Goal: Information Seeking & Learning: Check status

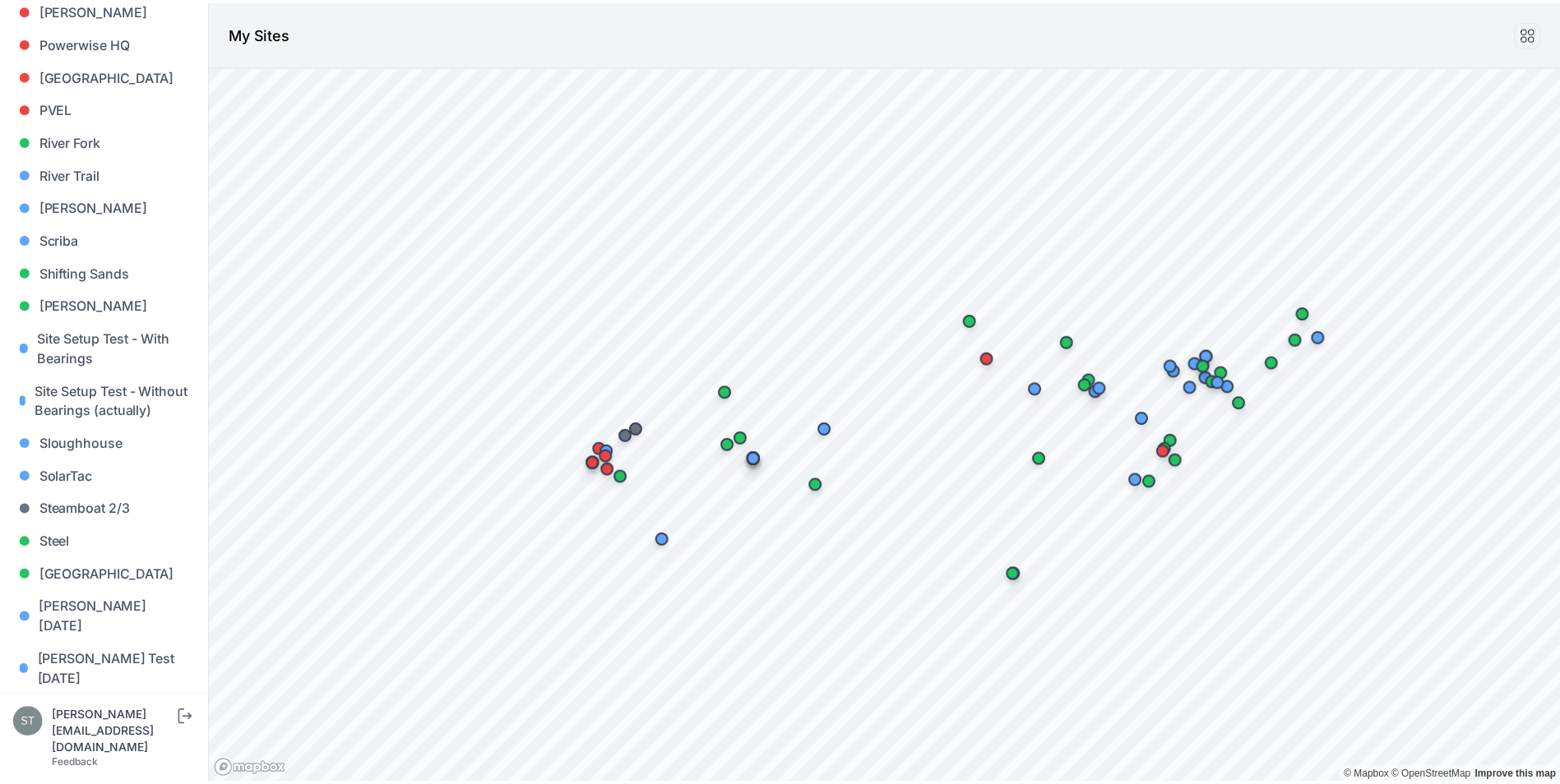
scroll to position [1554, 0]
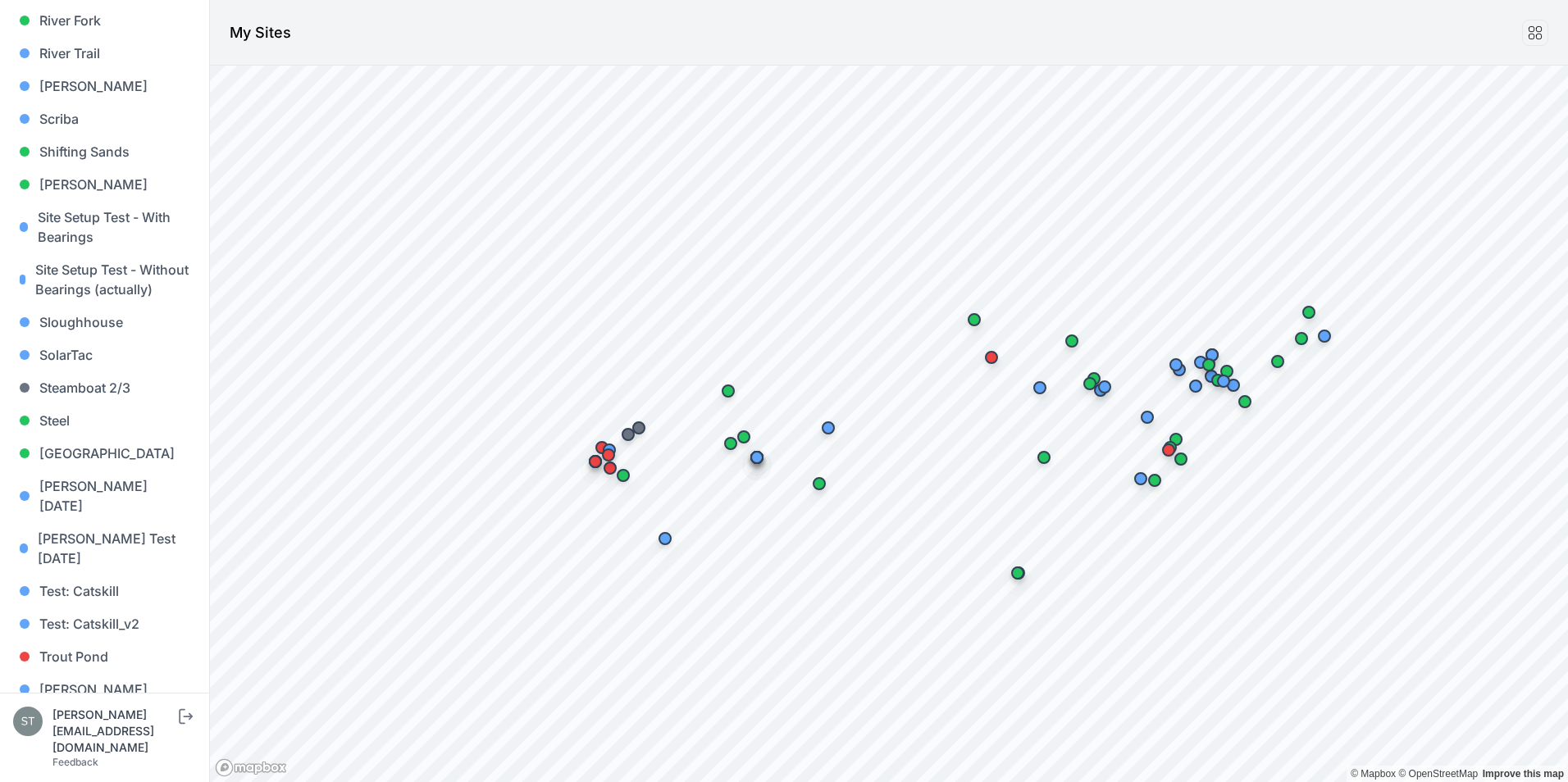
click at [86, 706] on link "Whitetail" at bounding box center [104, 722] width 183 height 33
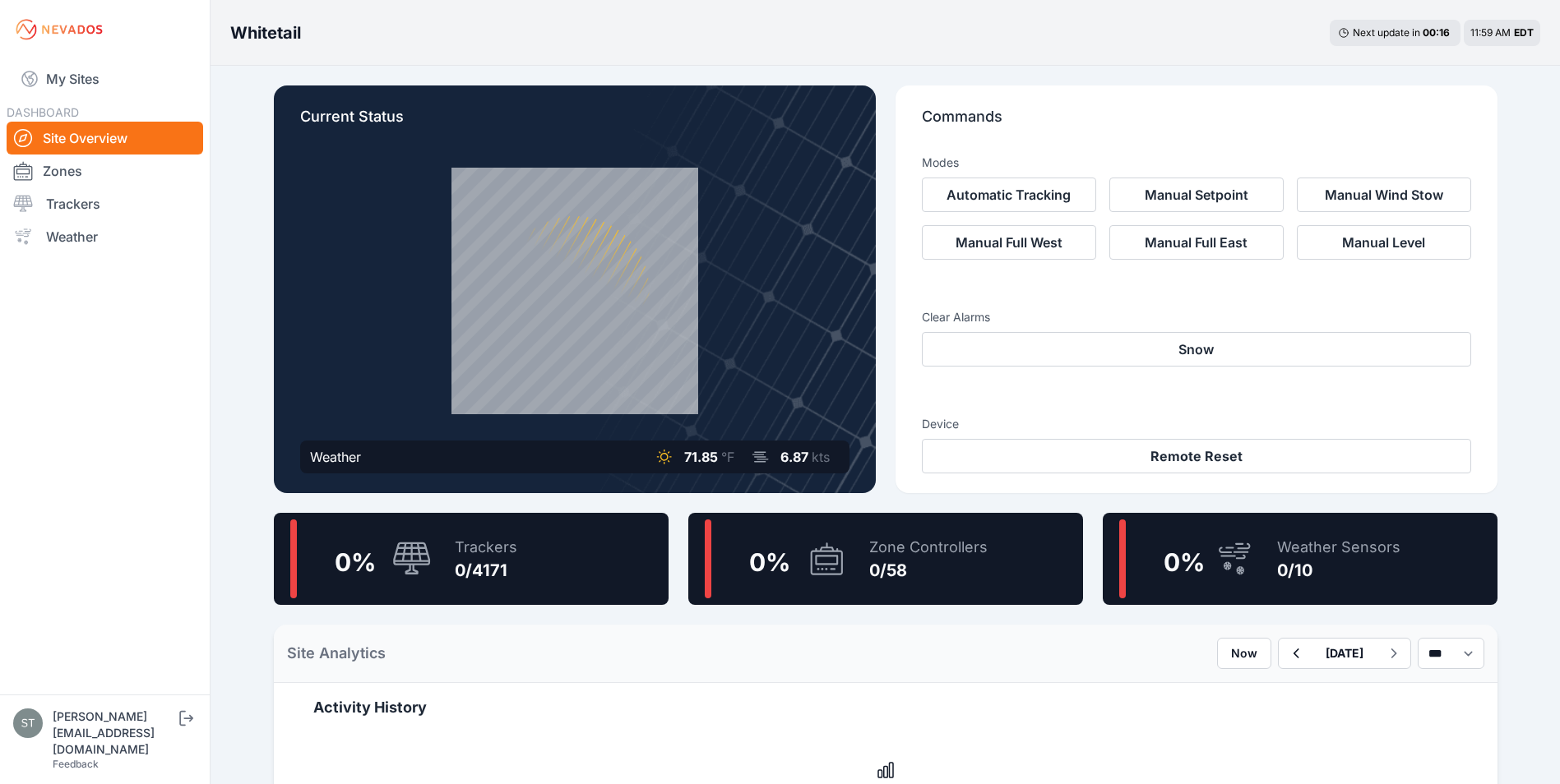
click at [801, 577] on div "0 %" at bounding box center [776, 559] width 141 height 79
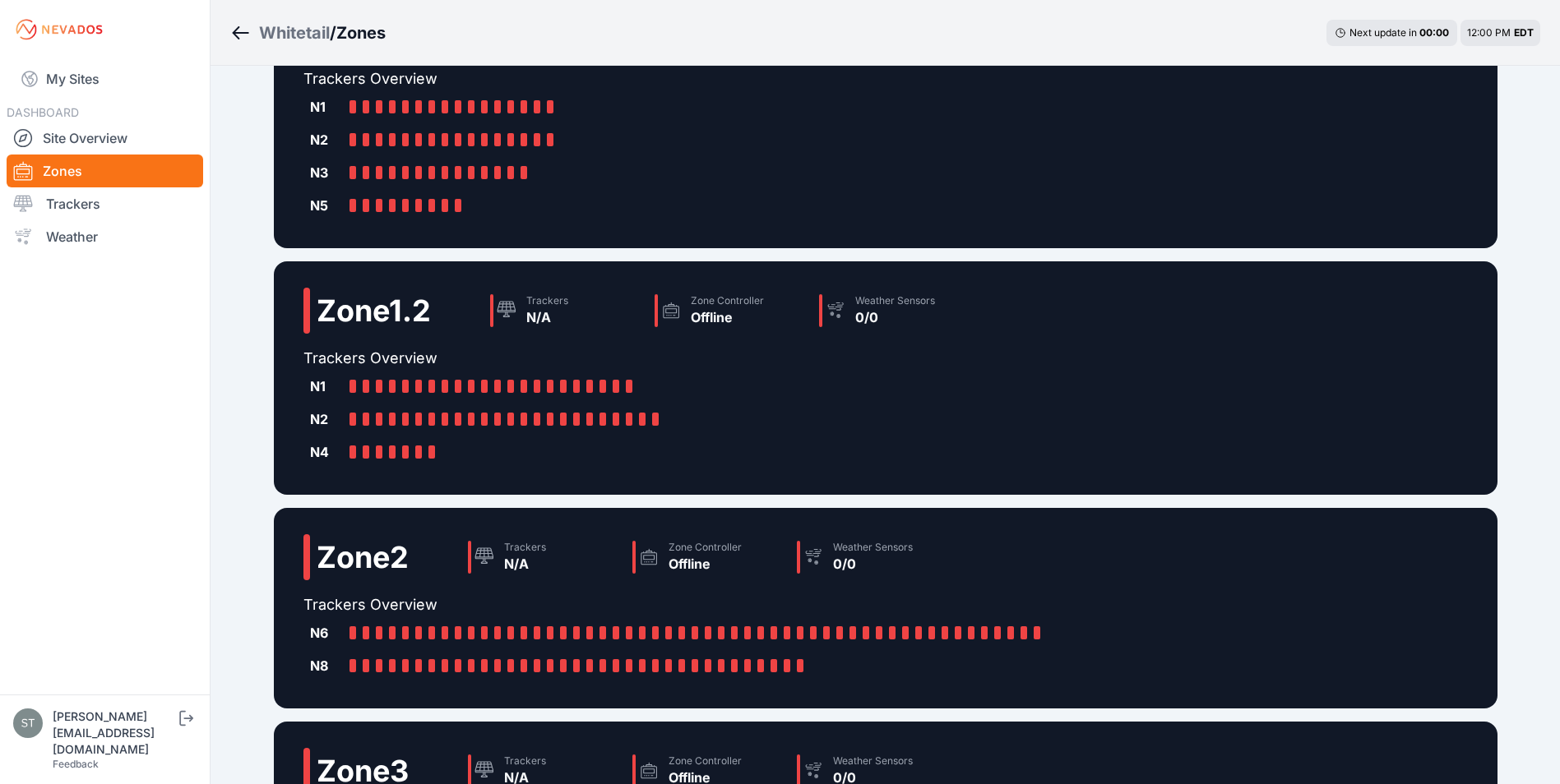
scroll to position [461, 0]
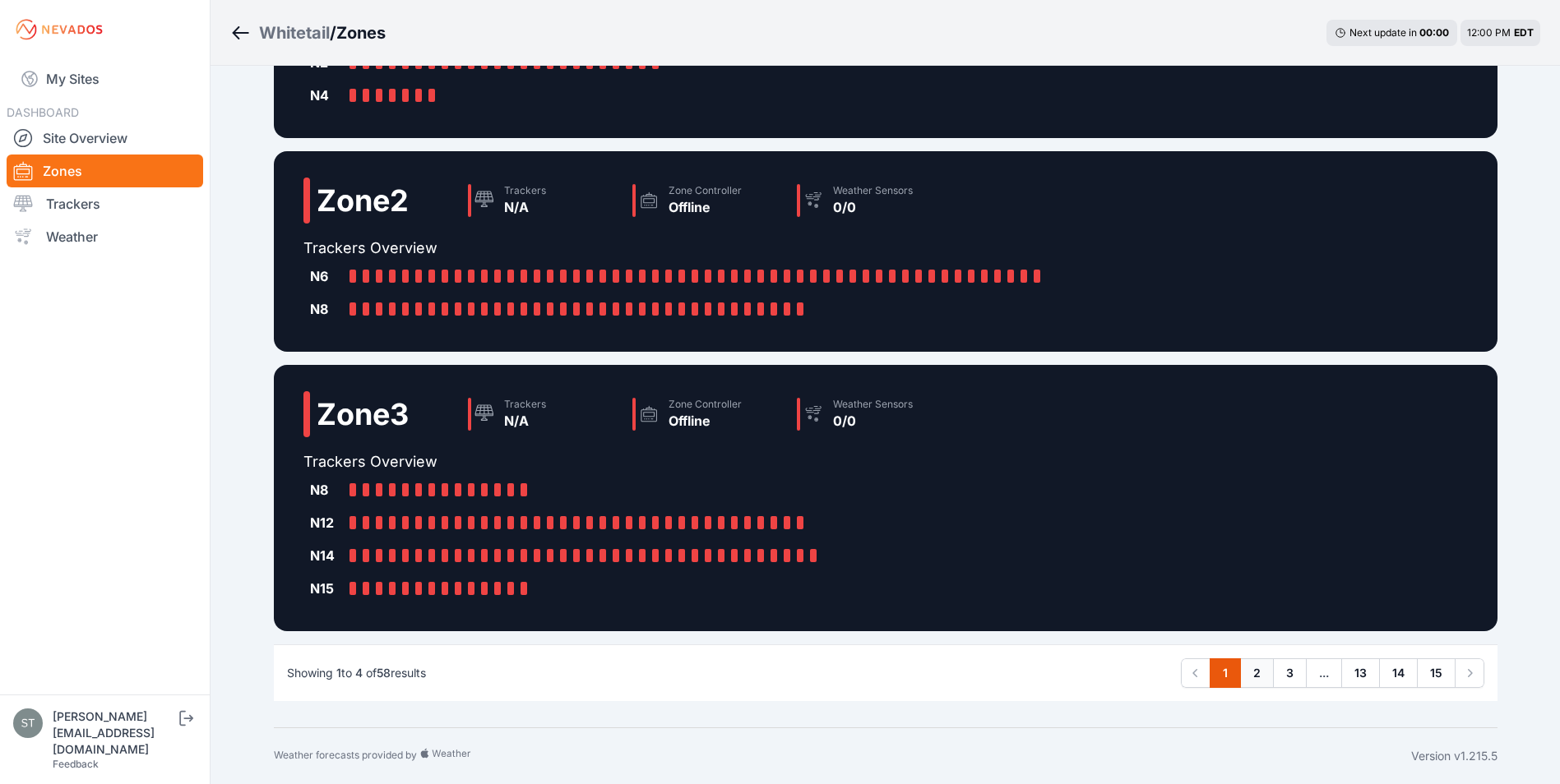
click at [1250, 668] on link "2" at bounding box center [1256, 673] width 34 height 29
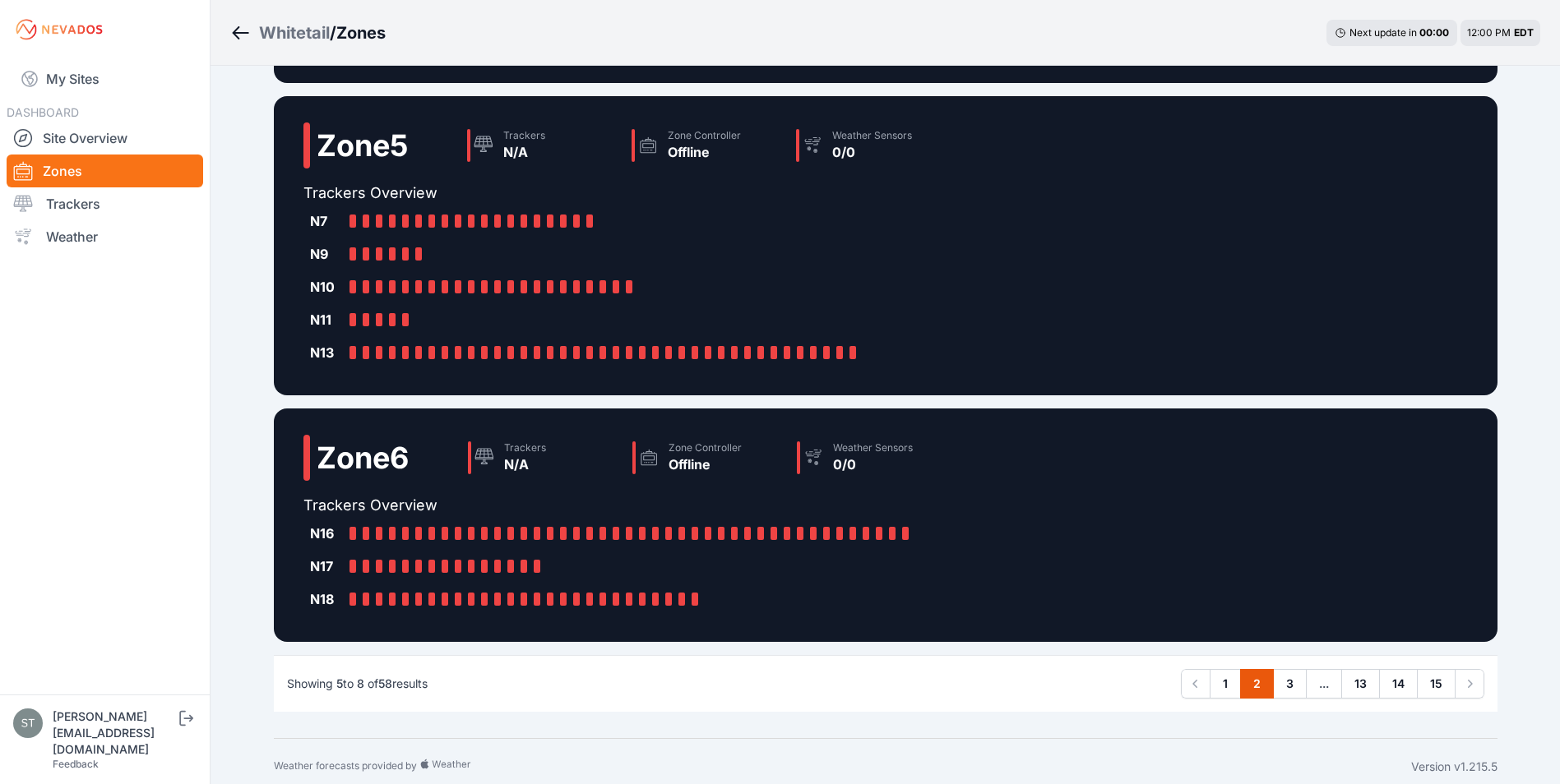
scroll to position [427, 0]
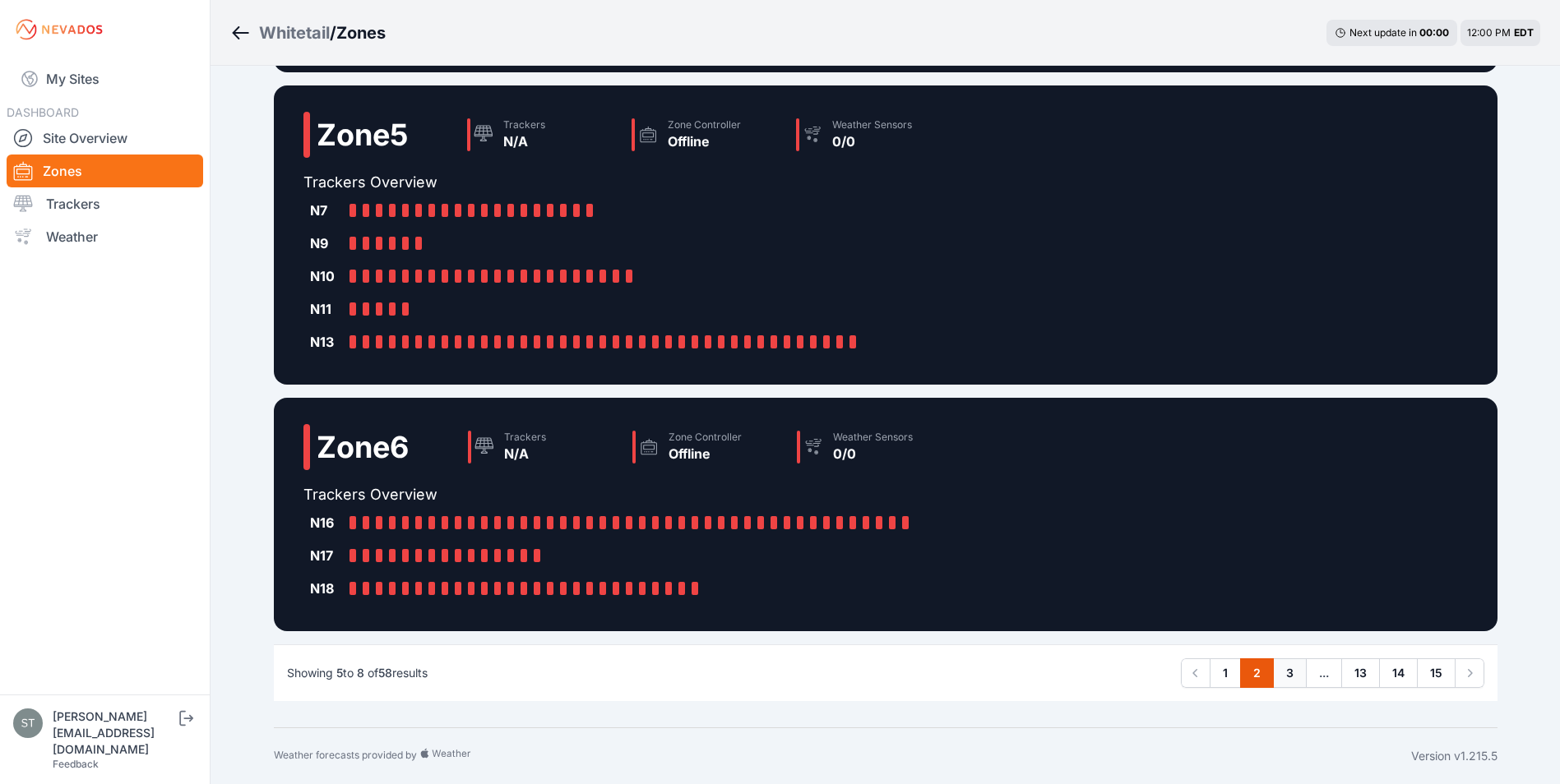
click at [1283, 676] on link "3" at bounding box center [1289, 673] width 34 height 29
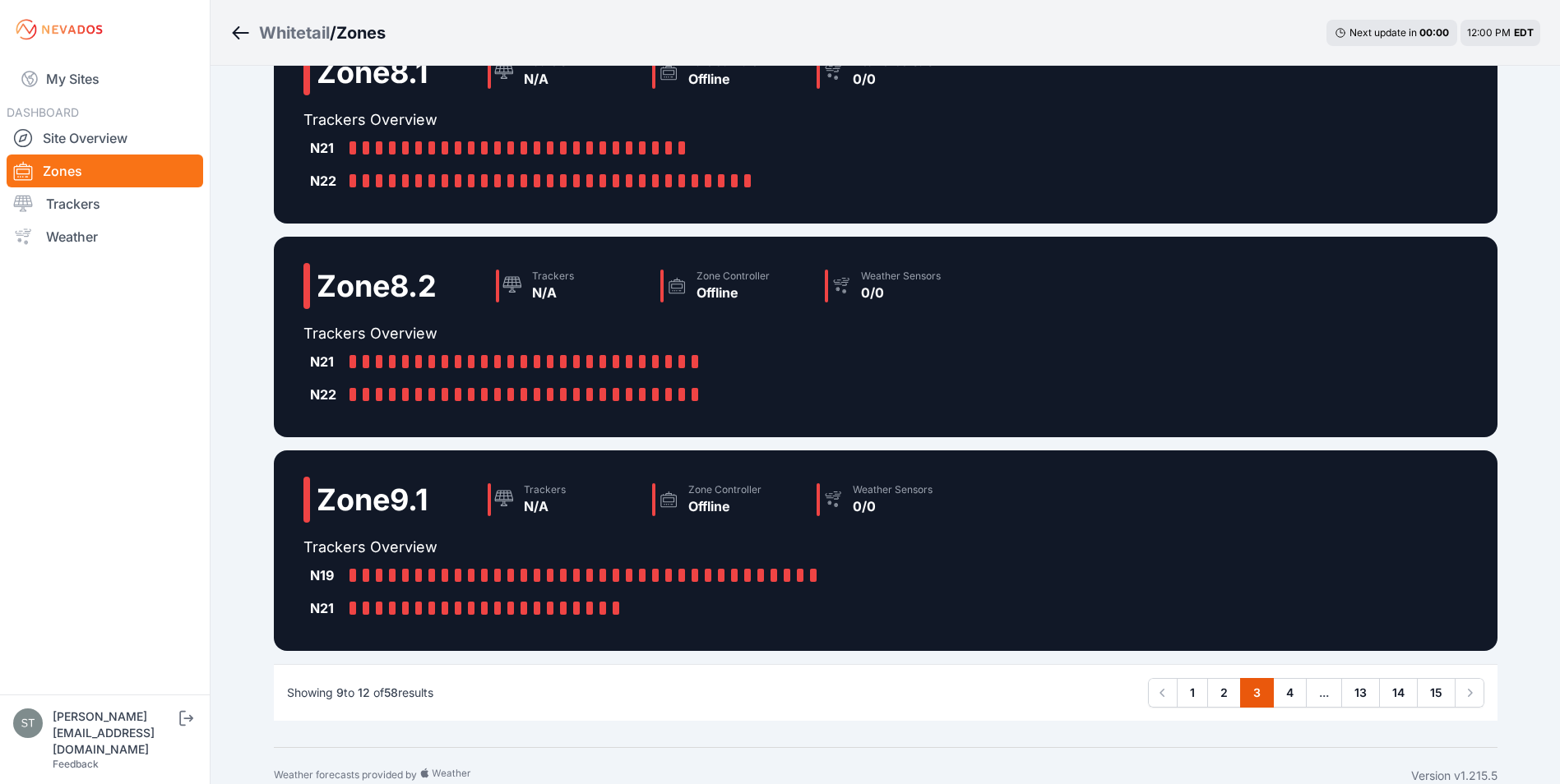
scroll to position [329, 0]
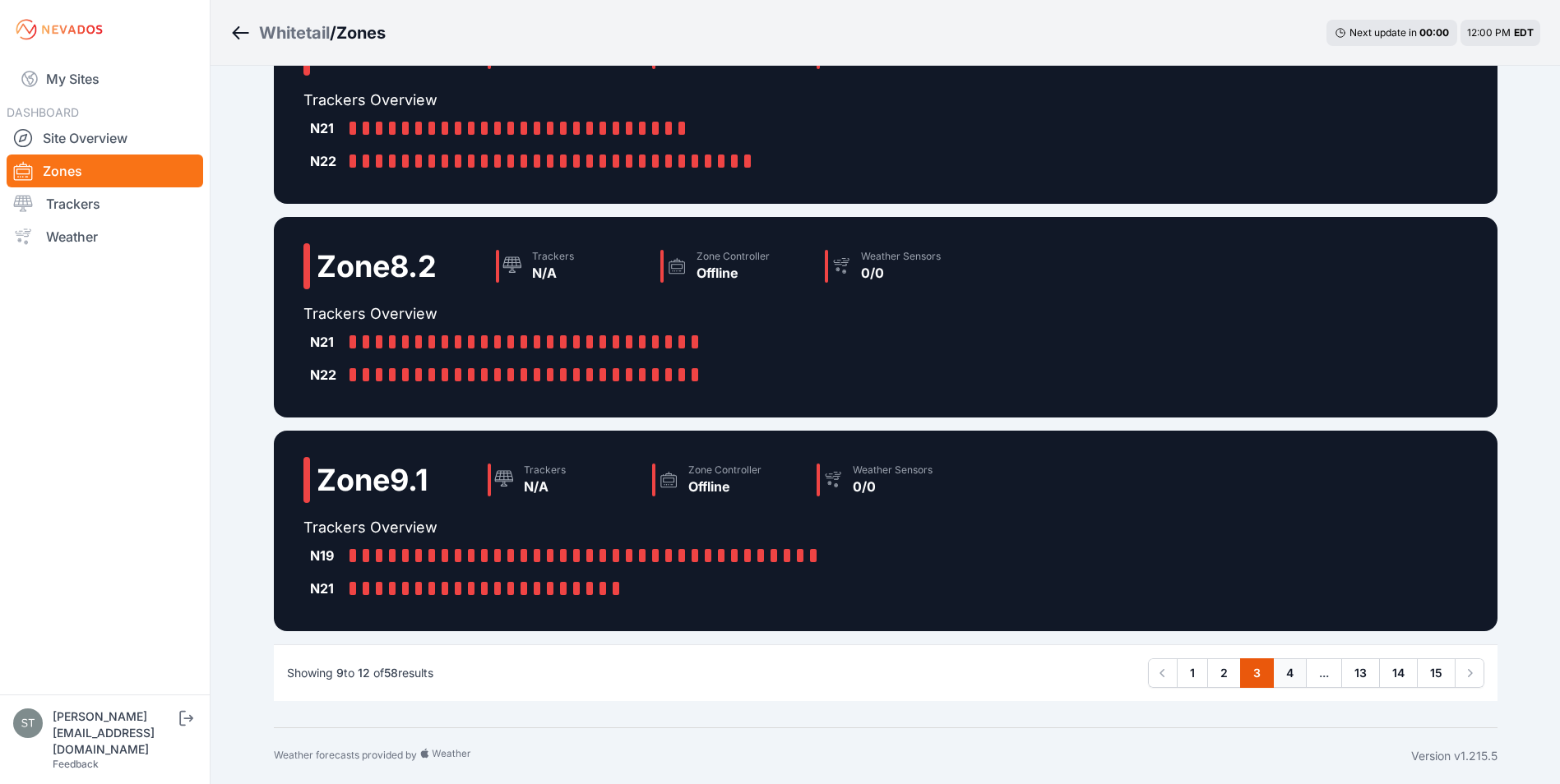
click at [1288, 671] on link "4" at bounding box center [1289, 673] width 34 height 29
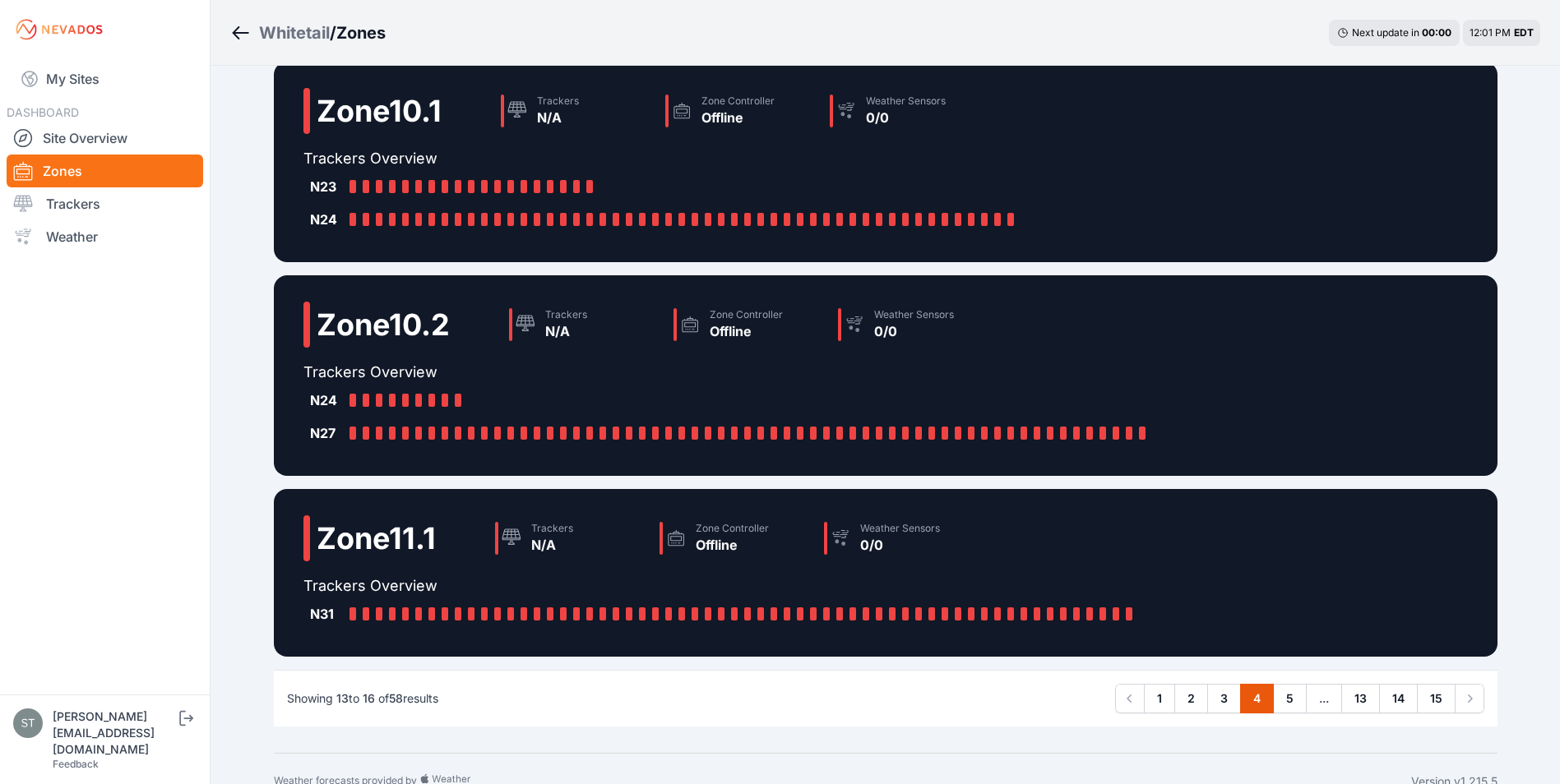
scroll to position [263, 0]
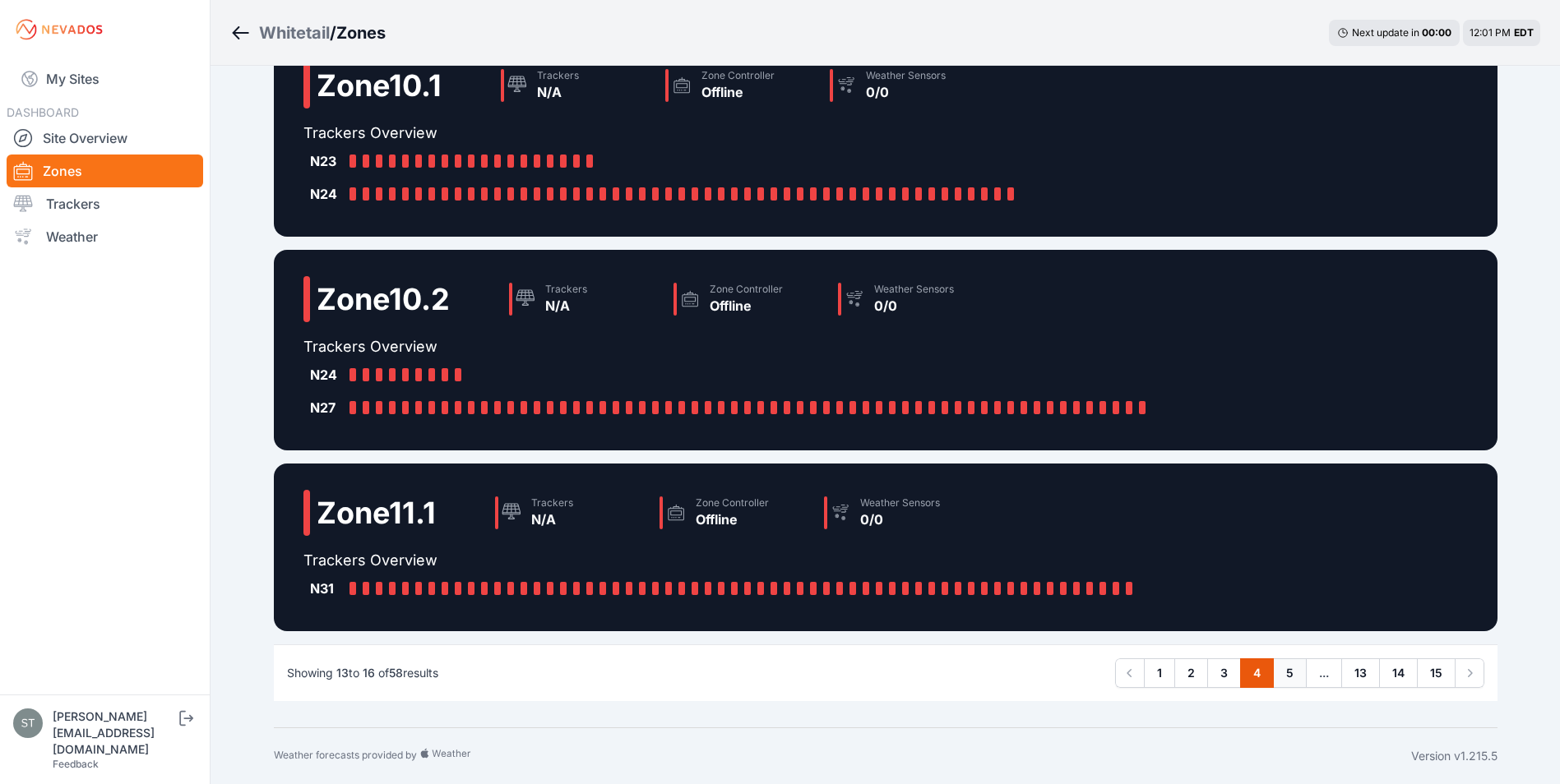
click at [1293, 675] on link "5" at bounding box center [1289, 673] width 34 height 29
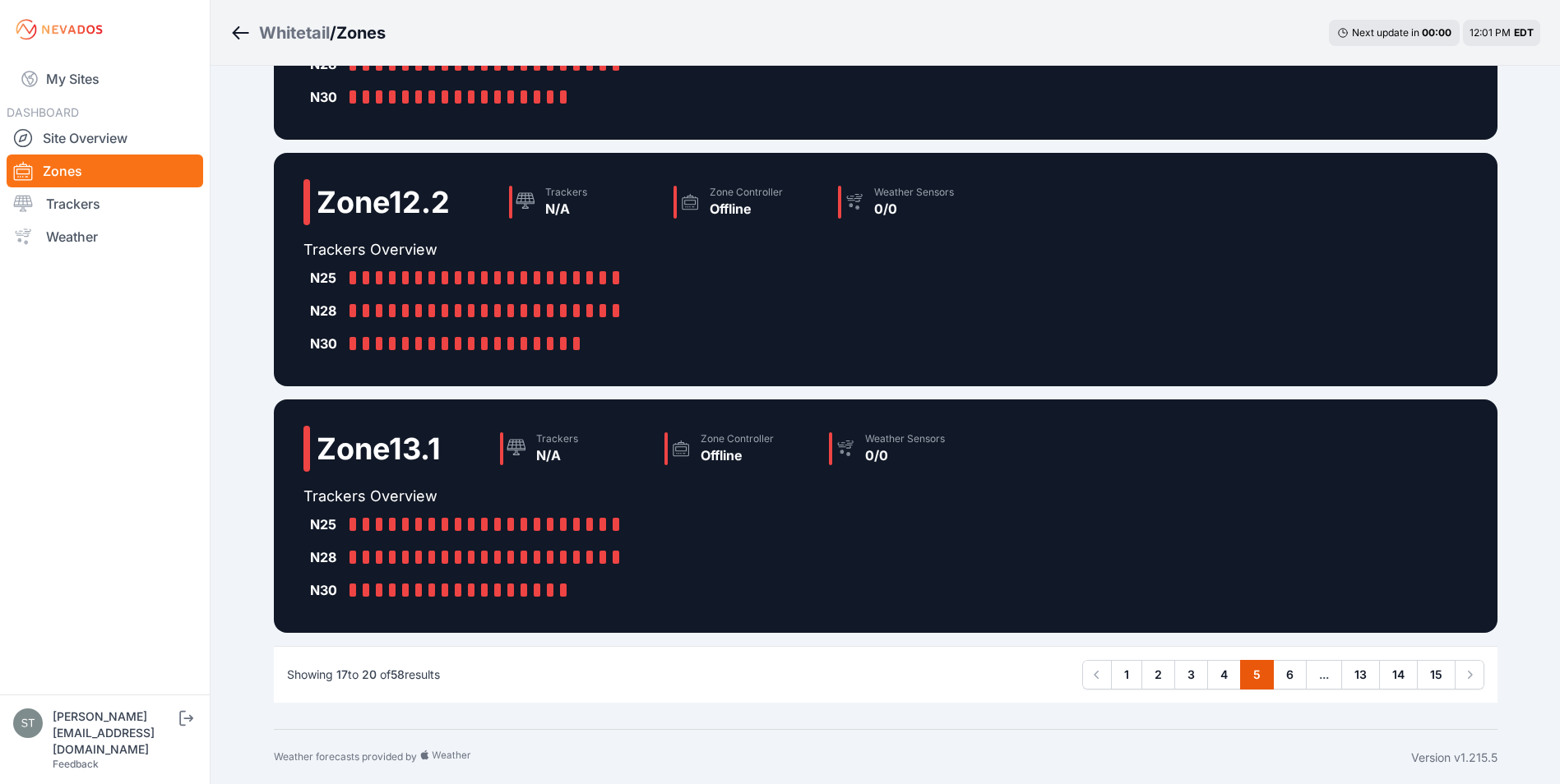
scroll to position [362, 0]
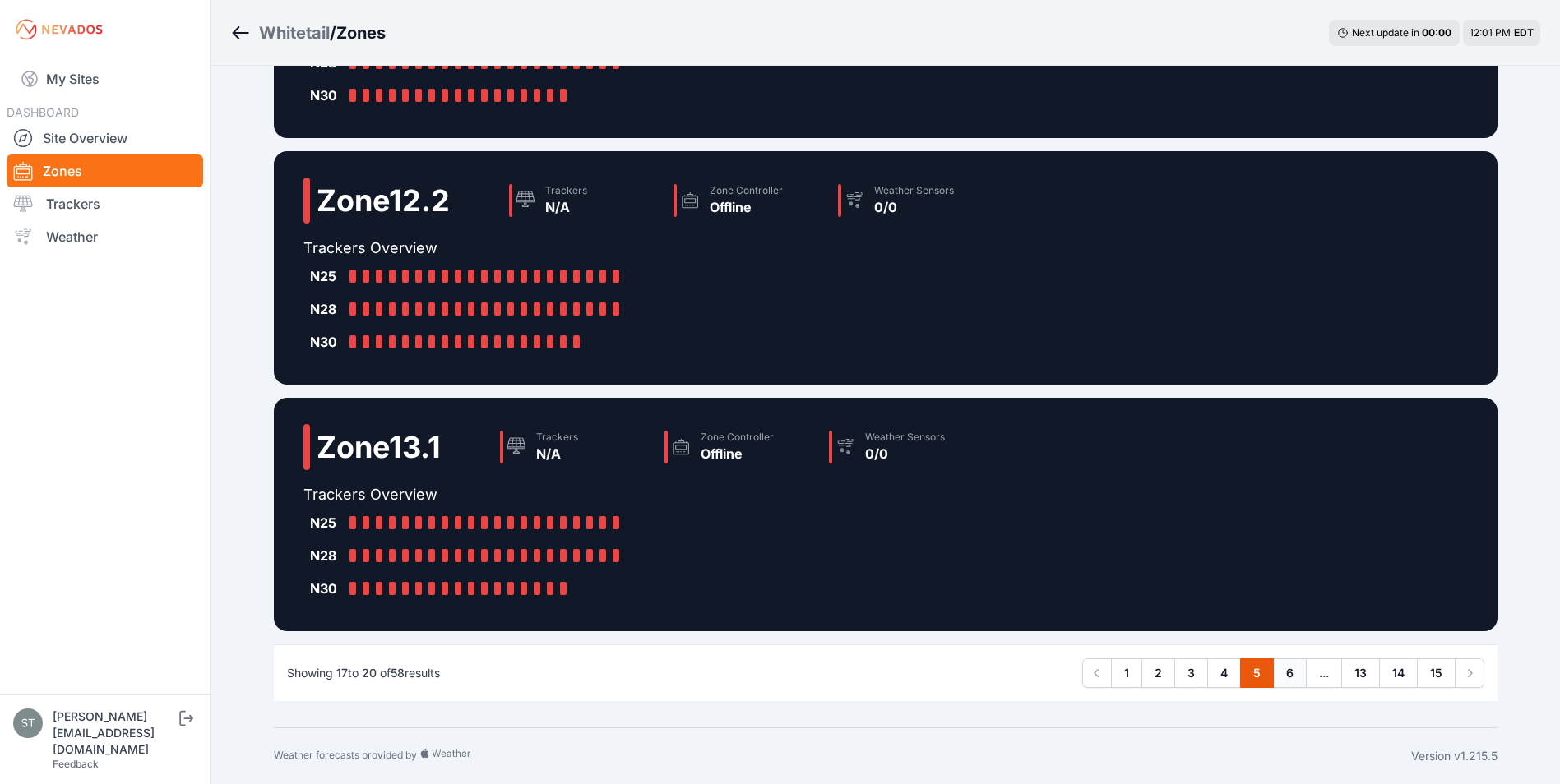
click at [1284, 671] on link "6" at bounding box center [1289, 673] width 34 height 29
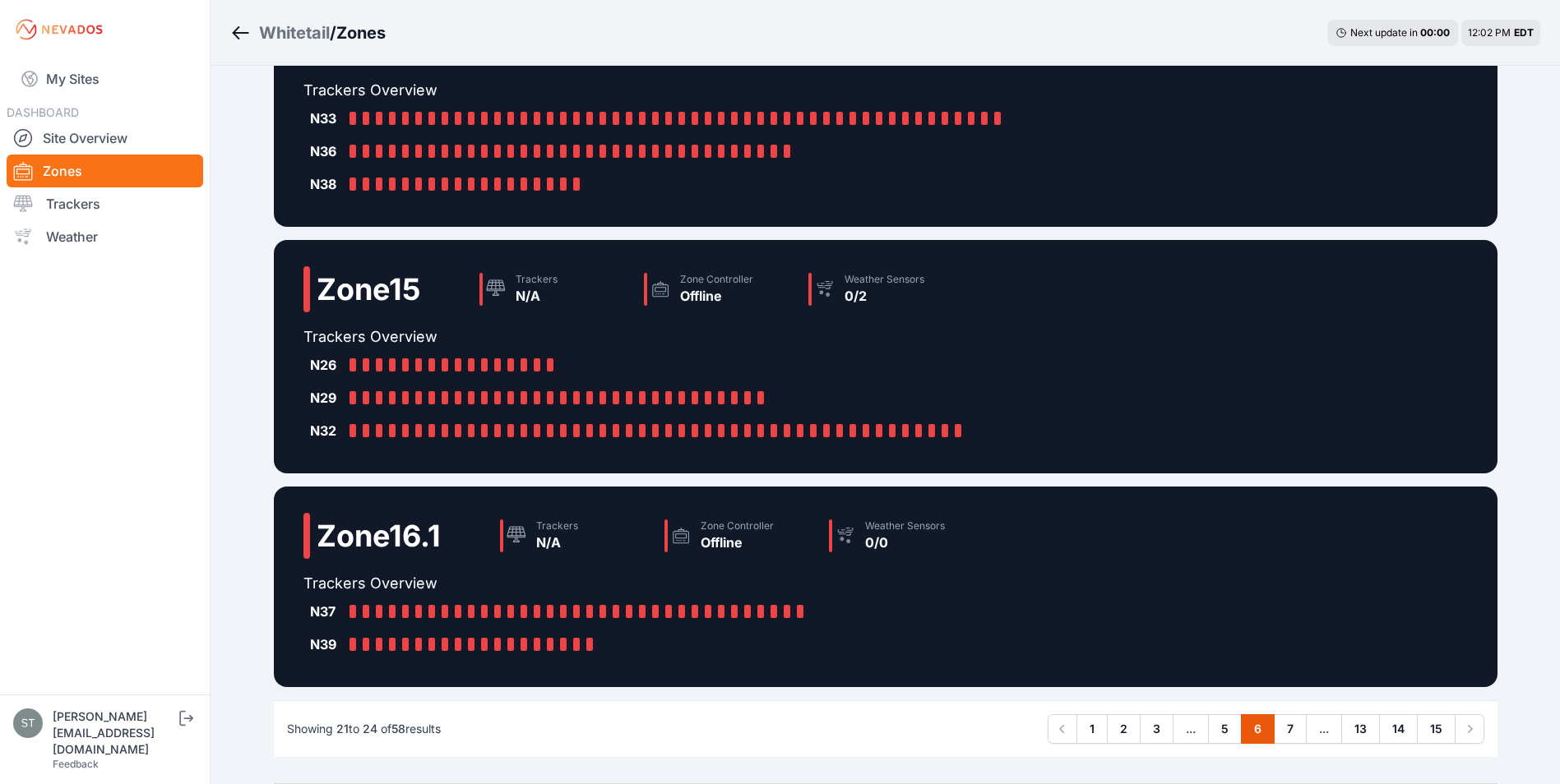
scroll to position [395, 0]
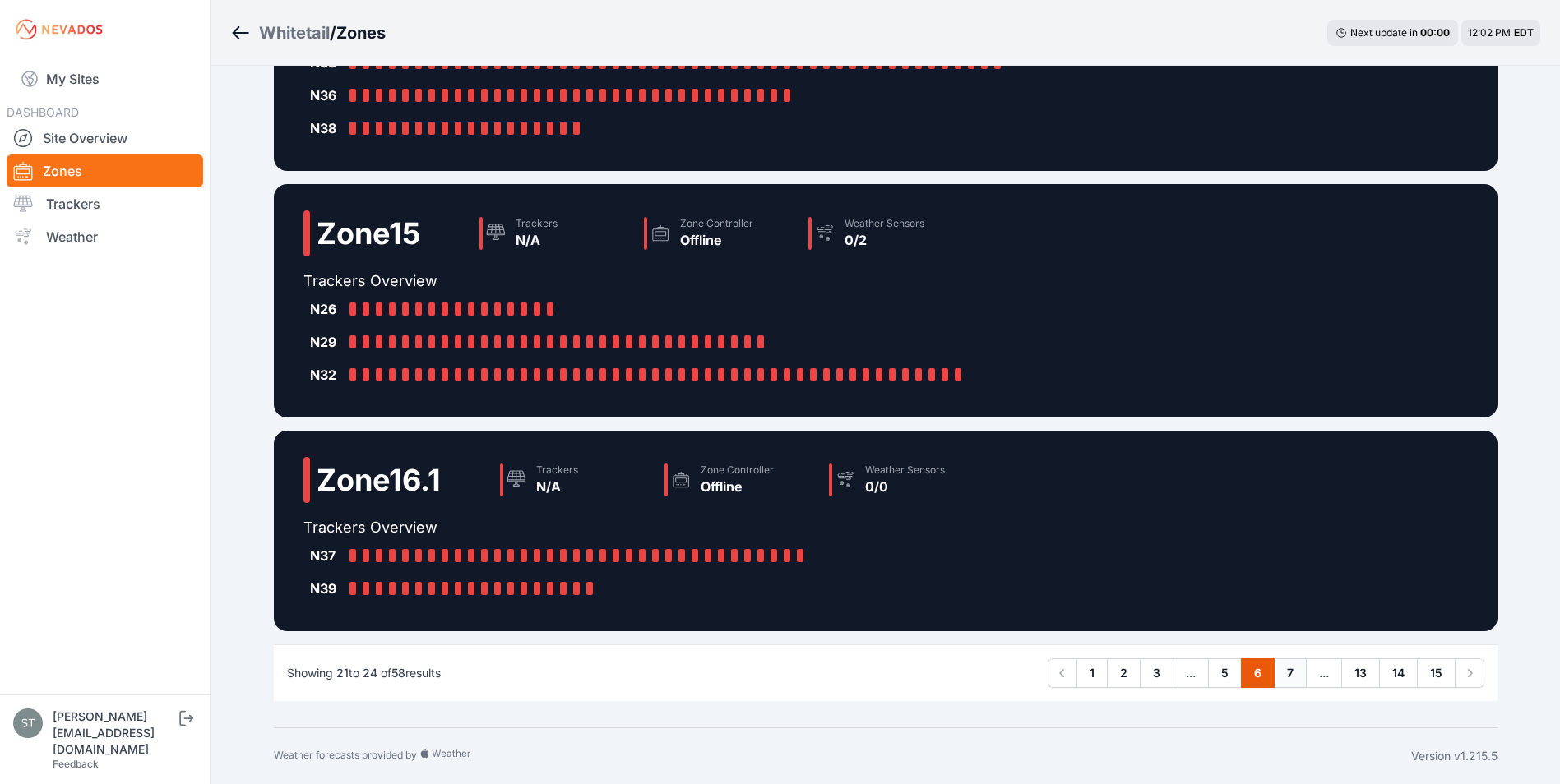
click at [1296, 671] on link "7" at bounding box center [1290, 673] width 33 height 29
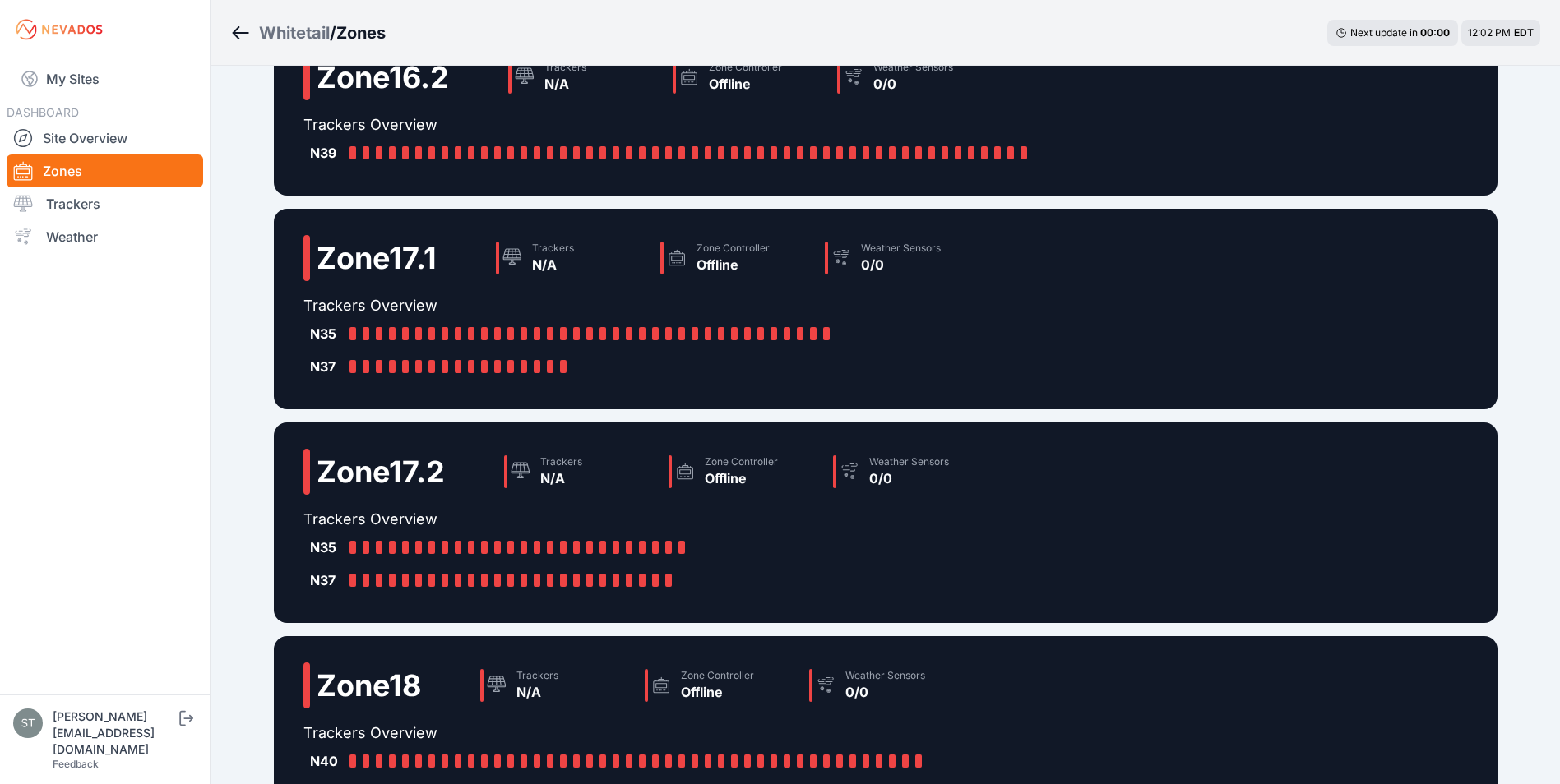
scroll to position [263, 0]
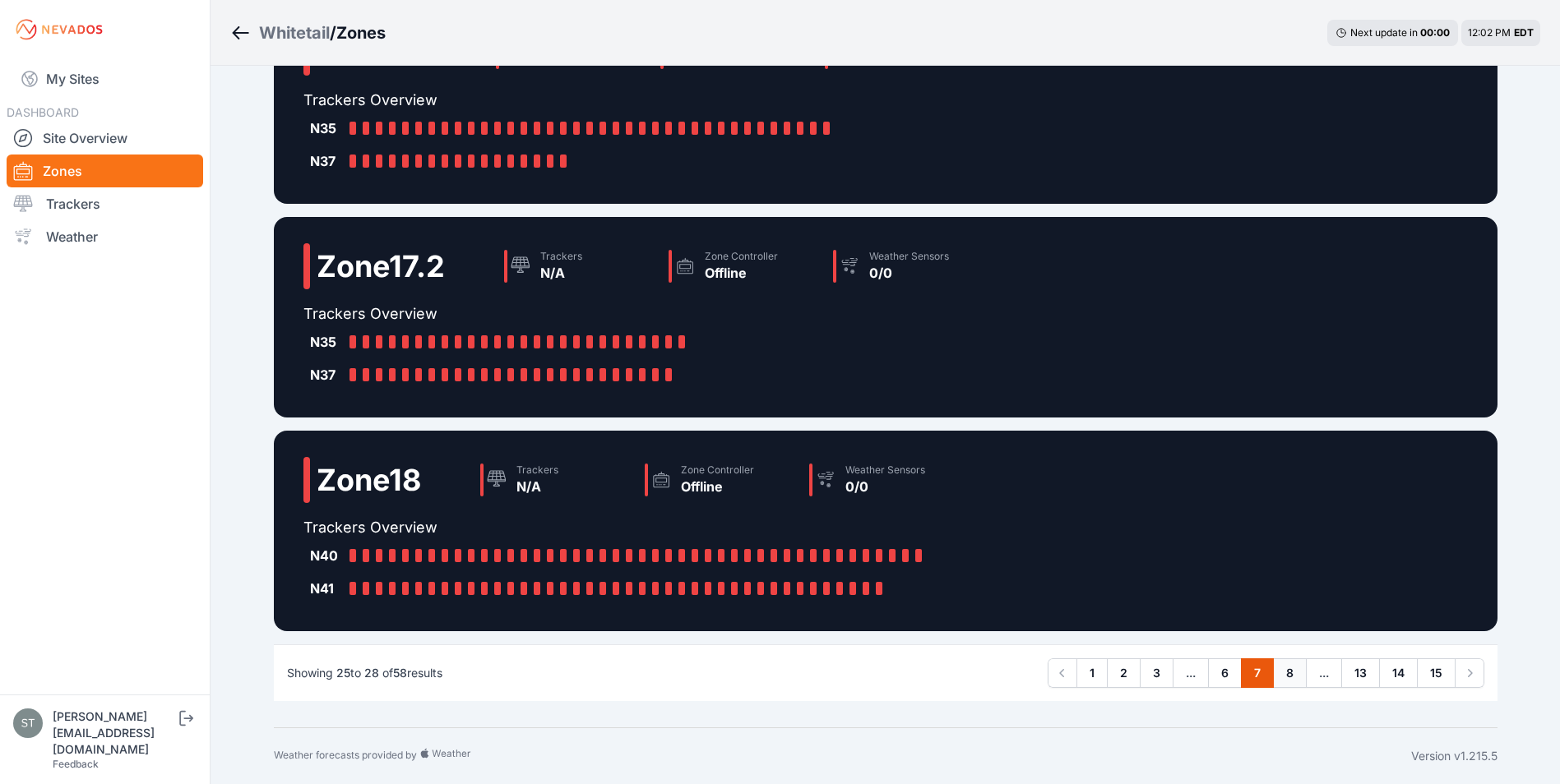
click at [1286, 671] on link "8" at bounding box center [1289, 673] width 34 height 29
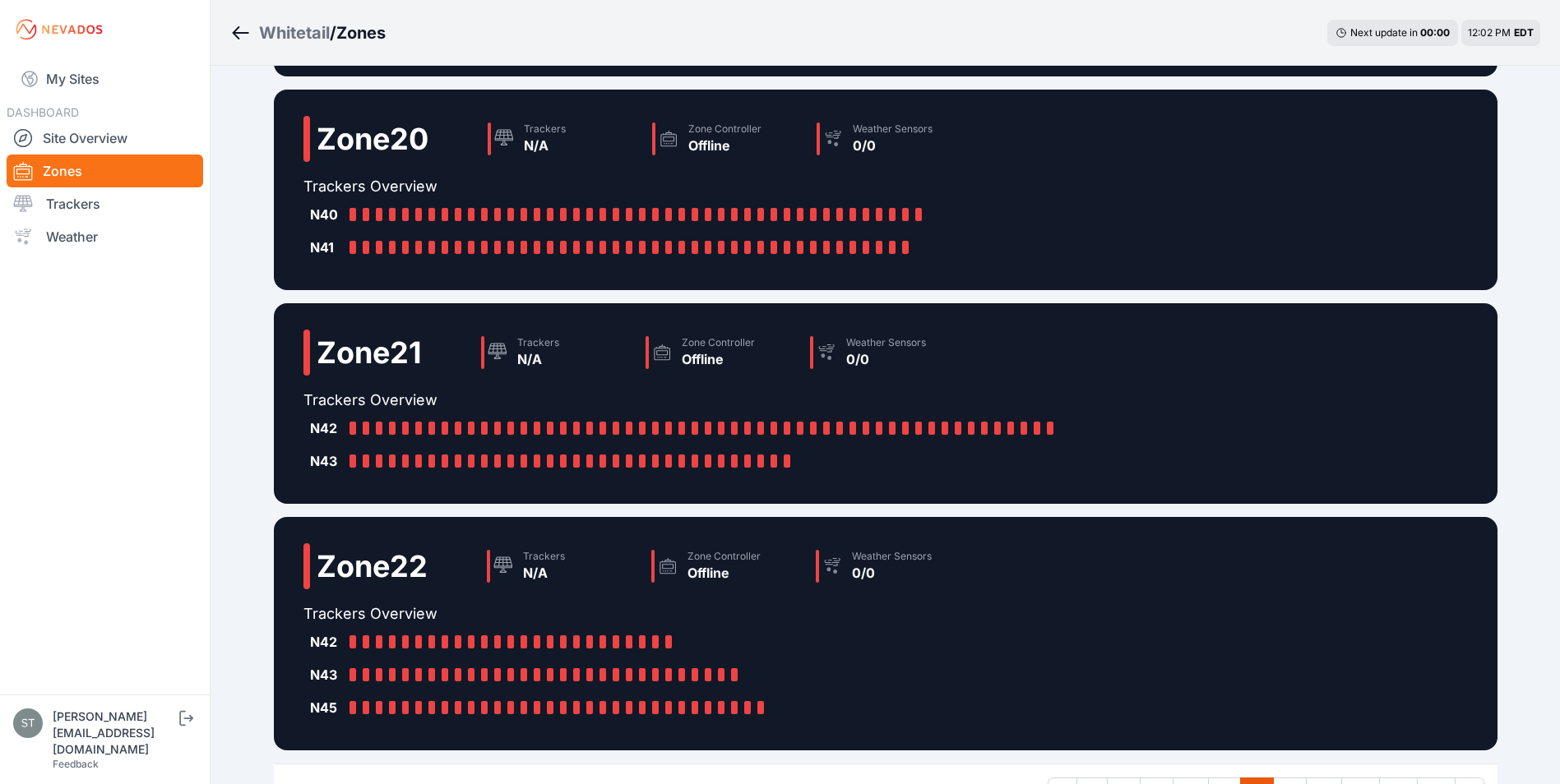
scroll to position [329, 0]
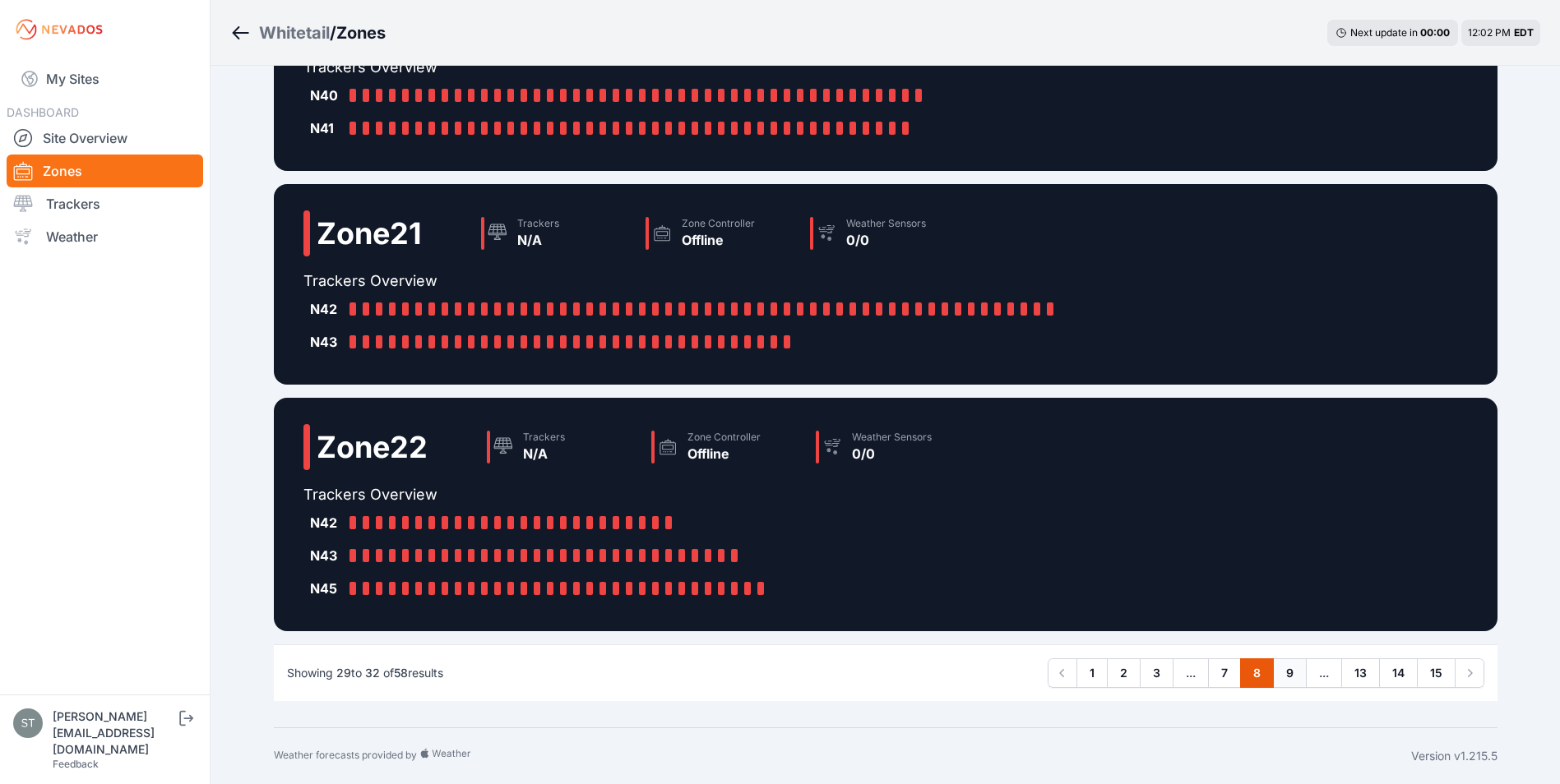
click at [1291, 673] on link "9" at bounding box center [1289, 673] width 34 height 29
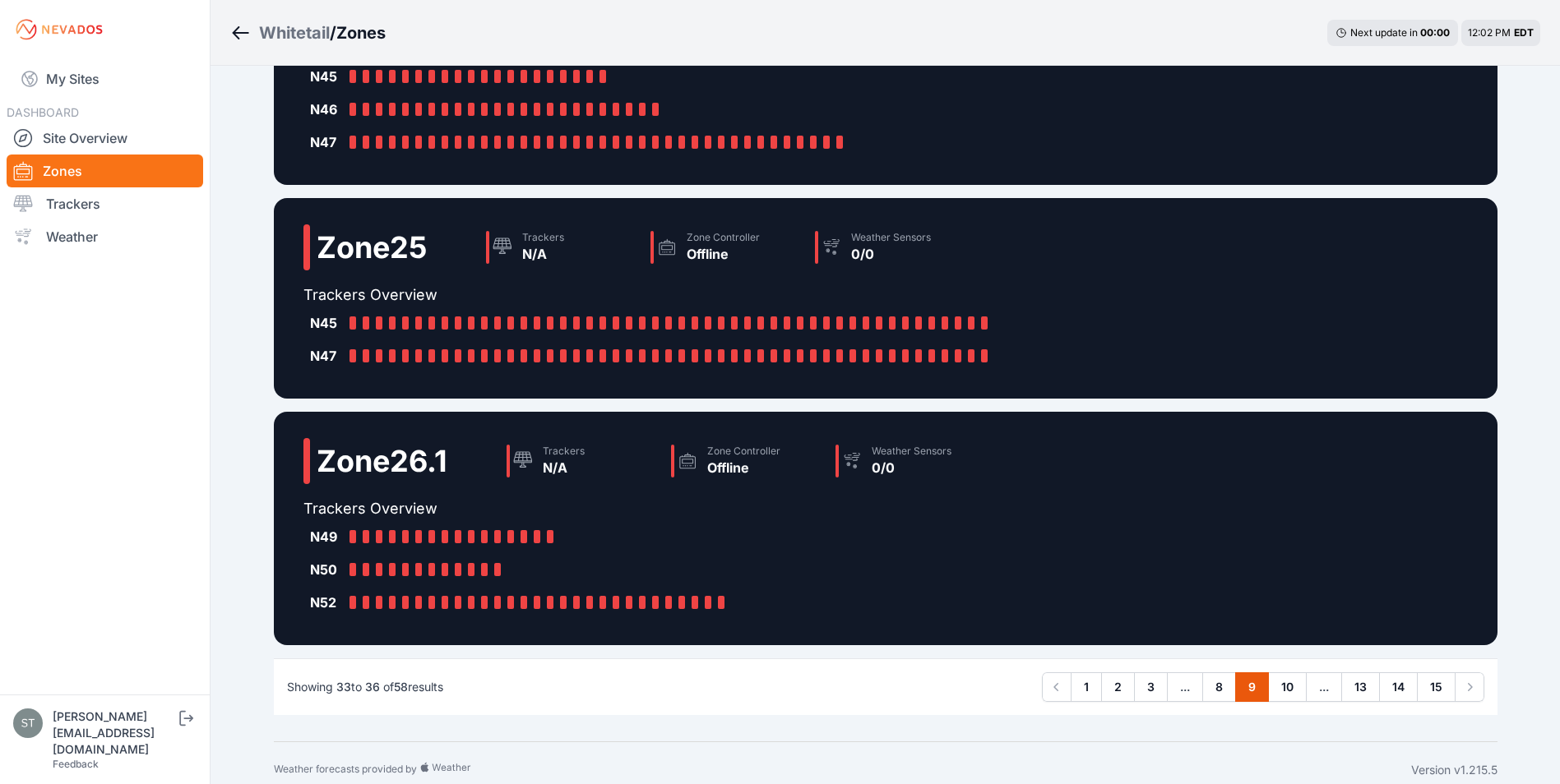
scroll to position [395, 0]
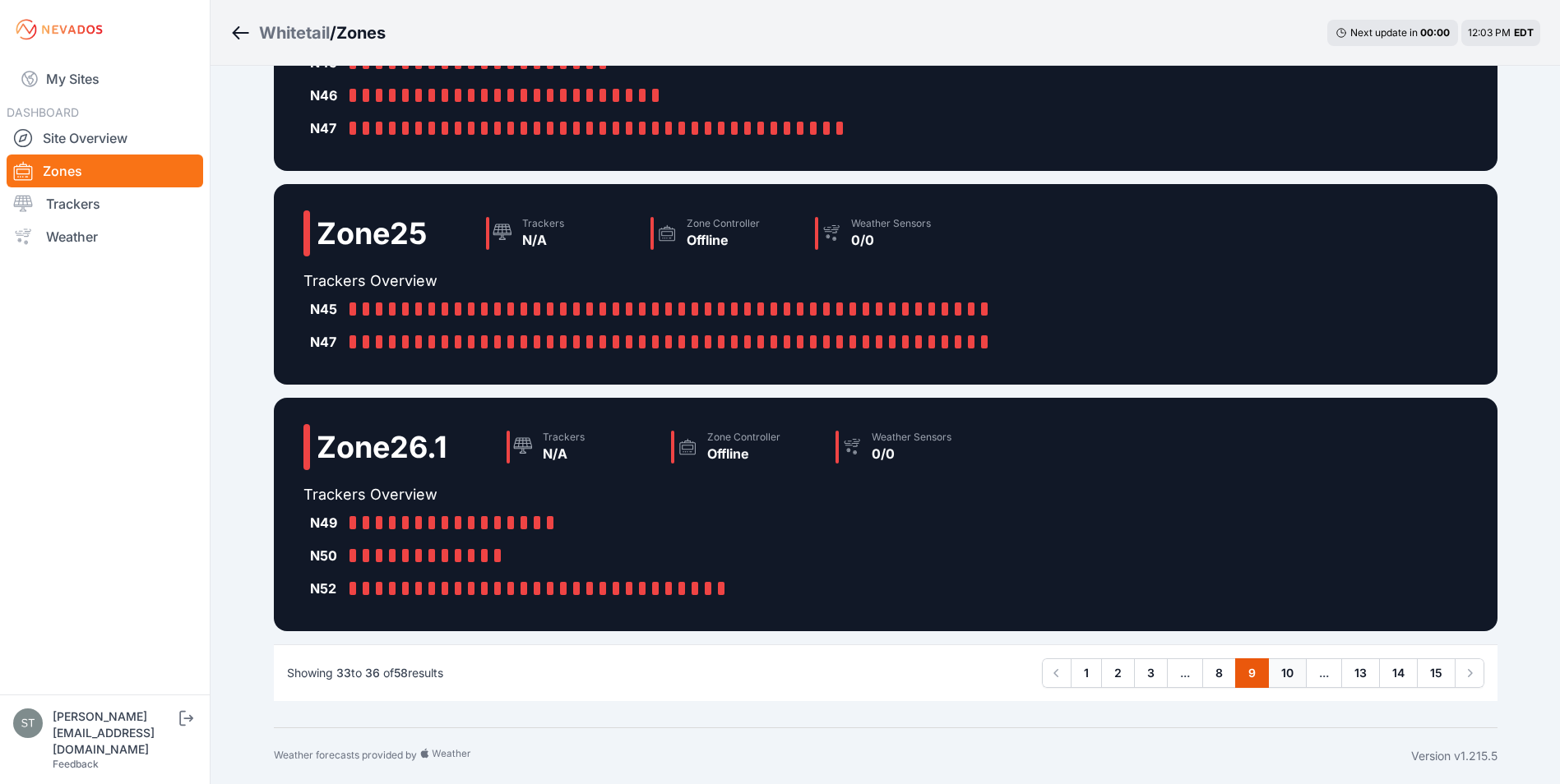
click at [1300, 668] on link "10" at bounding box center [1287, 673] width 39 height 29
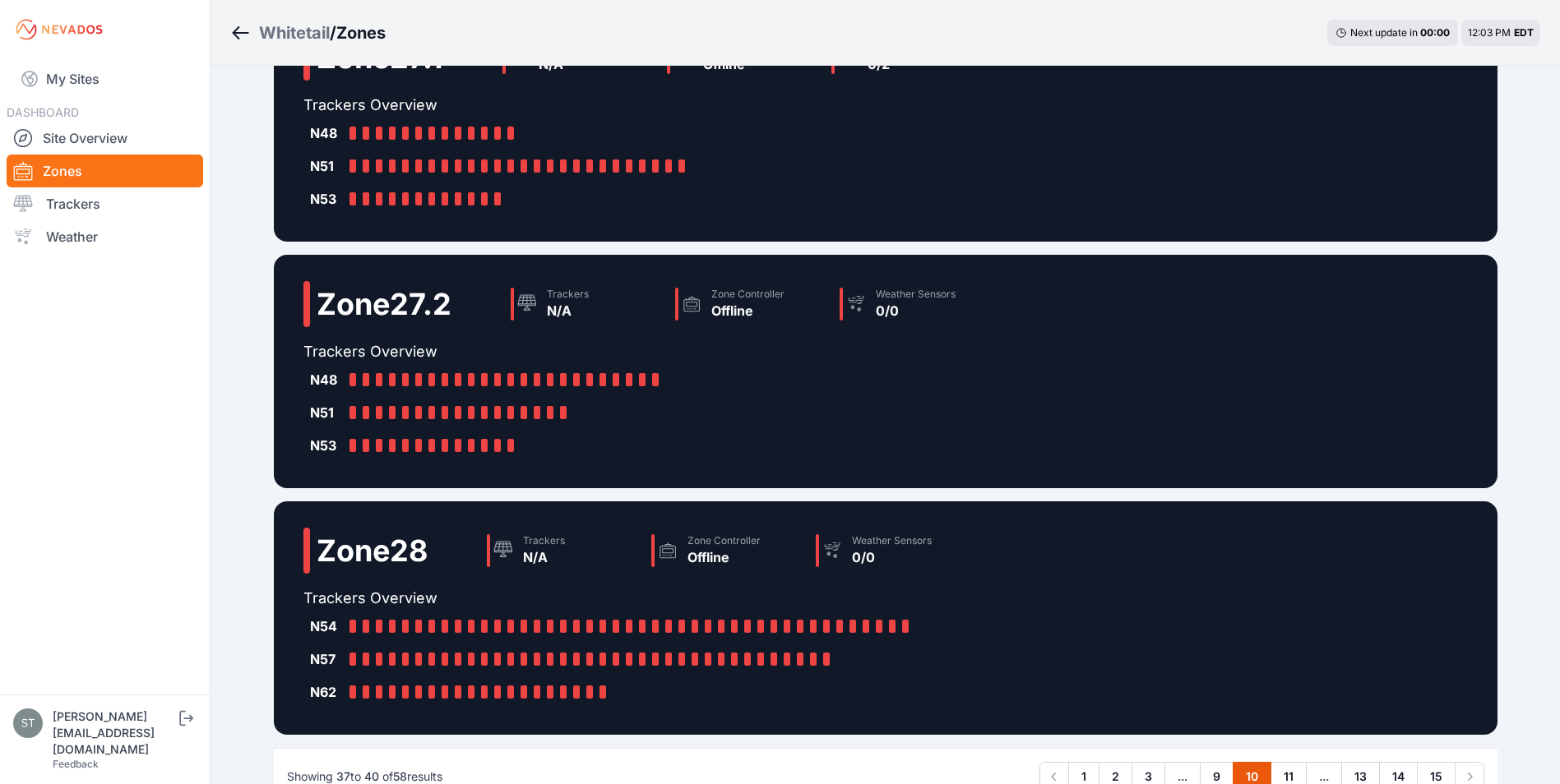
scroll to position [329, 0]
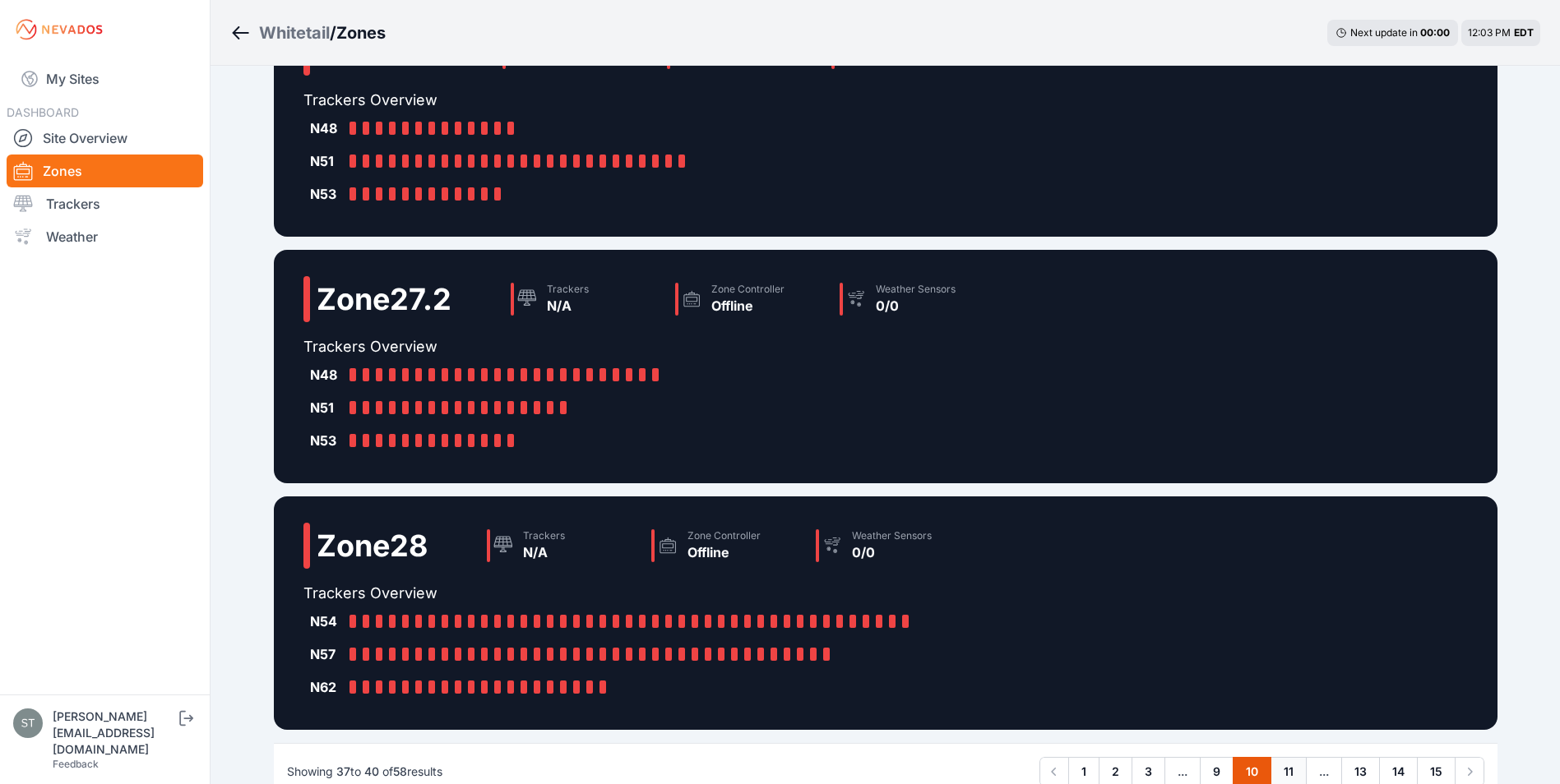
click at [1287, 763] on link "11" at bounding box center [1288, 772] width 36 height 29
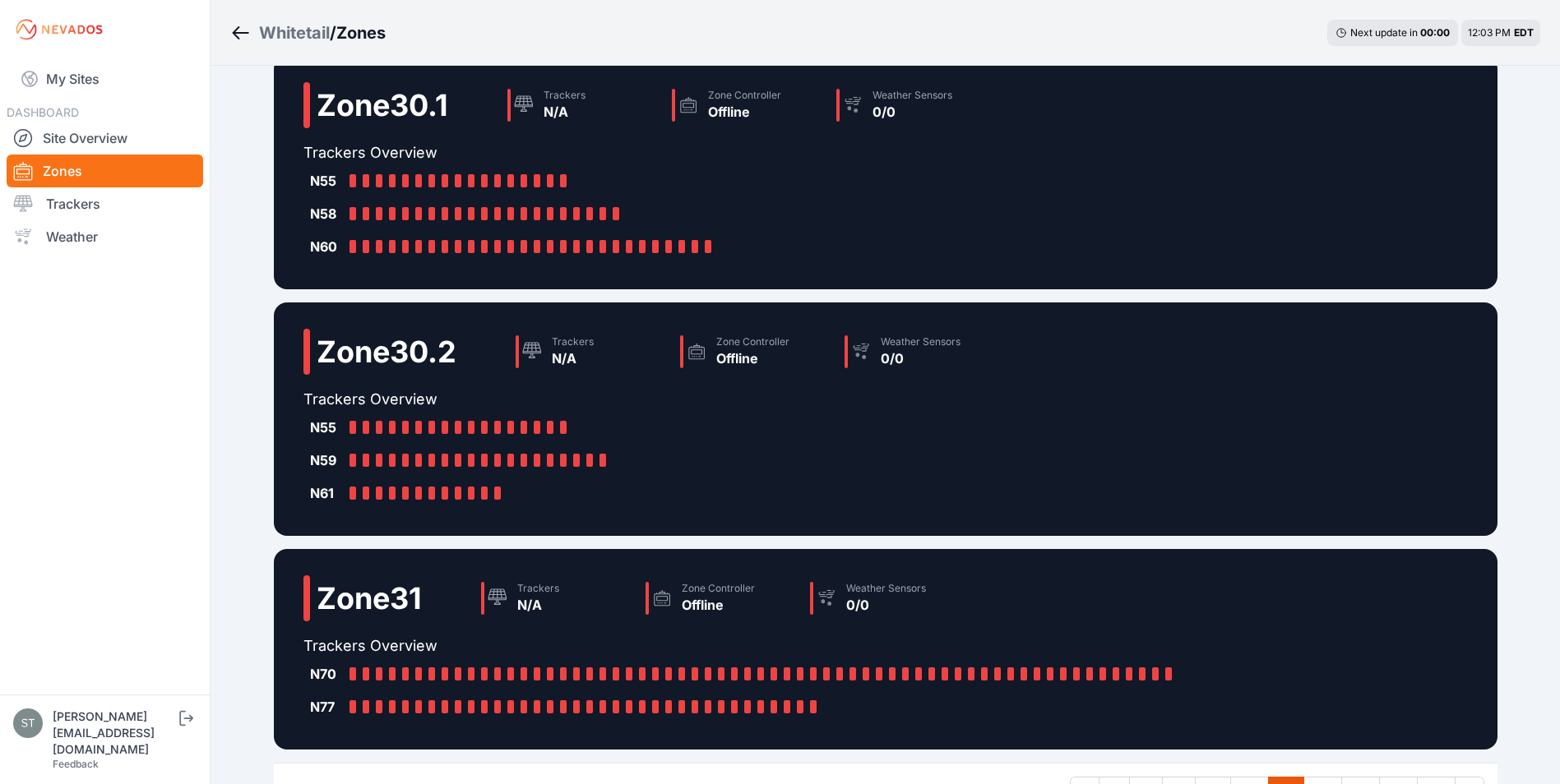
scroll to position [461, 0]
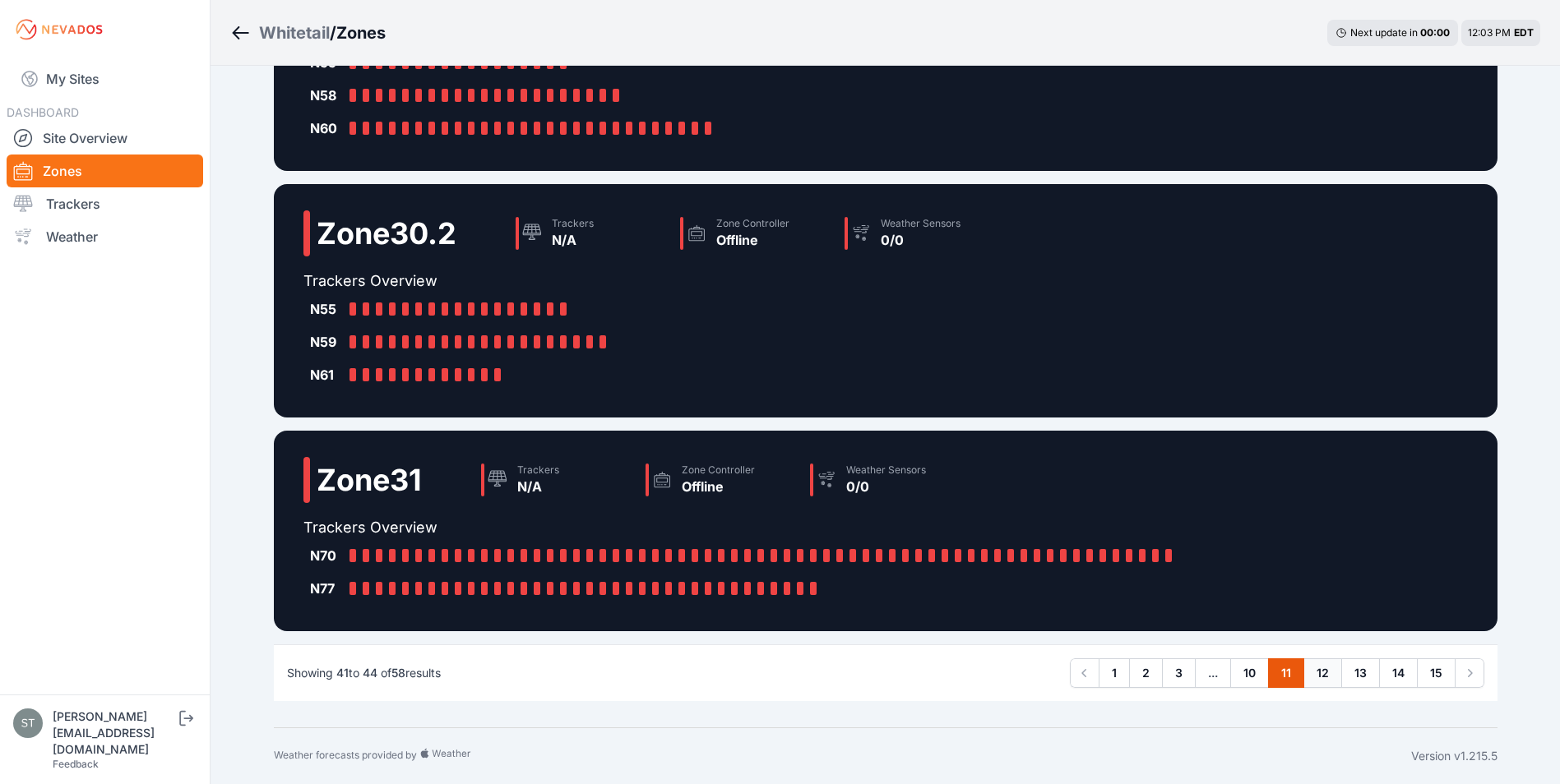
click at [1327, 670] on link "12" at bounding box center [1323, 673] width 39 height 29
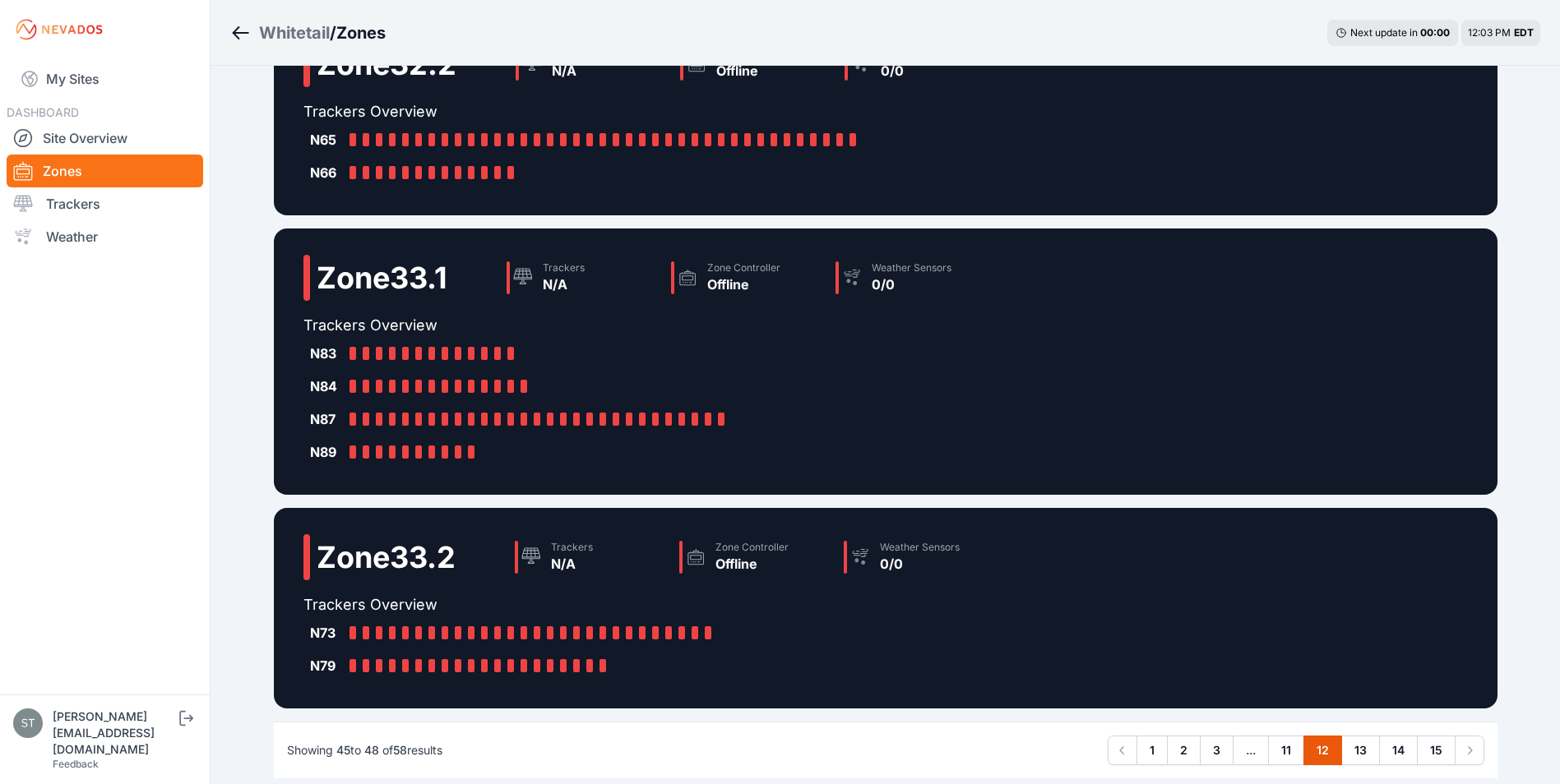
scroll to position [329, 0]
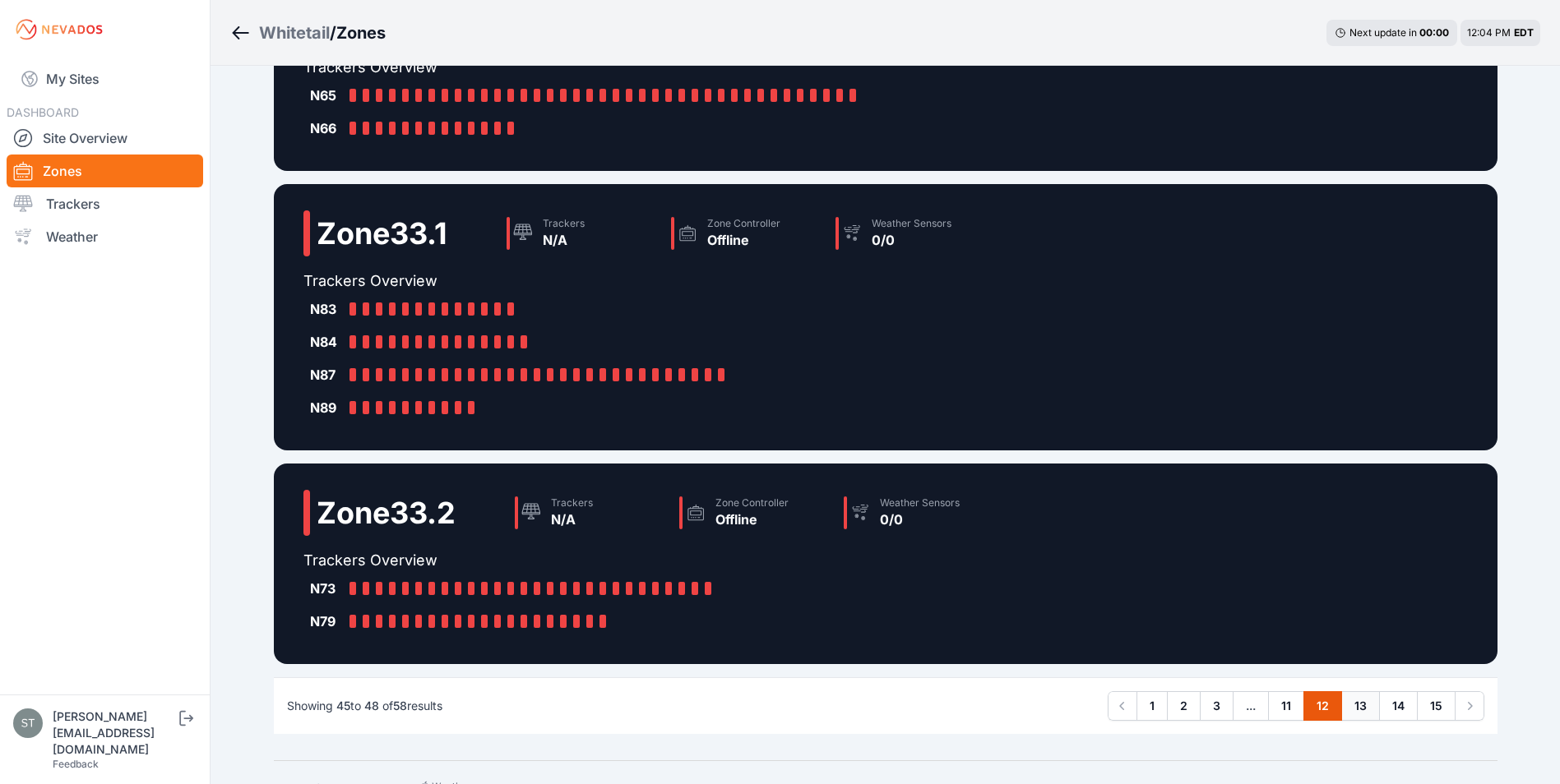
click at [1354, 701] on link "13" at bounding box center [1360, 706] width 39 height 29
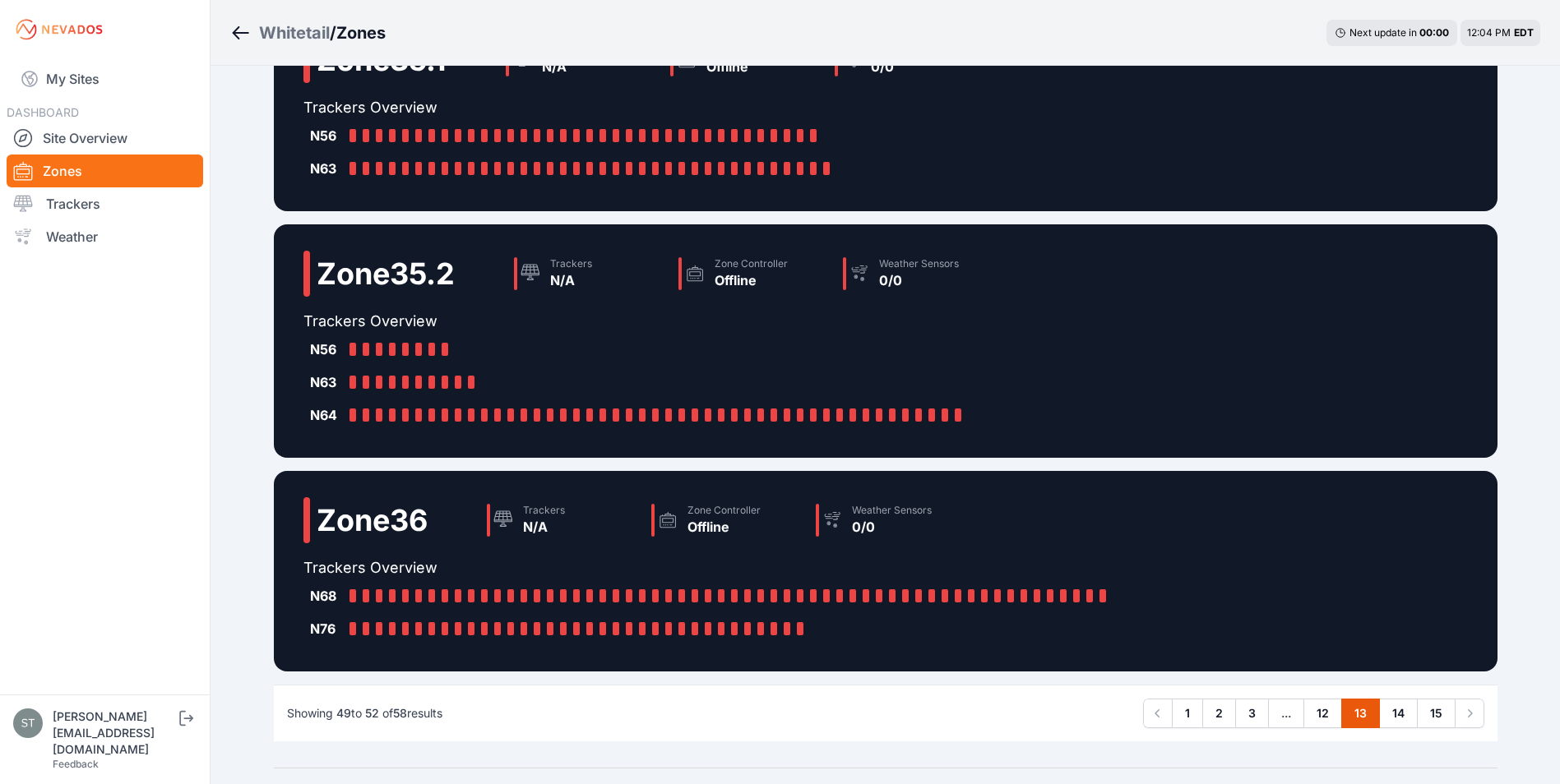
scroll to position [329, 0]
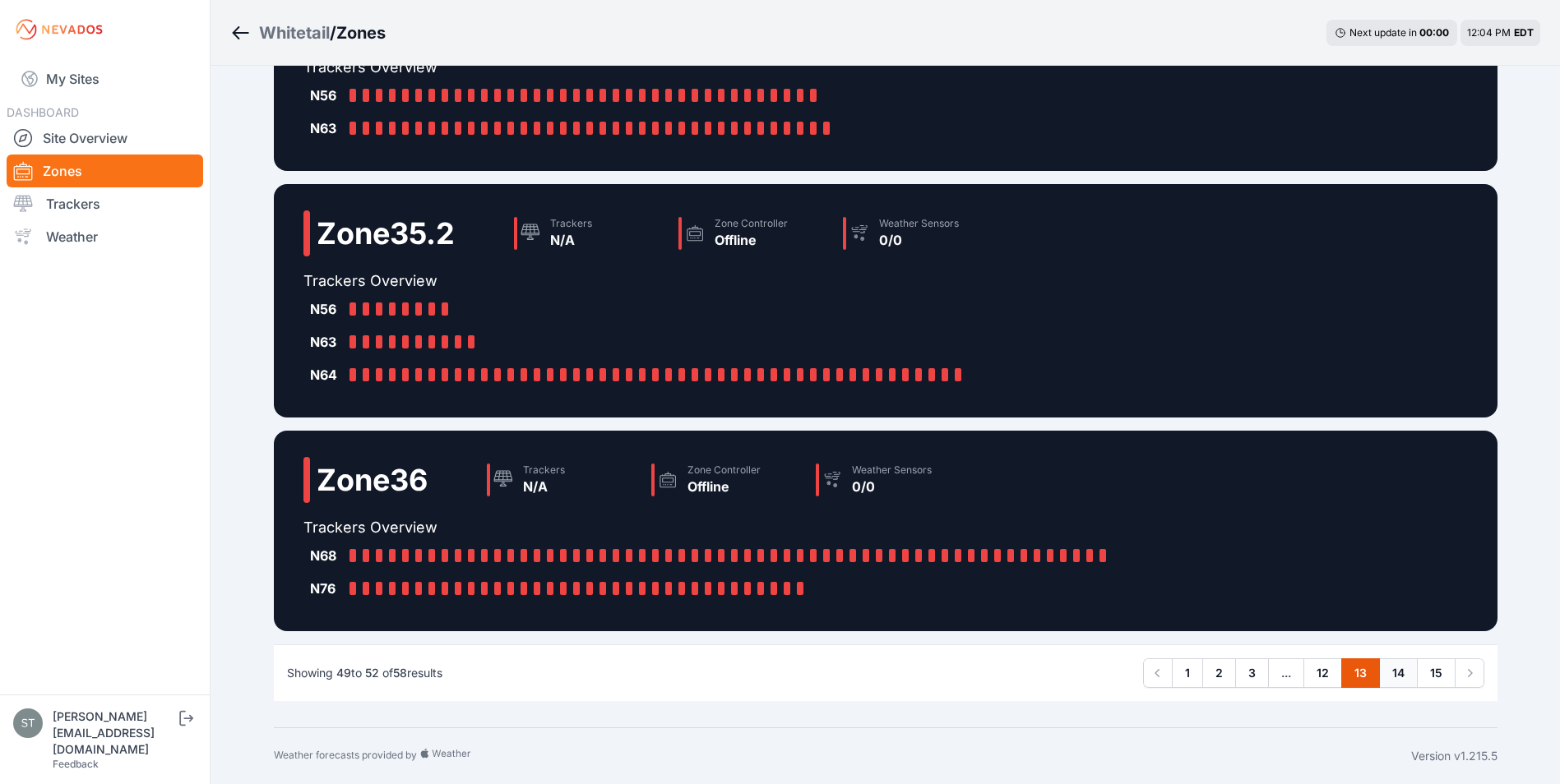
click at [1403, 670] on link "14" at bounding box center [1398, 673] width 39 height 29
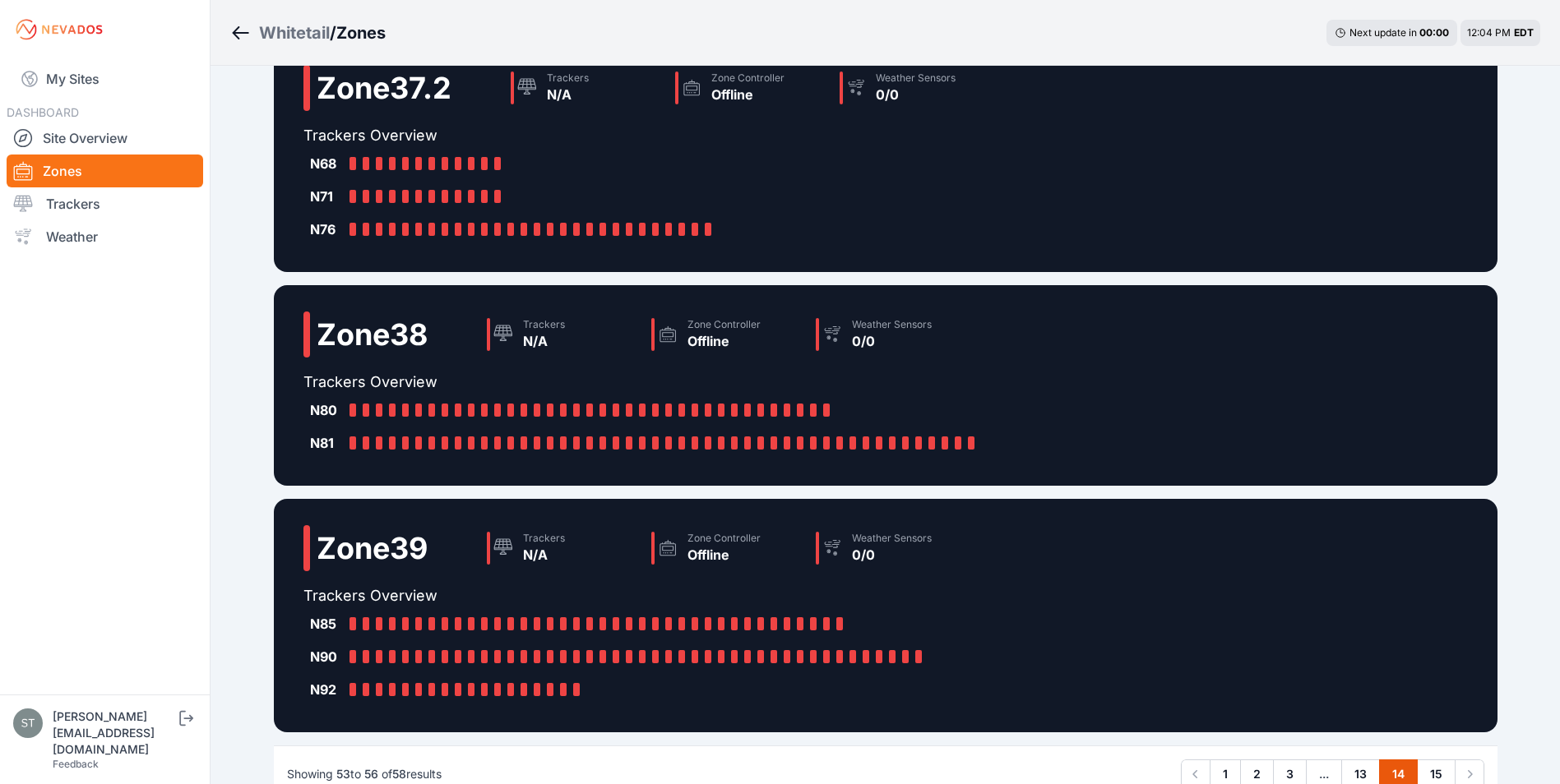
scroll to position [329, 0]
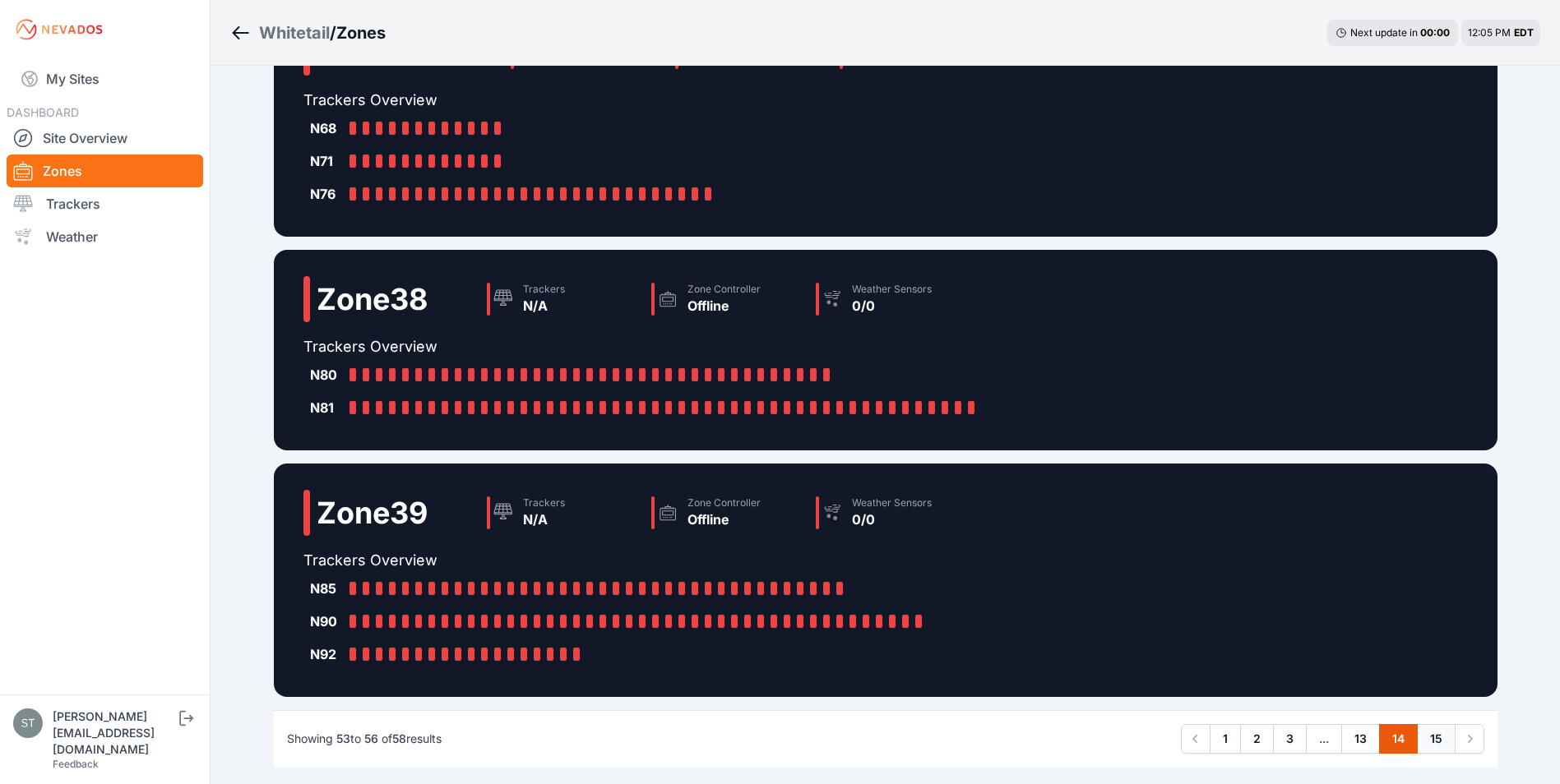
click at [1434, 738] on link "15" at bounding box center [1436, 738] width 39 height 29
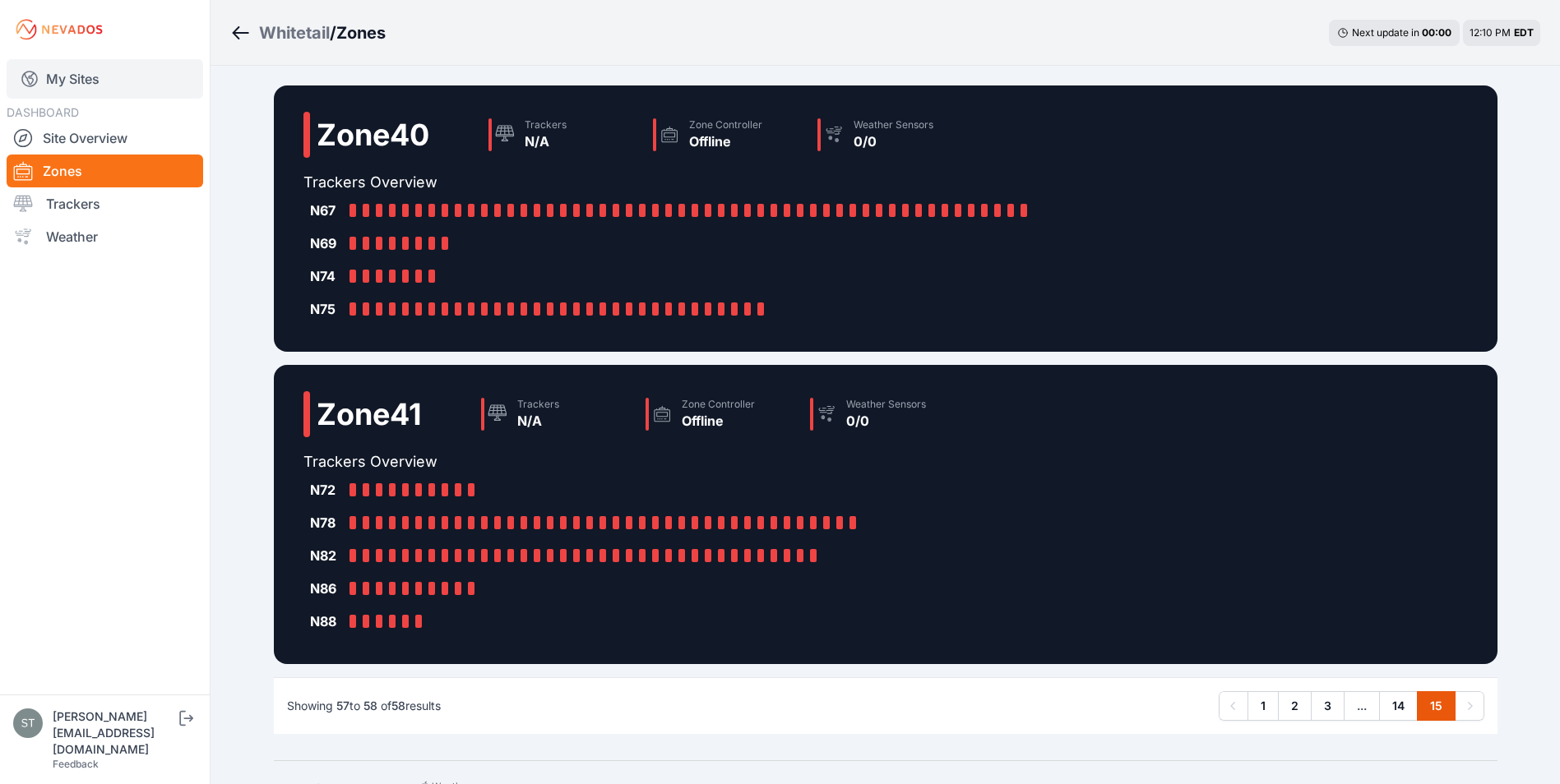
click at [72, 77] on link "My Sites" at bounding box center [105, 79] width 197 height 40
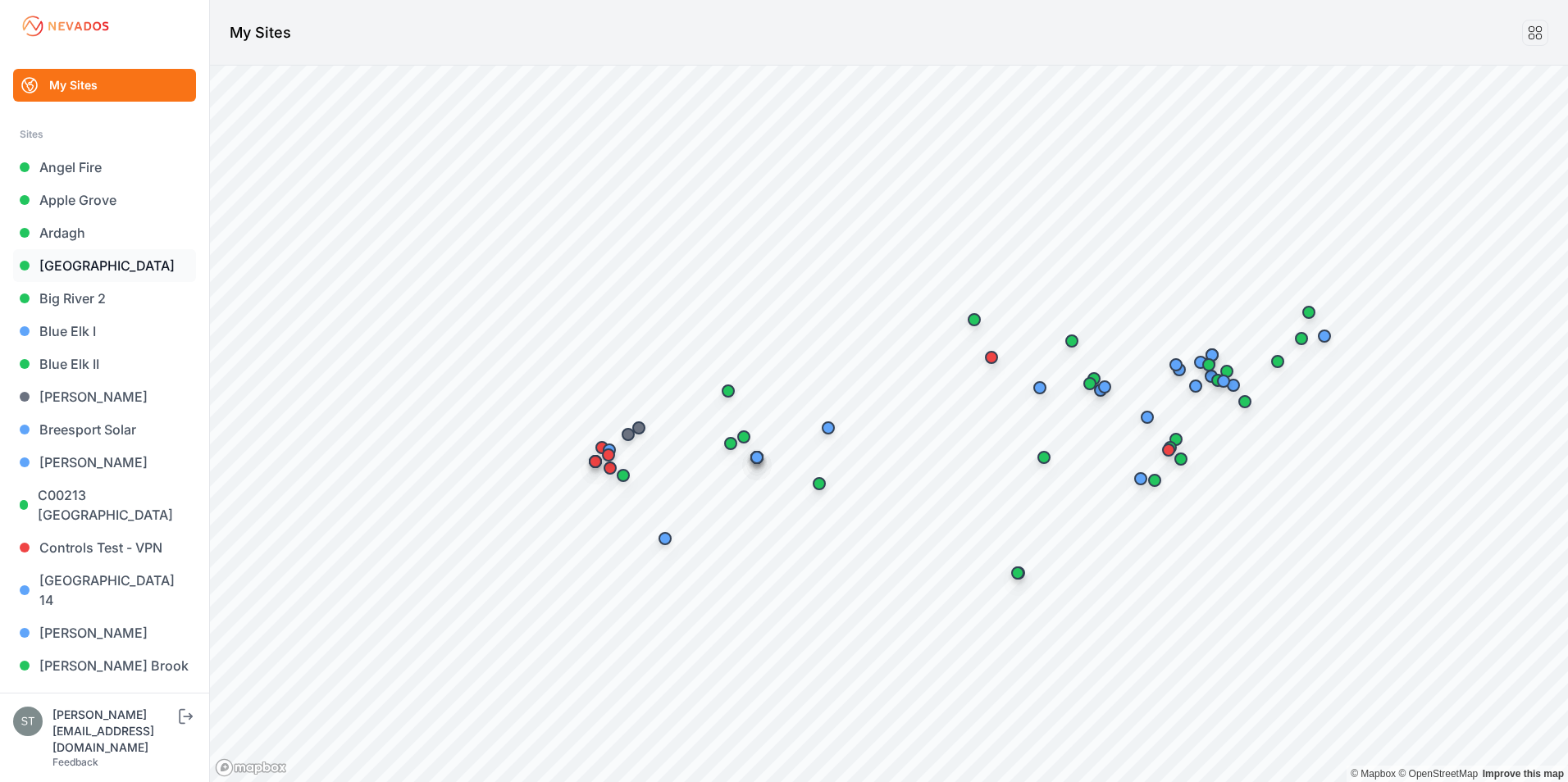
click at [66, 263] on link "[GEOGRAPHIC_DATA]" at bounding box center [104, 266] width 183 height 33
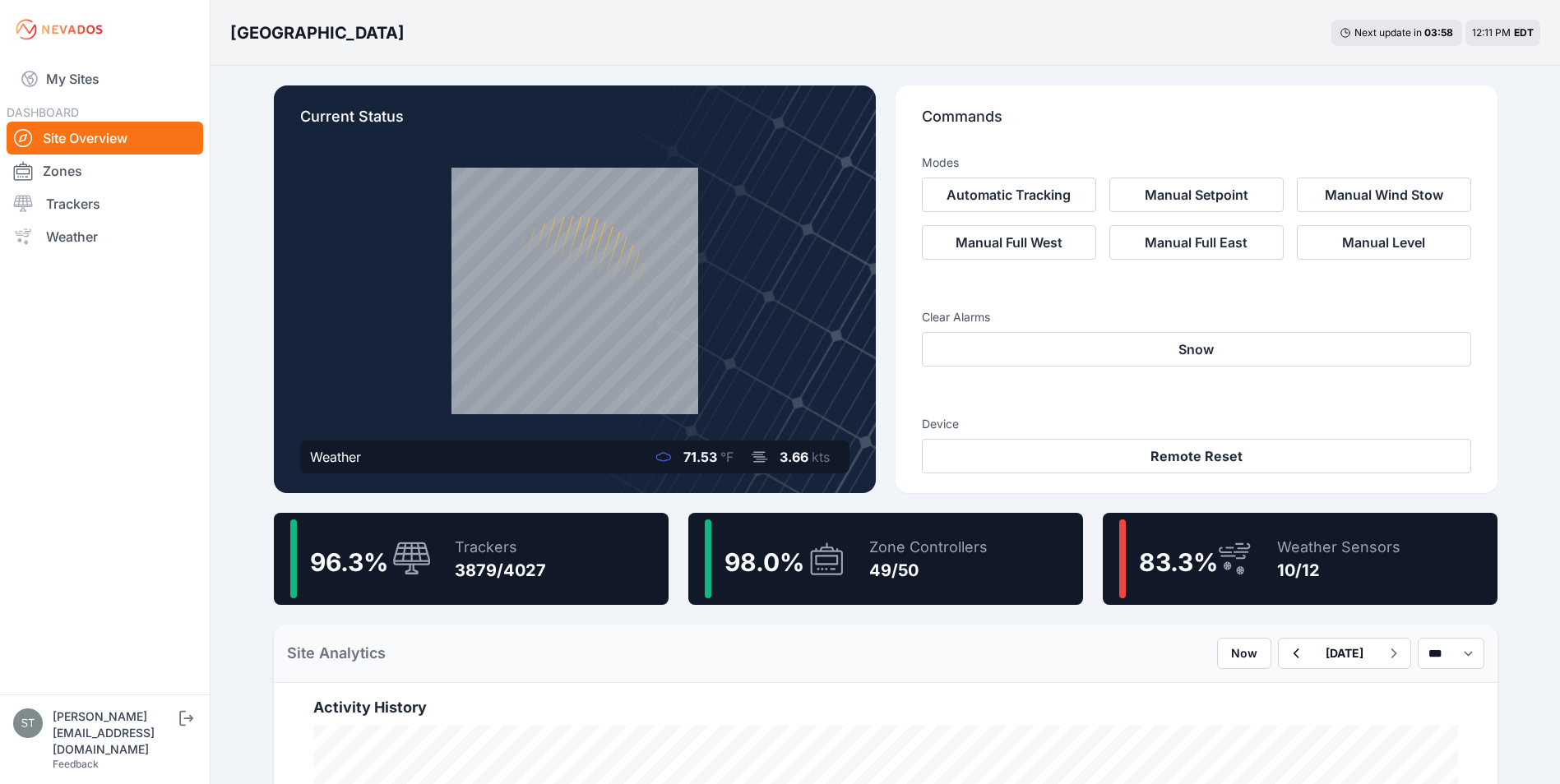
click at [462, 564] on div "3879/4027" at bounding box center [501, 570] width 91 height 23
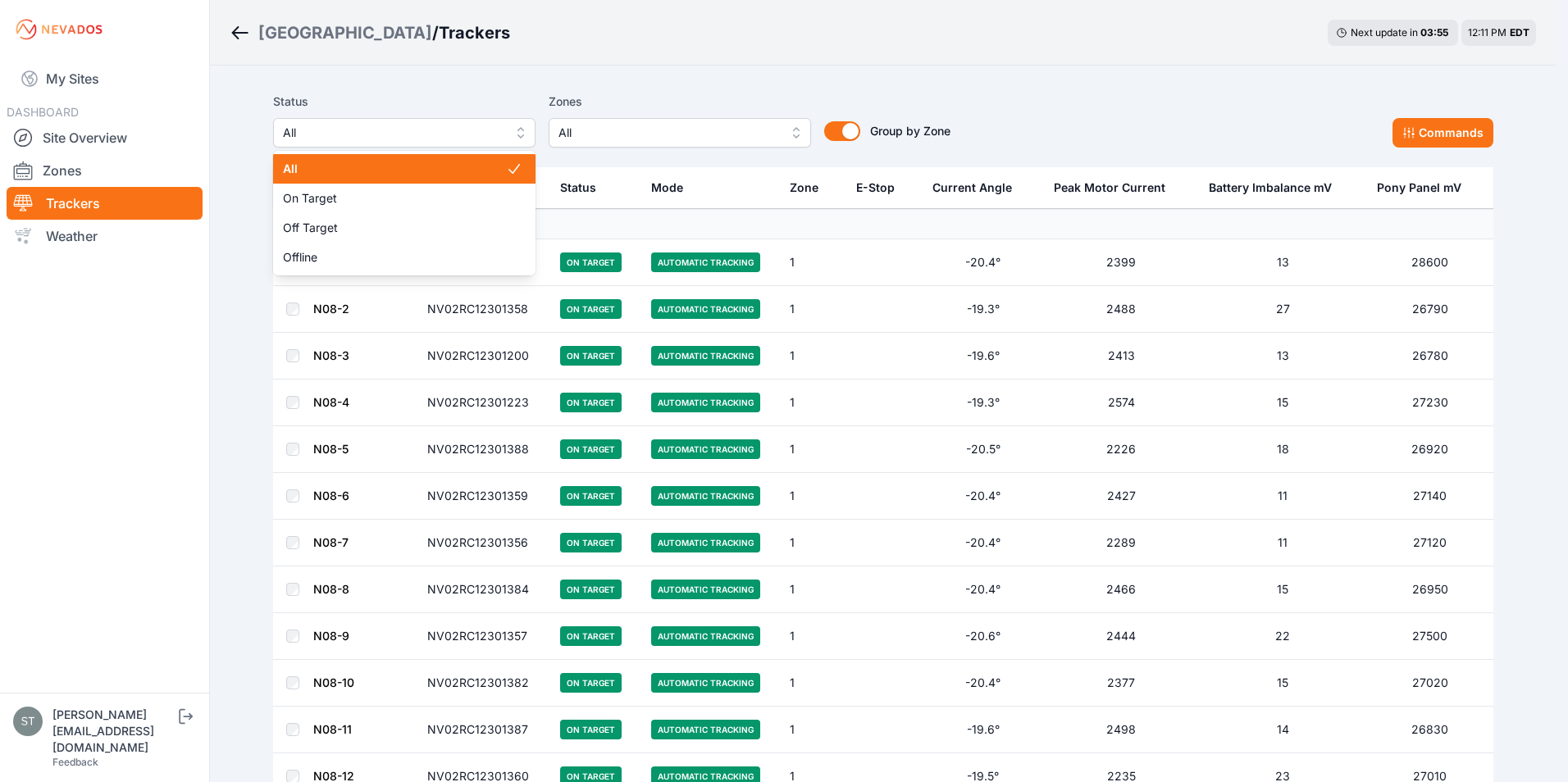
click at [361, 137] on span "All" at bounding box center [393, 132] width 220 height 20
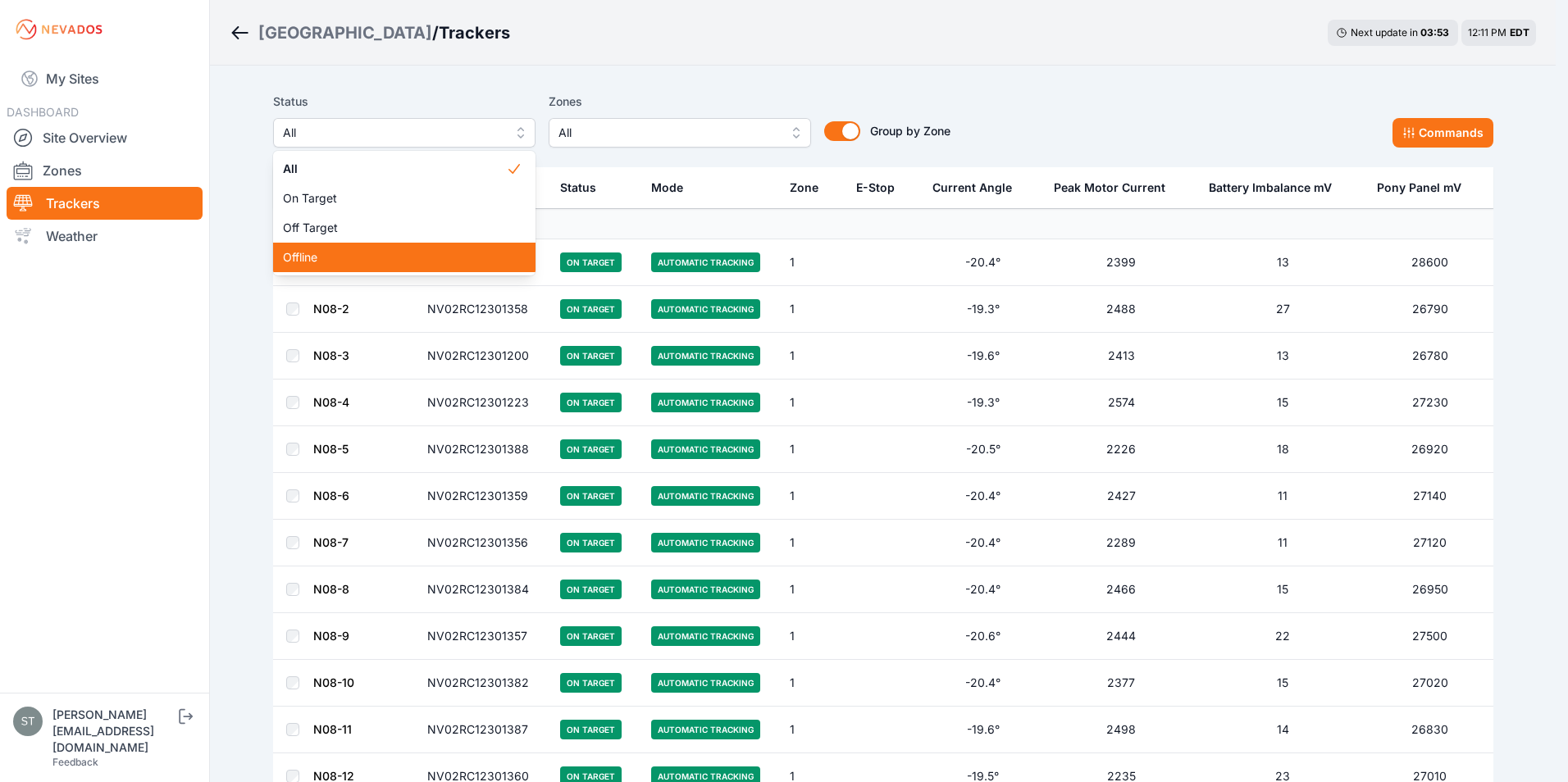
click at [314, 264] on span "Offline" at bounding box center [395, 257] width 223 height 16
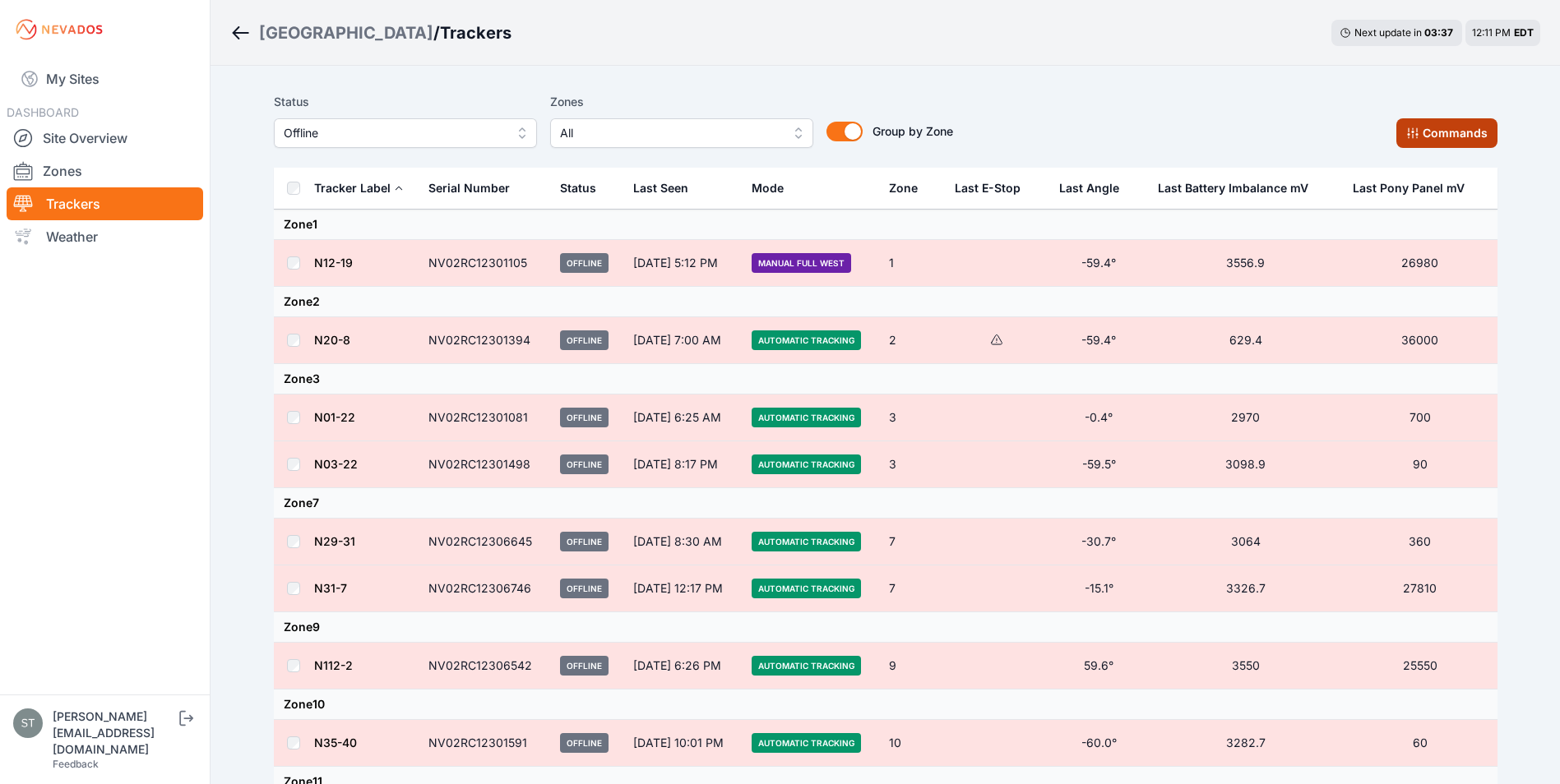
click at [1469, 135] on button "Commands" at bounding box center [1447, 133] width 101 height 29
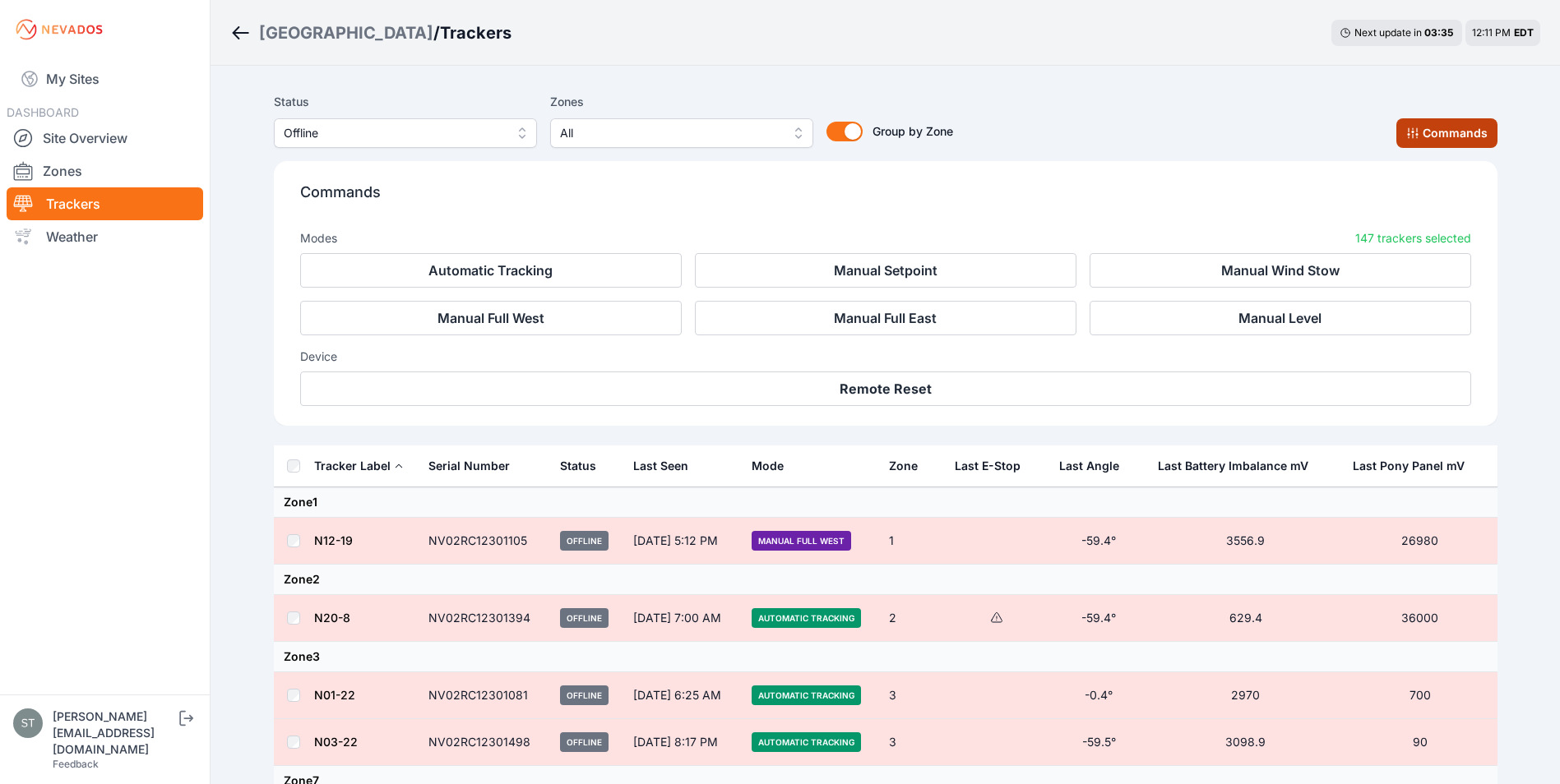
click at [1465, 134] on button "Commands" at bounding box center [1447, 133] width 101 height 29
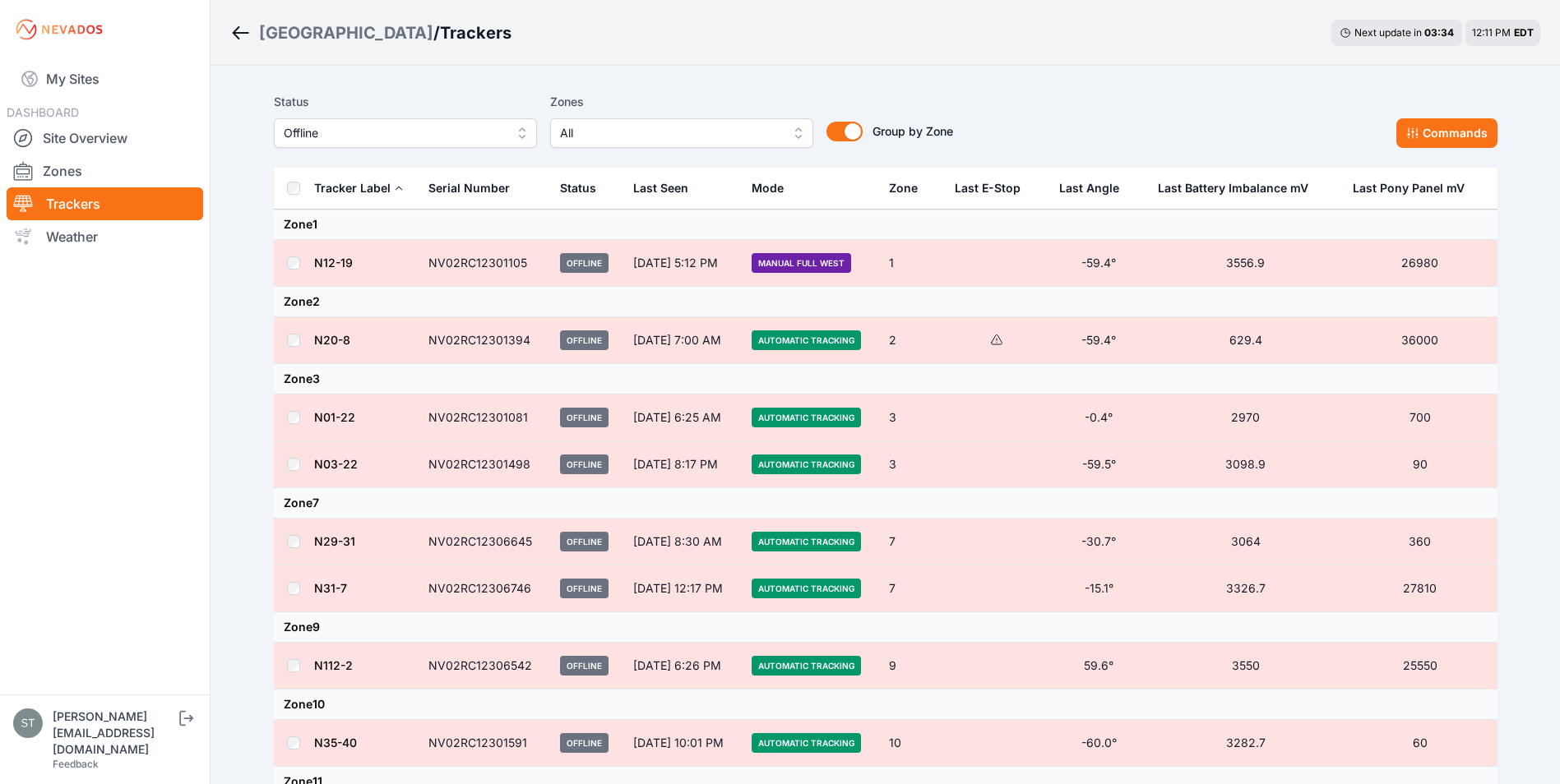
click at [1166, 115] on div "Status Offline Zones All Group by Zone Group by Zone Commands" at bounding box center [885, 119] width 1224 height 56
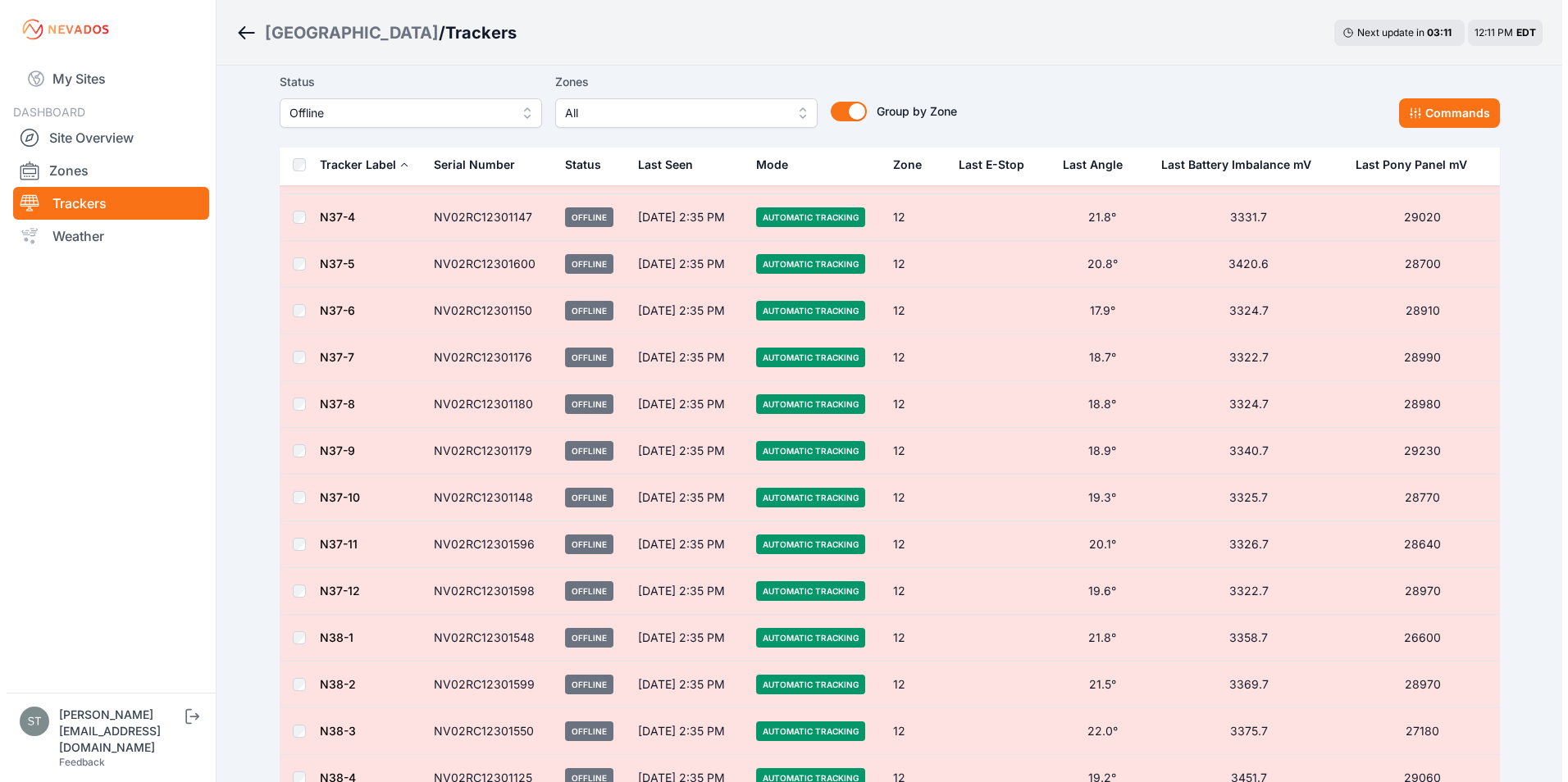
scroll to position [820, 0]
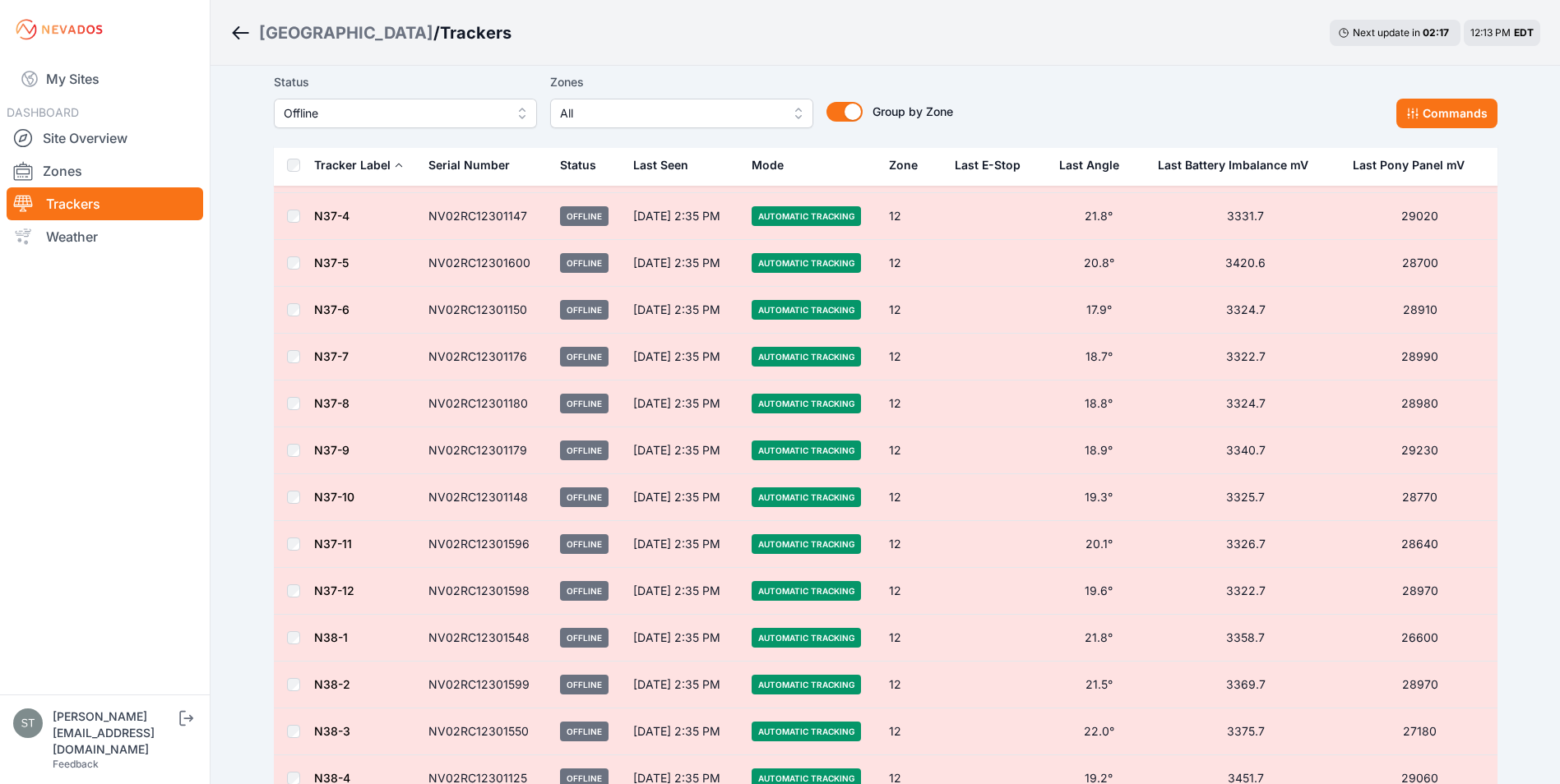
click at [673, 117] on span "All" at bounding box center [670, 113] width 220 height 20
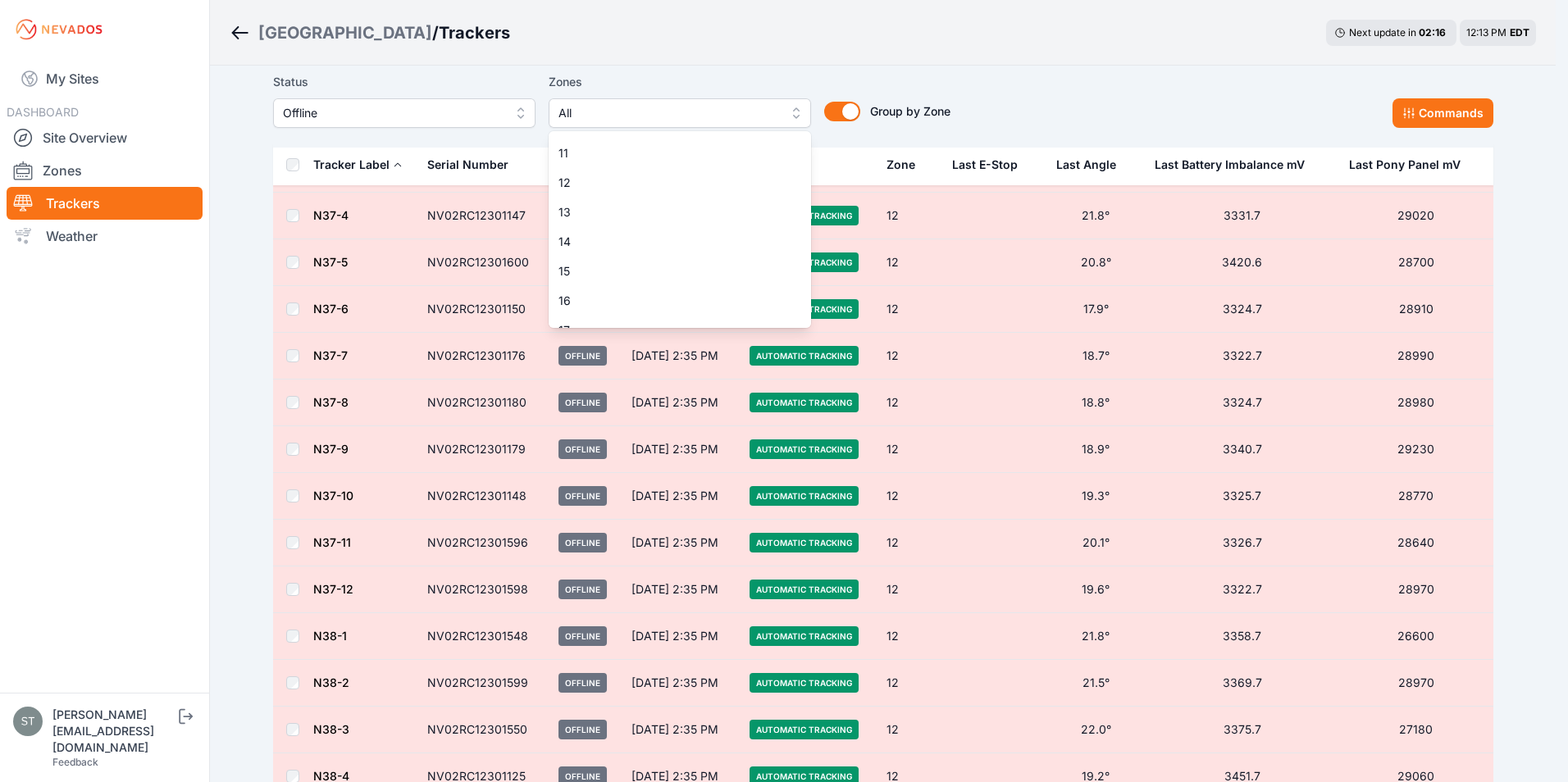
scroll to position [328, 0]
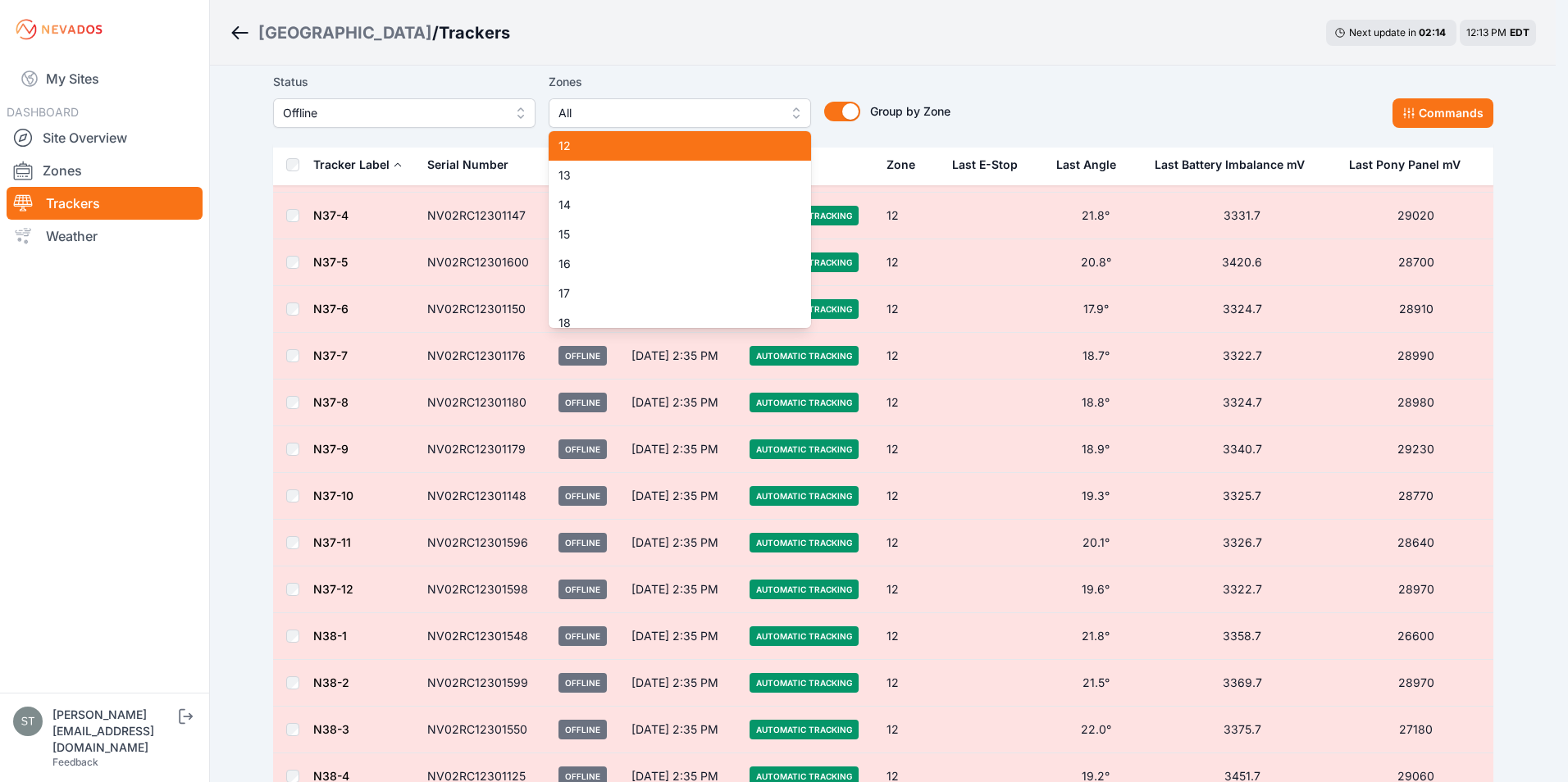
click at [598, 141] on span "12" at bounding box center [670, 146] width 223 height 16
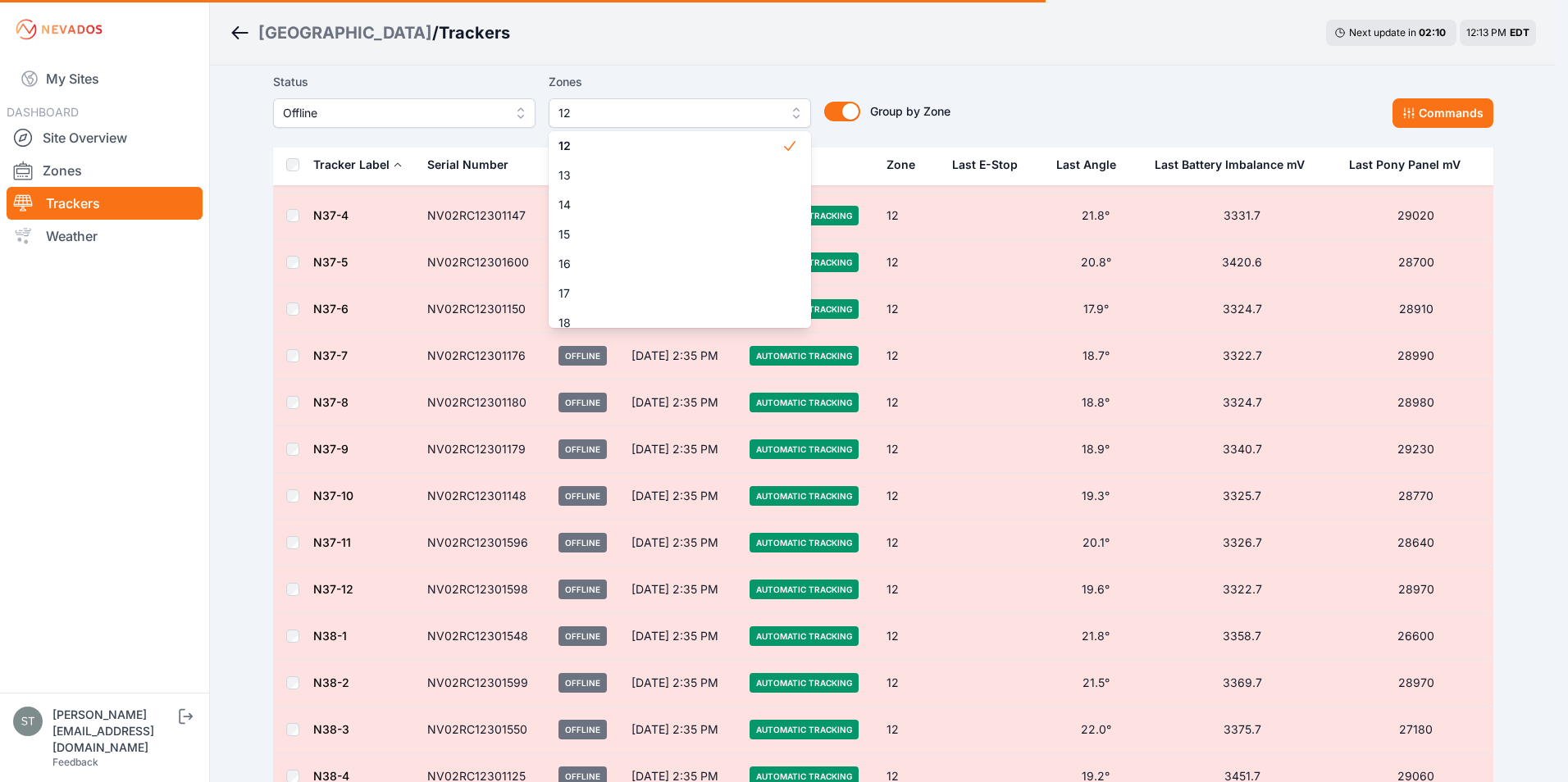
click at [1060, 93] on div "Status Offline Zones 12 1 2 3 4 5 6 7 8 9 10 11 12 13 14 15 16 17 18 19 20 21 2…" at bounding box center [883, 99] width 1221 height 56
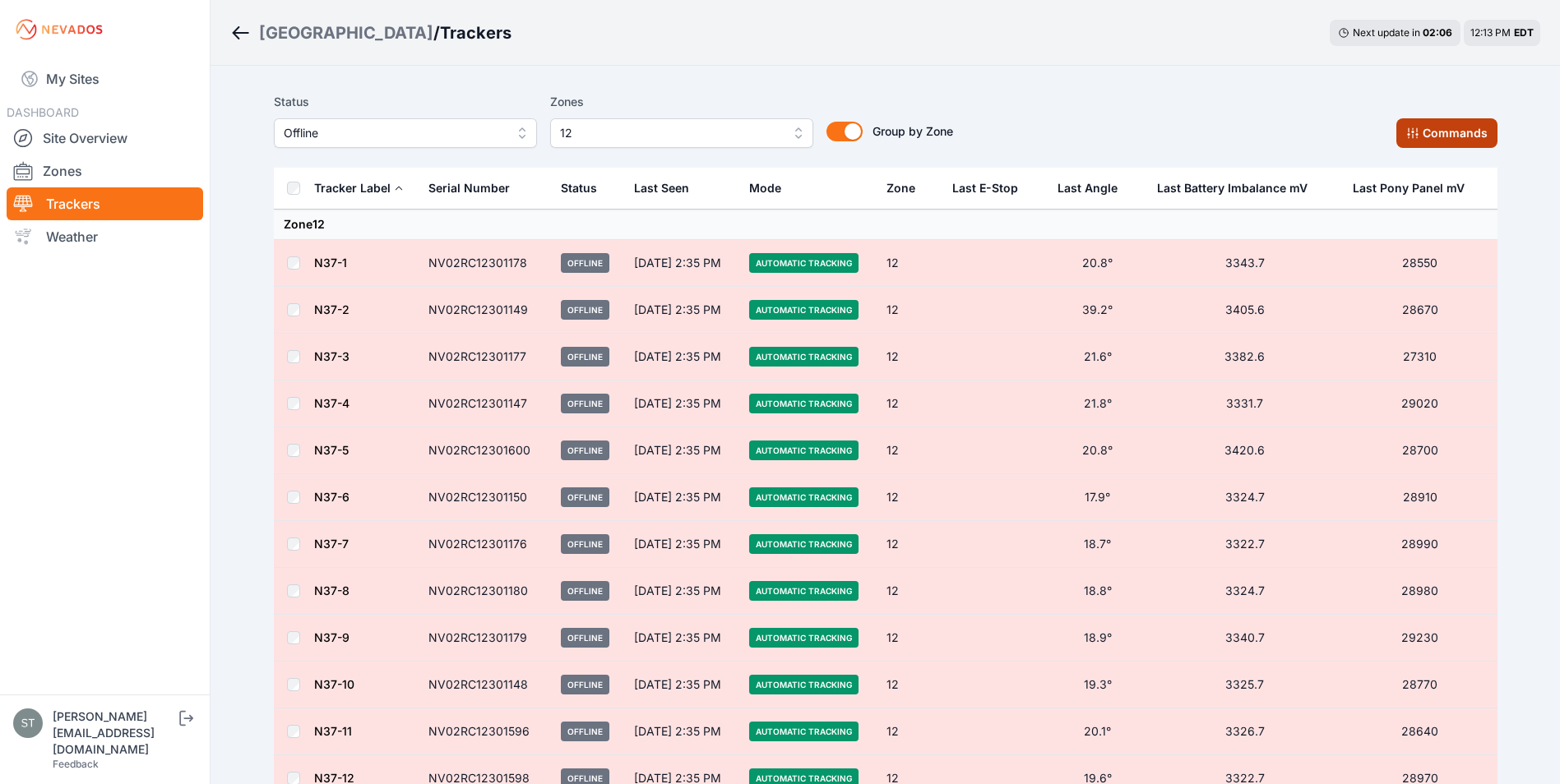
click at [1429, 138] on button "Commands" at bounding box center [1447, 133] width 101 height 29
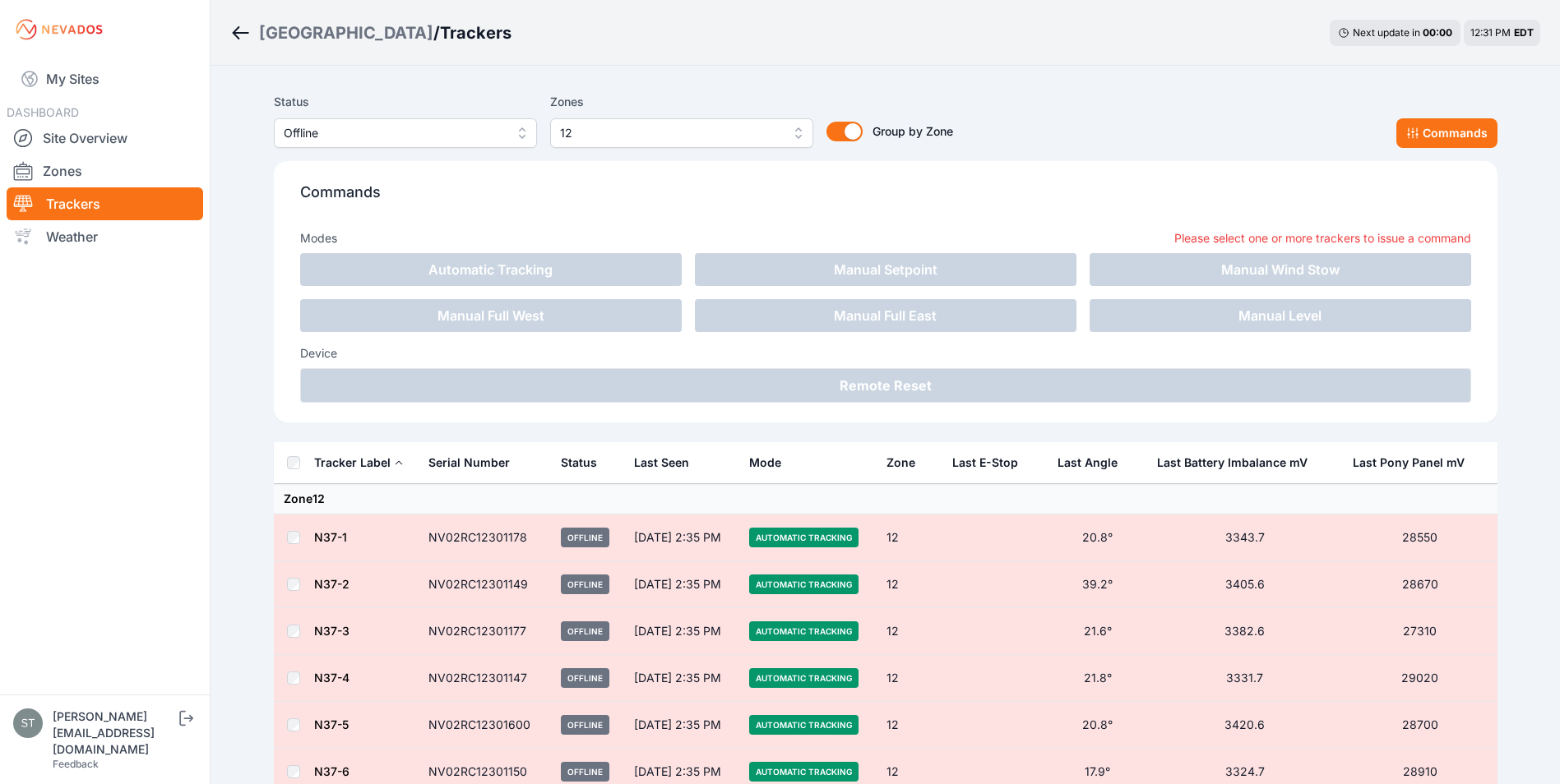
click at [383, 140] on span "Offline" at bounding box center [394, 132] width 220 height 20
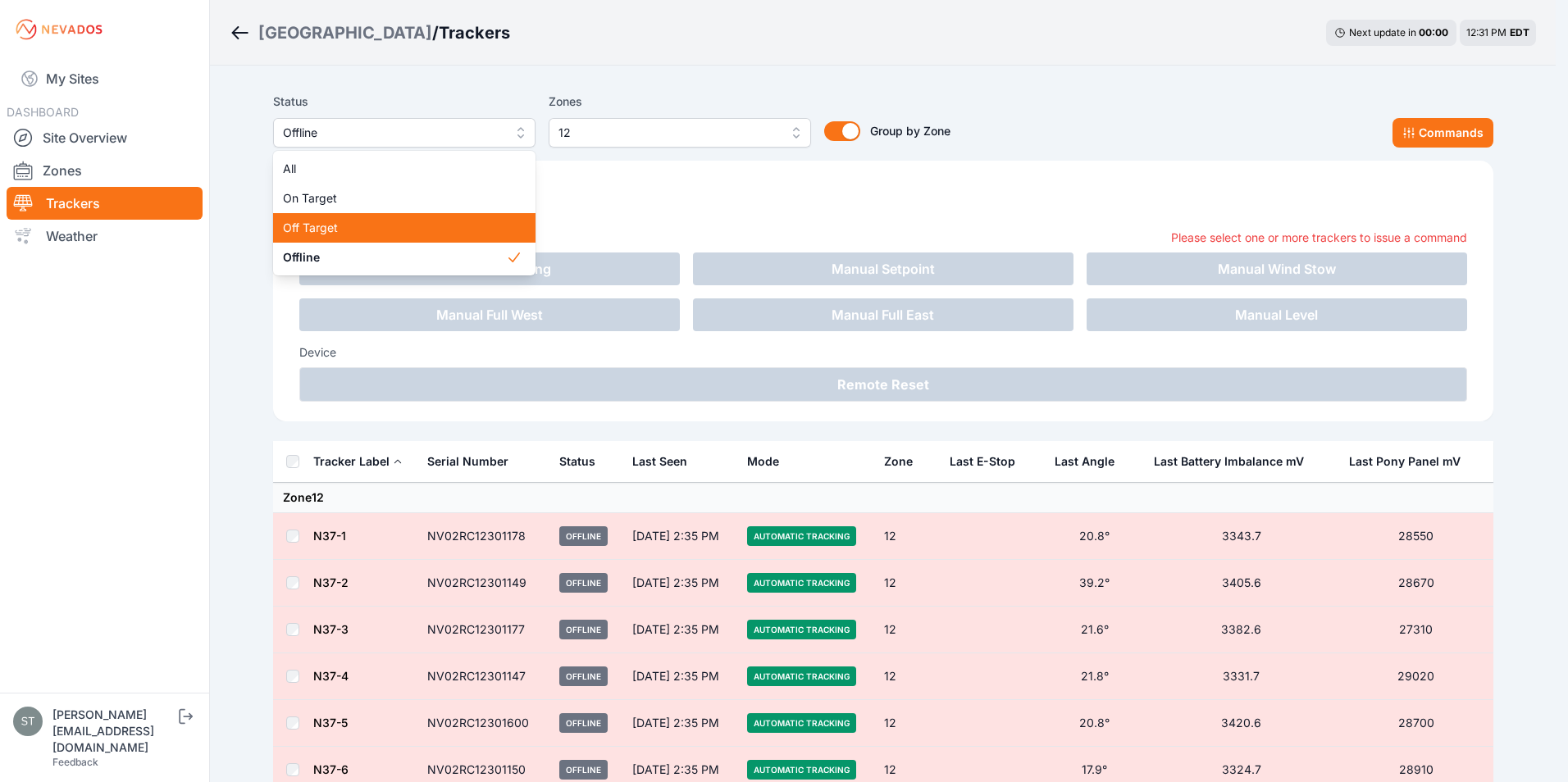
click at [320, 232] on span "Off Target" at bounding box center [395, 227] width 223 height 16
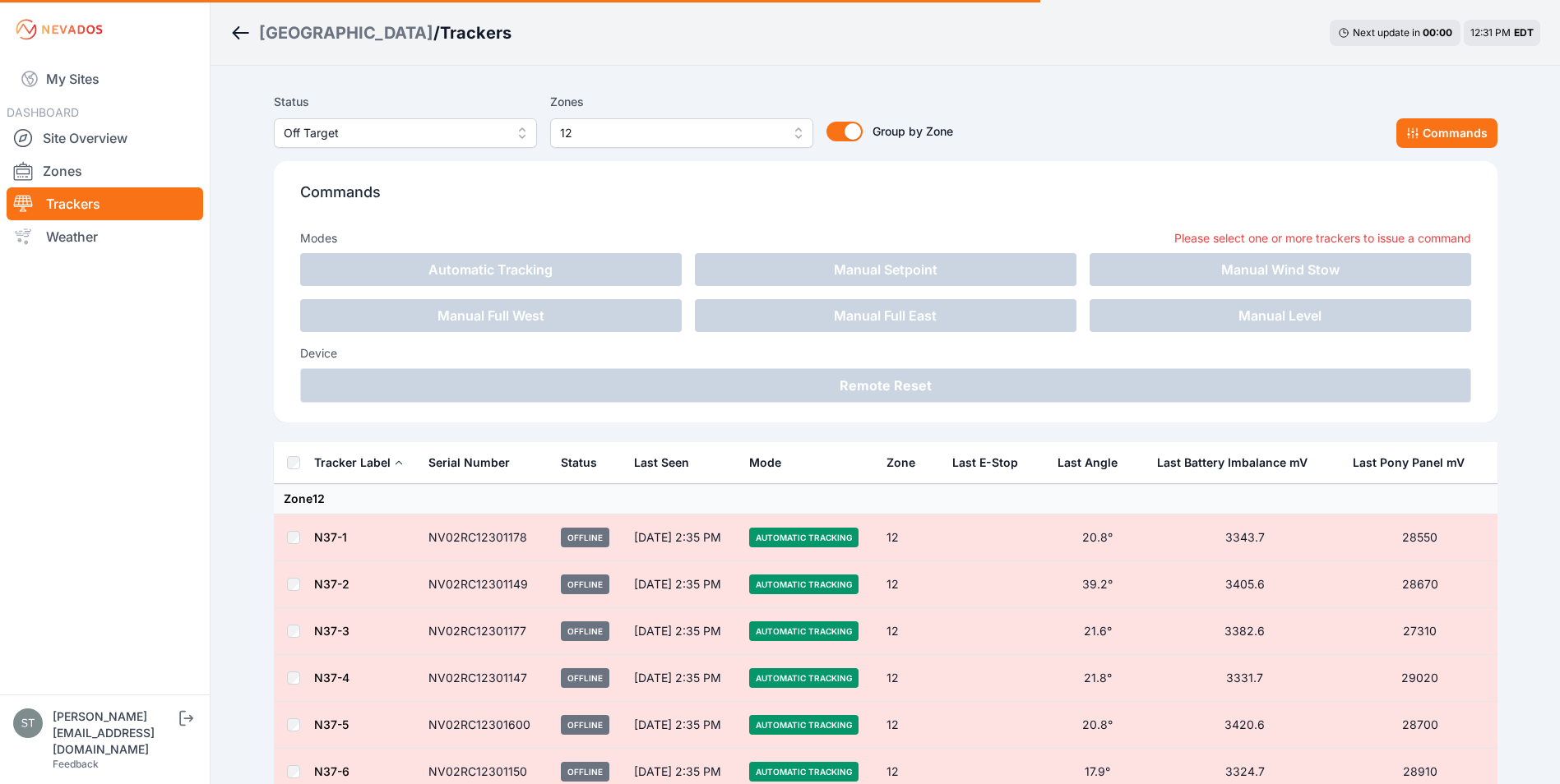
click at [653, 129] on span "12" at bounding box center [670, 132] width 220 height 20
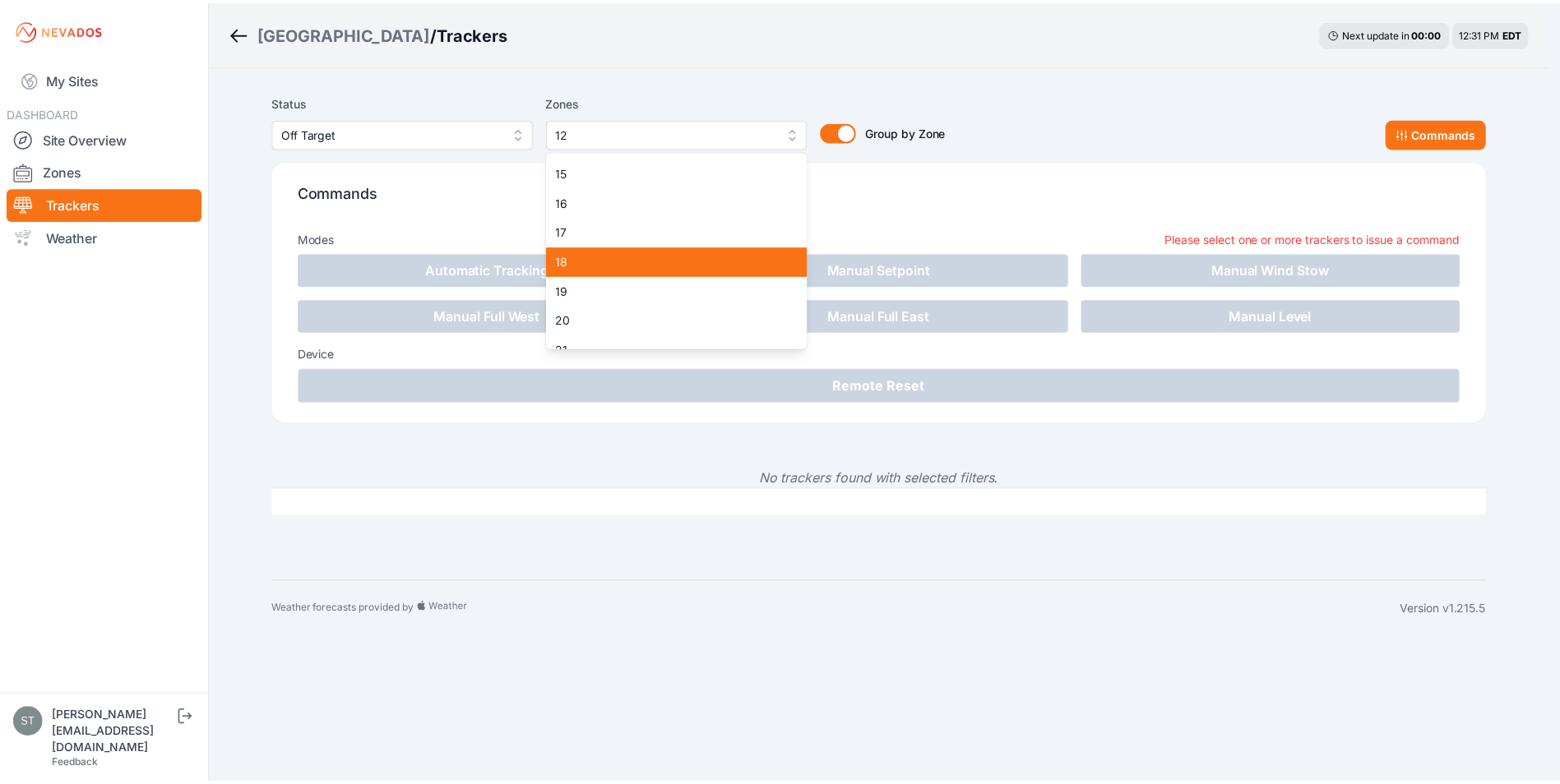
scroll to position [247, 0]
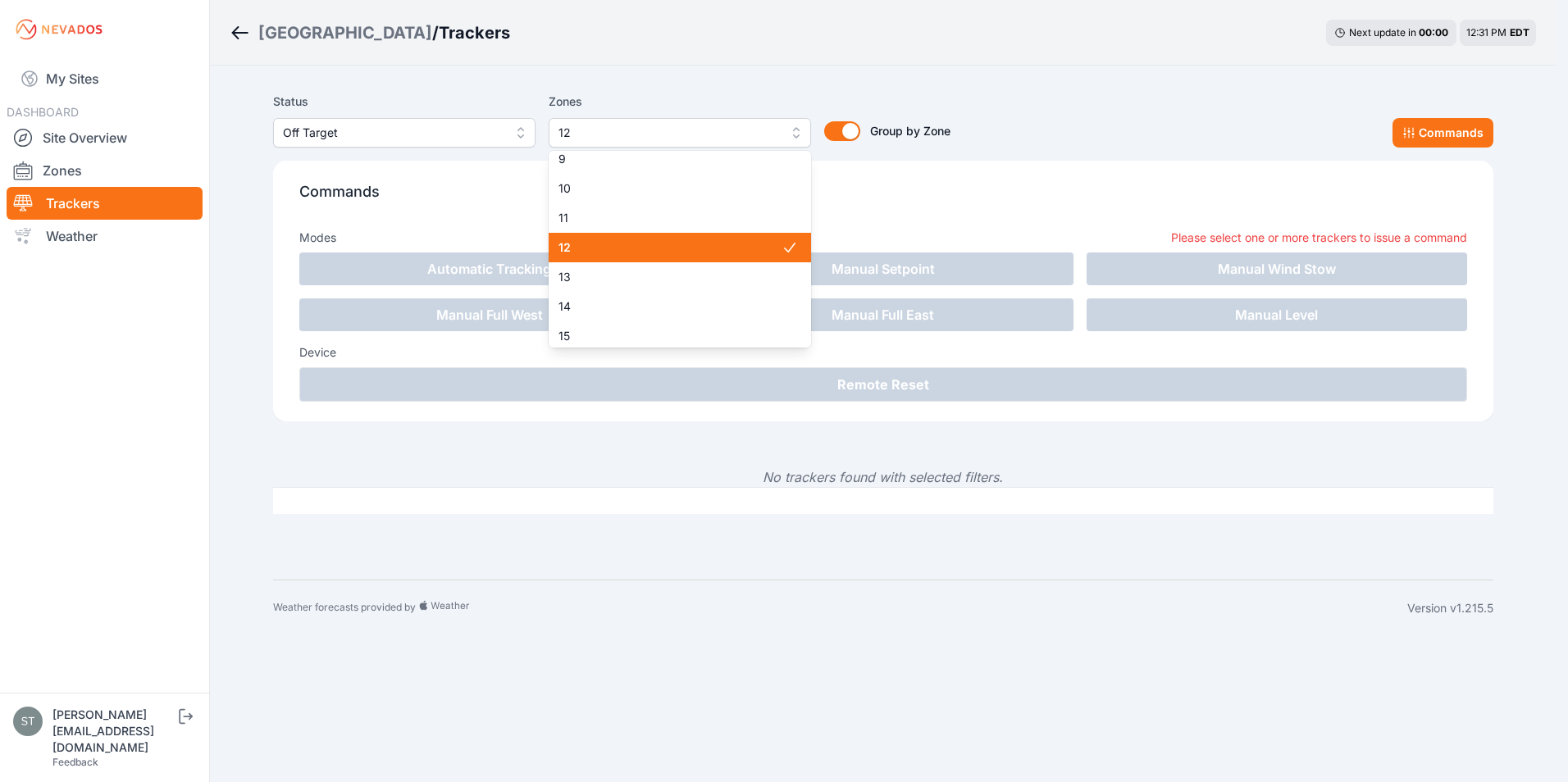
click at [630, 240] on span "12" at bounding box center [670, 247] width 223 height 16
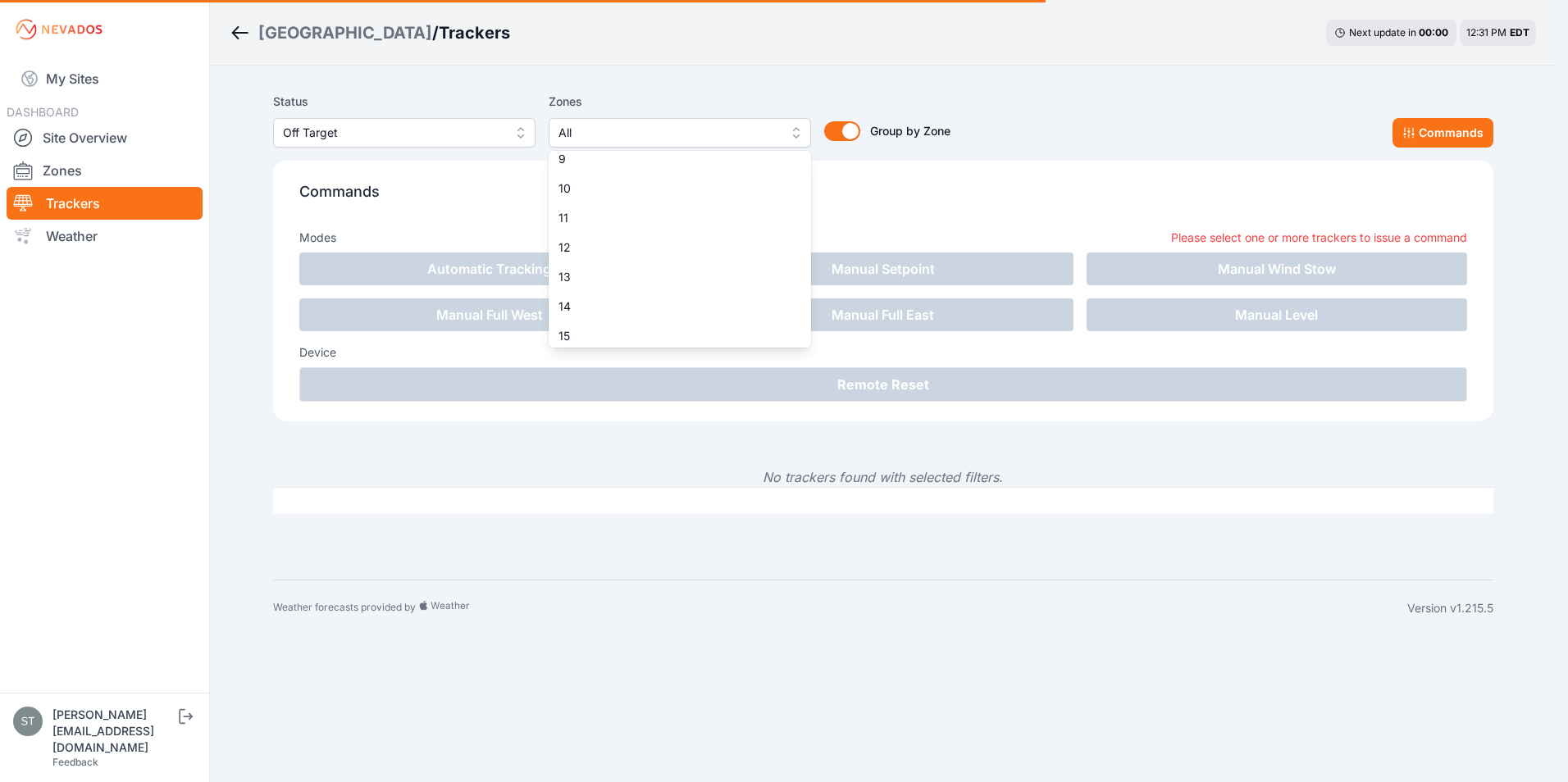
click at [980, 64] on div "Bartonsville / Trackers Next update in 00 : 00 12:31 PM EDT Status Off Target Z…" at bounding box center [778, 318] width 1556 height 636
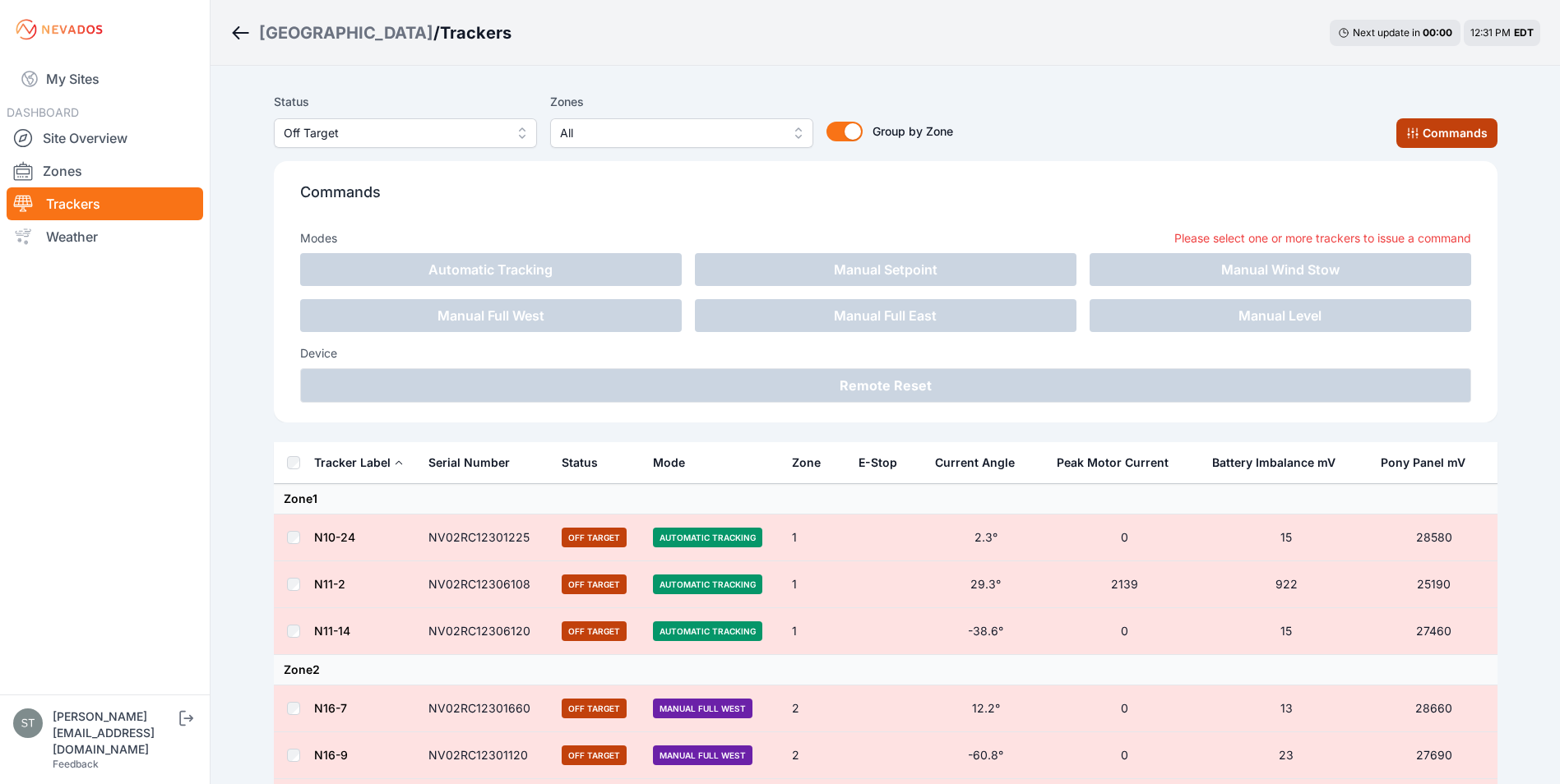
click at [1458, 126] on button "Commands" at bounding box center [1447, 133] width 101 height 29
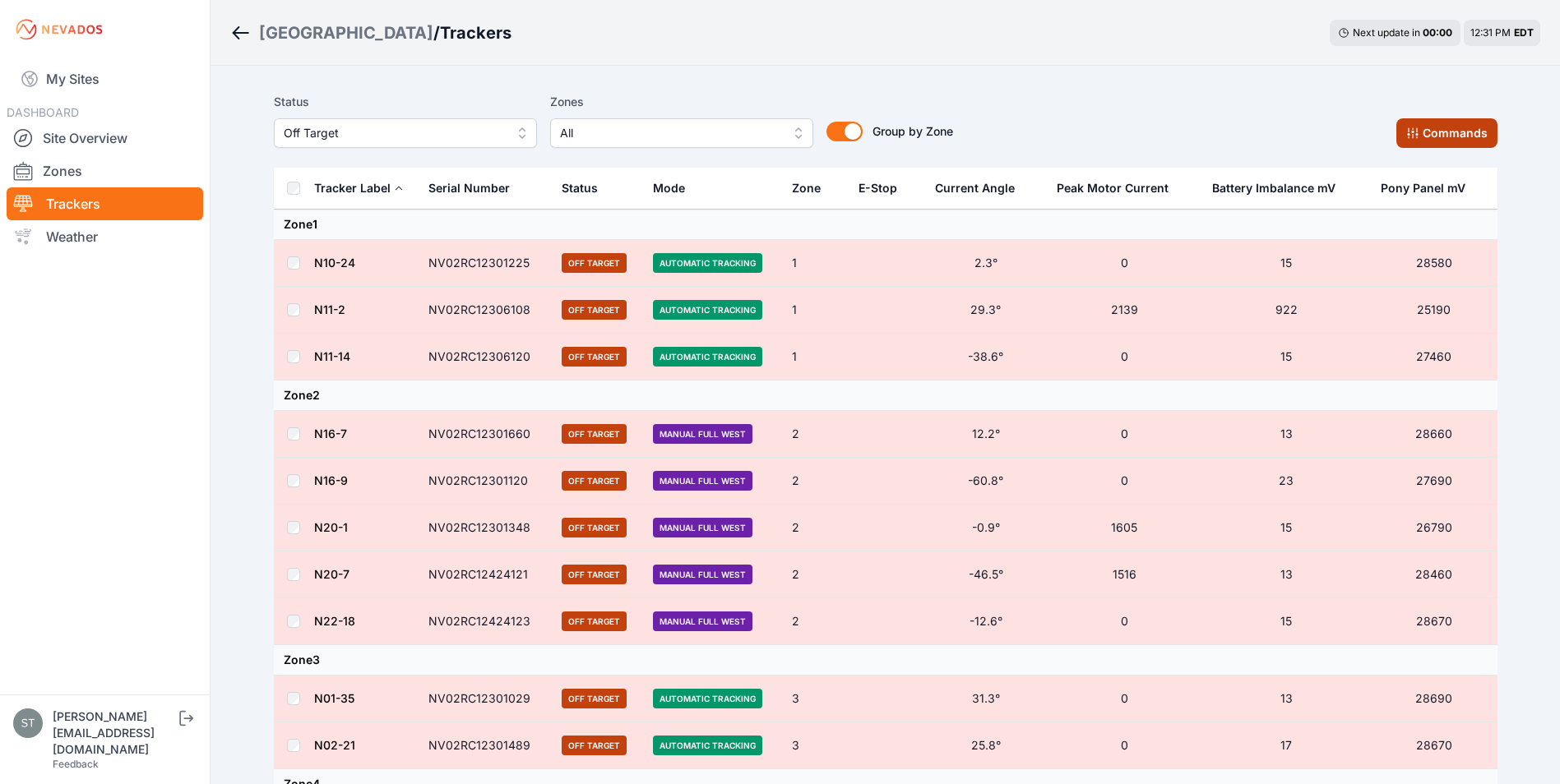
click at [1444, 128] on button "Commands" at bounding box center [1447, 133] width 101 height 29
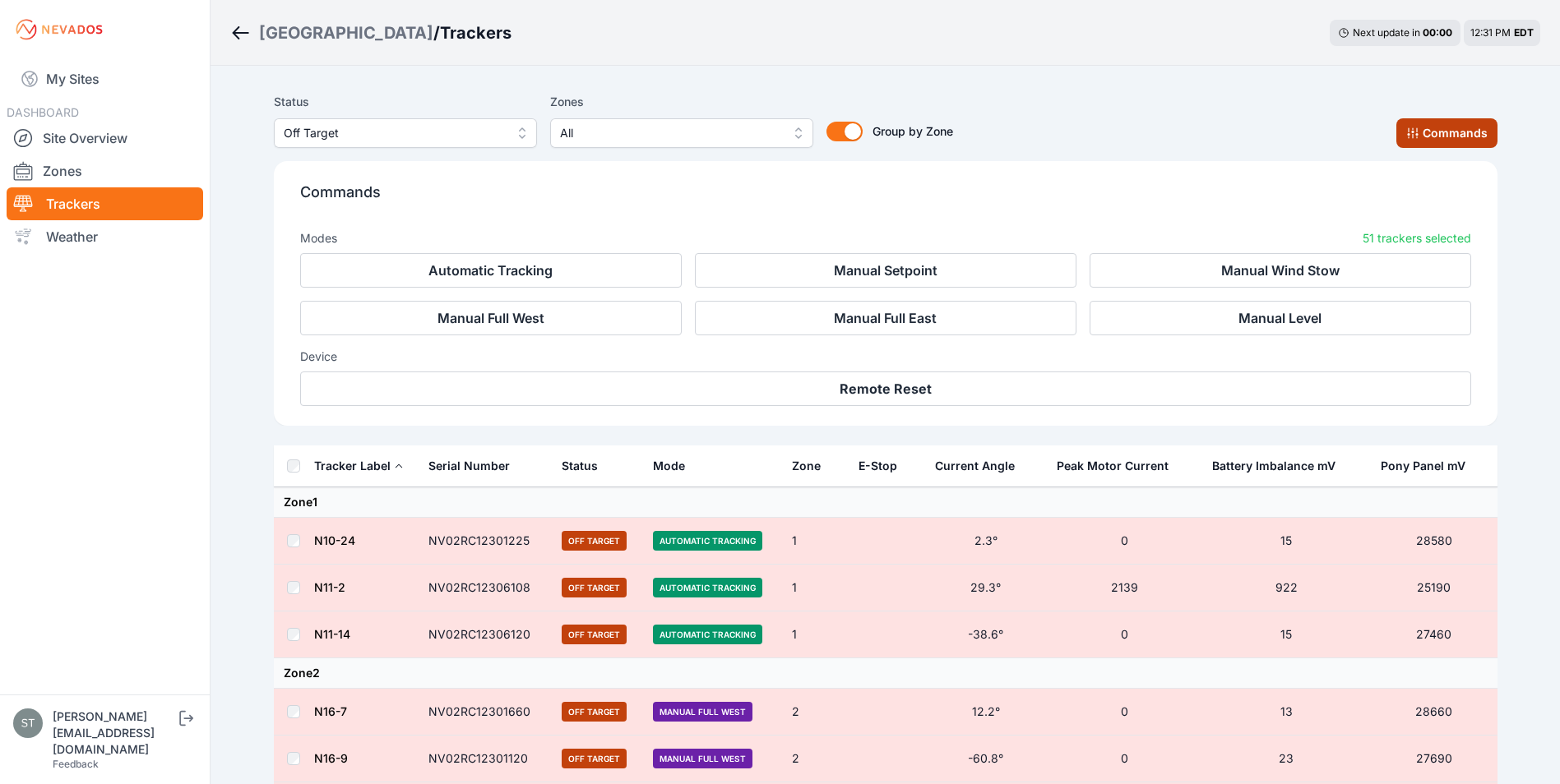
click at [1444, 128] on button "Commands" at bounding box center [1447, 133] width 101 height 29
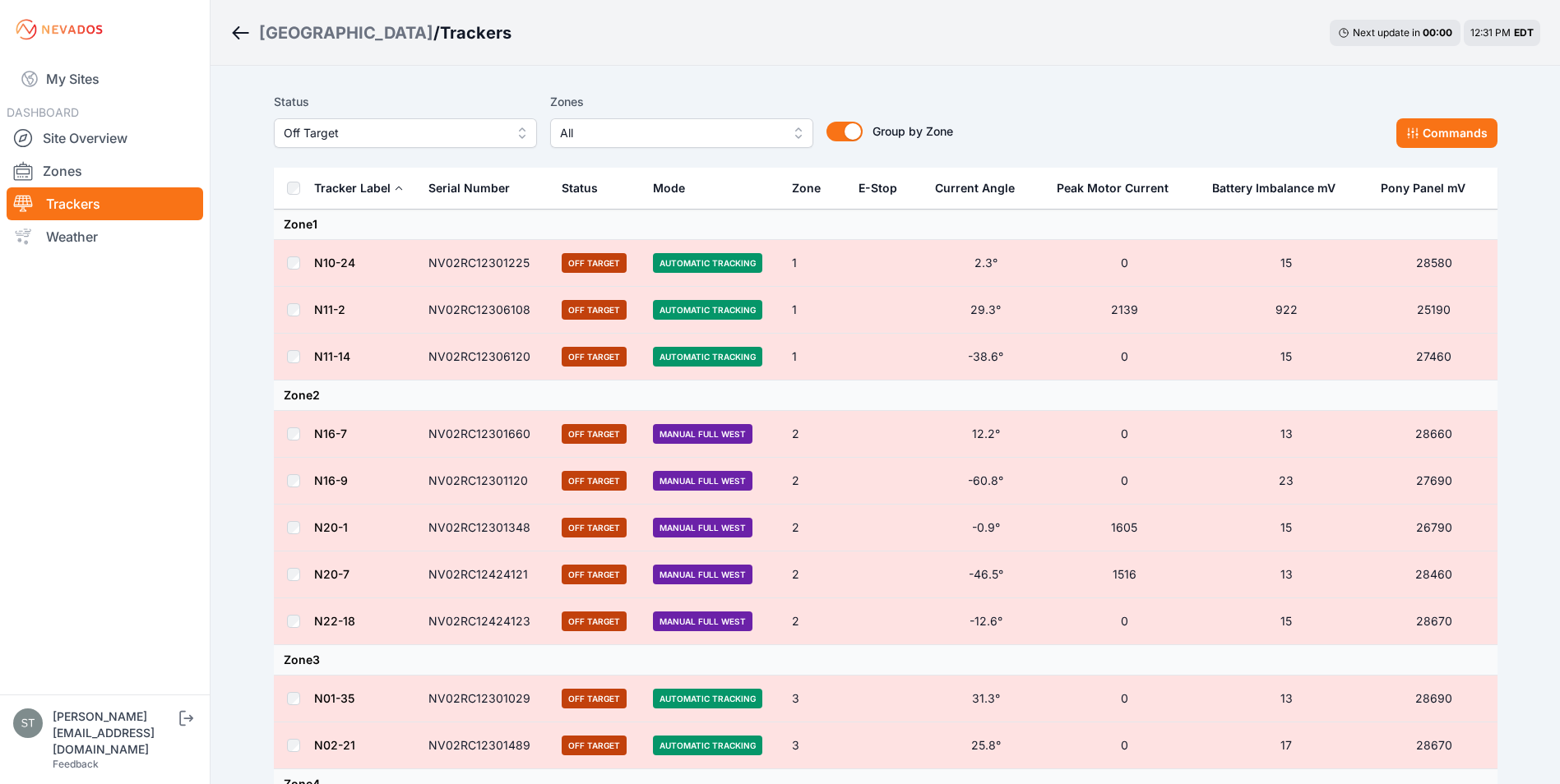
click at [400, 136] on span "Off Target" at bounding box center [394, 132] width 220 height 20
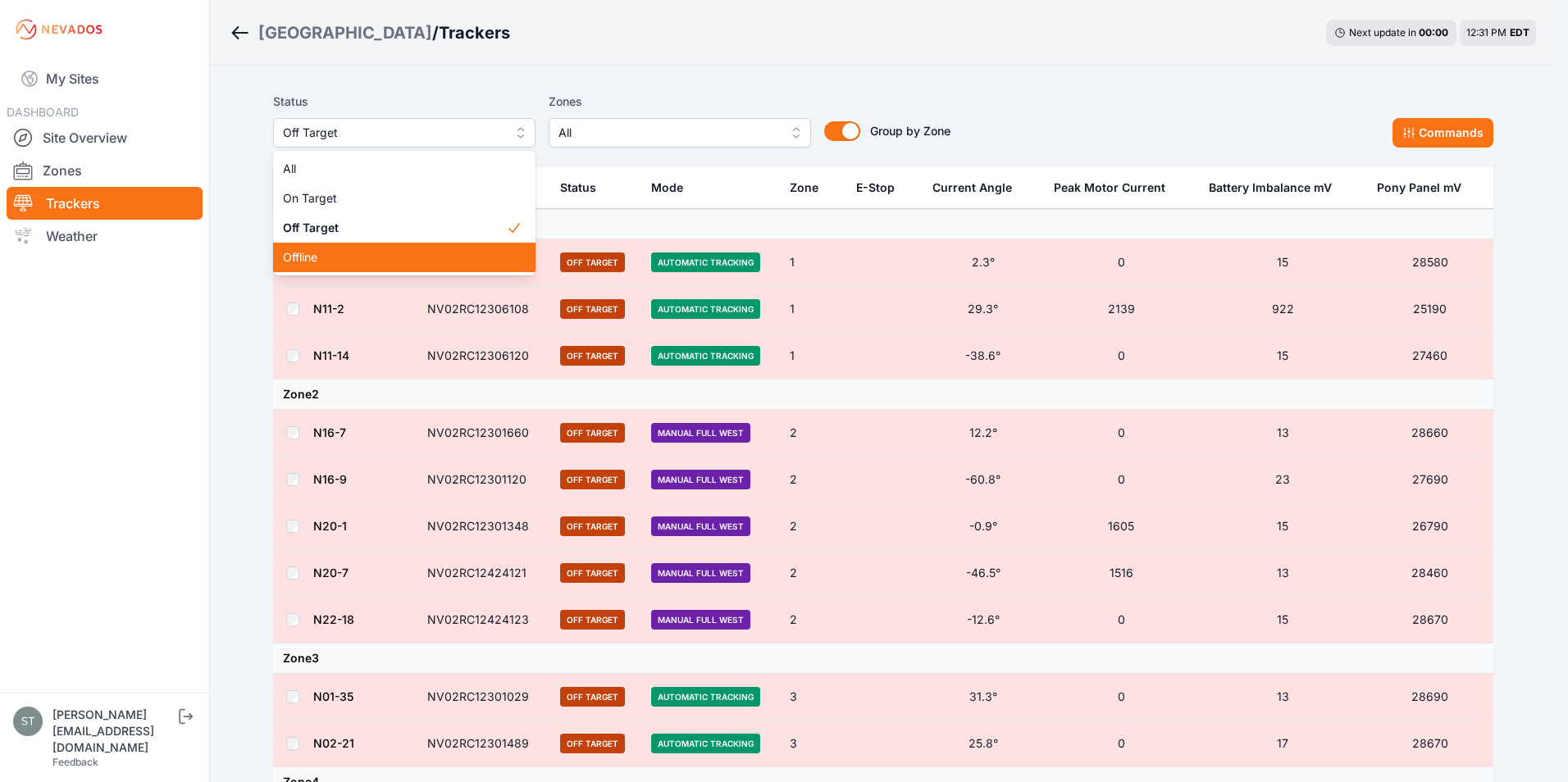
click at [322, 255] on span "Offline" at bounding box center [395, 257] width 223 height 16
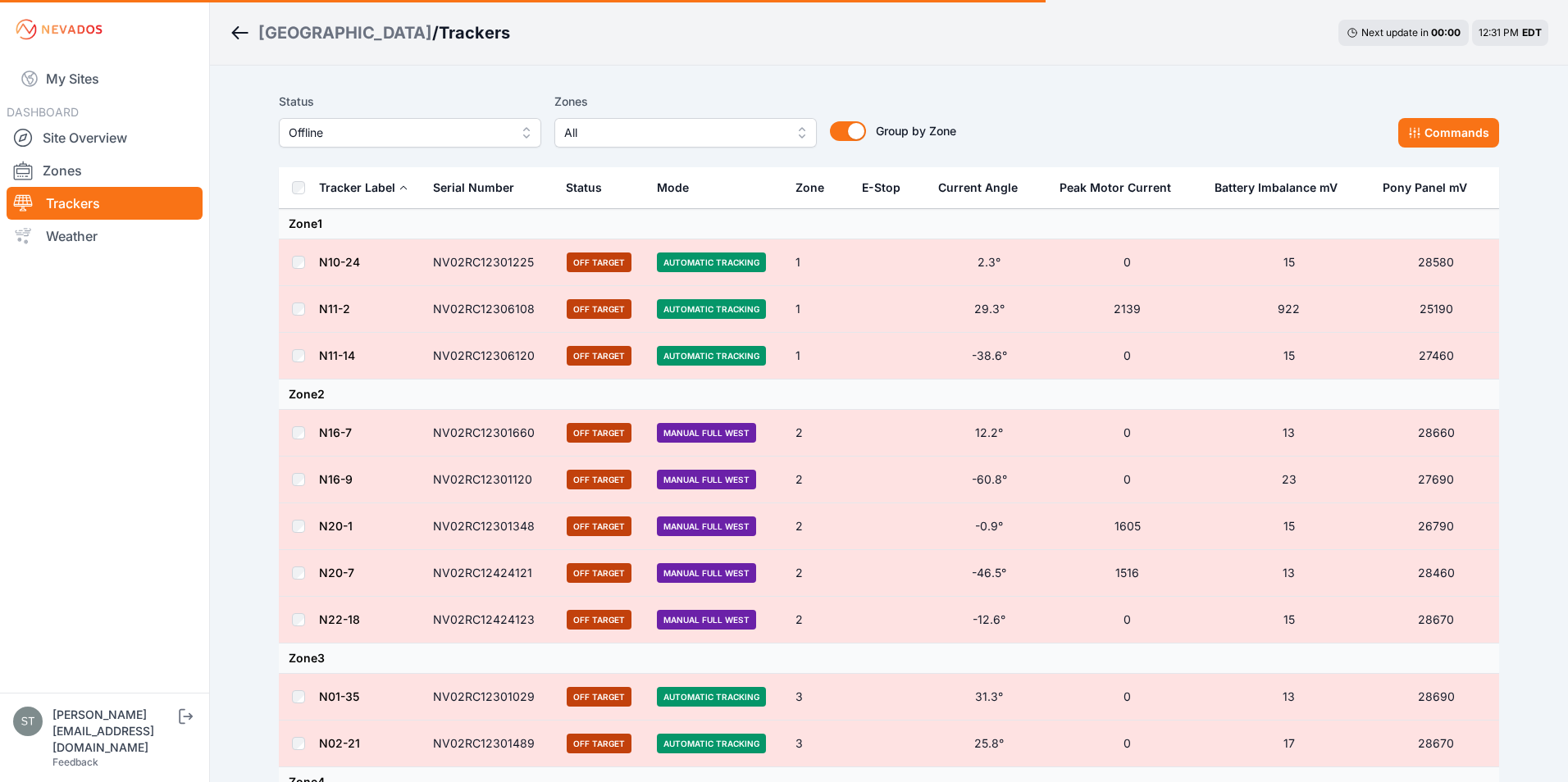
click at [630, 133] on span "All" at bounding box center [674, 132] width 220 height 20
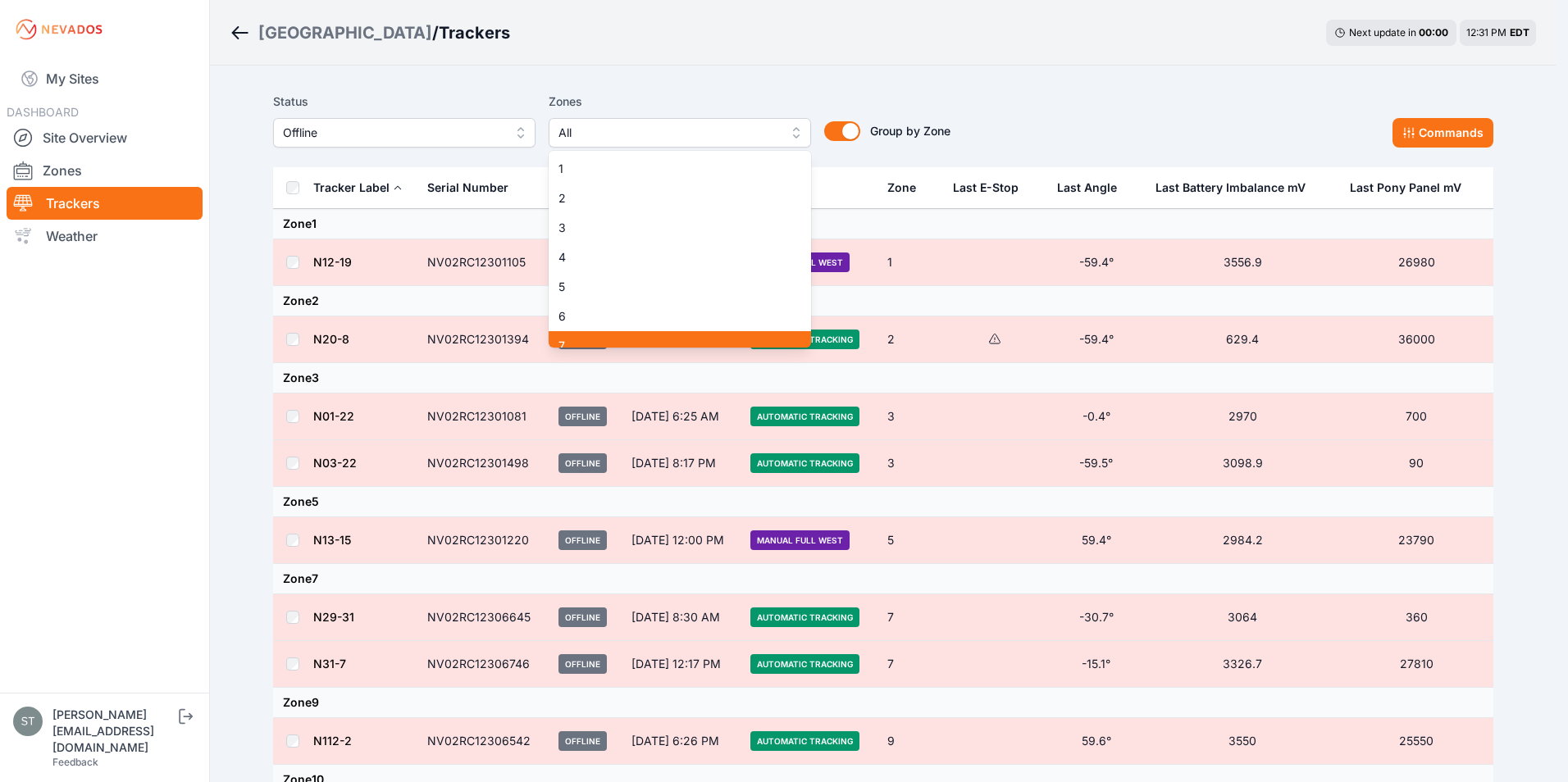
scroll to position [246, 0]
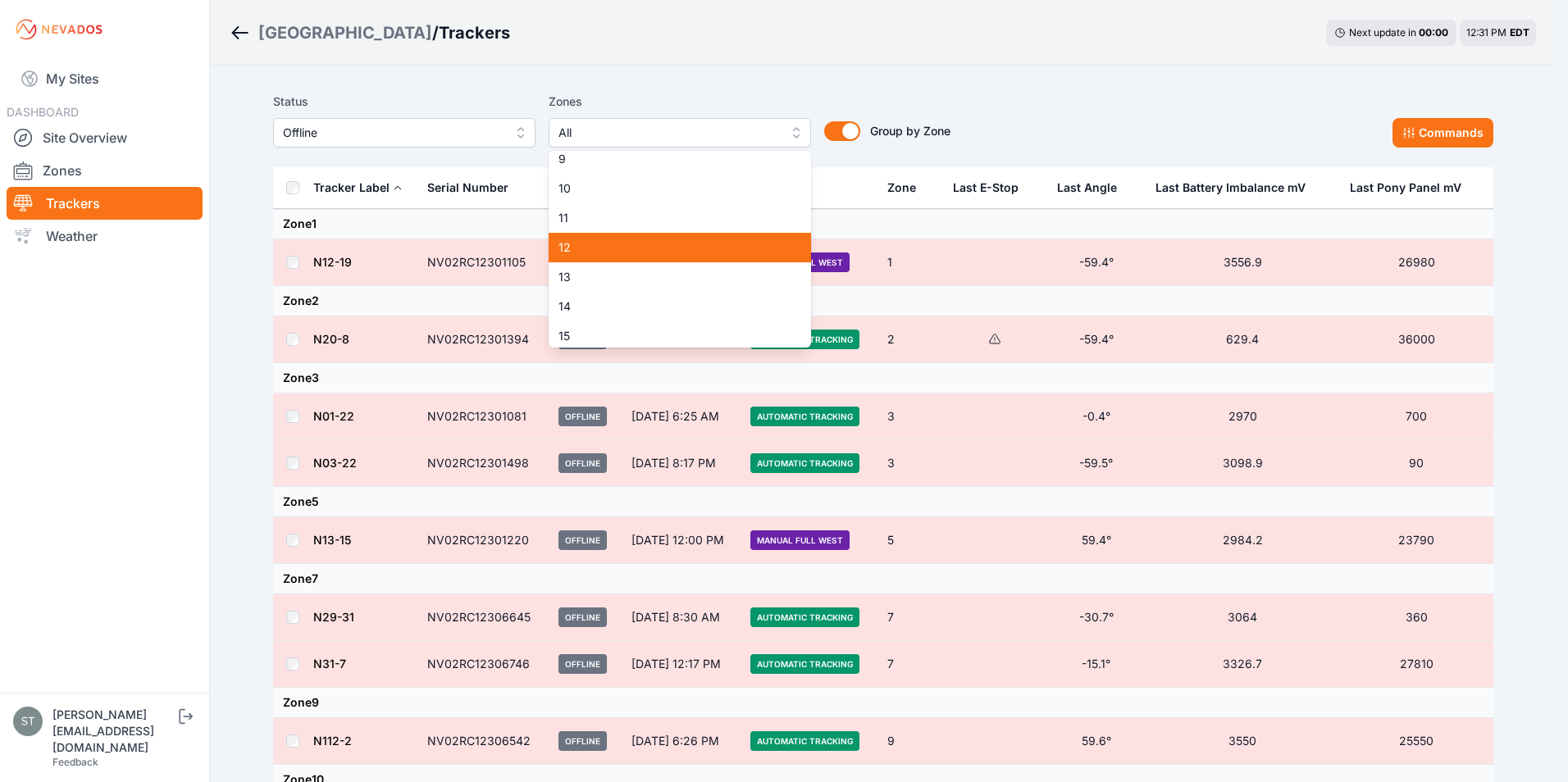
click at [608, 247] on span "12" at bounding box center [670, 247] width 223 height 16
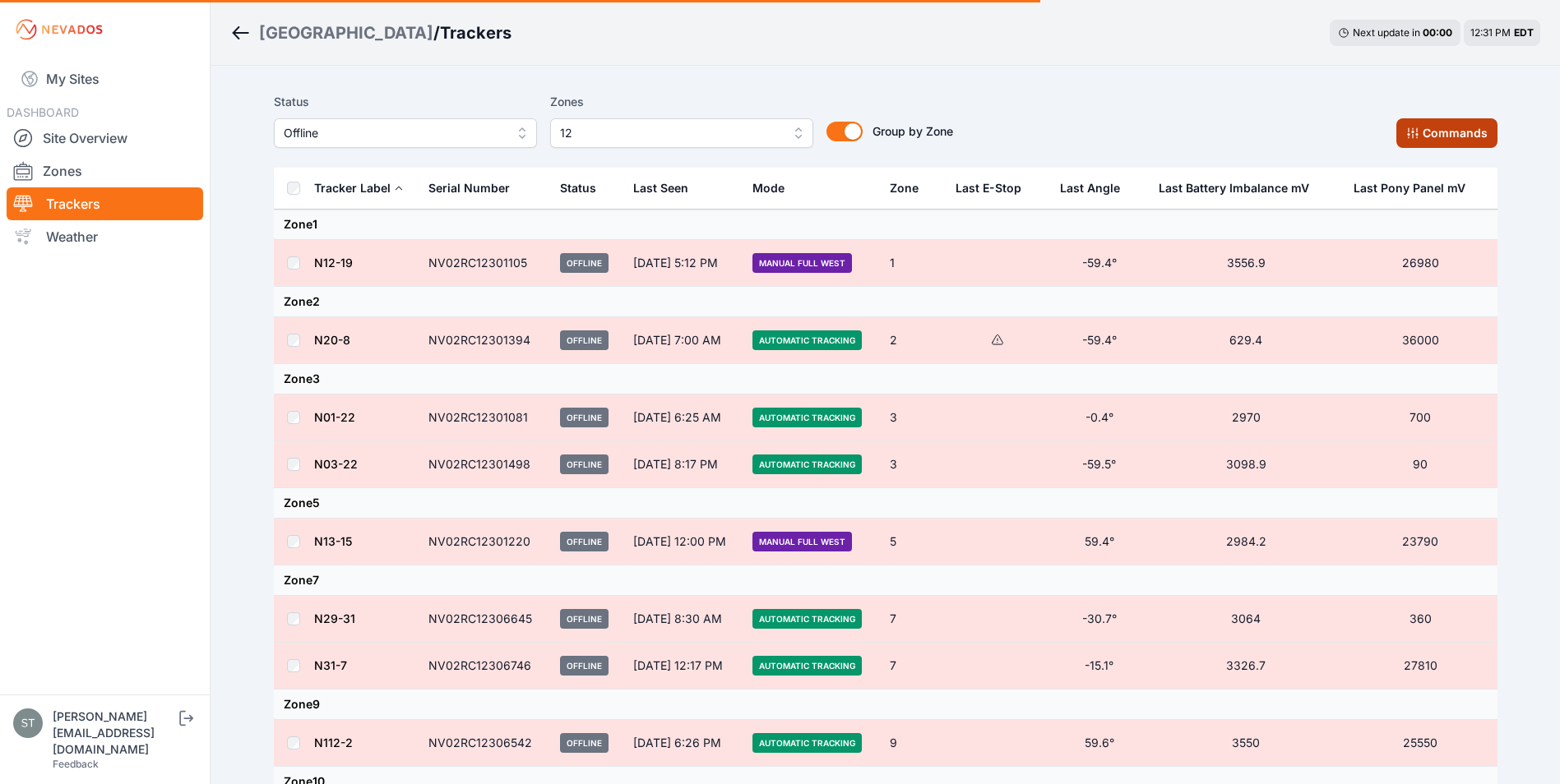
click at [1437, 133] on button "Commands" at bounding box center [1447, 133] width 101 height 29
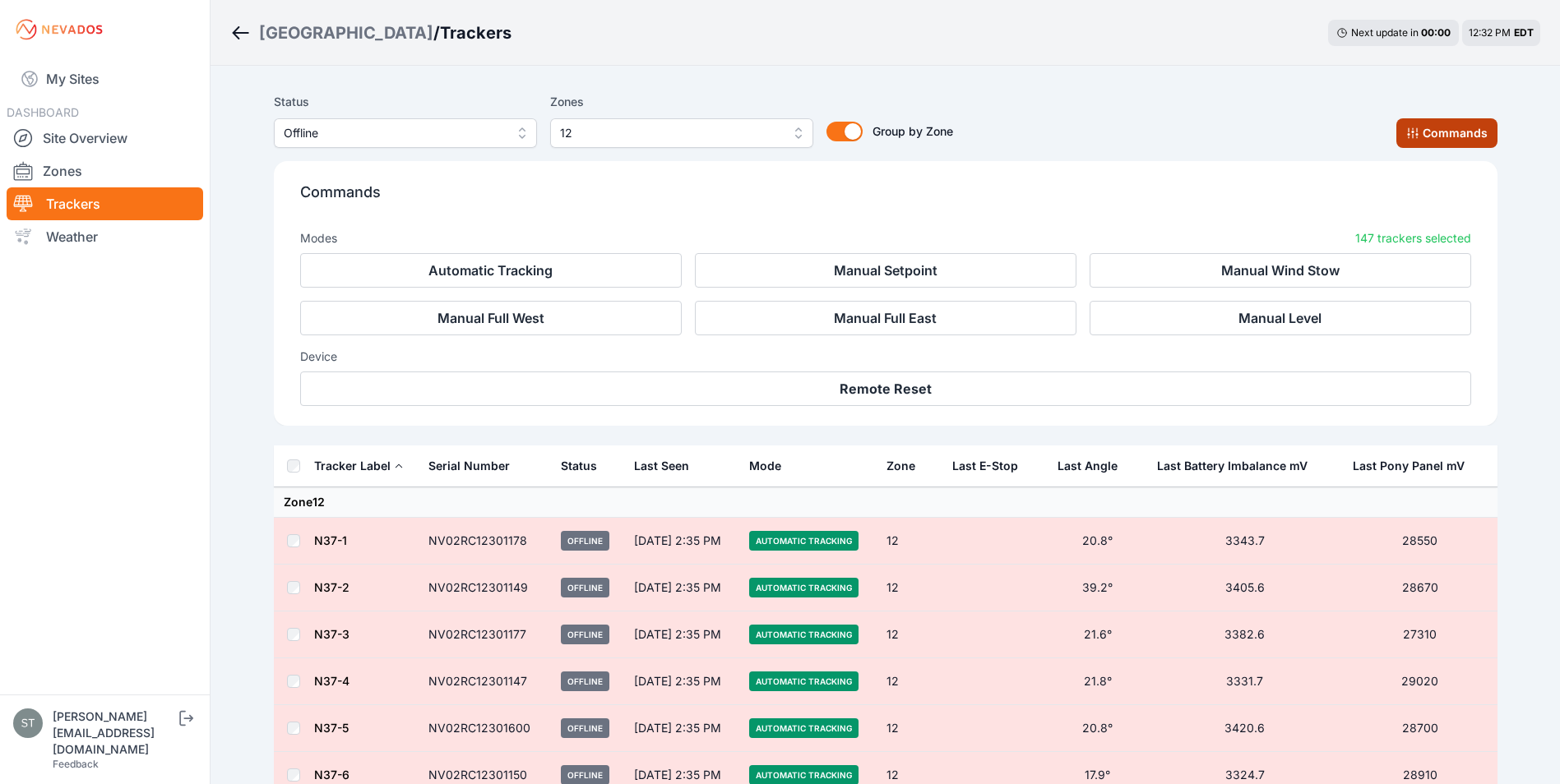
click at [1448, 131] on button "Commands" at bounding box center [1447, 133] width 101 height 29
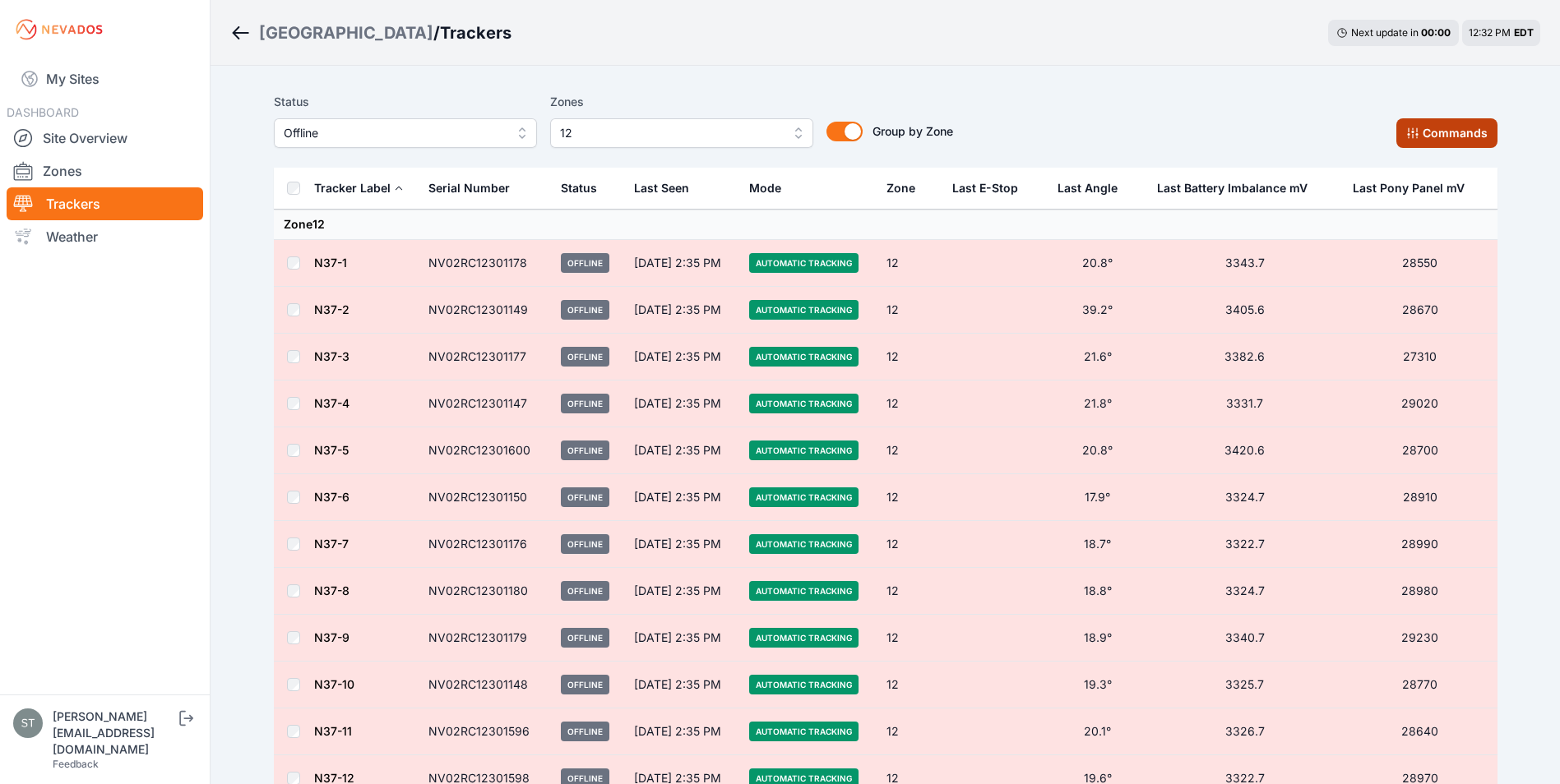
click at [1443, 137] on button "Commands" at bounding box center [1447, 133] width 101 height 29
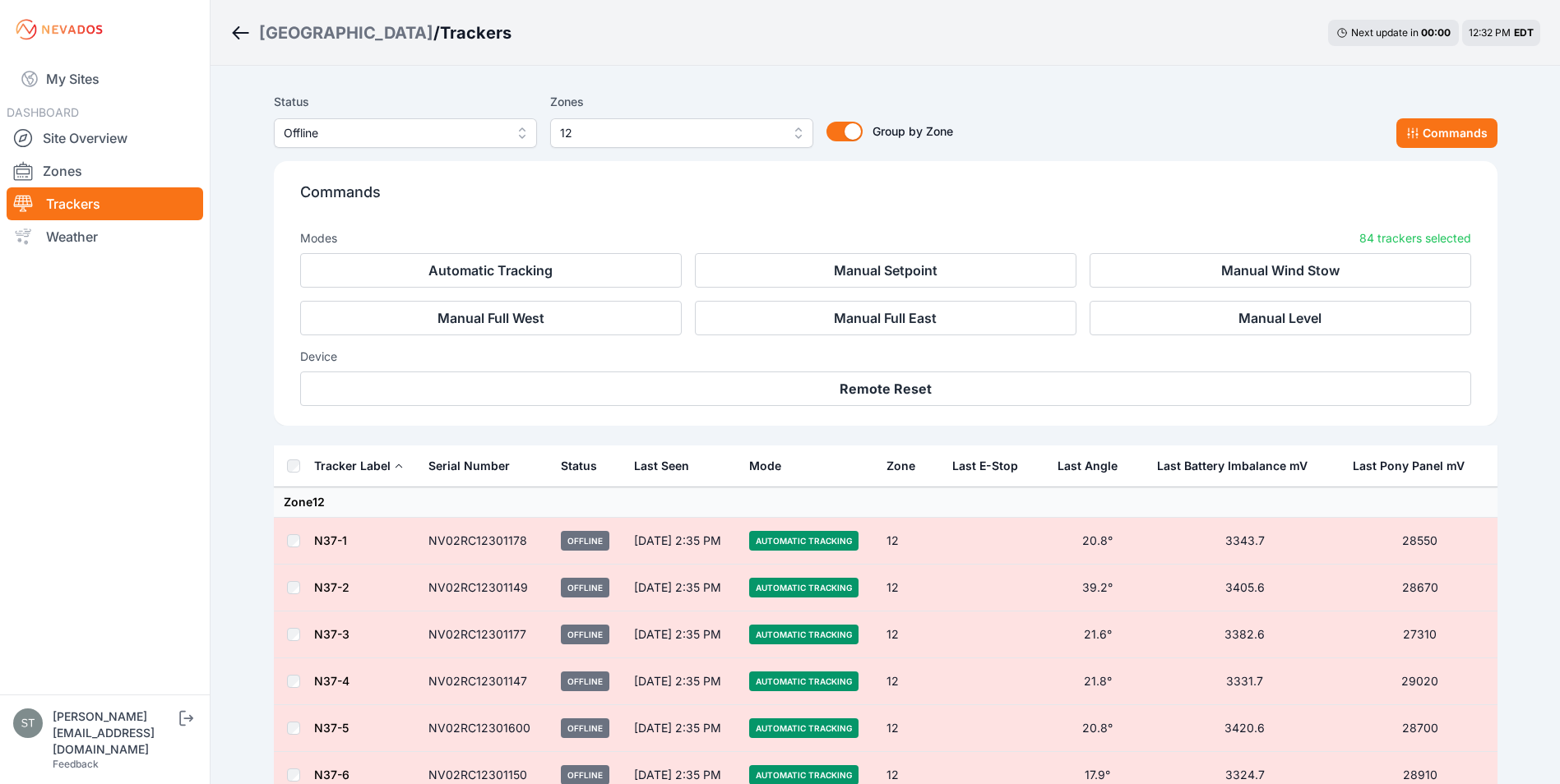
drag, startPoint x: 1427, startPoint y: 132, endPoint x: 1396, endPoint y: 132, distance: 31.0
click at [1427, 132] on button "Commands" at bounding box center [1447, 133] width 101 height 29
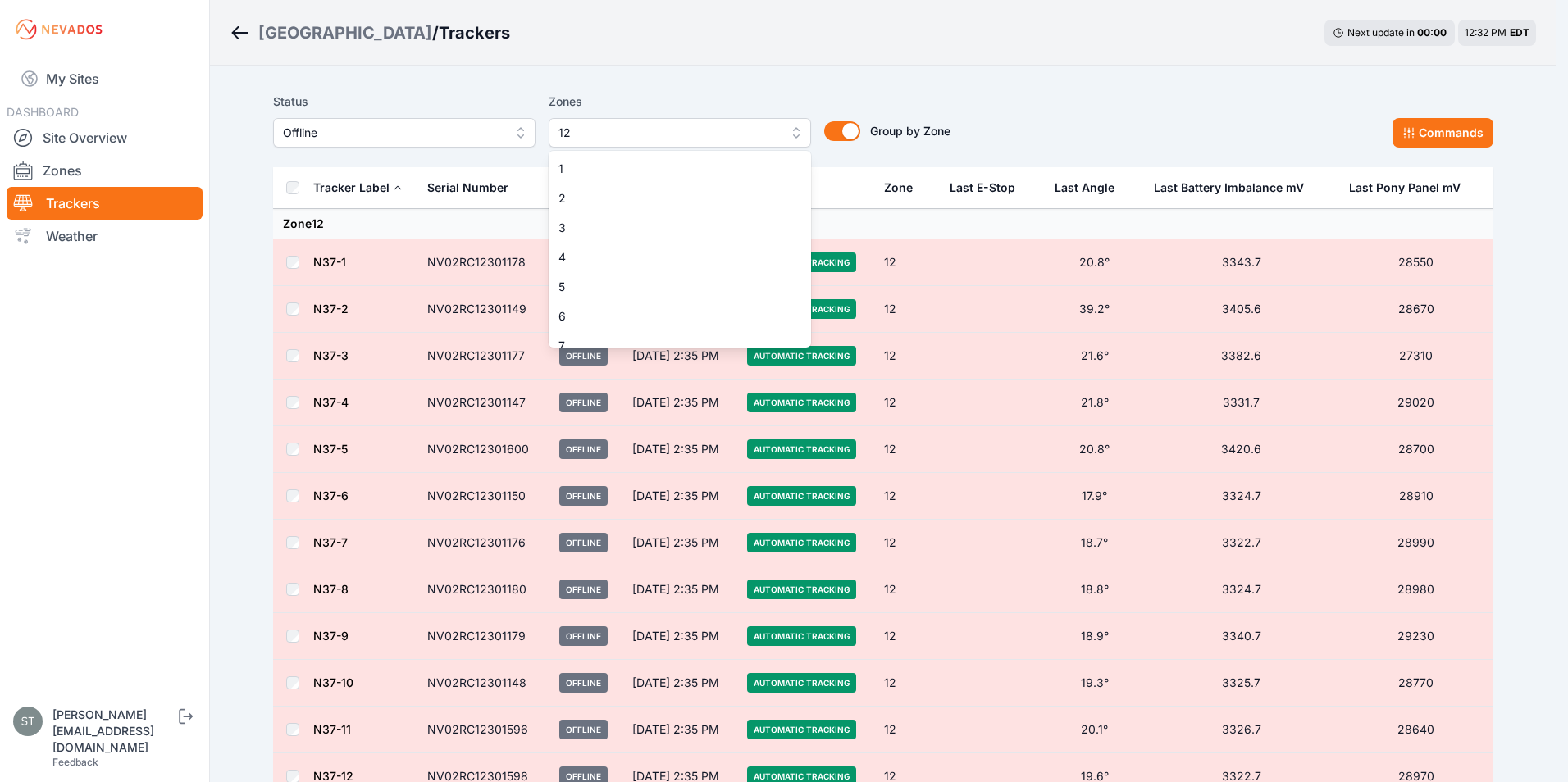
click at [575, 132] on span "12" at bounding box center [668, 132] width 220 height 20
click at [684, 321] on div "12" at bounding box center [680, 333] width 262 height 29
click at [986, 91] on div "Status Offline Zones All 1 2 3 4 5 6 7 8 9 10 11 12 13 14 15 16 17 18 19 20 21 …" at bounding box center [883, 126] width 1221 height 82
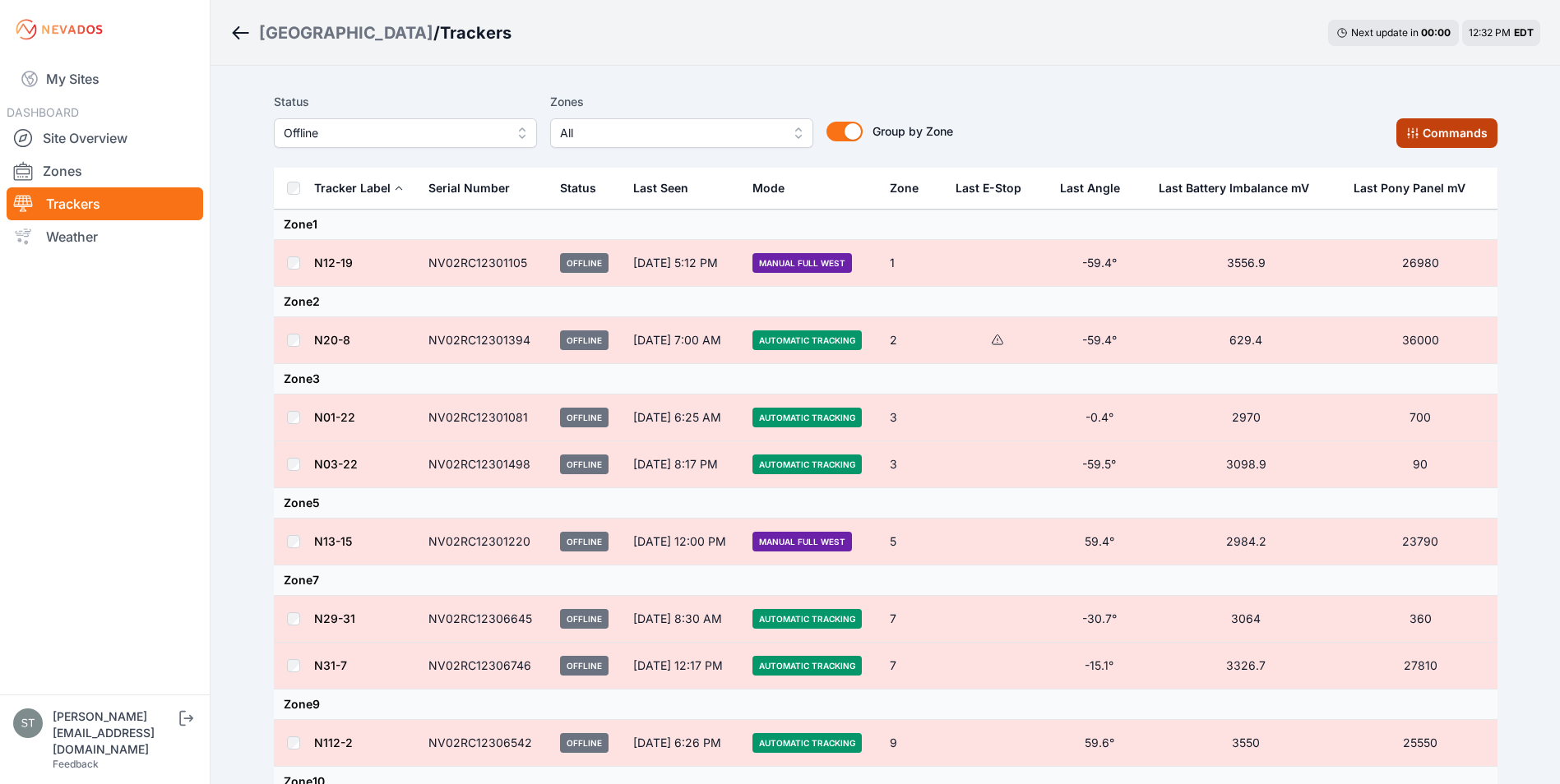
click at [1461, 139] on button "Commands" at bounding box center [1447, 133] width 101 height 29
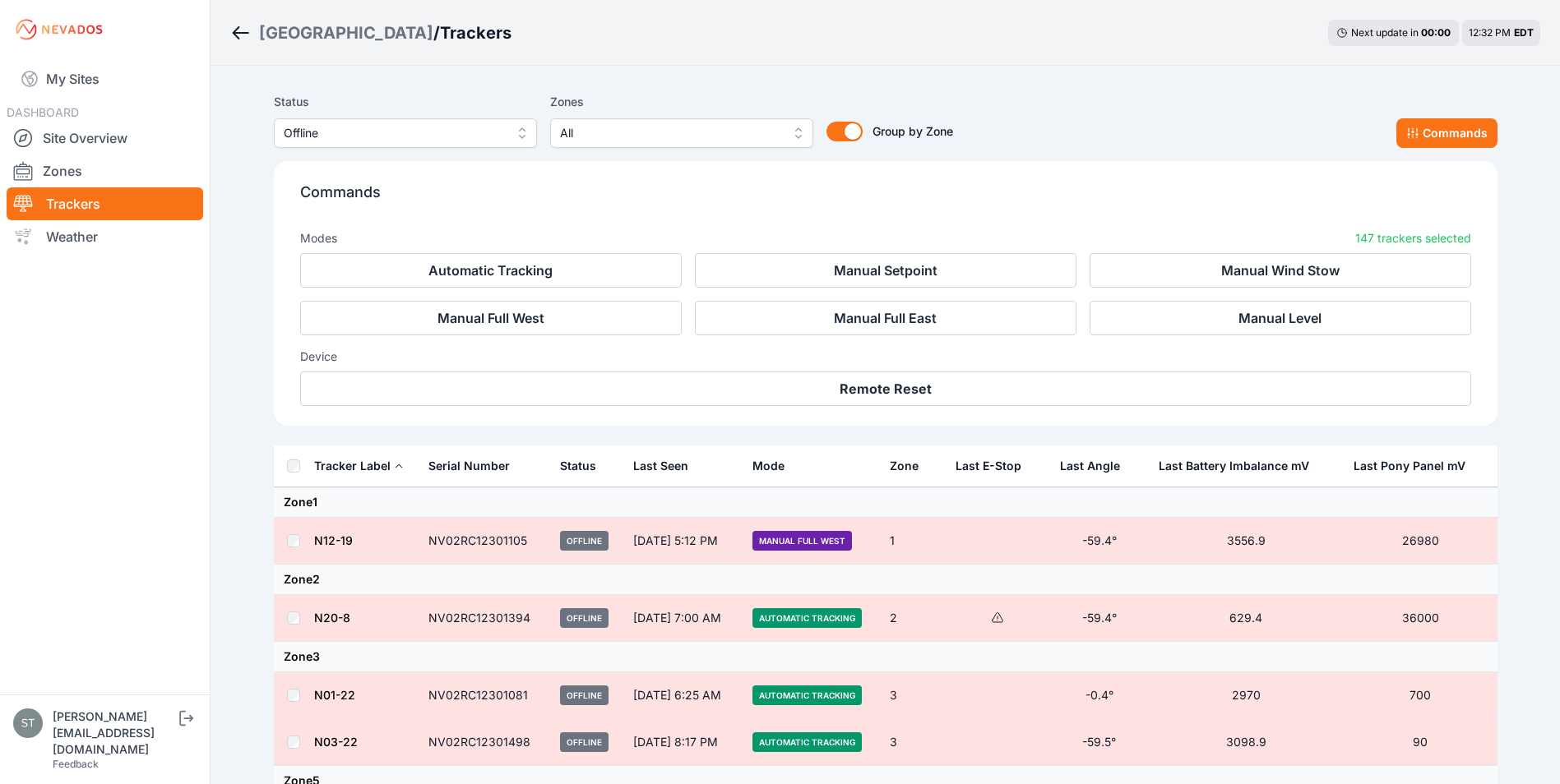
click at [1269, 136] on div "Status Offline Zones All Group by Zone Group by Zone Commands" at bounding box center [885, 119] width 1224 height 56
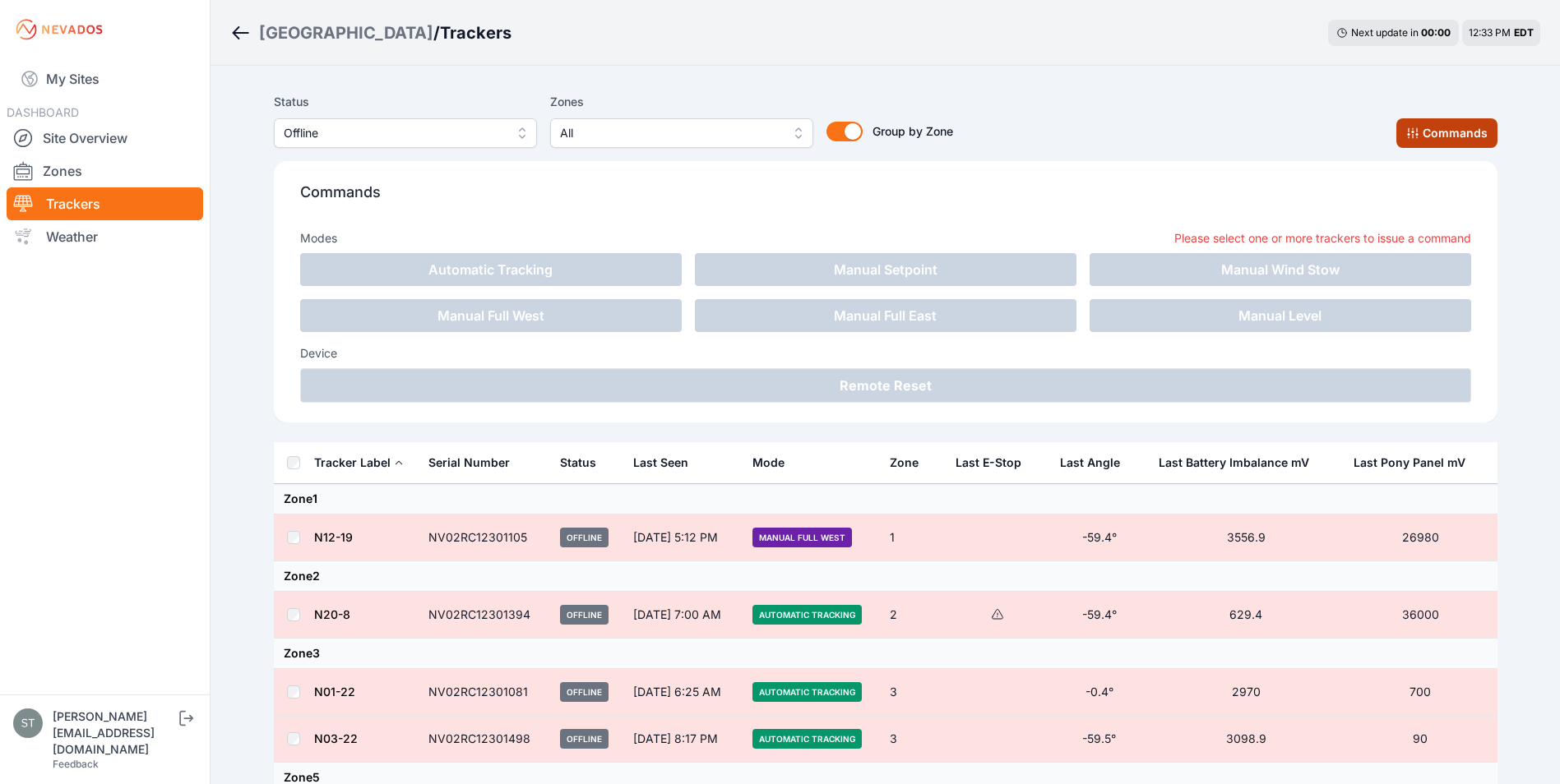
click at [1431, 132] on button "Commands" at bounding box center [1447, 133] width 101 height 29
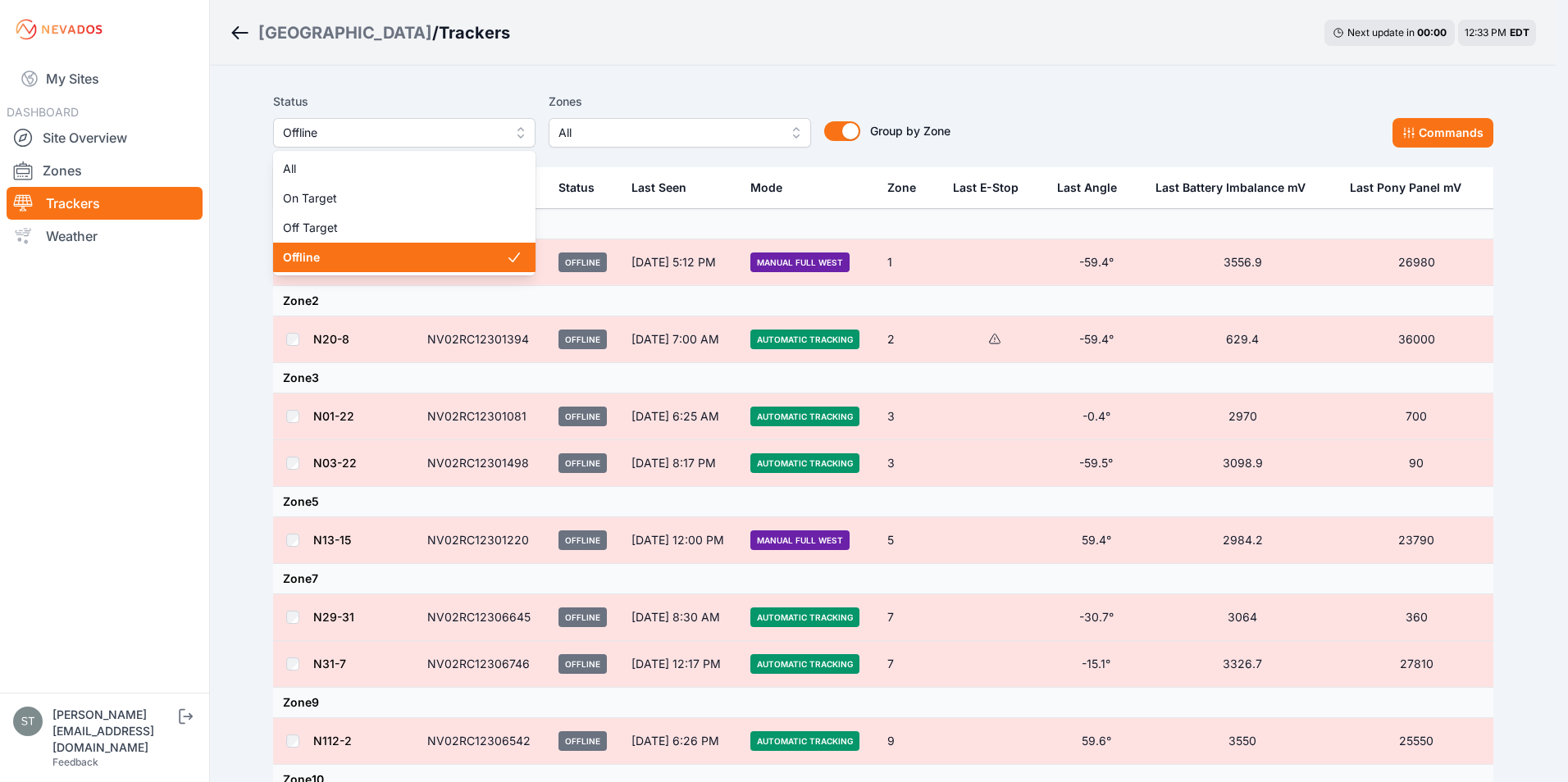
click at [379, 135] on span "Offline" at bounding box center [393, 132] width 220 height 20
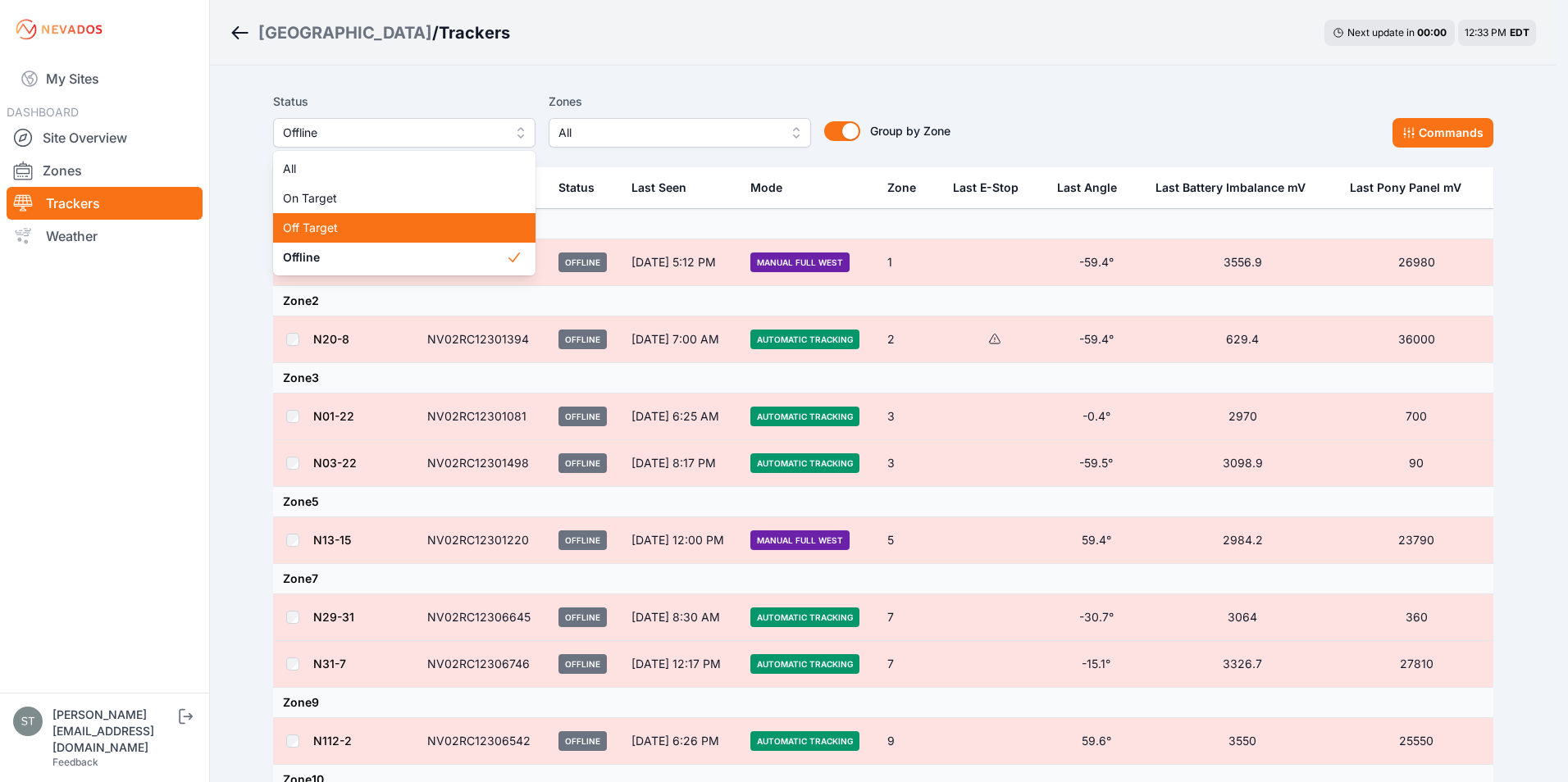
click at [333, 228] on span "Off Target" at bounding box center [395, 227] width 223 height 16
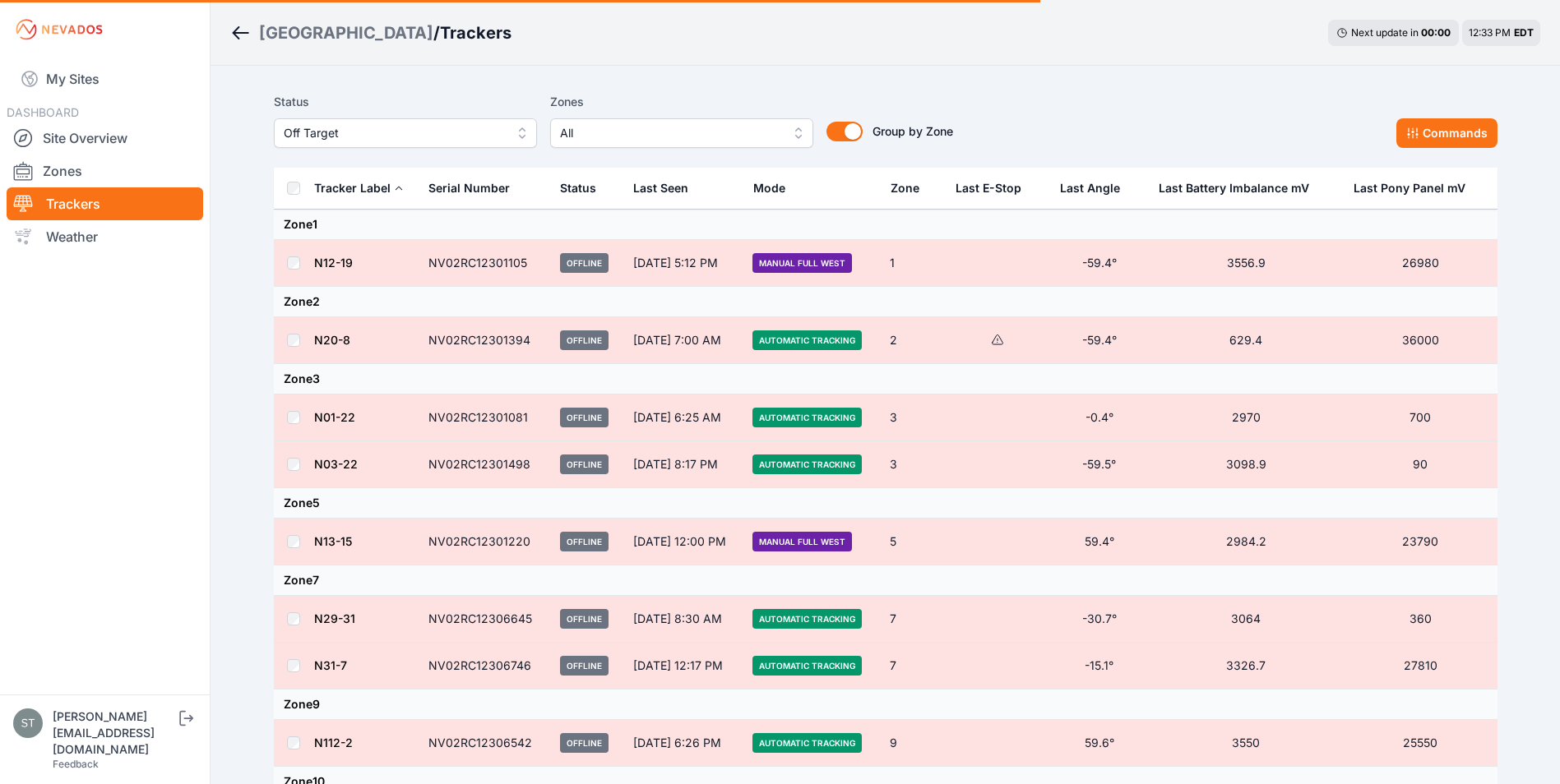
click at [1013, 87] on div "Status Off Target Zones All Group by Zone Group by Zone Commands" at bounding box center [885, 126] width 1224 height 83
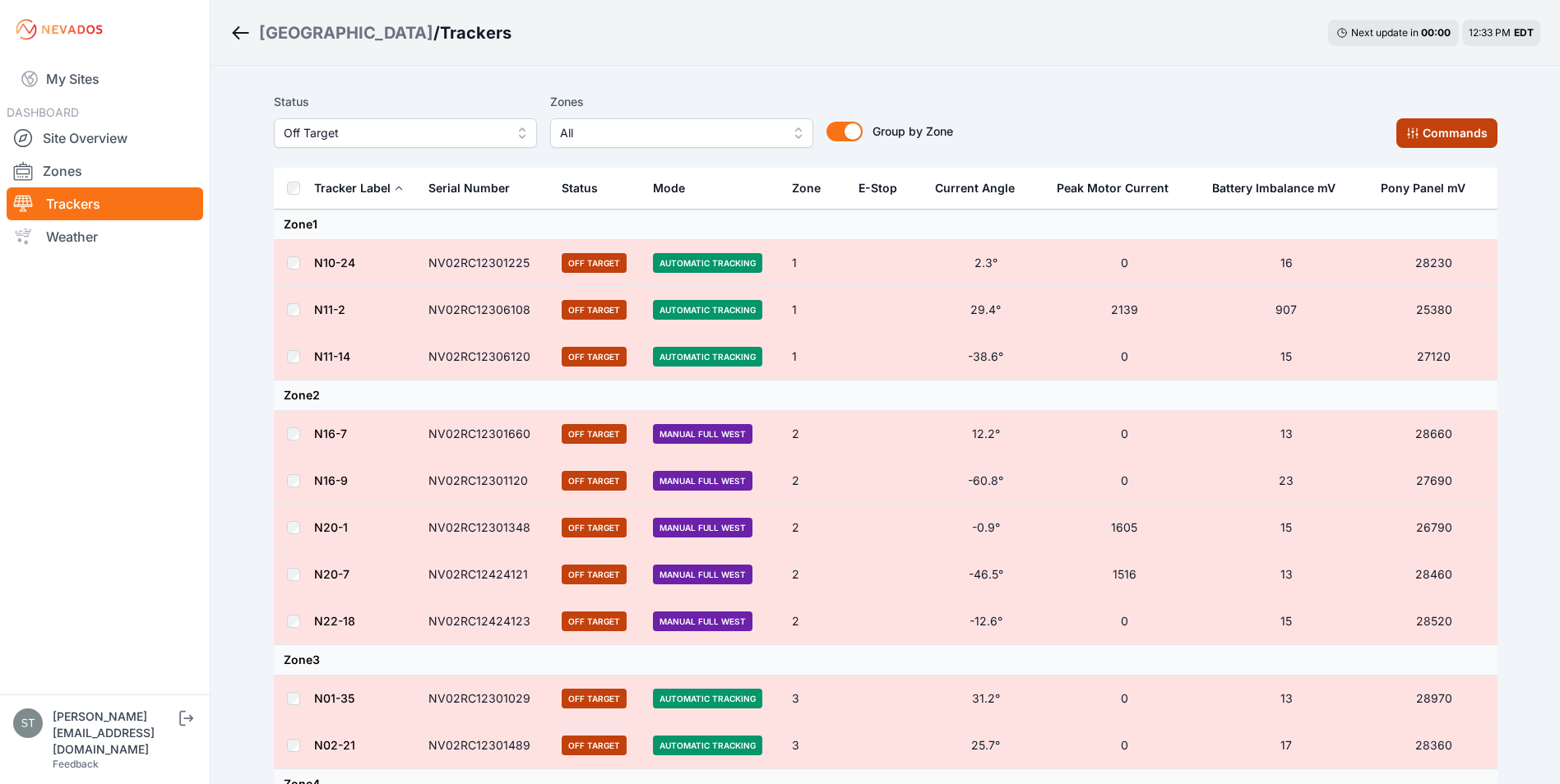
click at [1461, 131] on button "Commands" at bounding box center [1447, 133] width 101 height 29
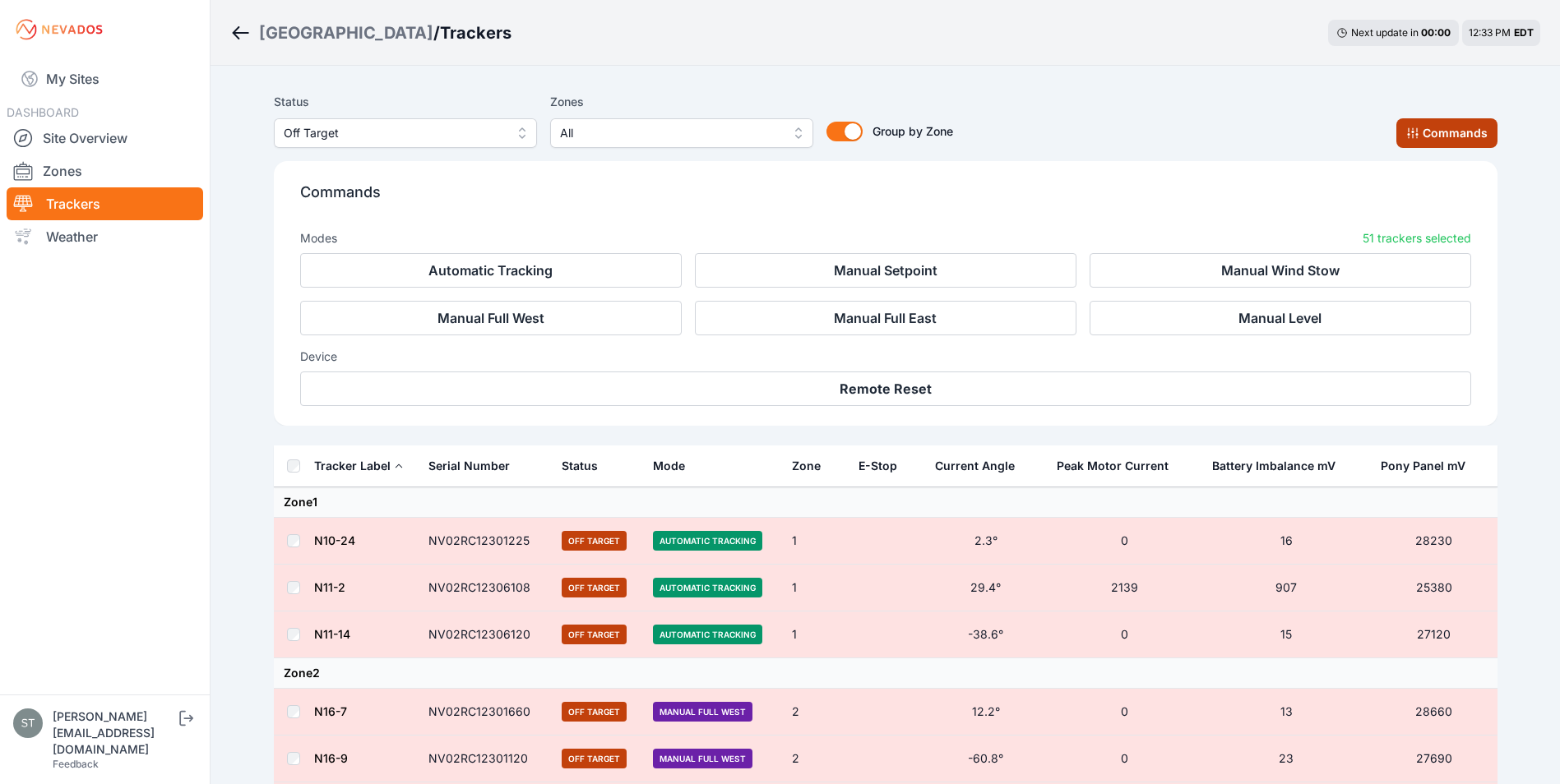
click at [1461, 131] on button "Commands" at bounding box center [1447, 133] width 101 height 29
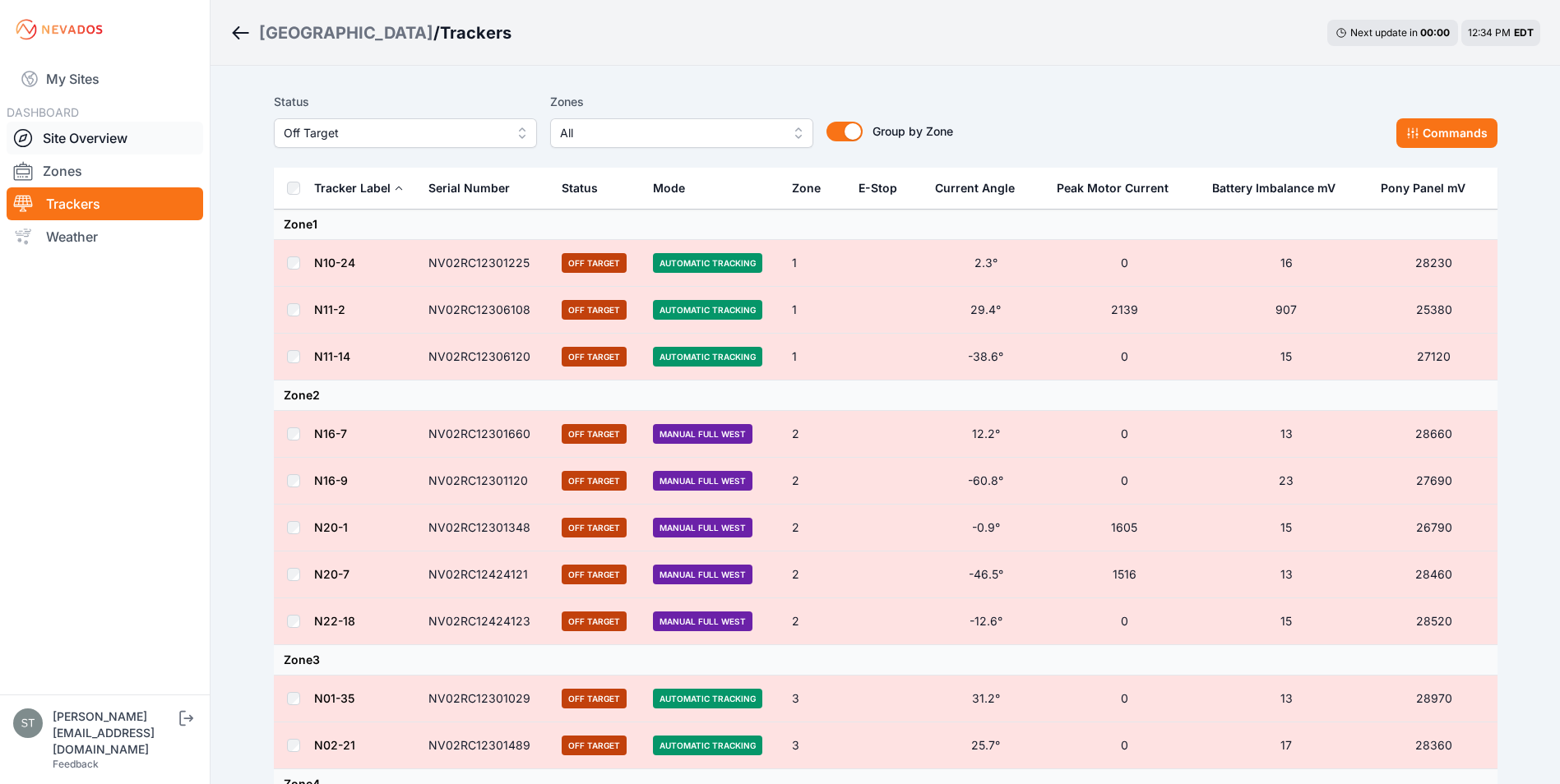
click at [76, 138] on link "Site Overview" at bounding box center [105, 138] width 197 height 33
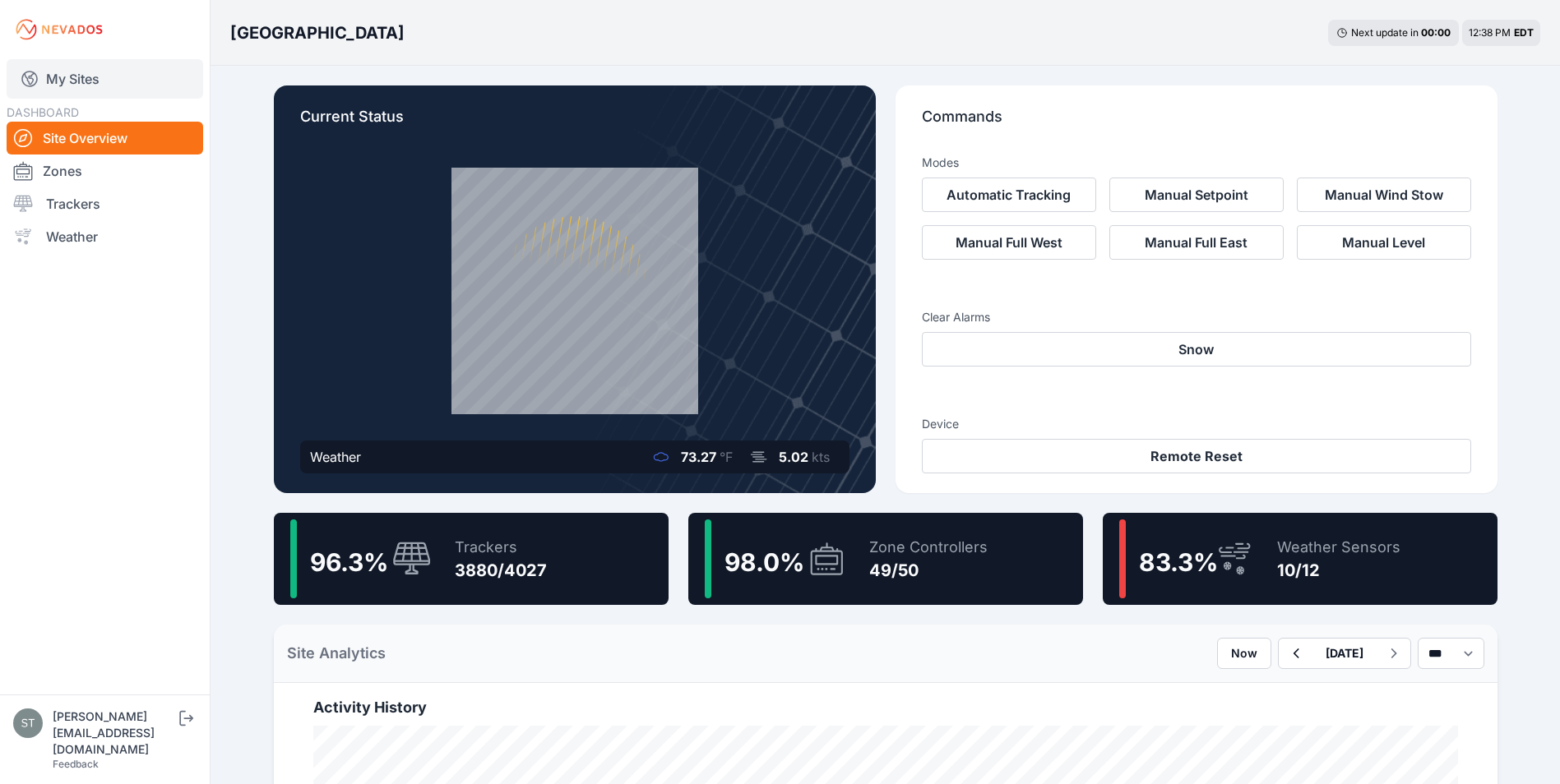
click at [66, 77] on link "My Sites" at bounding box center [105, 79] width 197 height 40
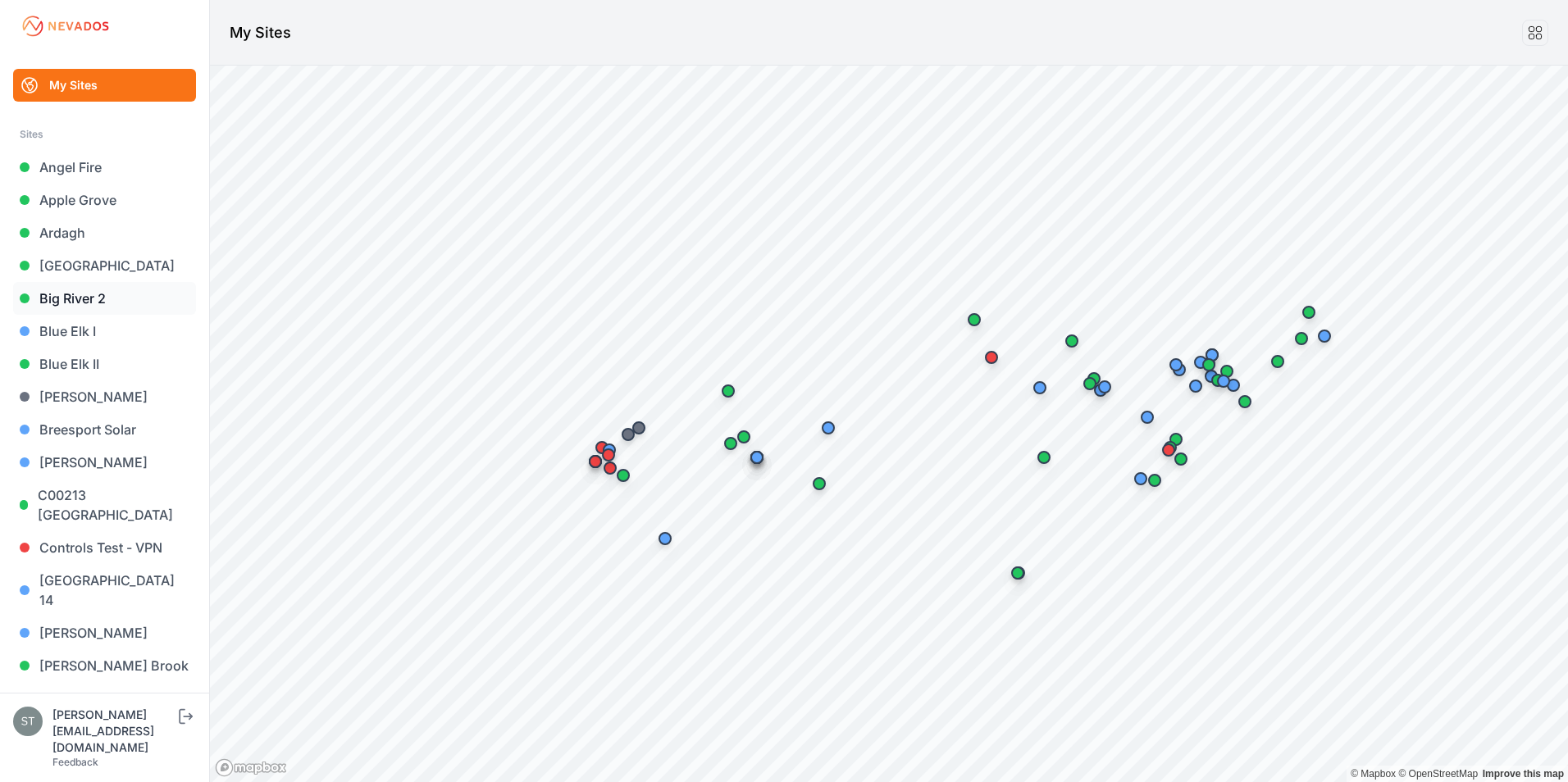
click at [79, 302] on link "Big River 2" at bounding box center [104, 298] width 183 height 33
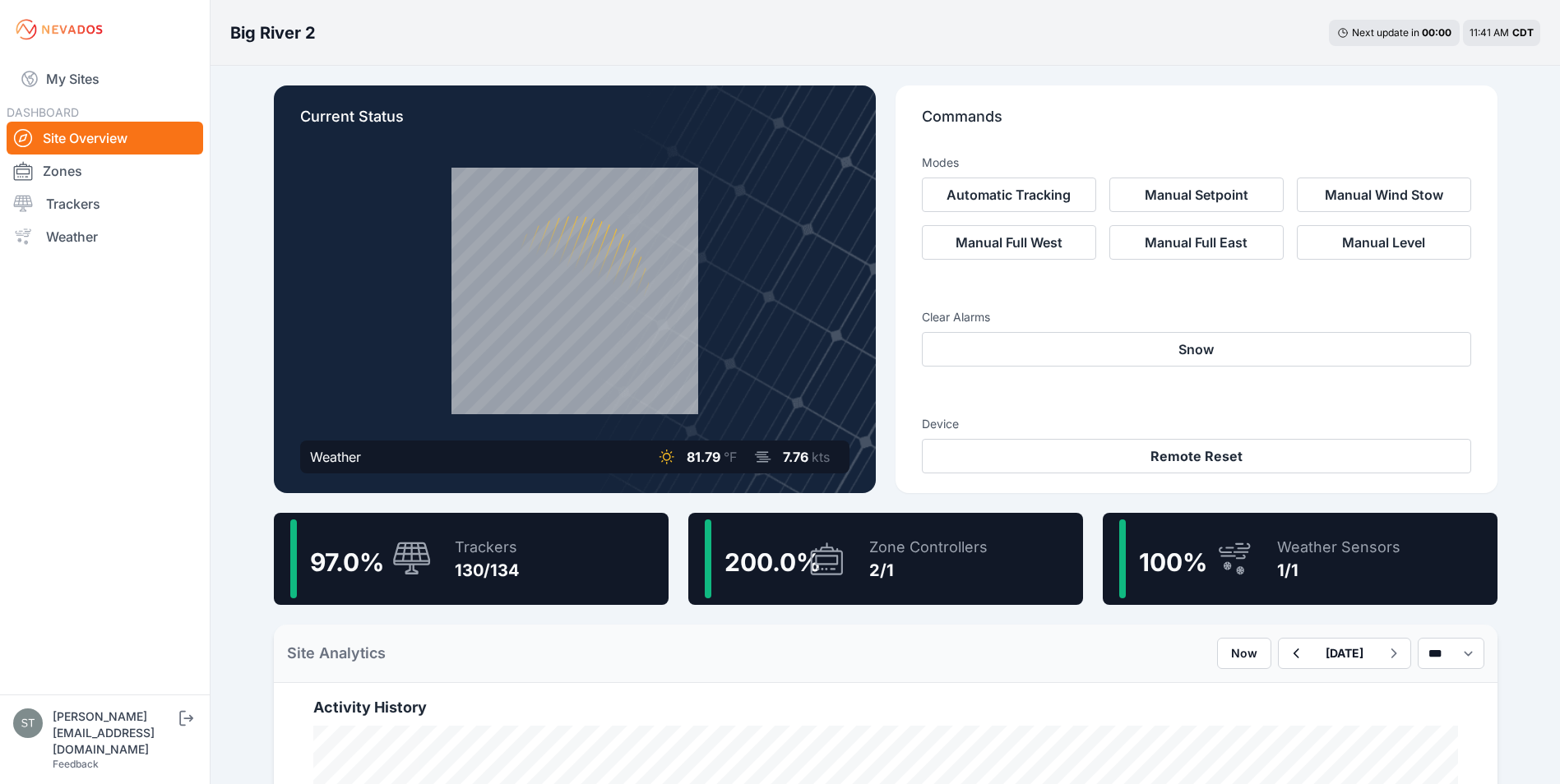
click at [494, 545] on div "Trackers" at bounding box center [488, 547] width 65 height 23
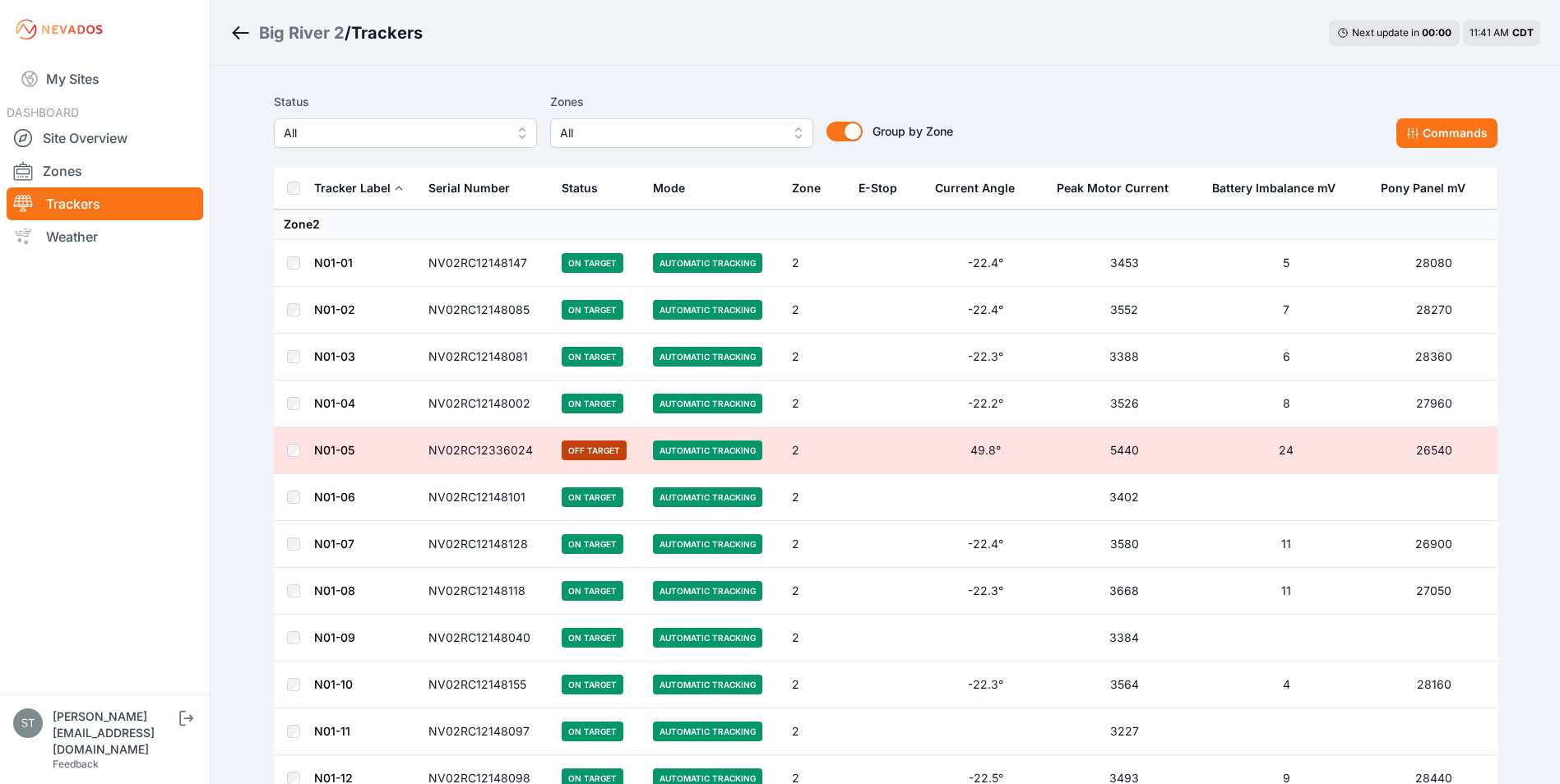
click at [372, 138] on span "All" at bounding box center [394, 132] width 220 height 20
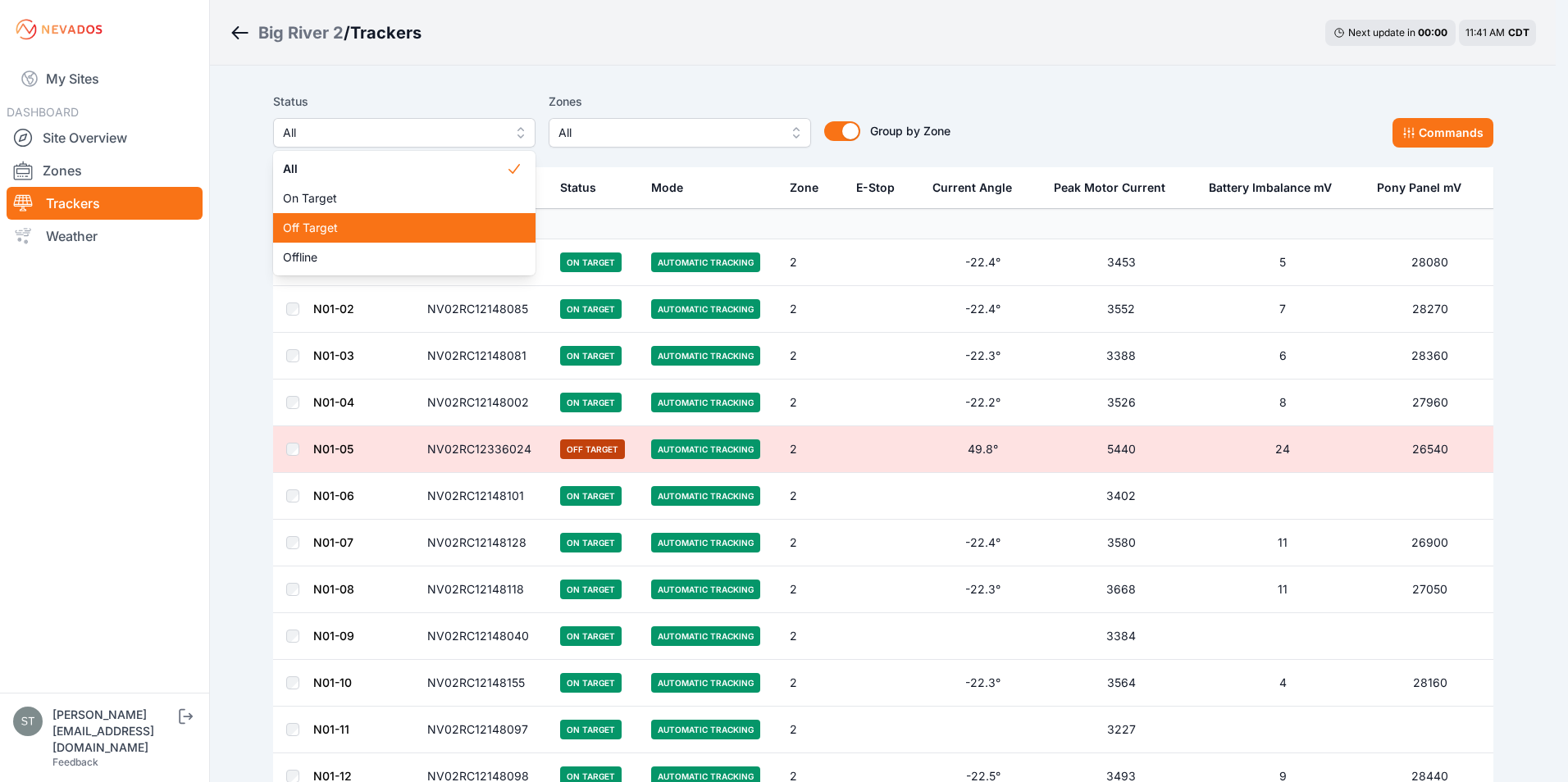
click at [340, 232] on span "Off Target" at bounding box center [395, 227] width 223 height 16
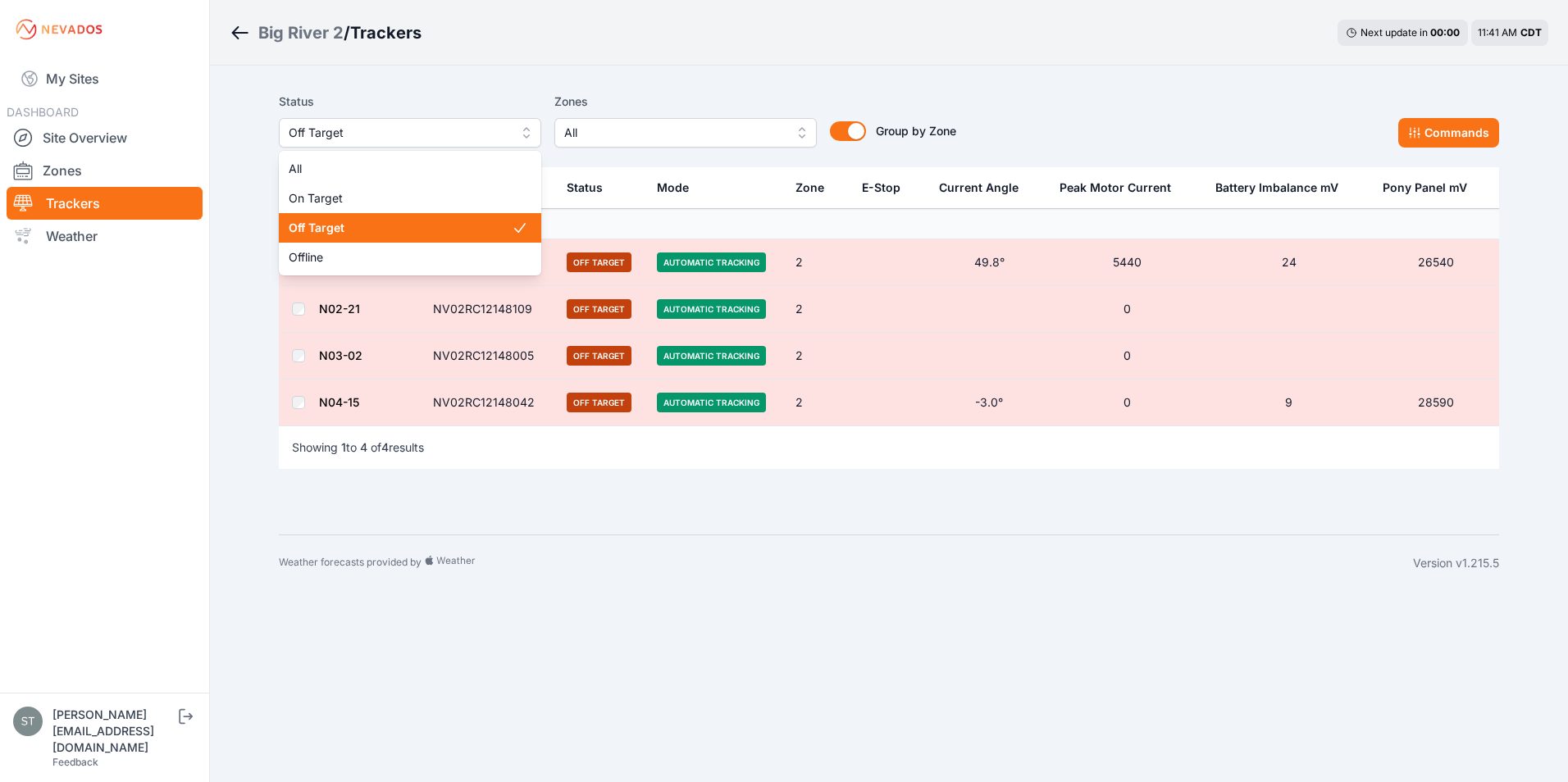
click at [380, 132] on span "Off Target" at bounding box center [399, 132] width 220 height 20
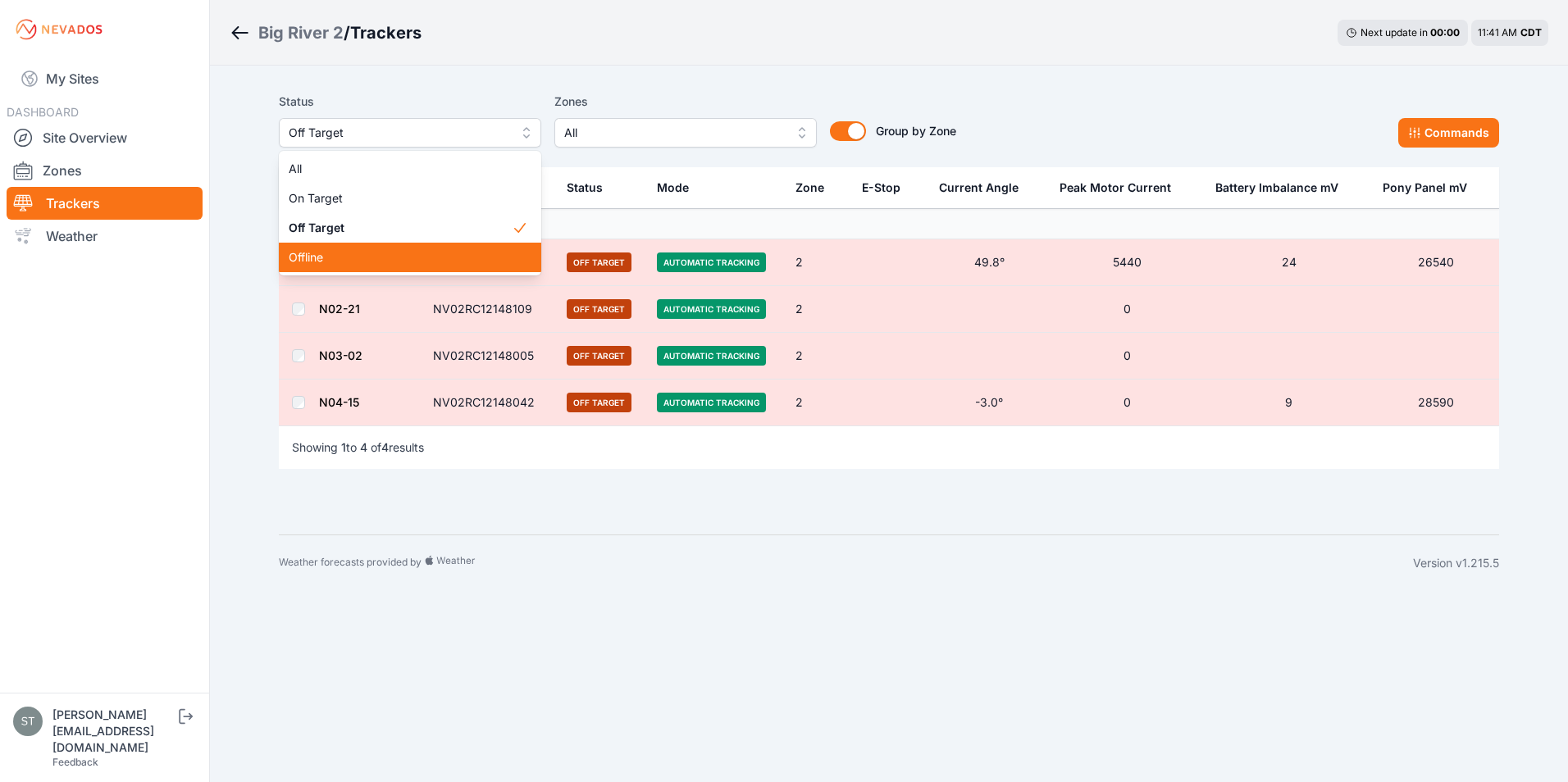
click at [315, 252] on span "Offline" at bounding box center [401, 257] width 223 height 16
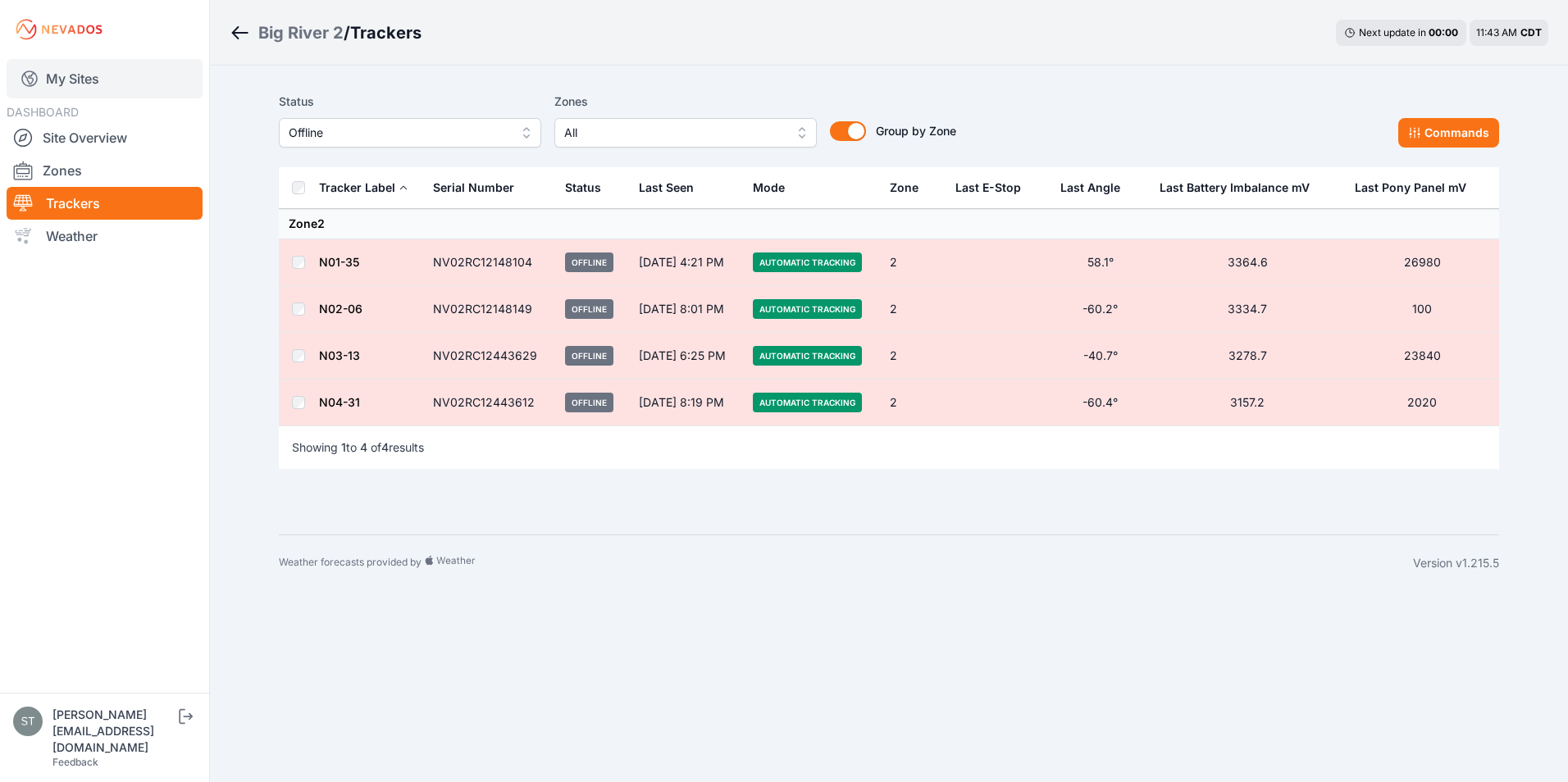
click at [81, 76] on link "My Sites" at bounding box center [105, 79] width 196 height 39
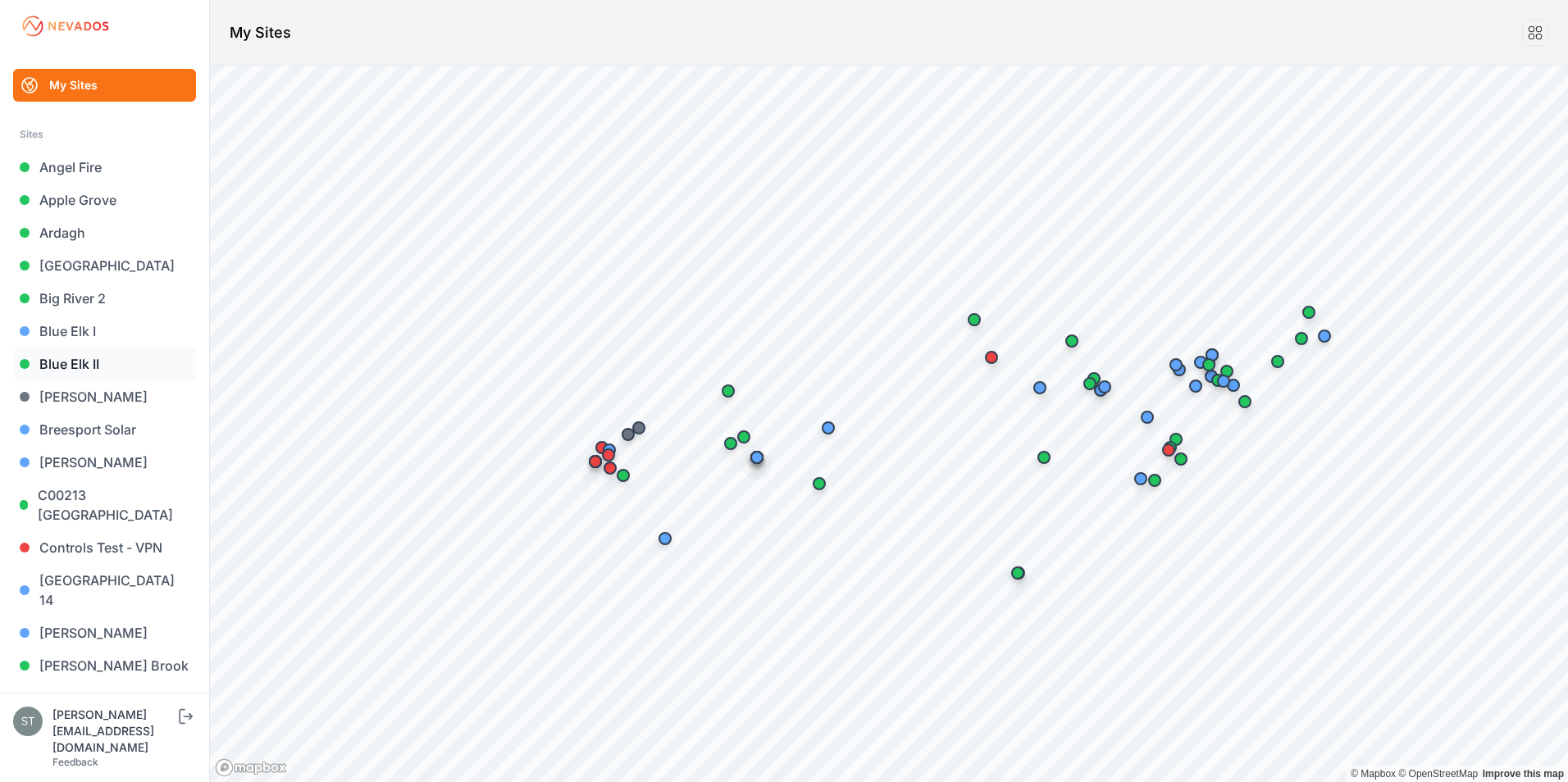
click at [63, 355] on link "Blue Elk II" at bounding box center [104, 364] width 183 height 33
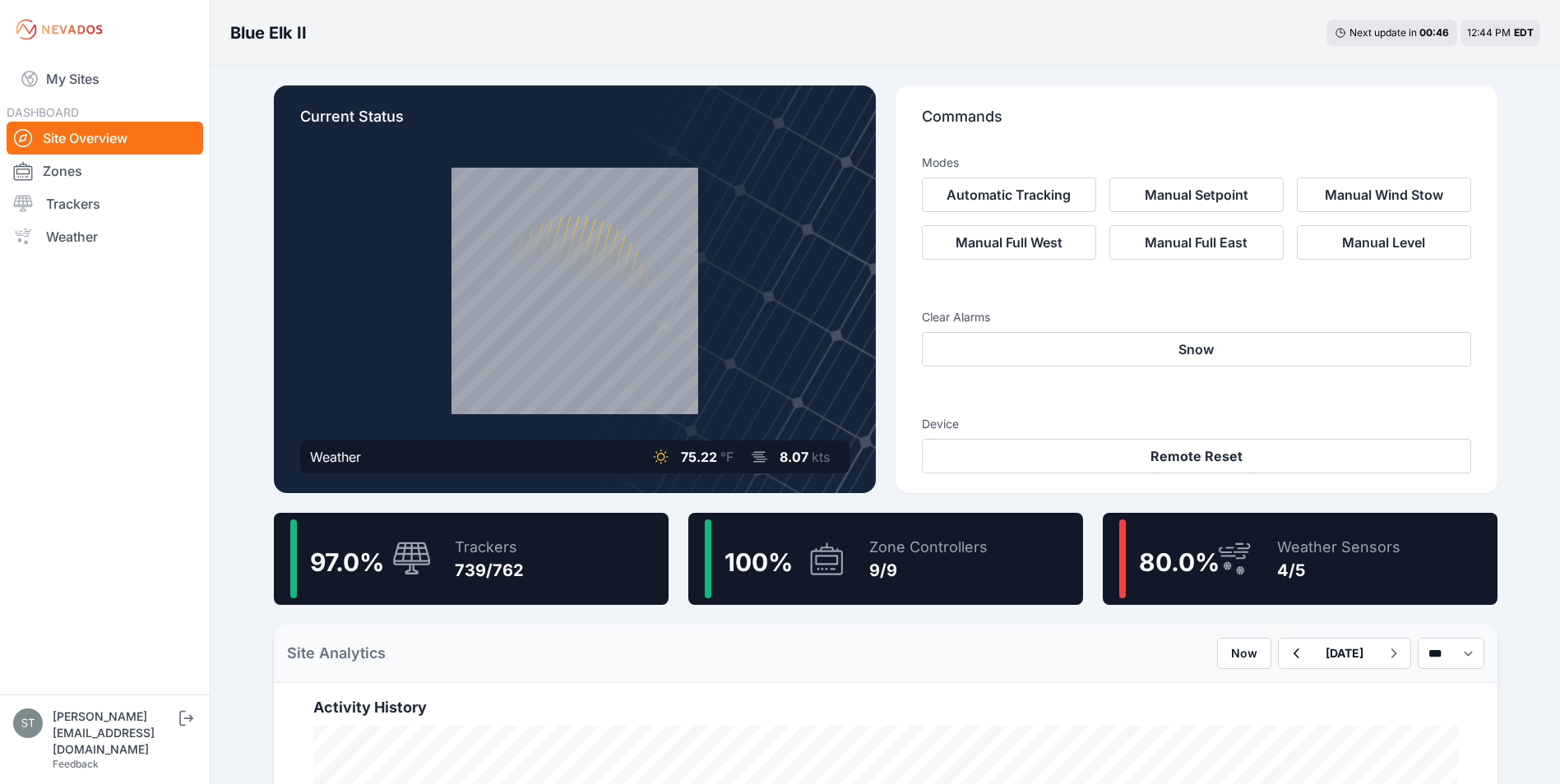
click at [466, 573] on div "739/762" at bounding box center [489, 570] width 69 height 23
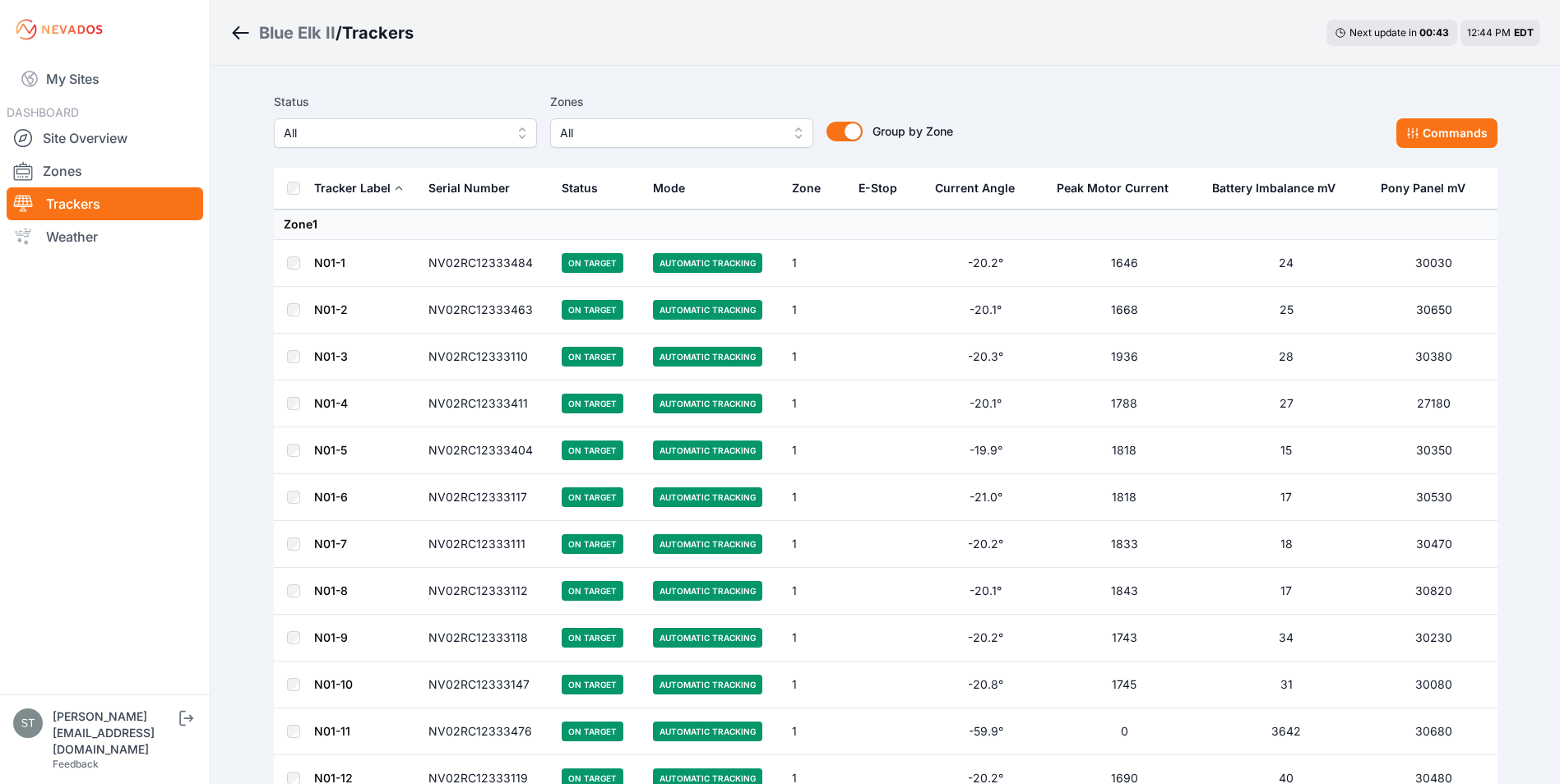
click at [412, 138] on span "All" at bounding box center [394, 132] width 220 height 20
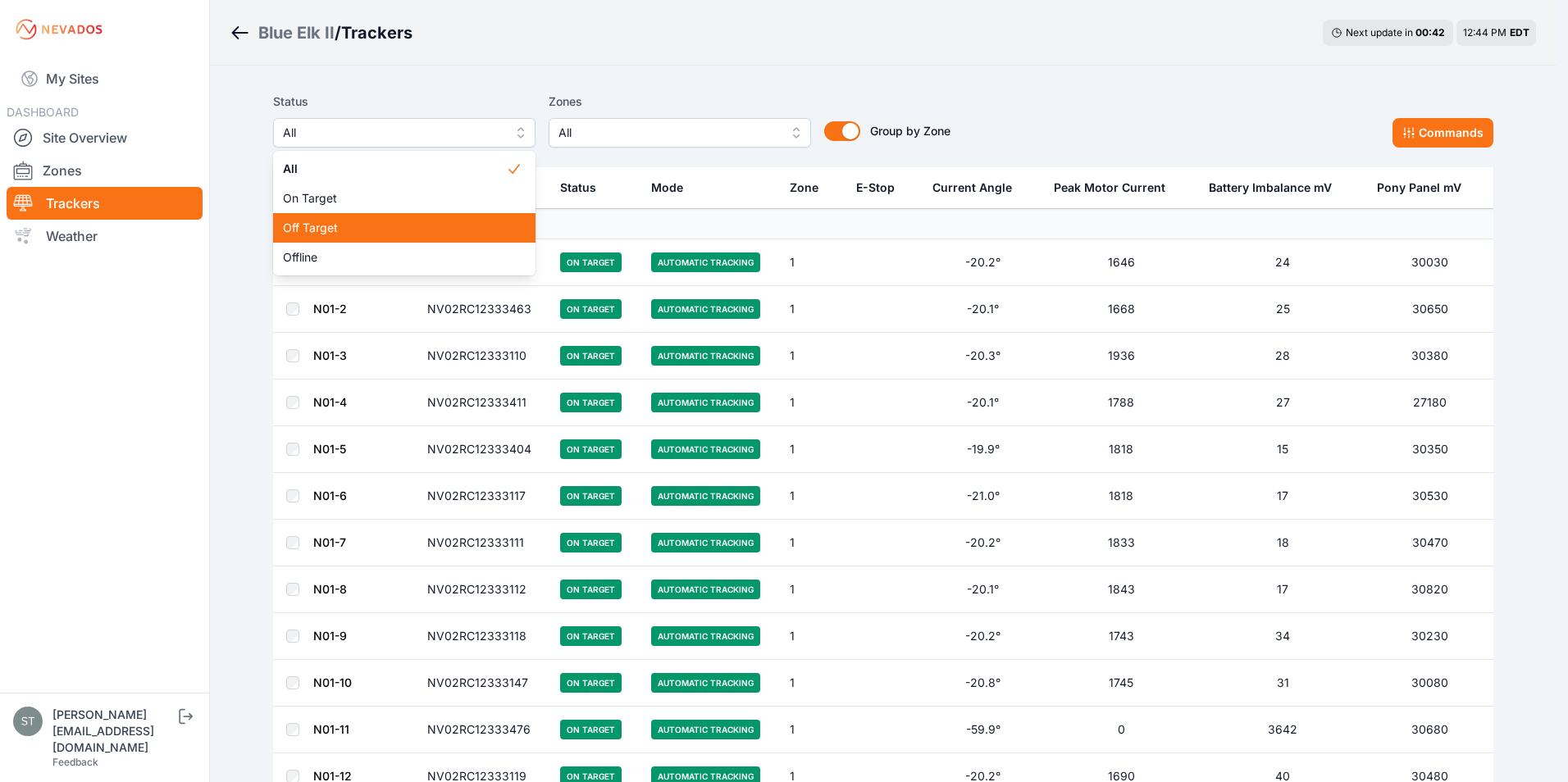
click at [320, 231] on span "Off Target" at bounding box center [395, 227] width 223 height 16
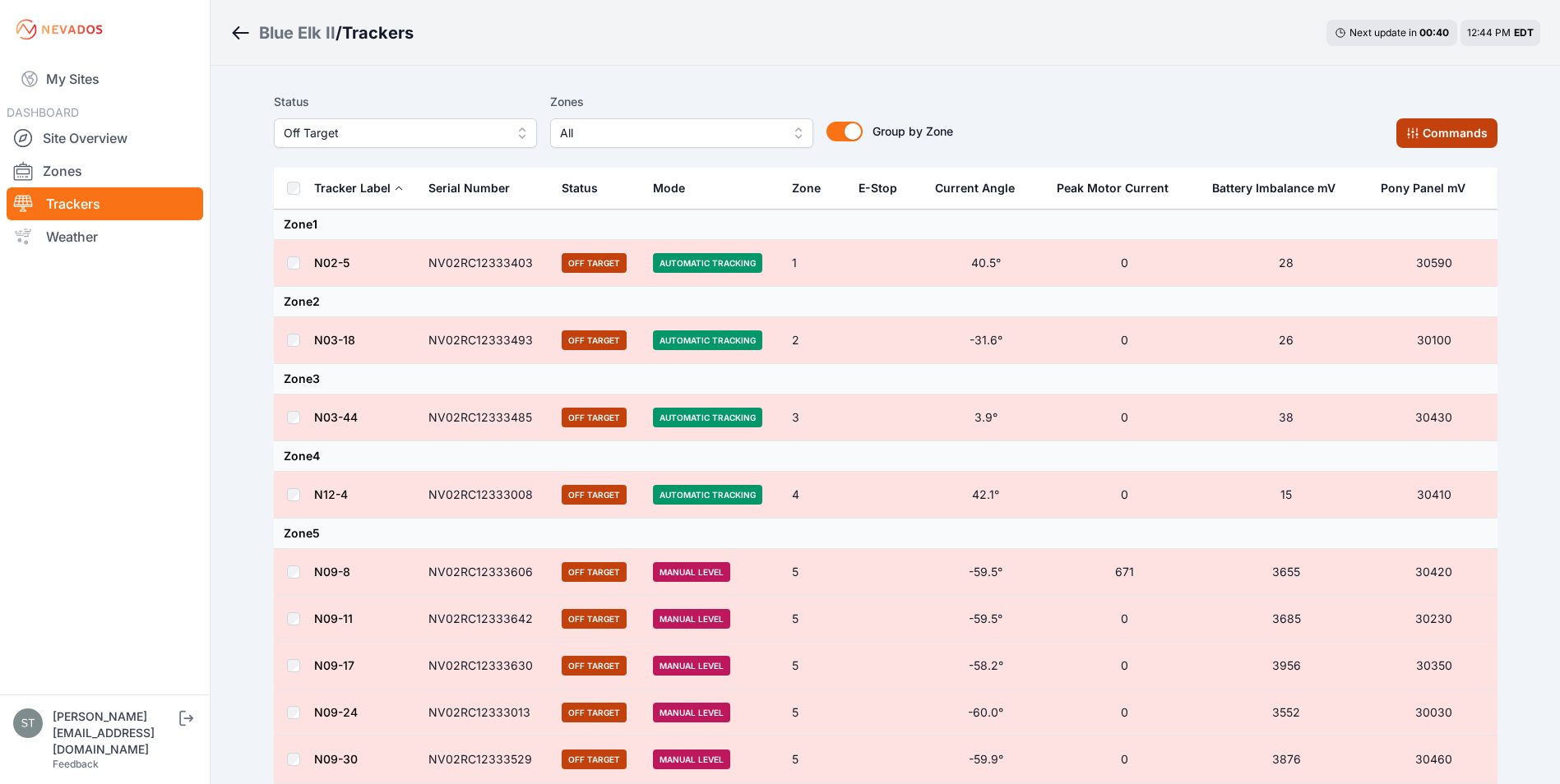
click at [1428, 134] on button "Commands" at bounding box center [1447, 133] width 101 height 29
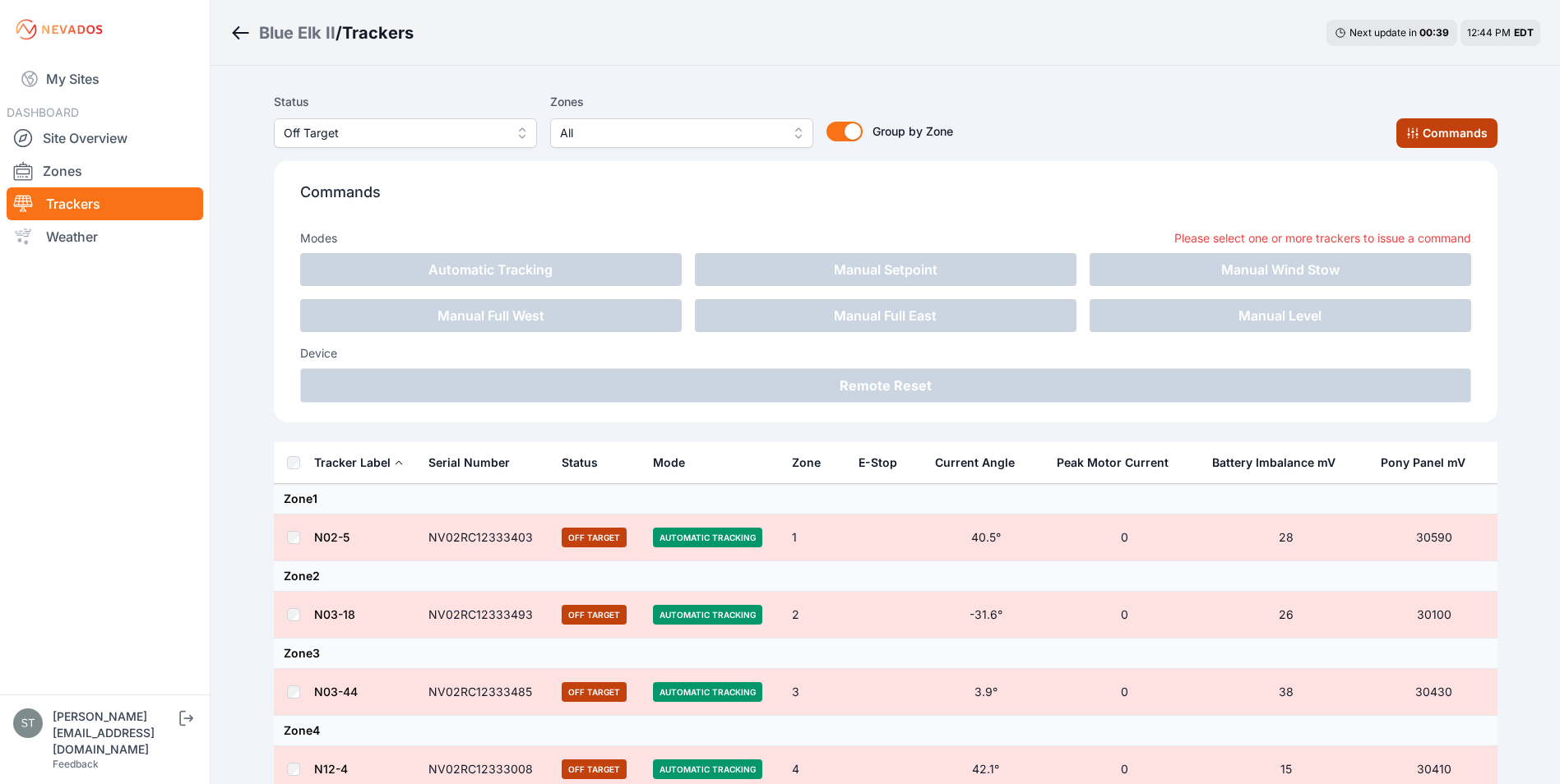
click at [1428, 134] on button "Commands" at bounding box center [1447, 133] width 101 height 29
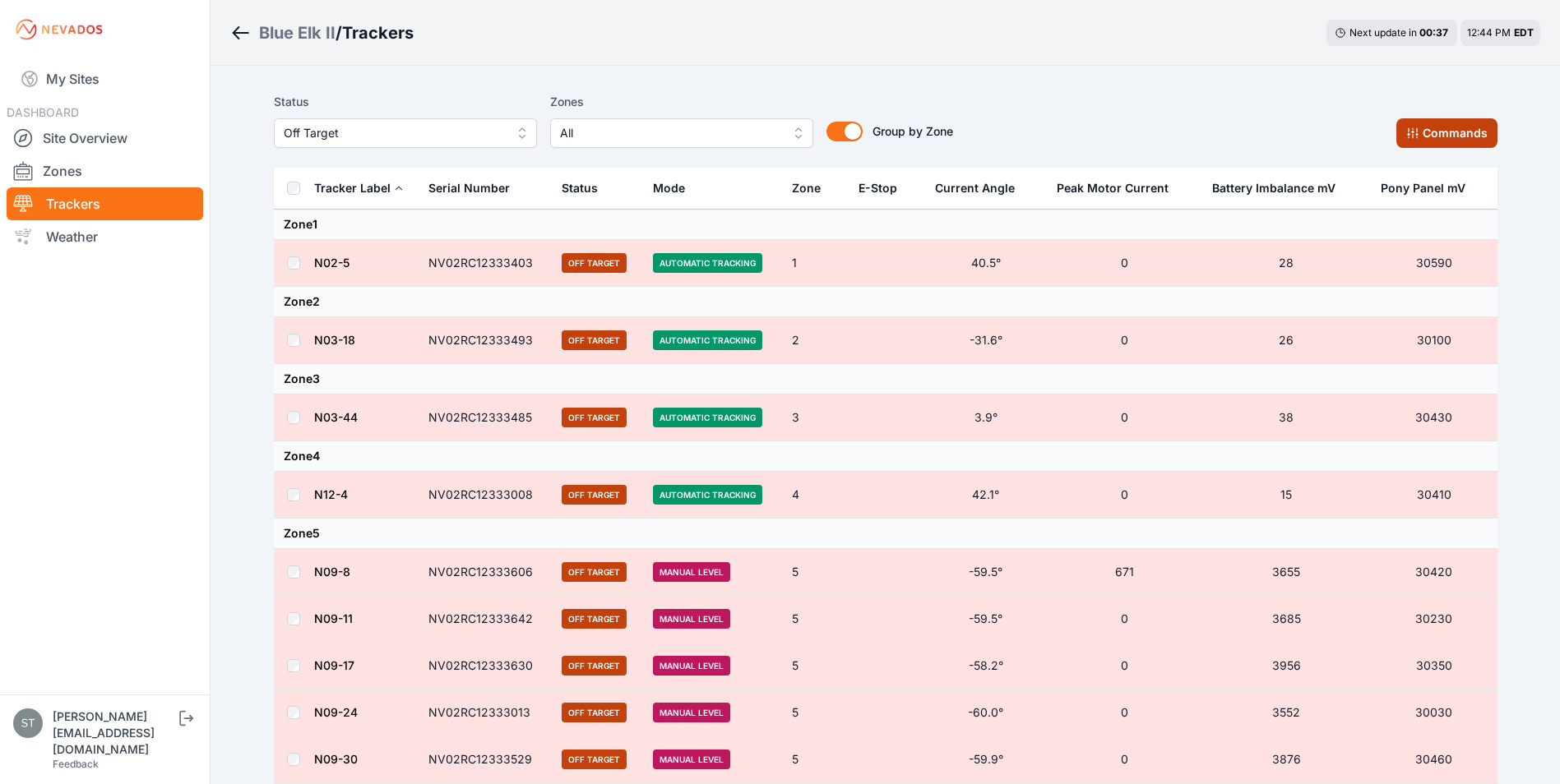
click at [1449, 127] on button "Commands" at bounding box center [1447, 133] width 101 height 29
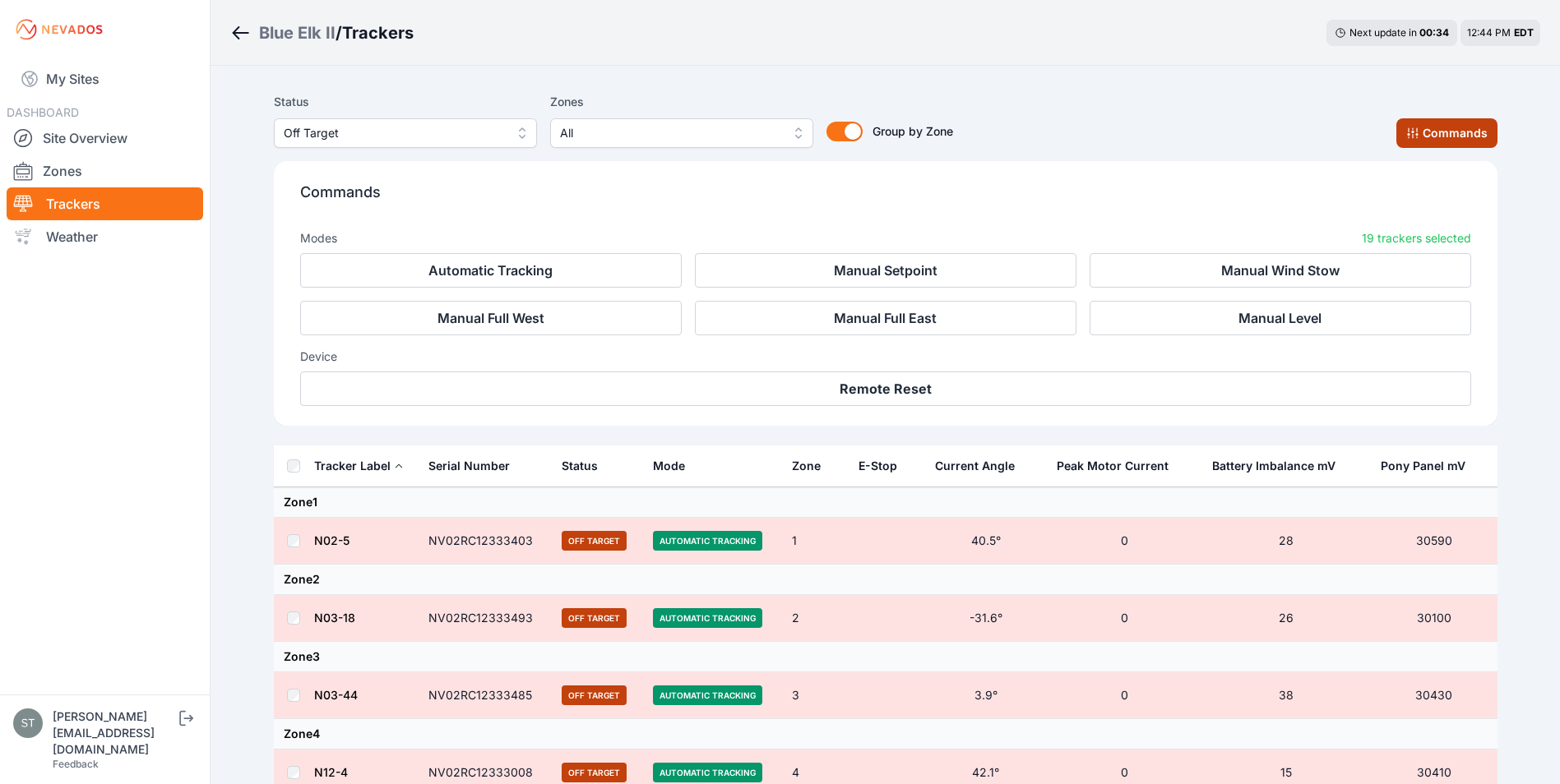
click at [1448, 127] on button "Commands" at bounding box center [1447, 133] width 101 height 29
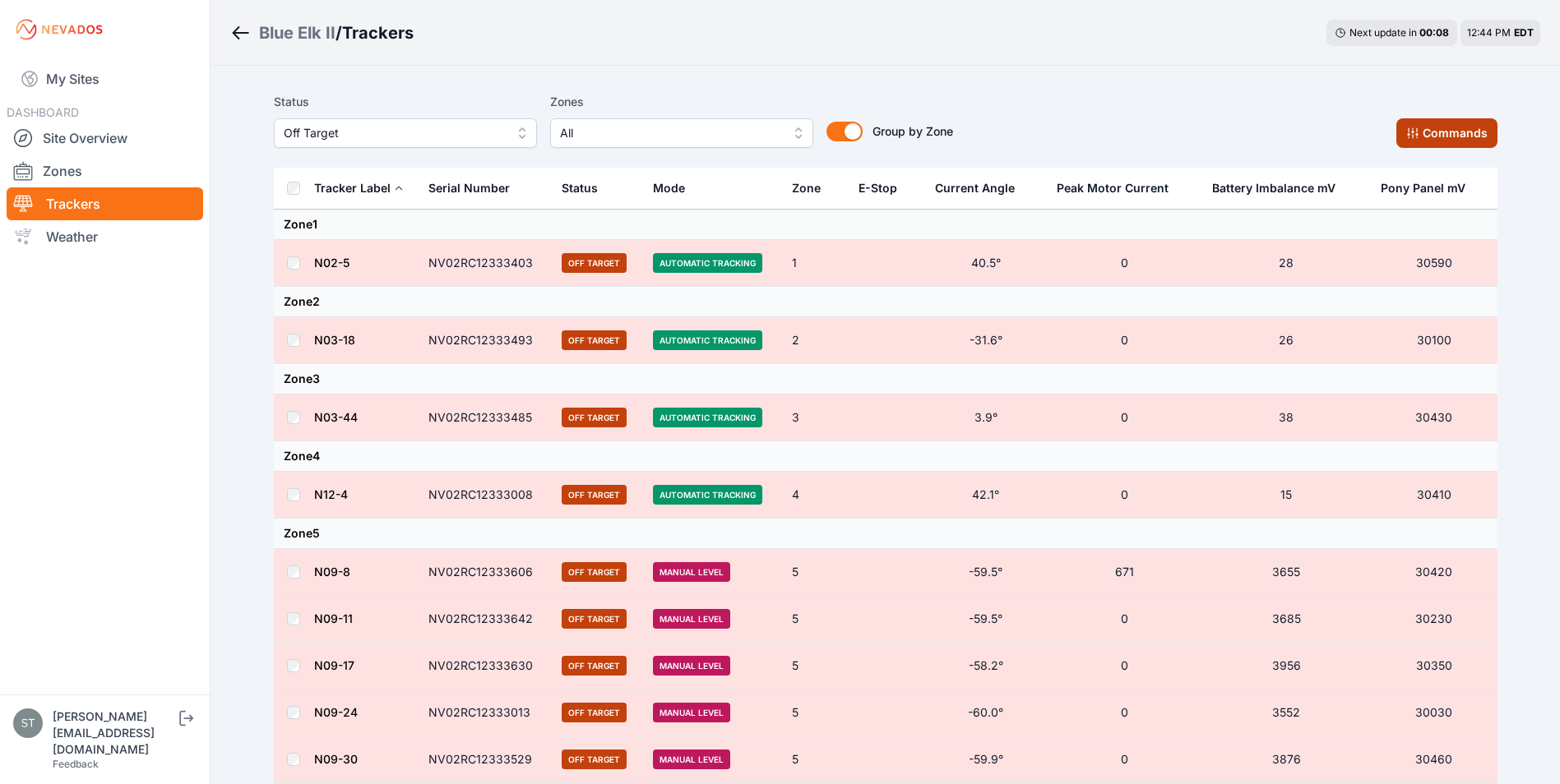
click at [1448, 132] on button "Commands" at bounding box center [1447, 133] width 101 height 29
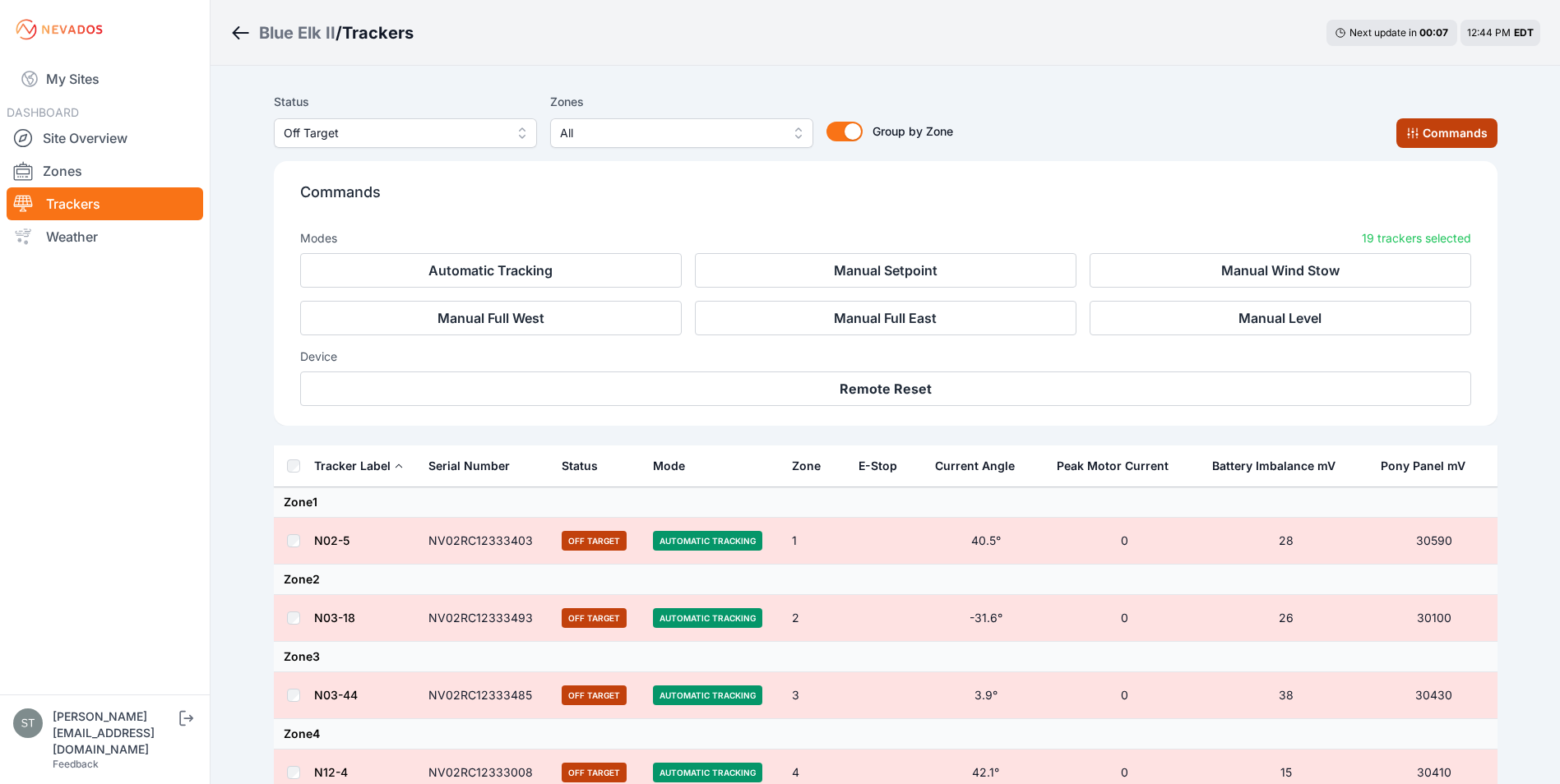
click at [1448, 132] on button "Commands" at bounding box center [1447, 133] width 101 height 29
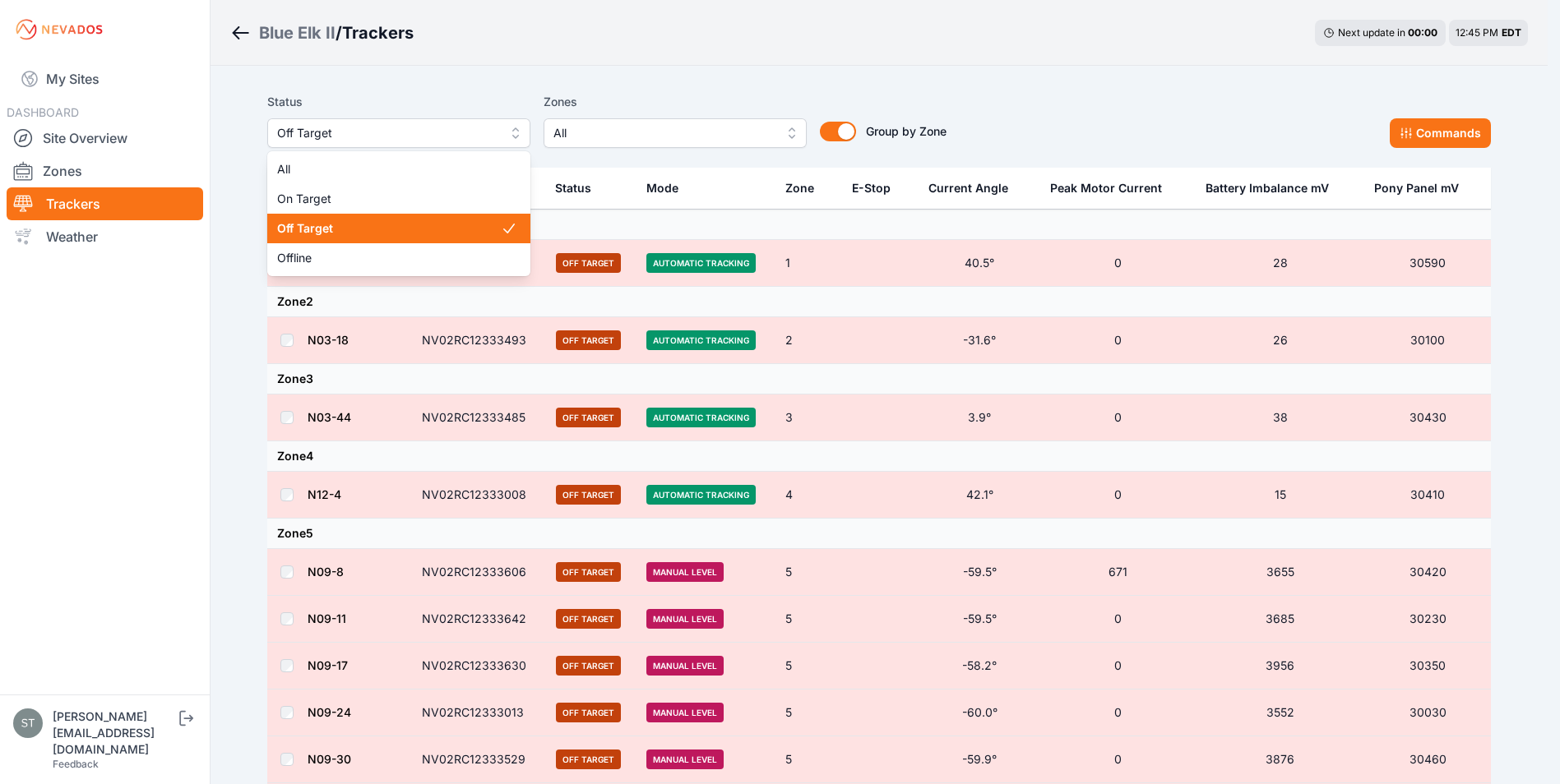
click at [329, 131] on span "Off Target" at bounding box center [387, 132] width 220 height 20
click at [401, 135] on span "Off Target" at bounding box center [387, 132] width 220 height 20
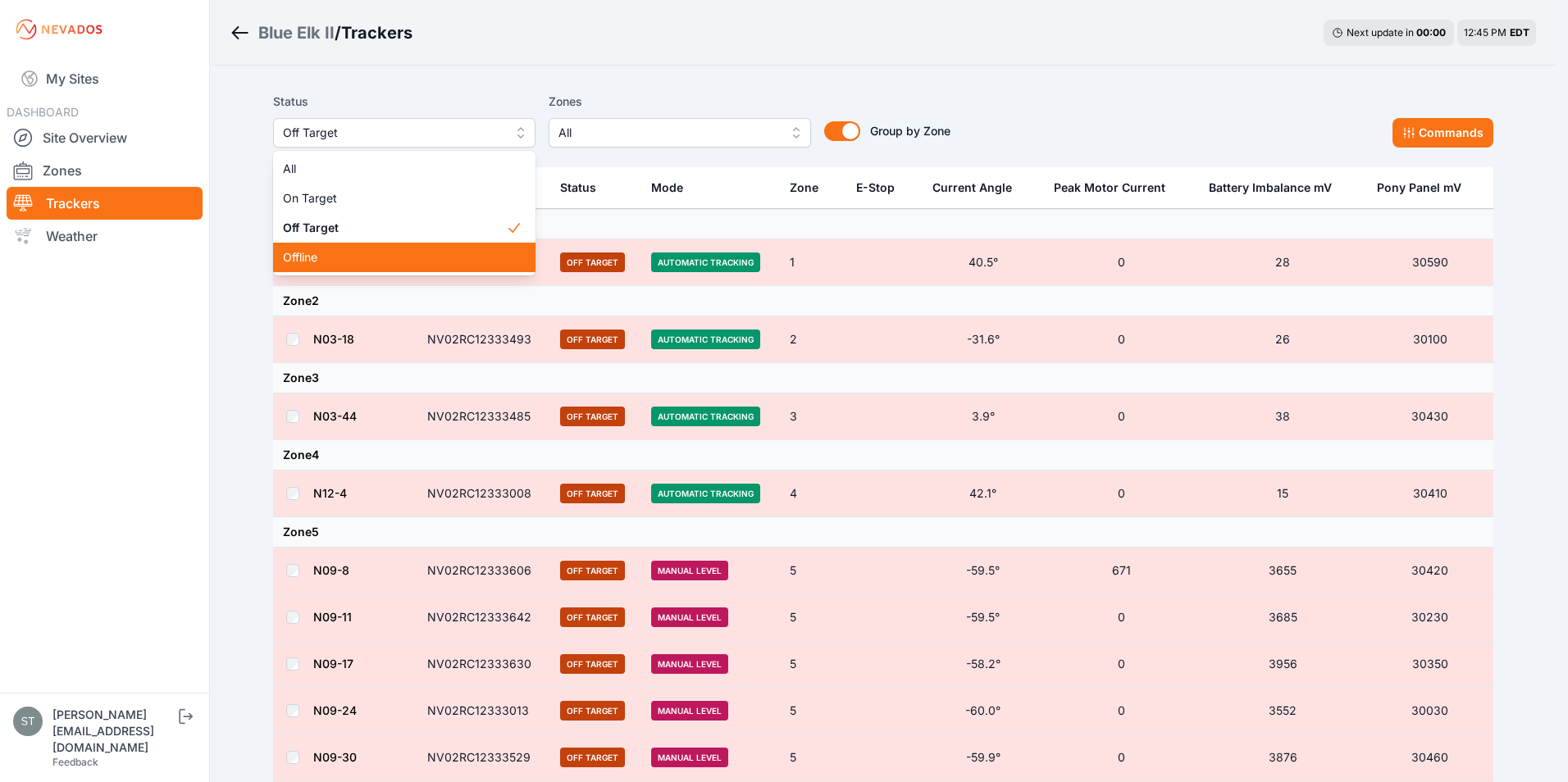
click at [320, 257] on span "Offline" at bounding box center [395, 257] width 223 height 16
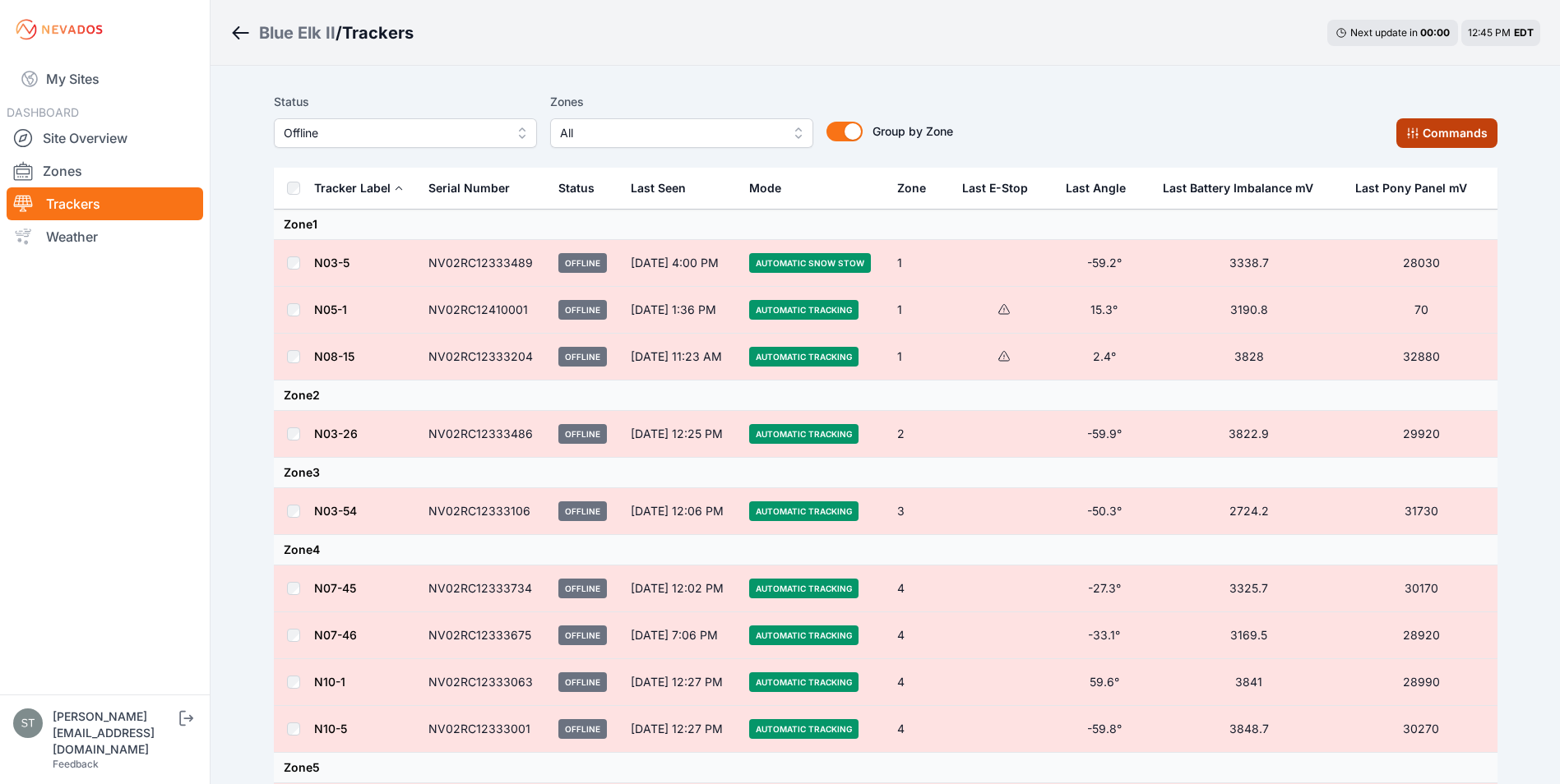
click at [1418, 136] on icon at bounding box center [1412, 133] width 10 height 10
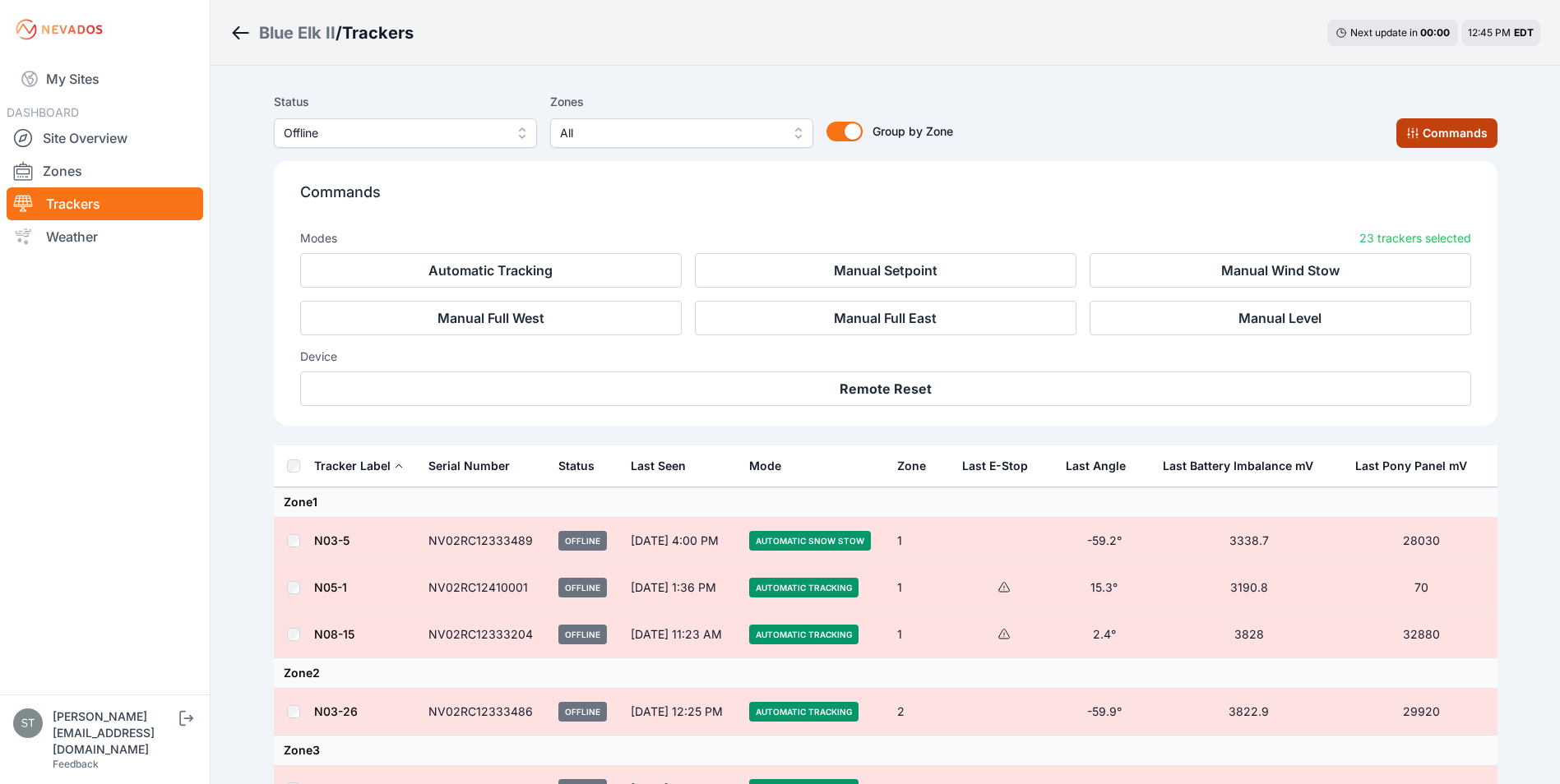
click at [1420, 135] on icon at bounding box center [1412, 132] width 13 height 13
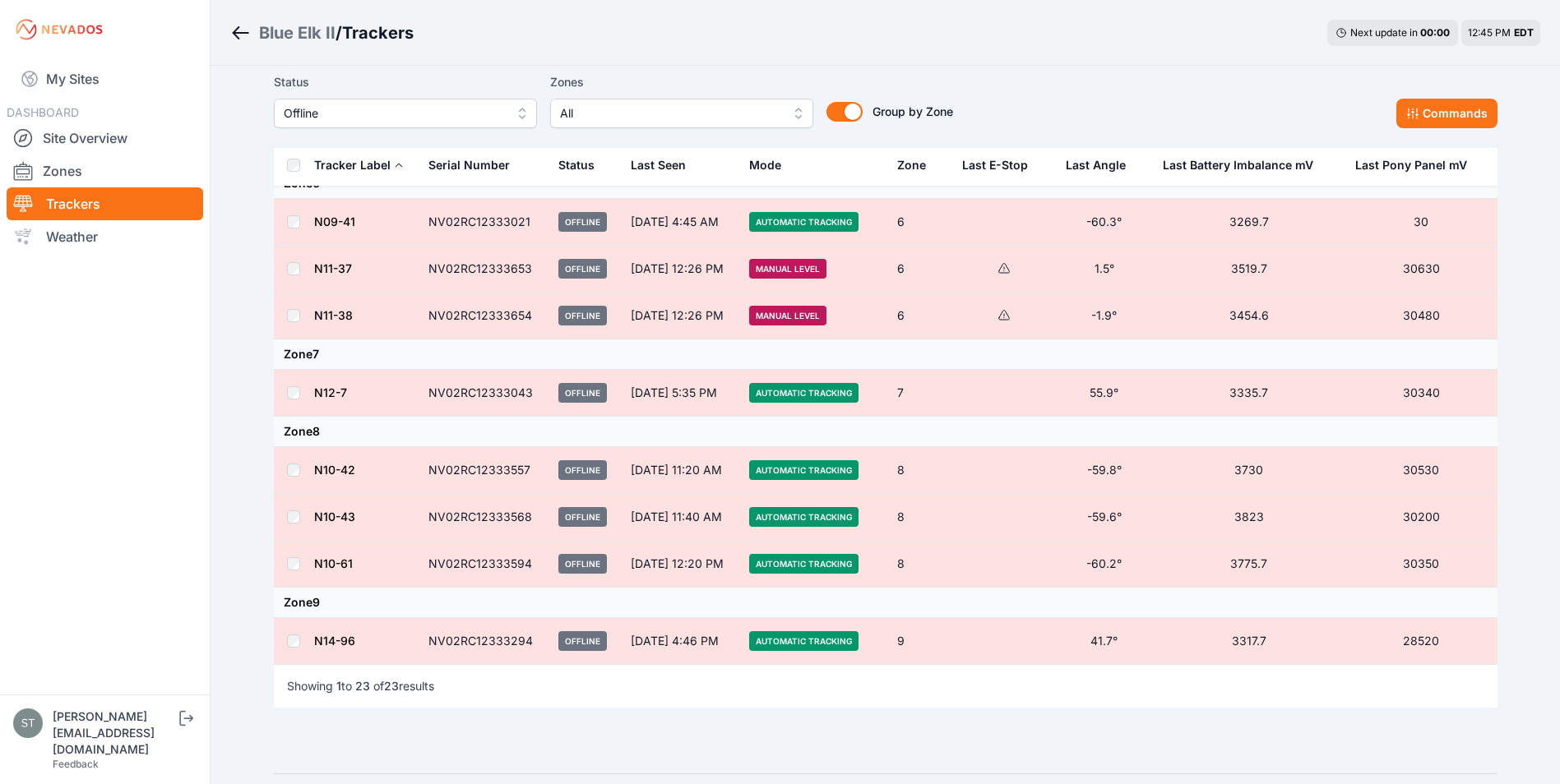
scroll to position [942, 0]
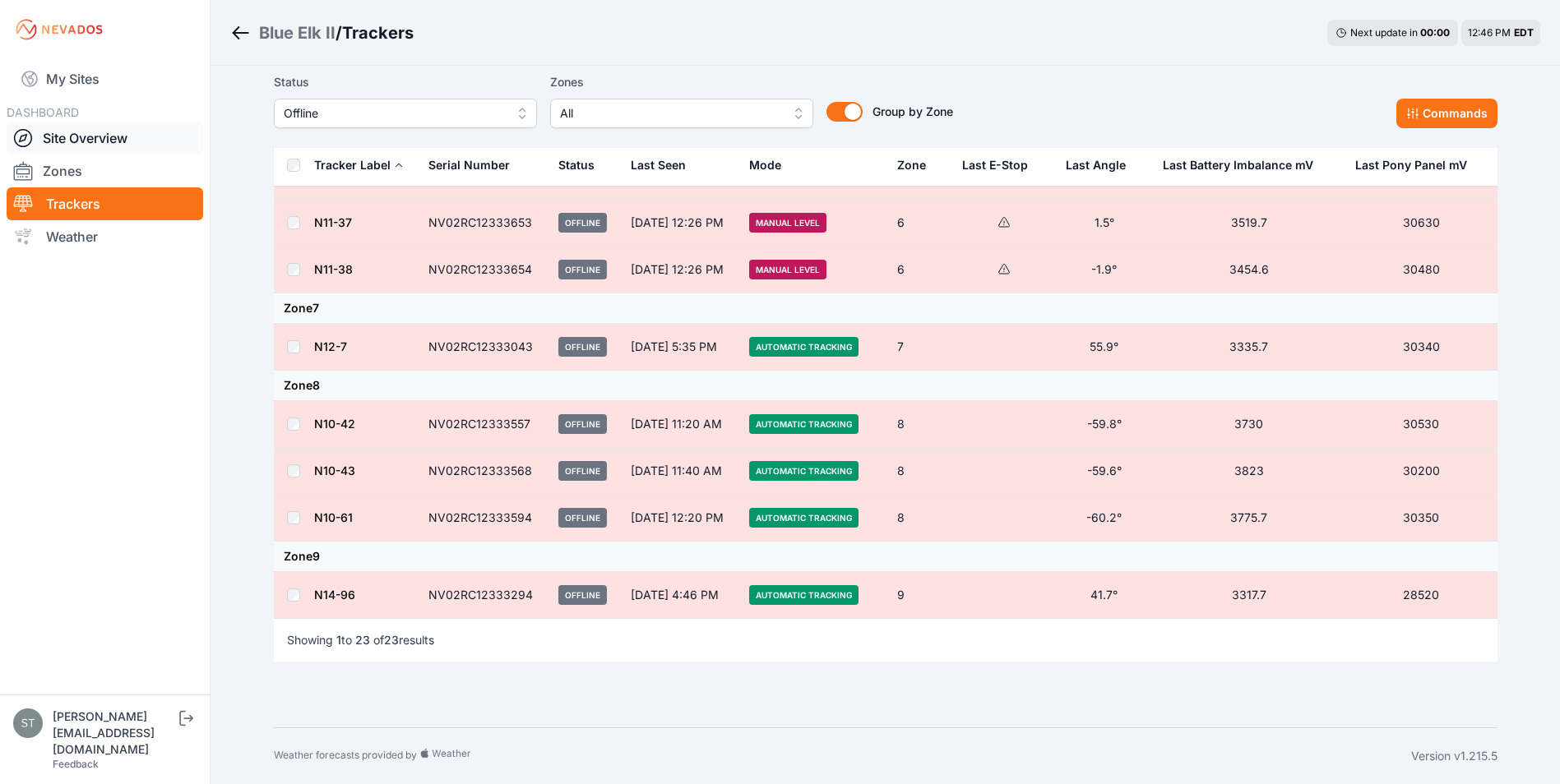
click at [86, 141] on link "Site Overview" at bounding box center [105, 138] width 197 height 33
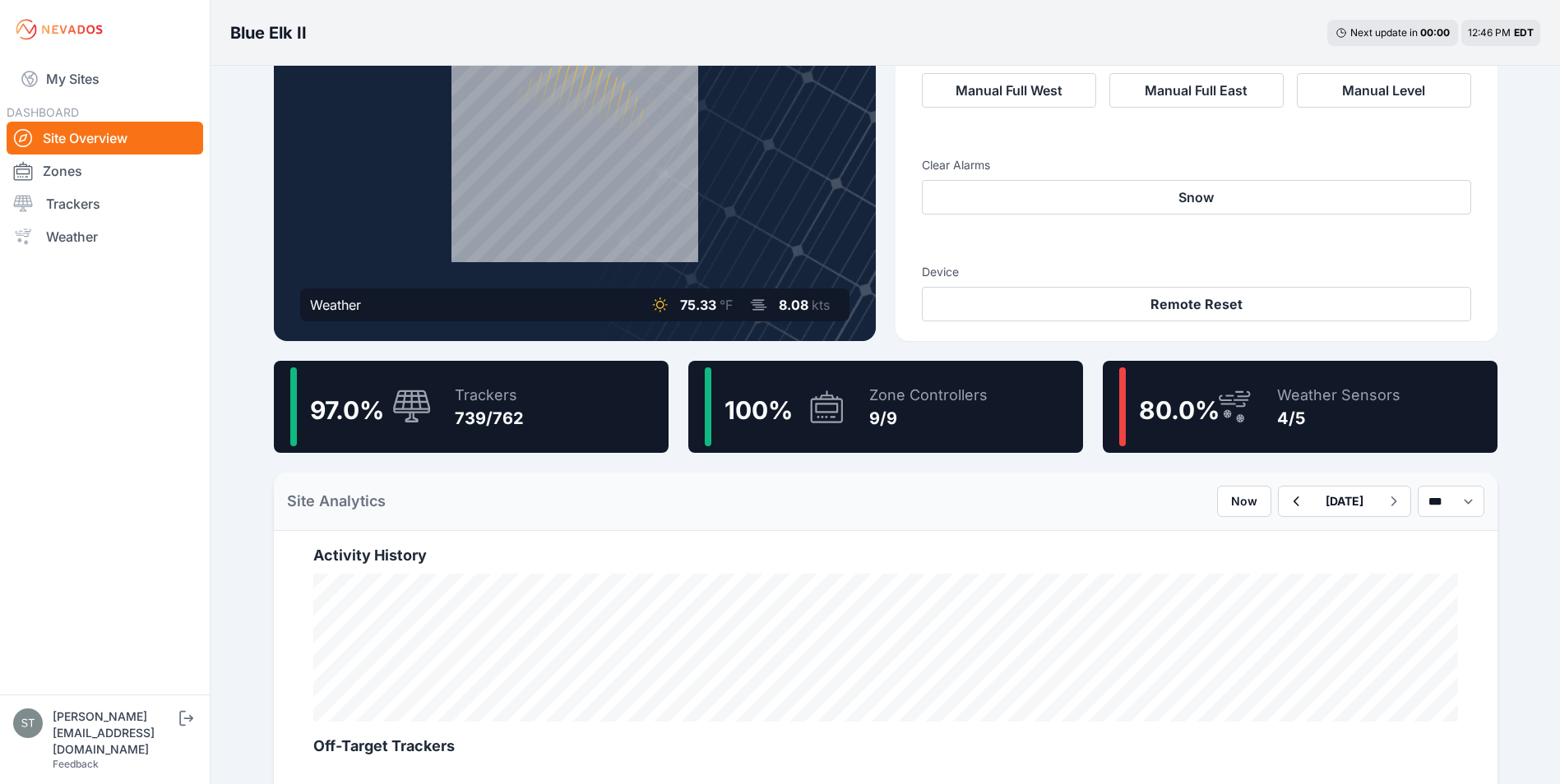
scroll to position [164, 0]
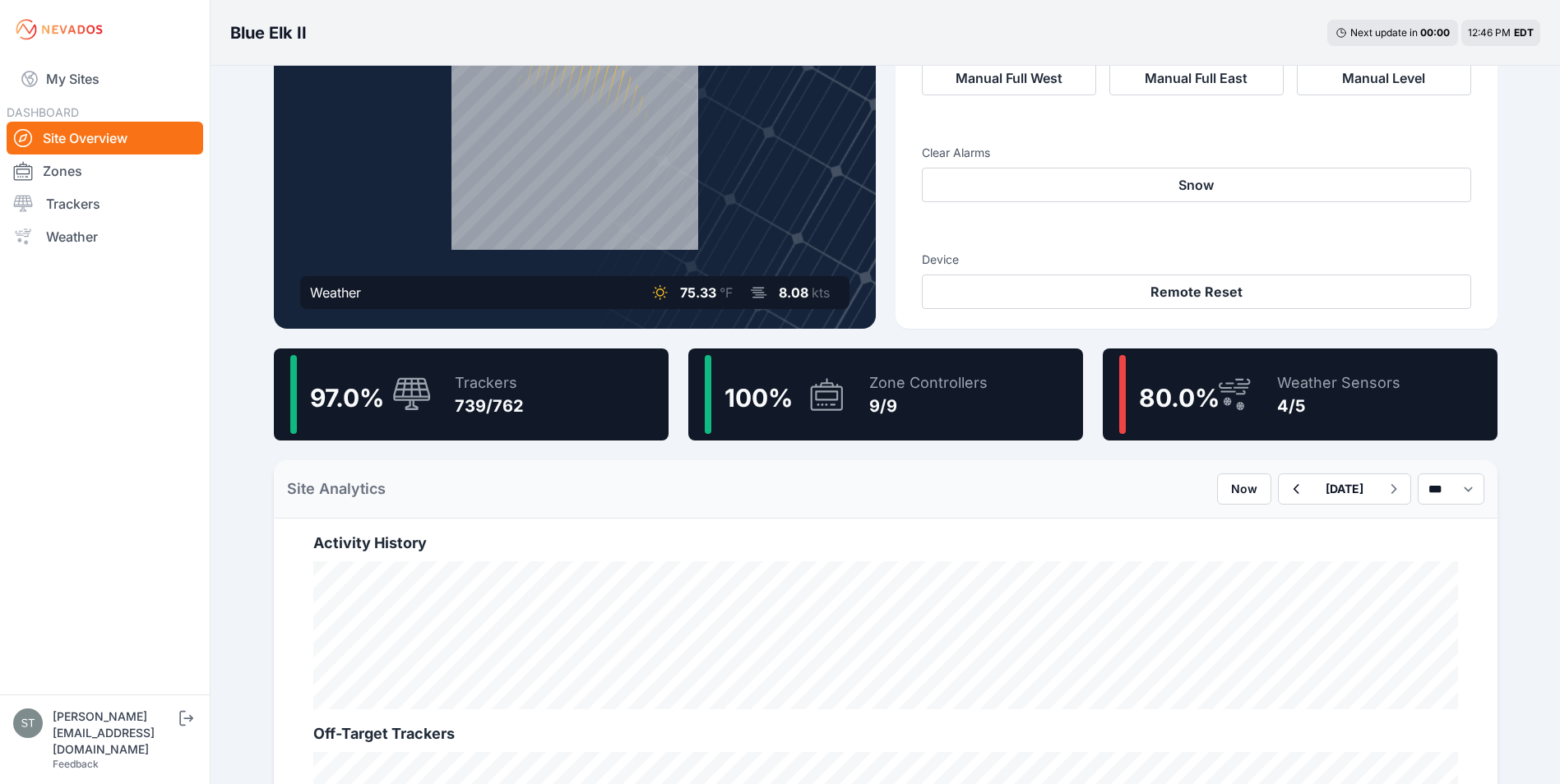
click at [505, 394] on div "Trackers" at bounding box center [489, 383] width 69 height 23
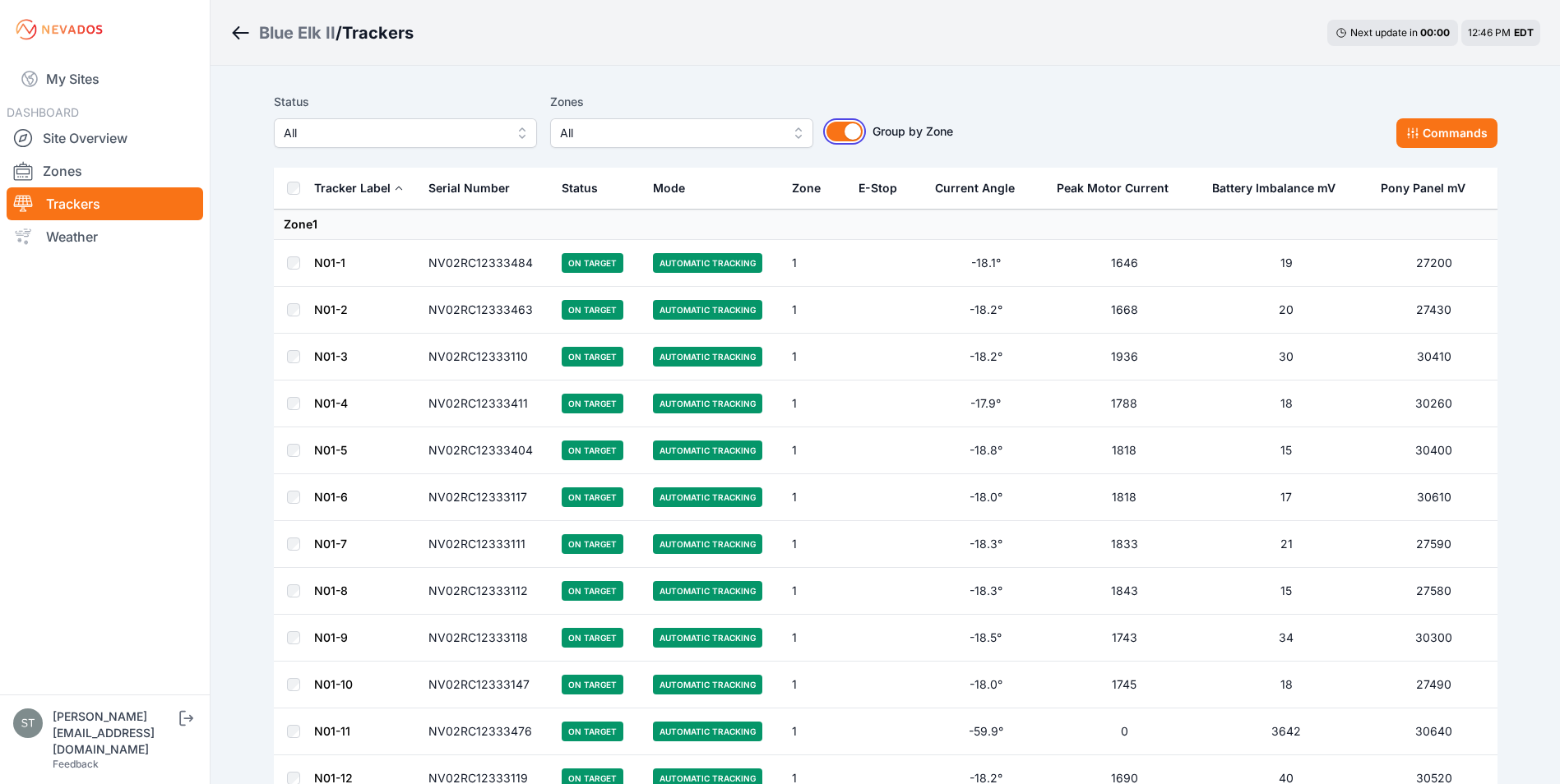
click at [832, 131] on button "Group by Zone" at bounding box center [844, 132] width 36 height 20
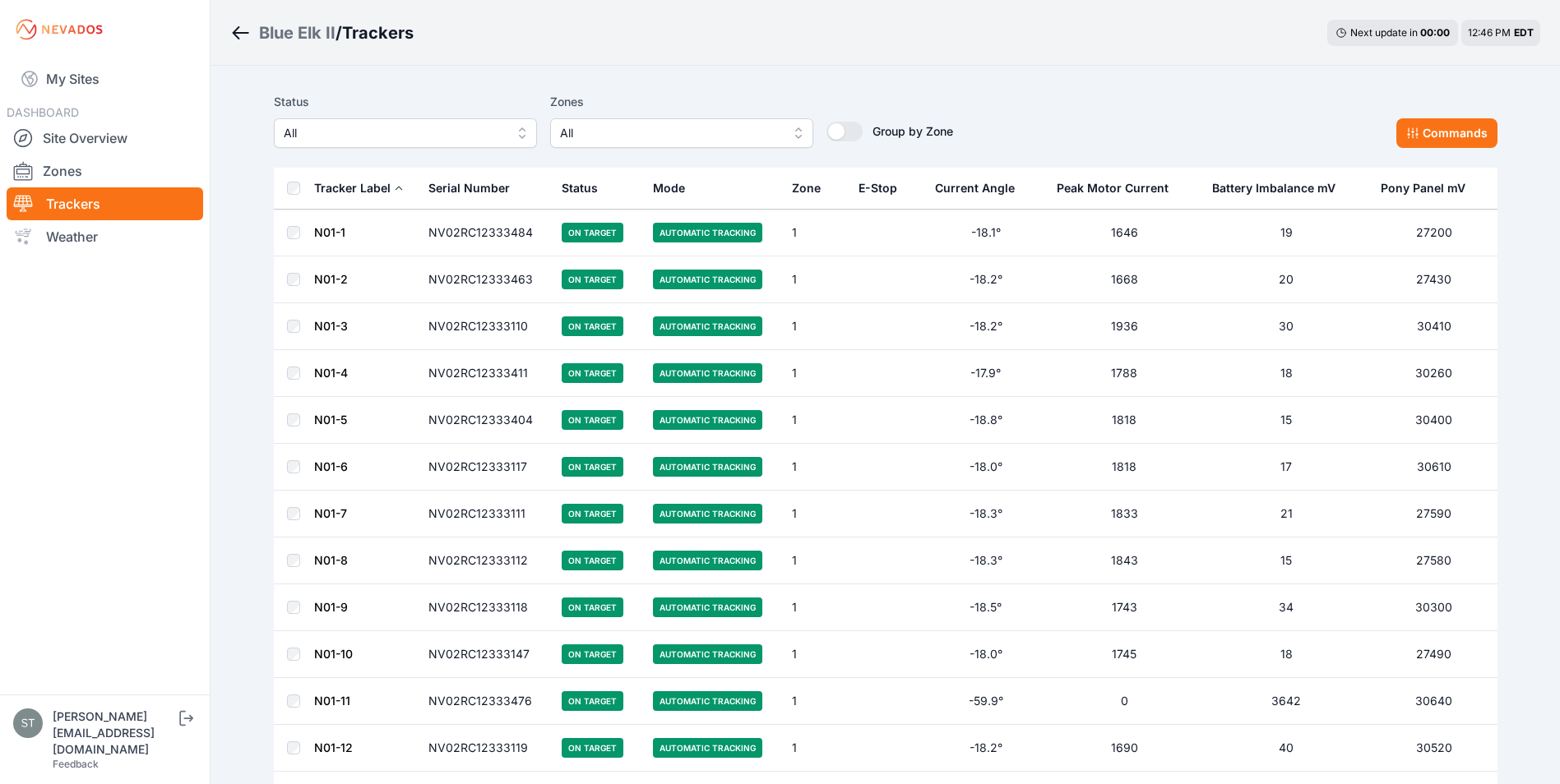
click at [876, 191] on div "E-Stop" at bounding box center [877, 187] width 39 height 16
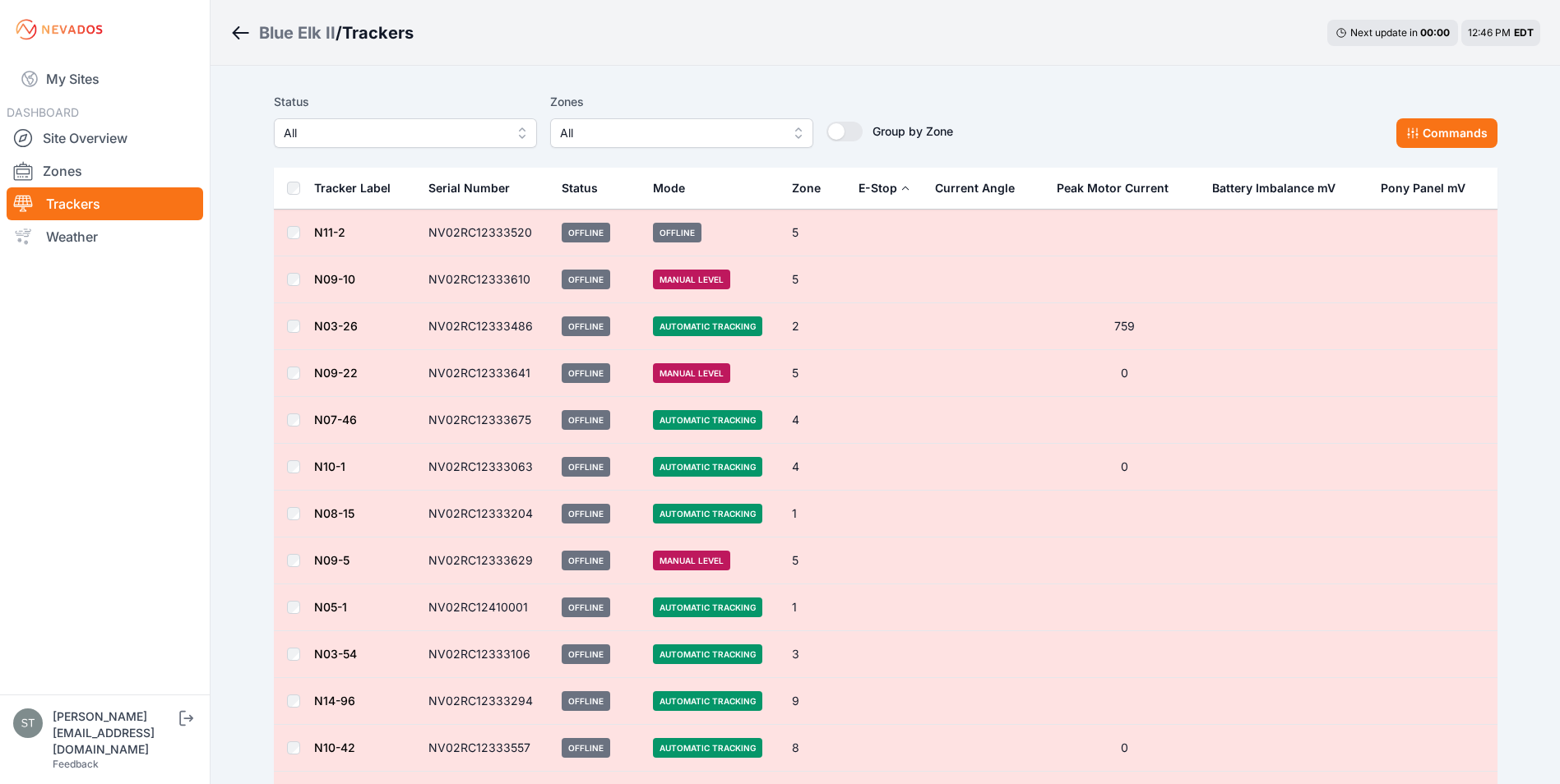
click at [874, 184] on div "E-Stop" at bounding box center [877, 187] width 39 height 16
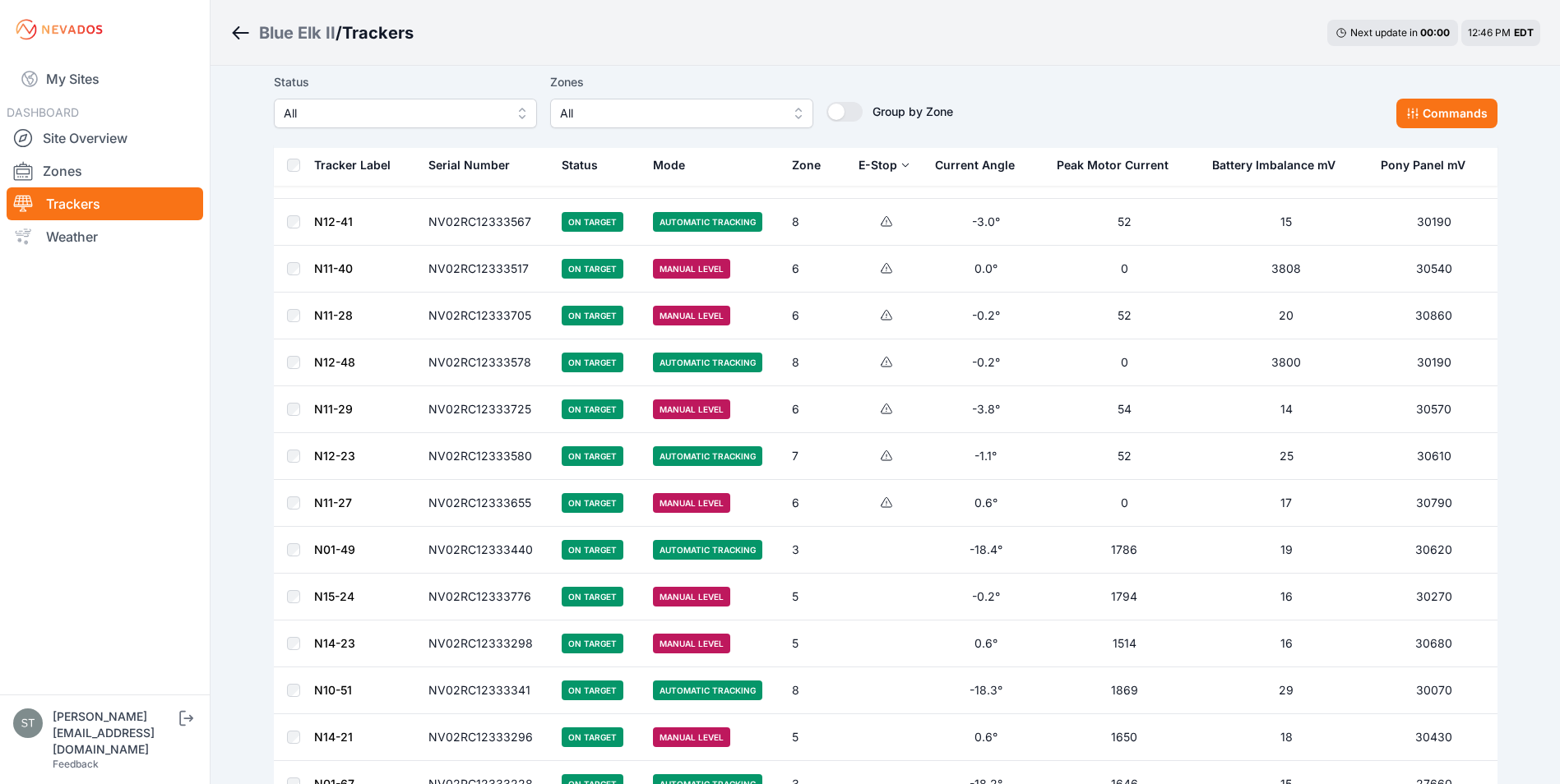
scroll to position [2466, 0]
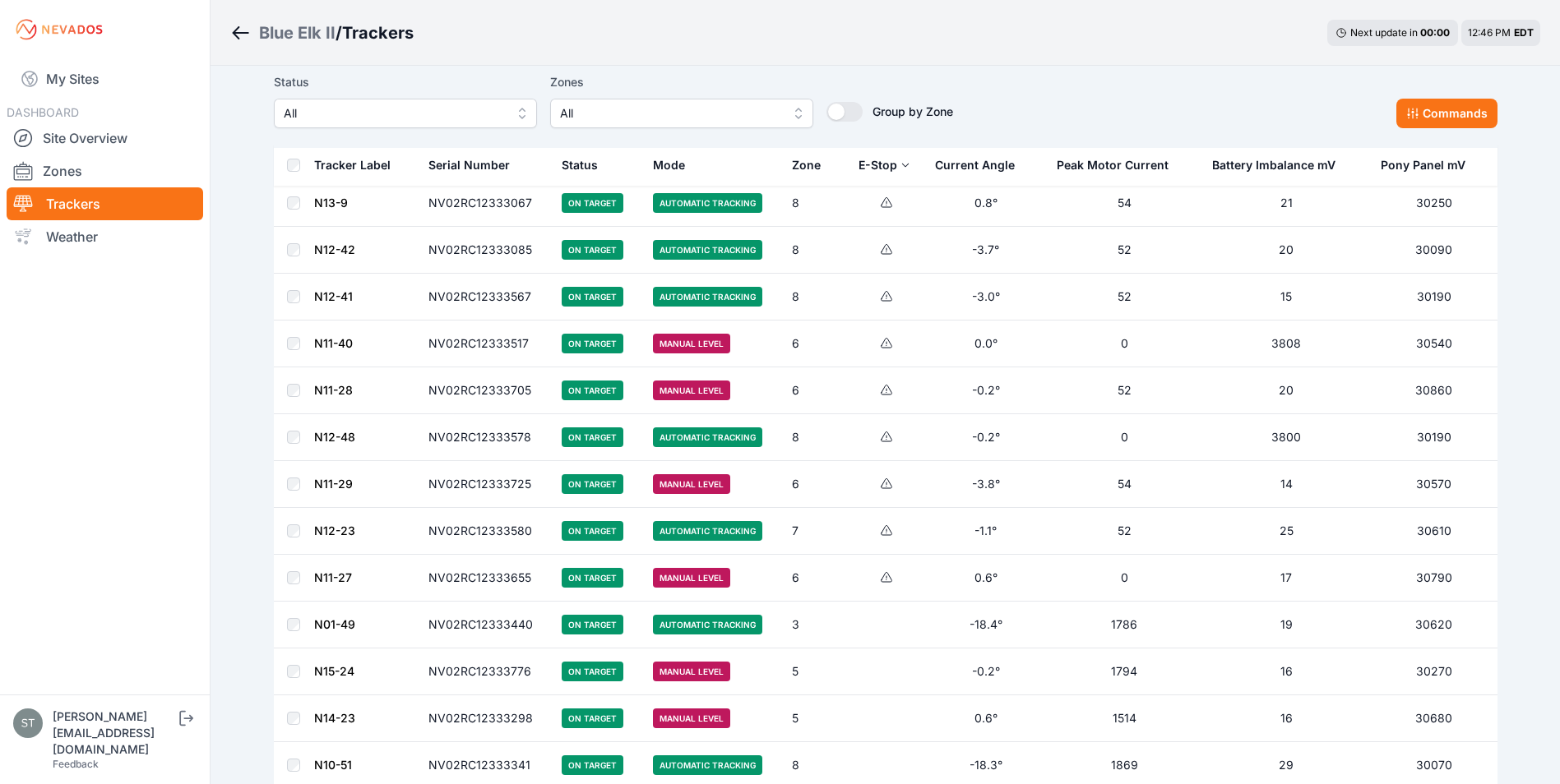
drag, startPoint x: 300, startPoint y: 243, endPoint x: 300, endPoint y: 226, distance: 17.0
click at [300, 242] on td at bounding box center [293, 250] width 40 height 47
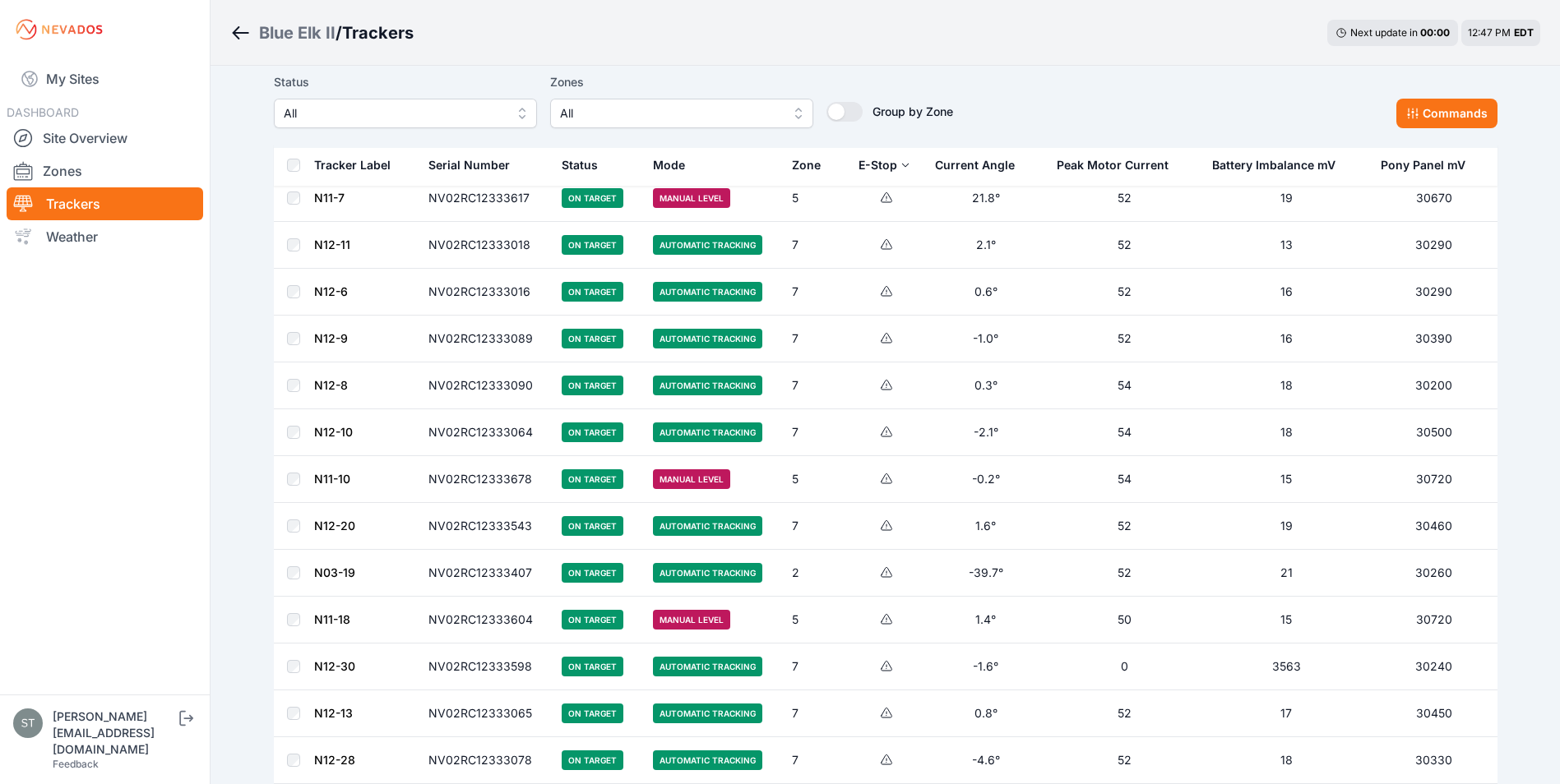
scroll to position [1315, 0]
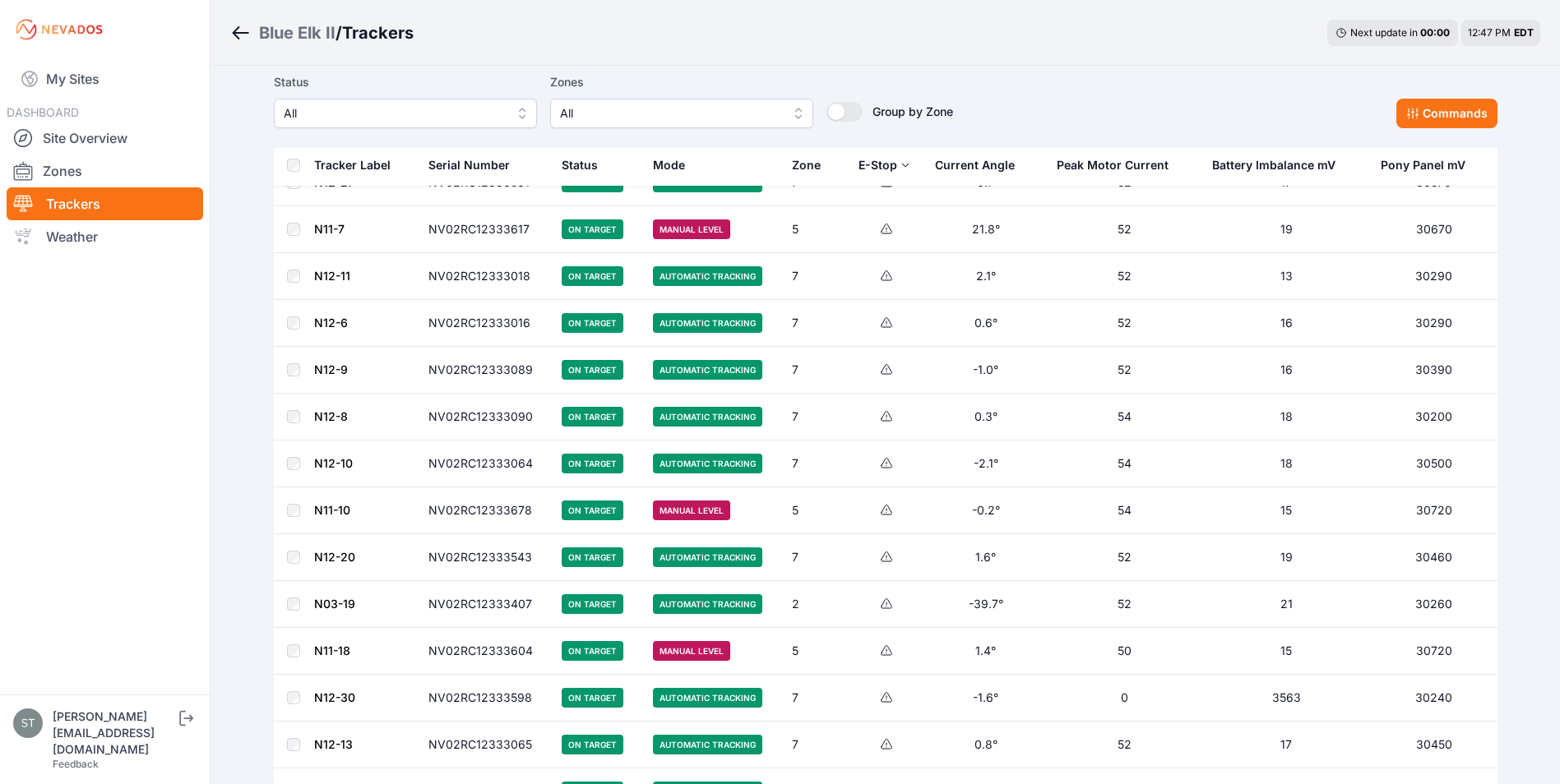
click at [294, 502] on td at bounding box center [293, 511] width 40 height 47
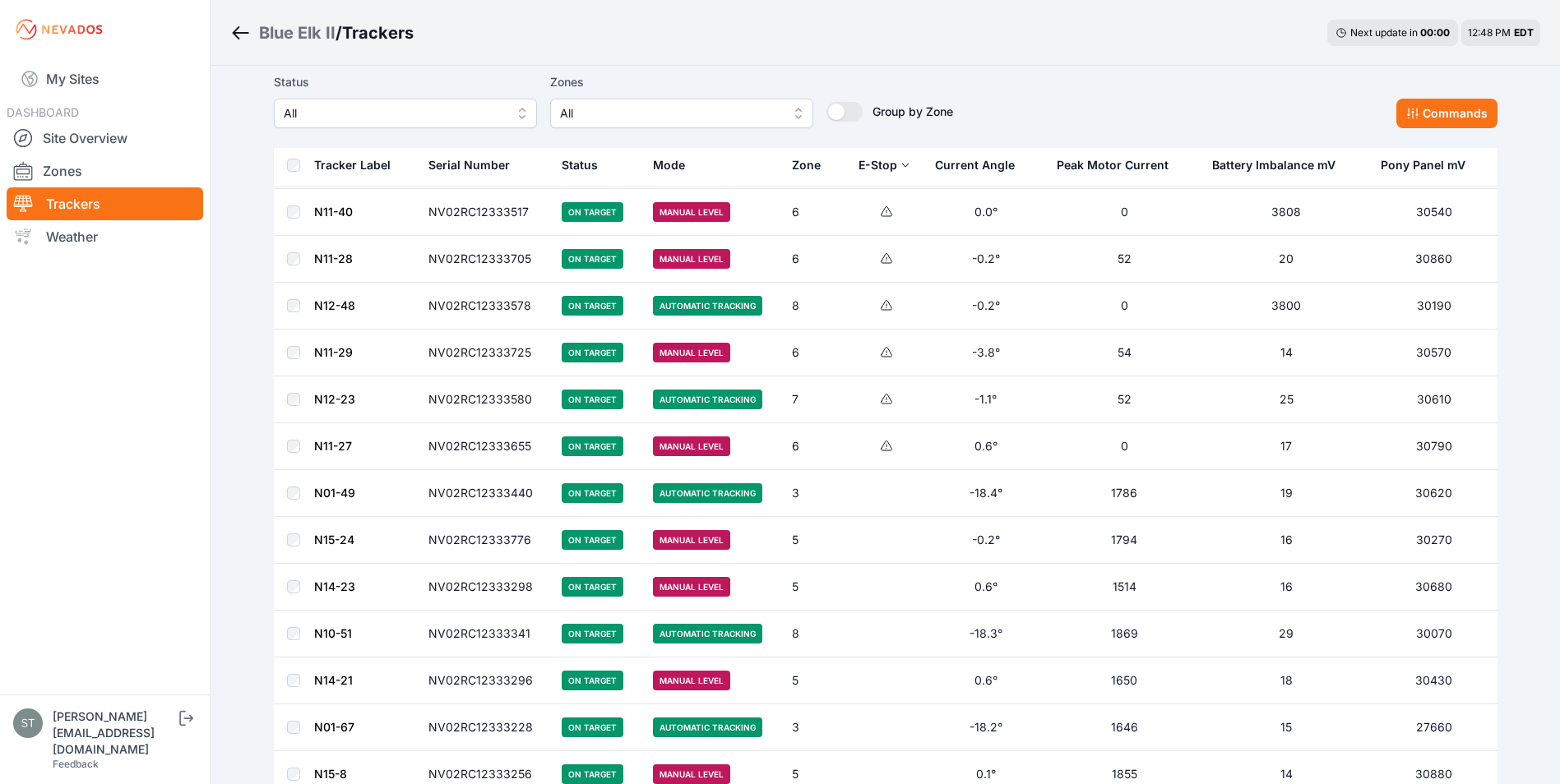
scroll to position [2713, 0]
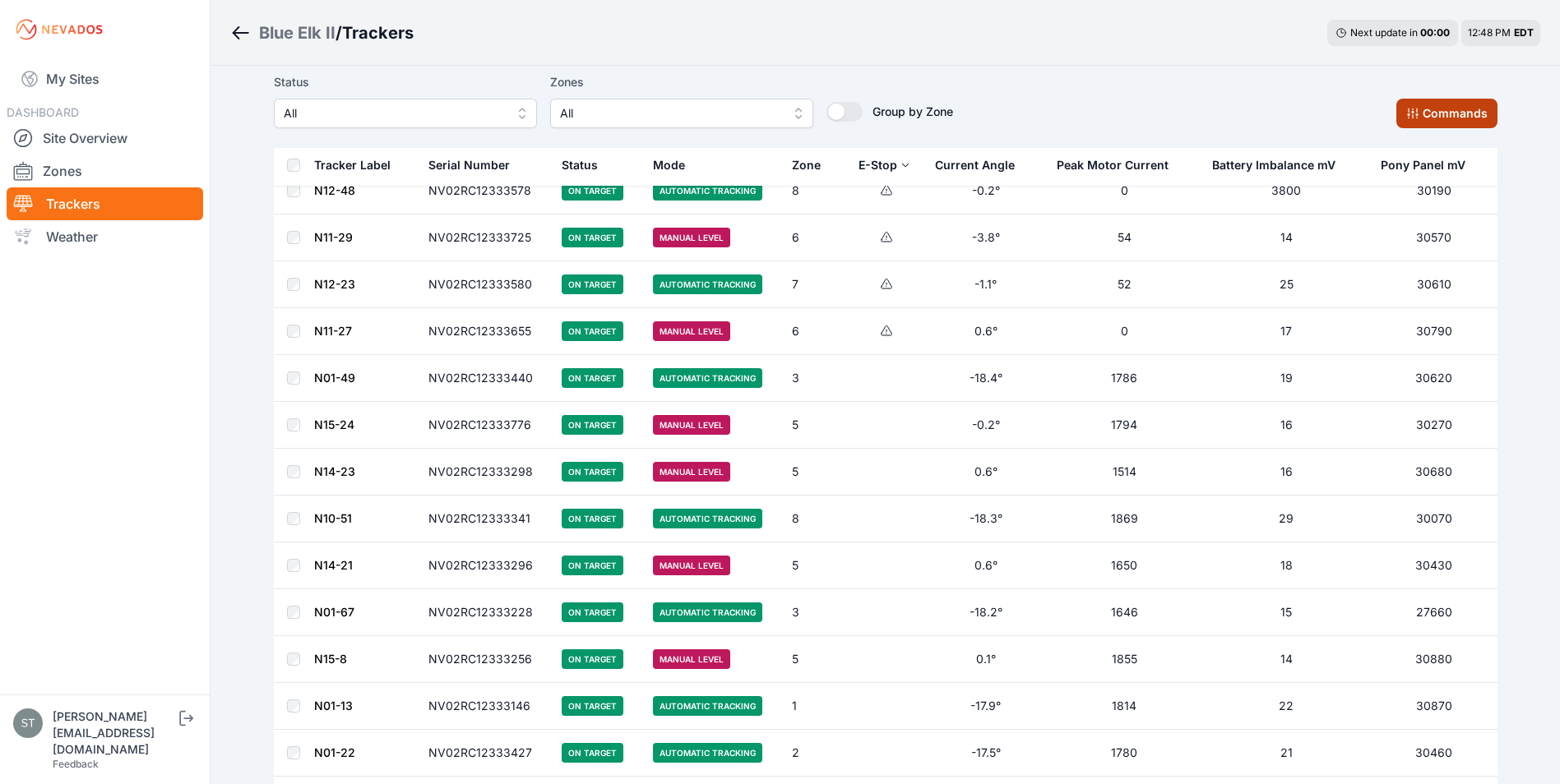
click at [1440, 114] on button "Commands" at bounding box center [1447, 113] width 101 height 29
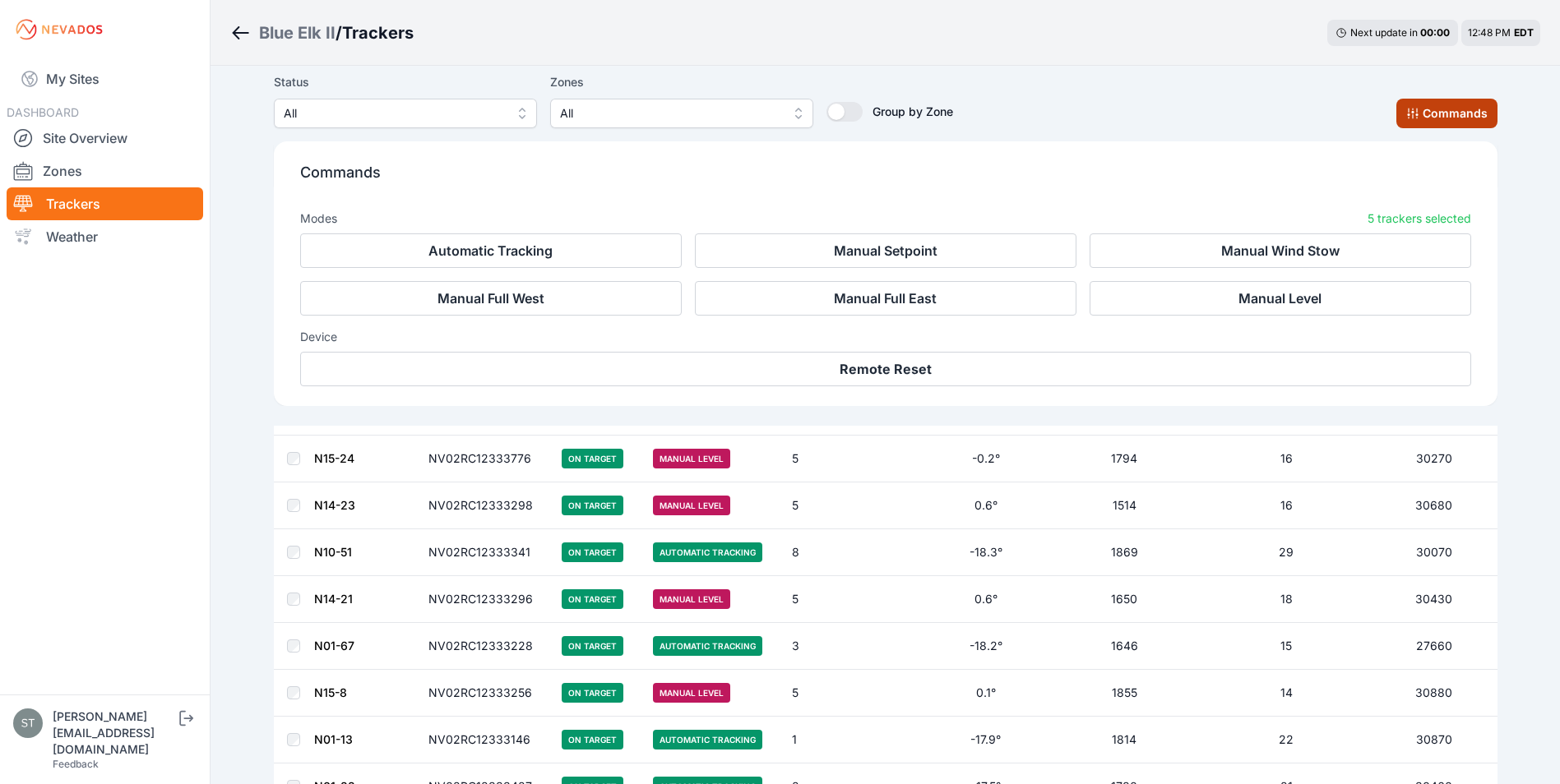
scroll to position [2991, 0]
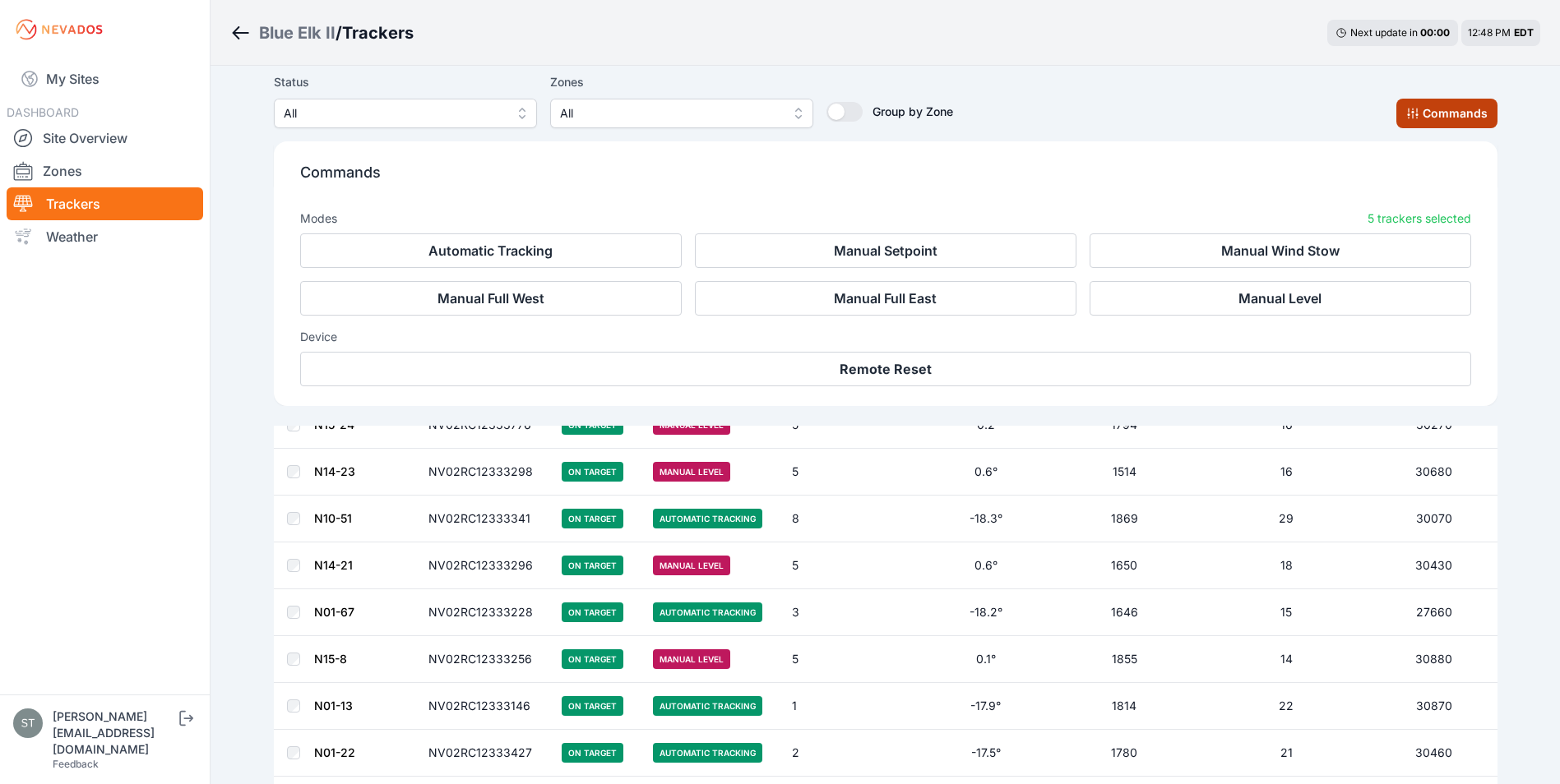
click at [1440, 114] on button "Commands" at bounding box center [1447, 113] width 101 height 29
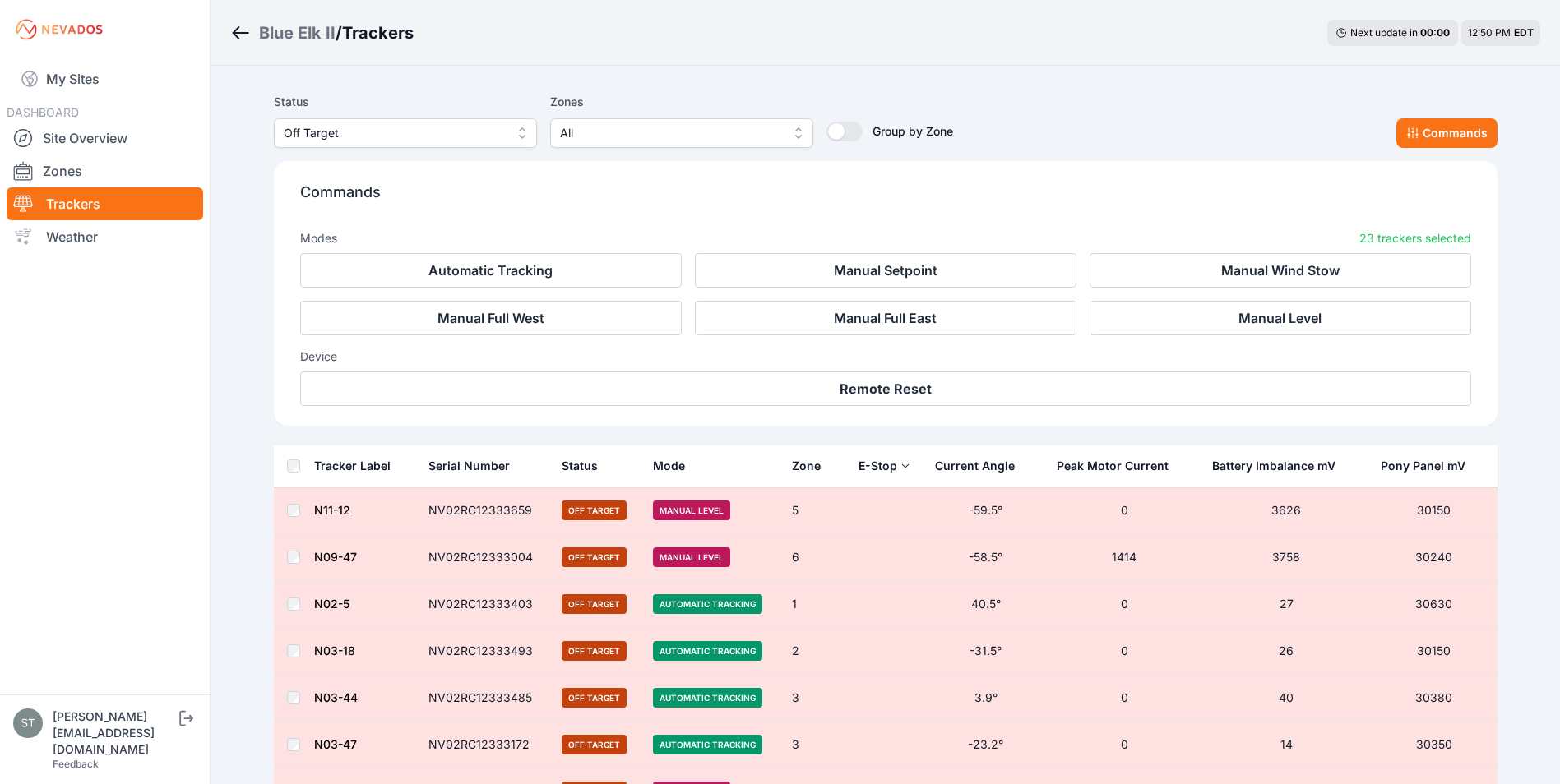
scroll to position [371, 0]
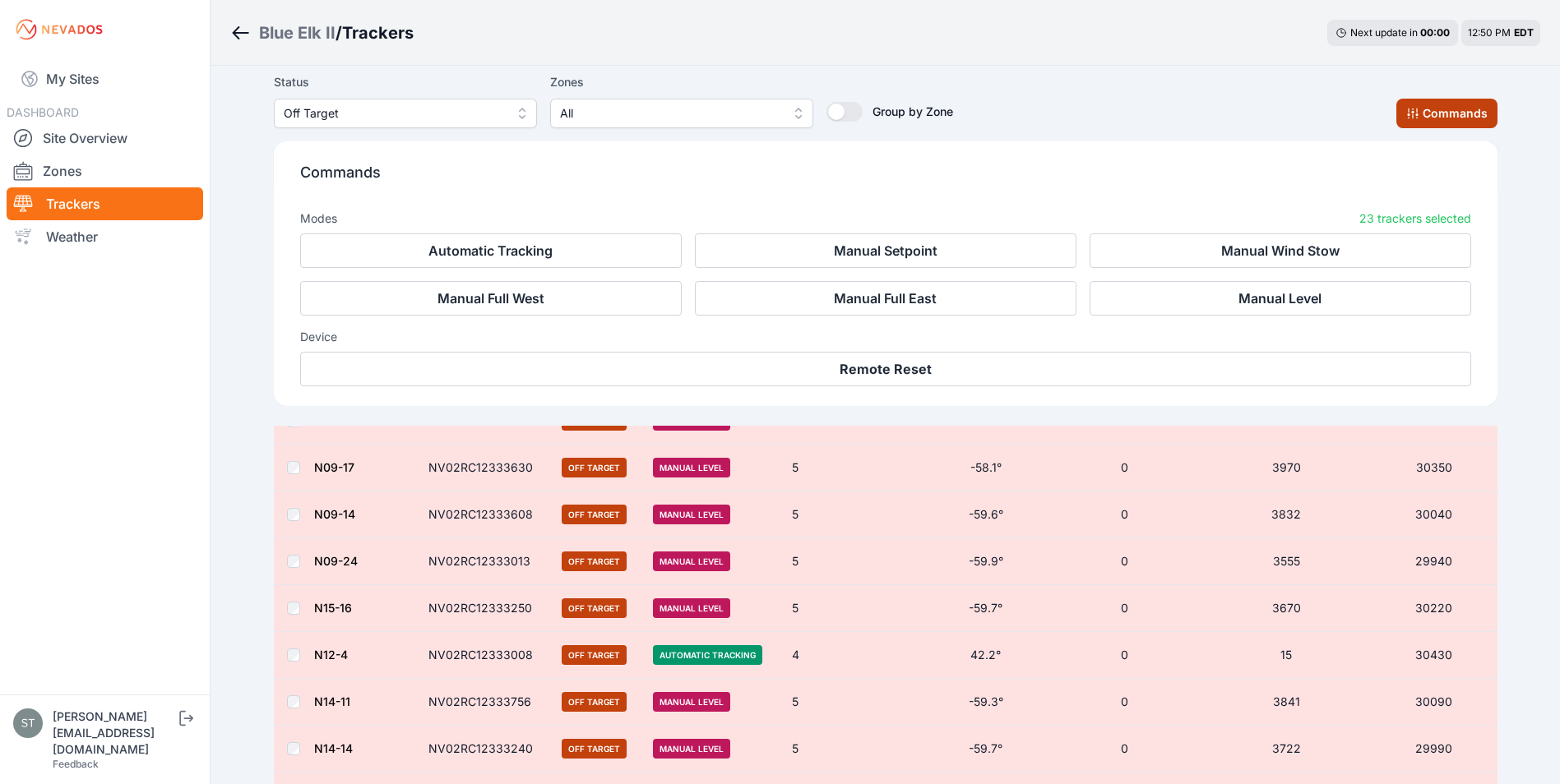
click at [1446, 119] on button "Commands" at bounding box center [1447, 113] width 101 height 29
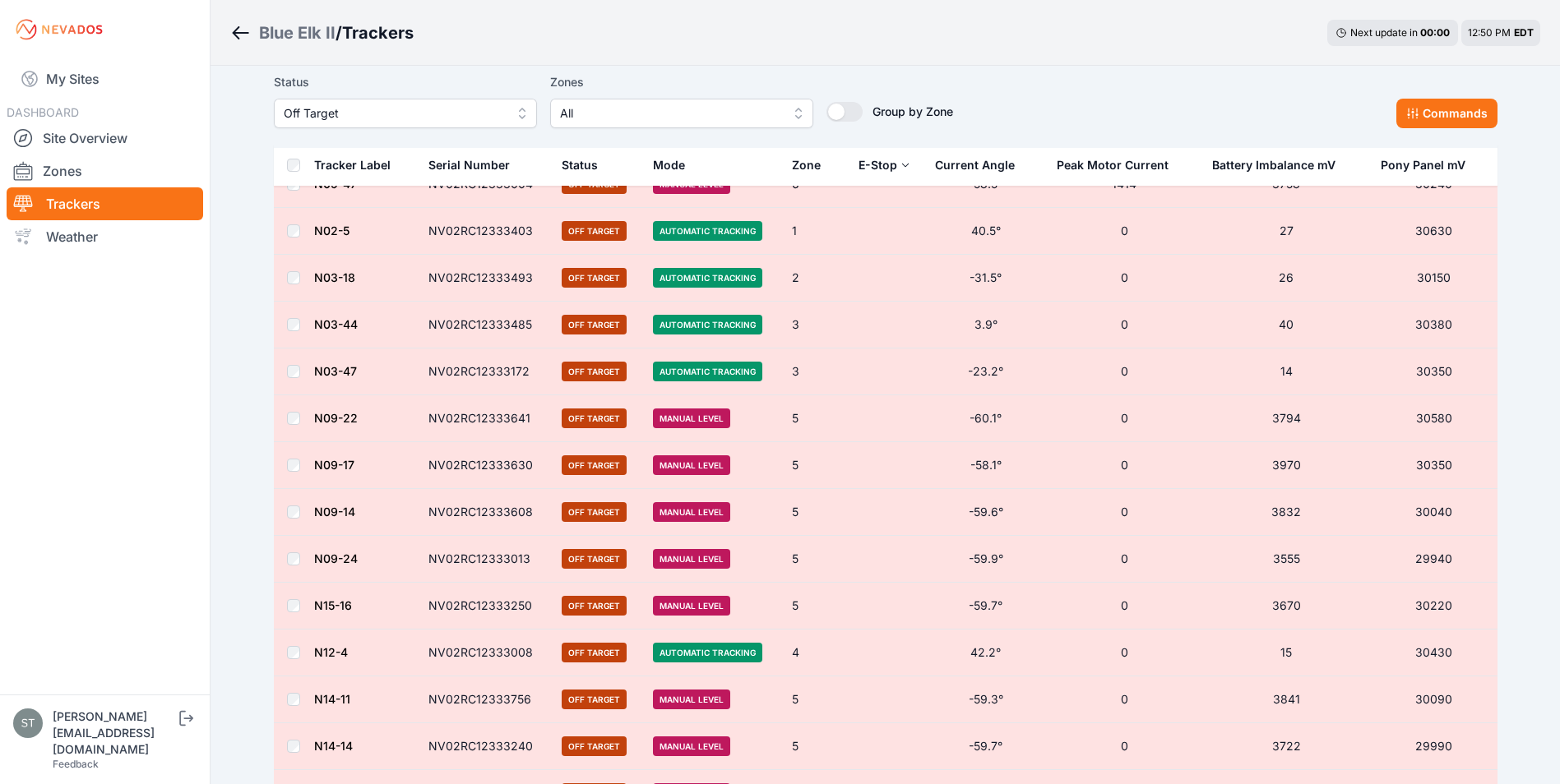
scroll to position [93, 0]
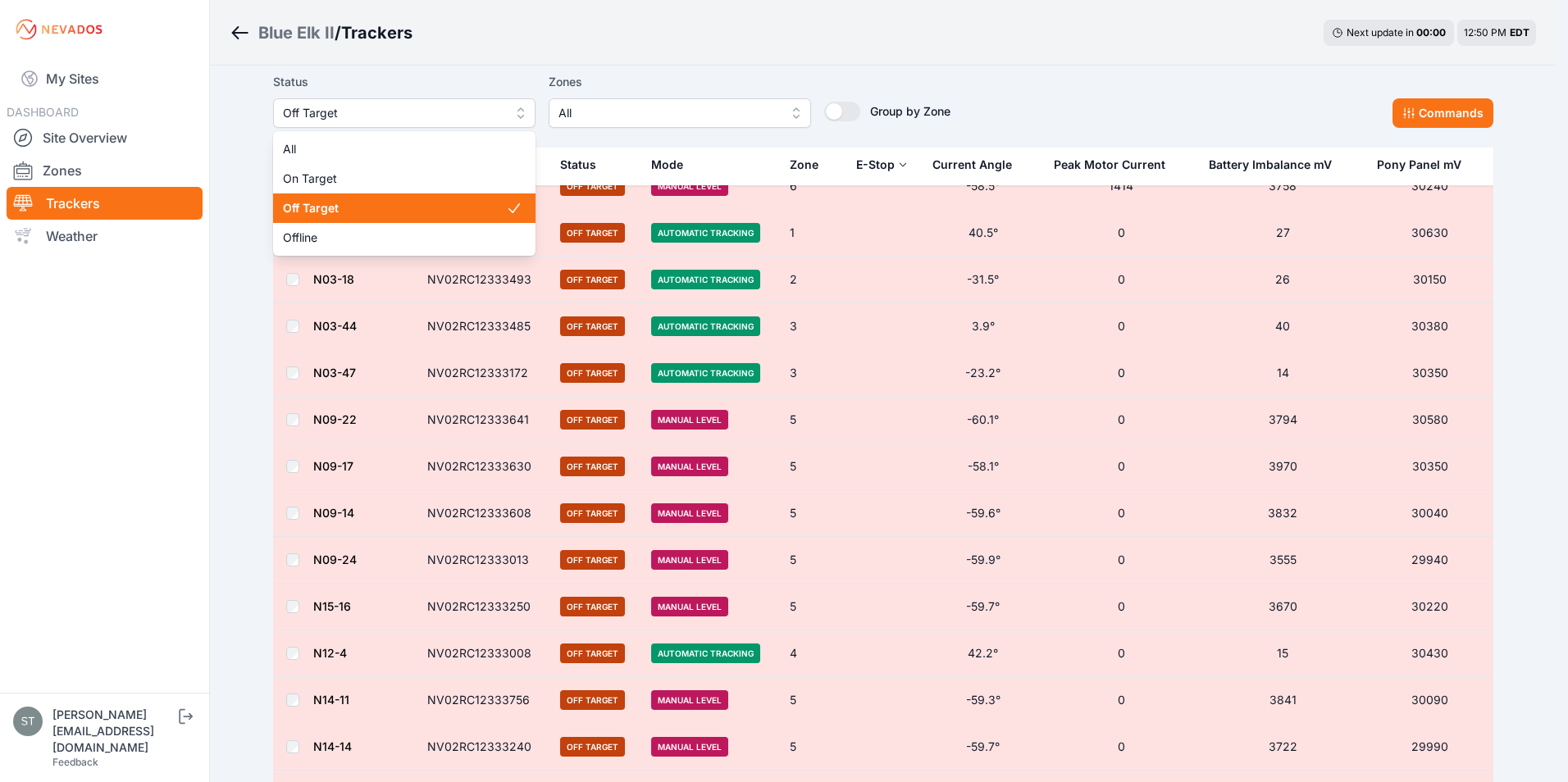
click at [332, 112] on span "Off Target" at bounding box center [393, 112] width 220 height 20
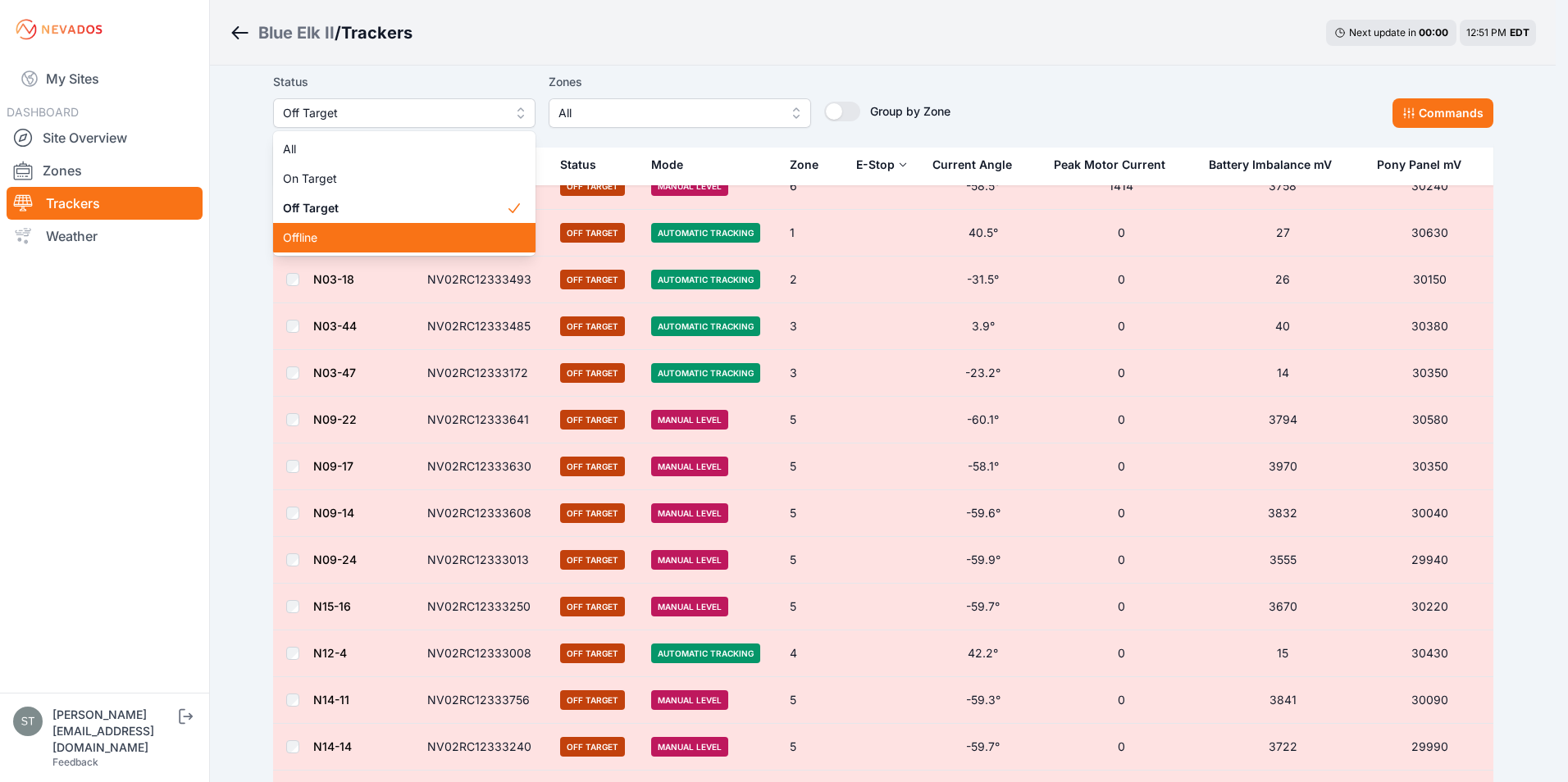
click at [327, 238] on span "Offline" at bounding box center [395, 238] width 223 height 16
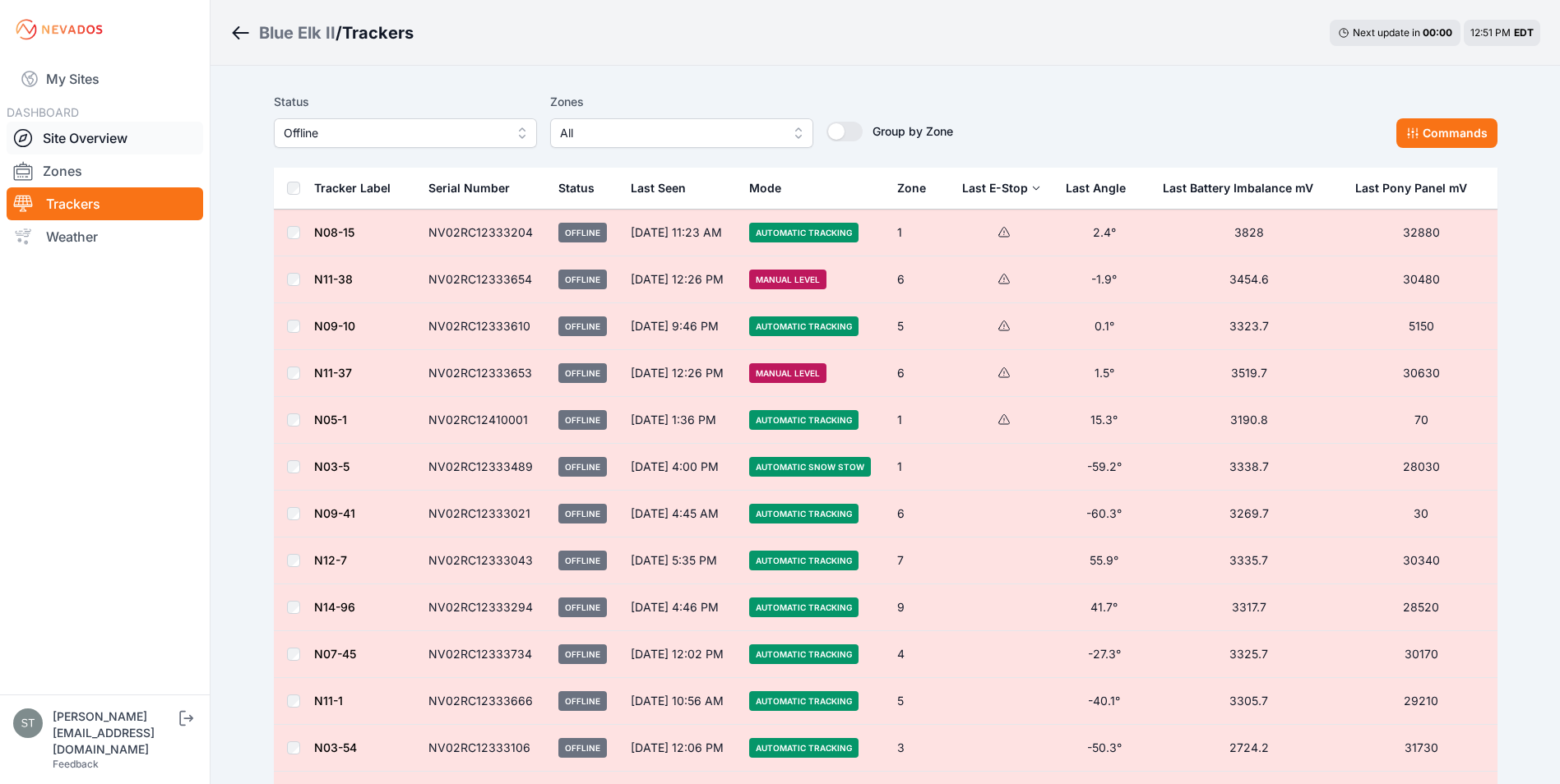
click at [66, 139] on link "Site Overview" at bounding box center [105, 138] width 197 height 33
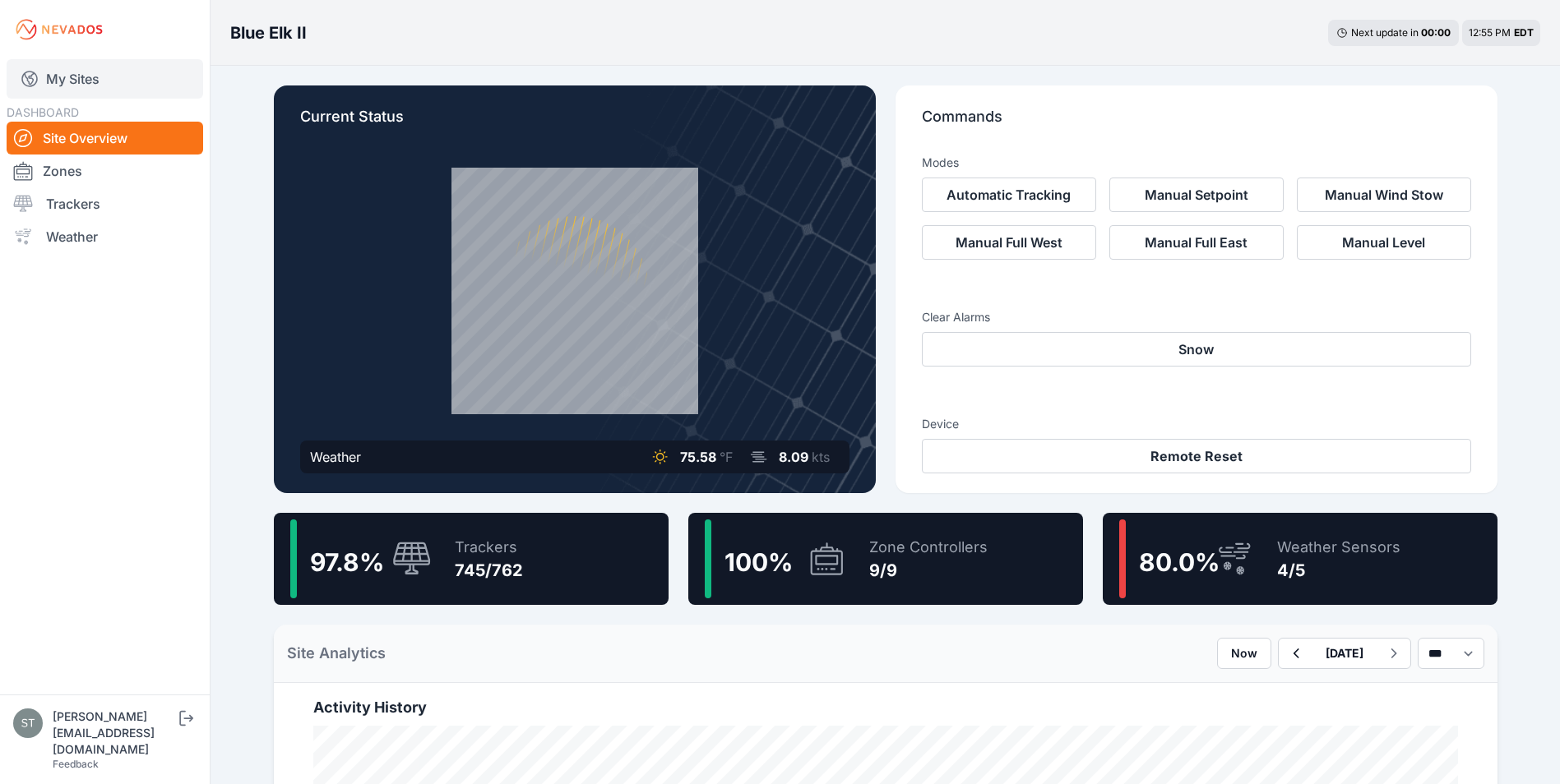
click at [75, 73] on link "My Sites" at bounding box center [105, 79] width 197 height 40
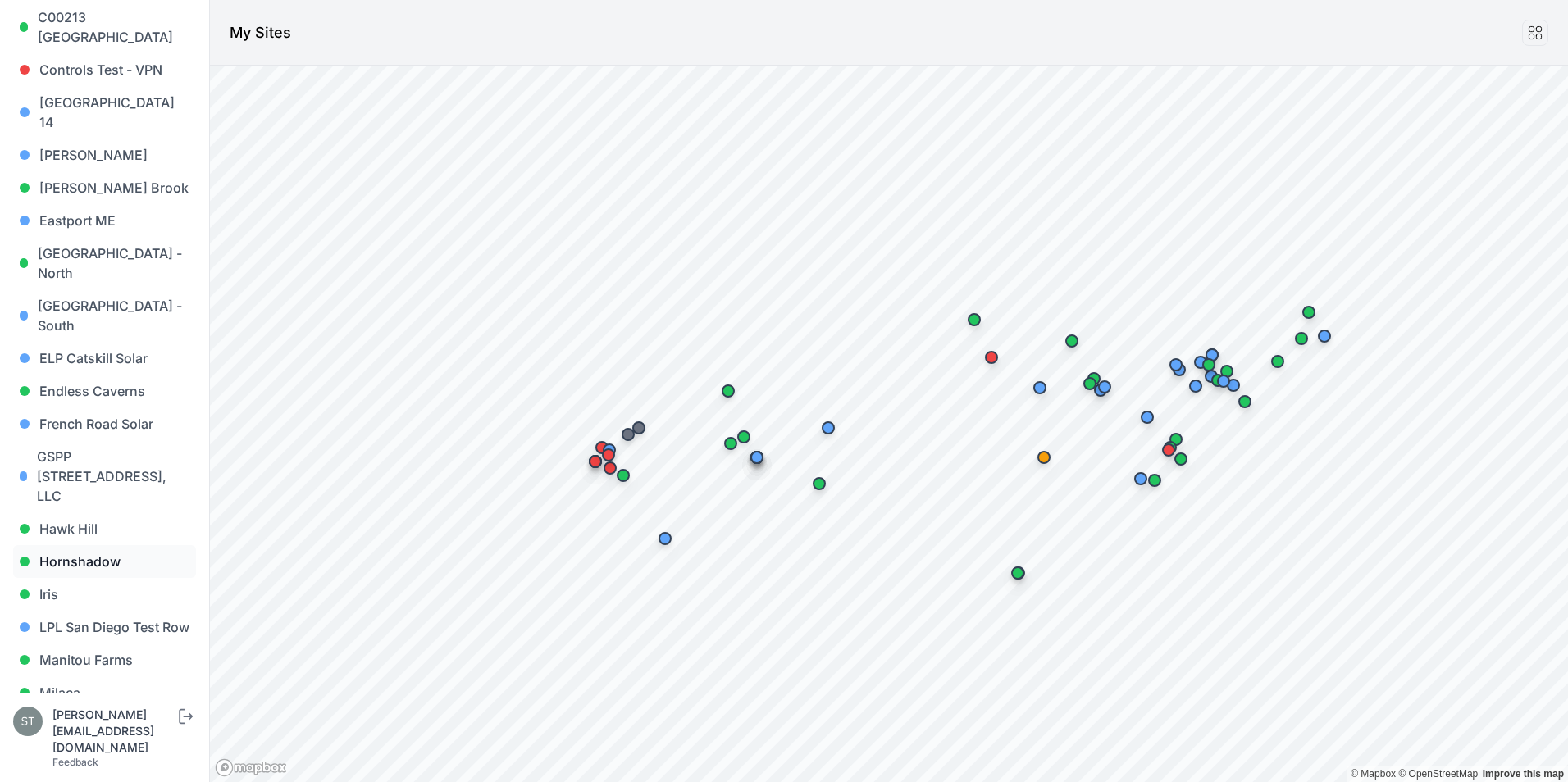
scroll to position [492, 0]
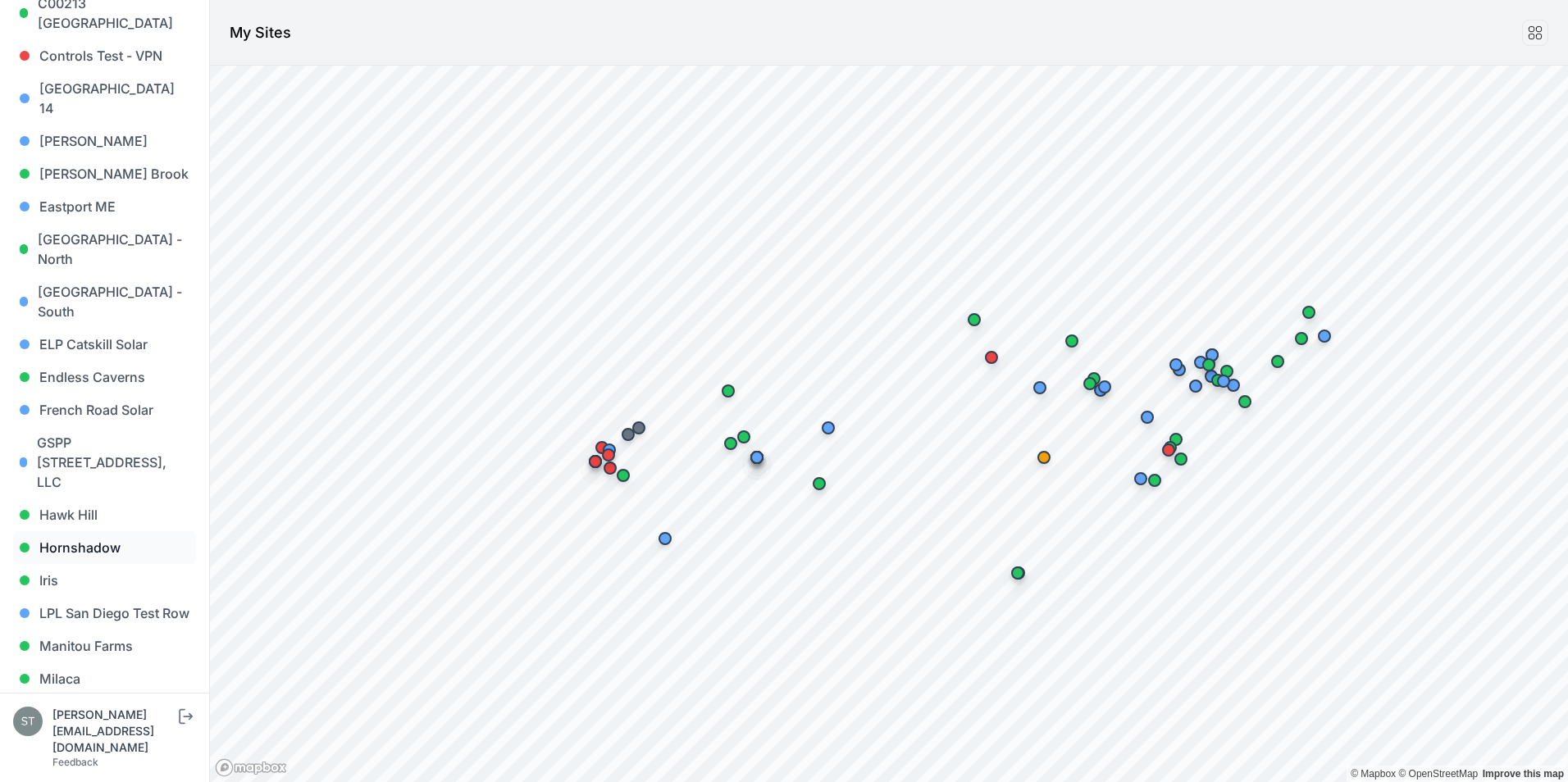
click at [105, 532] on link "Hornshadow" at bounding box center [104, 548] width 183 height 33
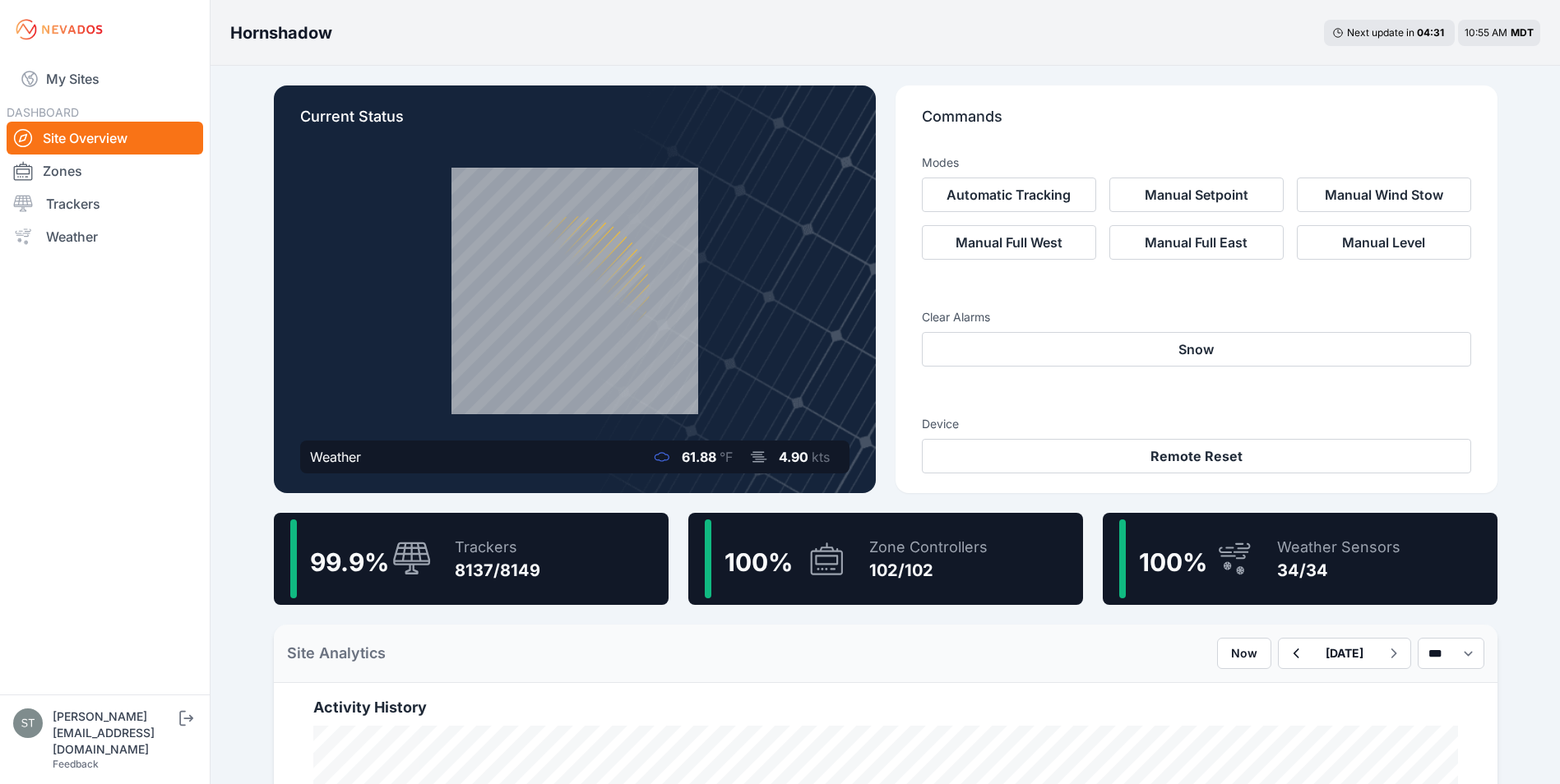
drag, startPoint x: 462, startPoint y: 580, endPoint x: 529, endPoint y: 657, distance: 102.1
click at [462, 580] on div "8137/8149" at bounding box center [497, 570] width 85 height 23
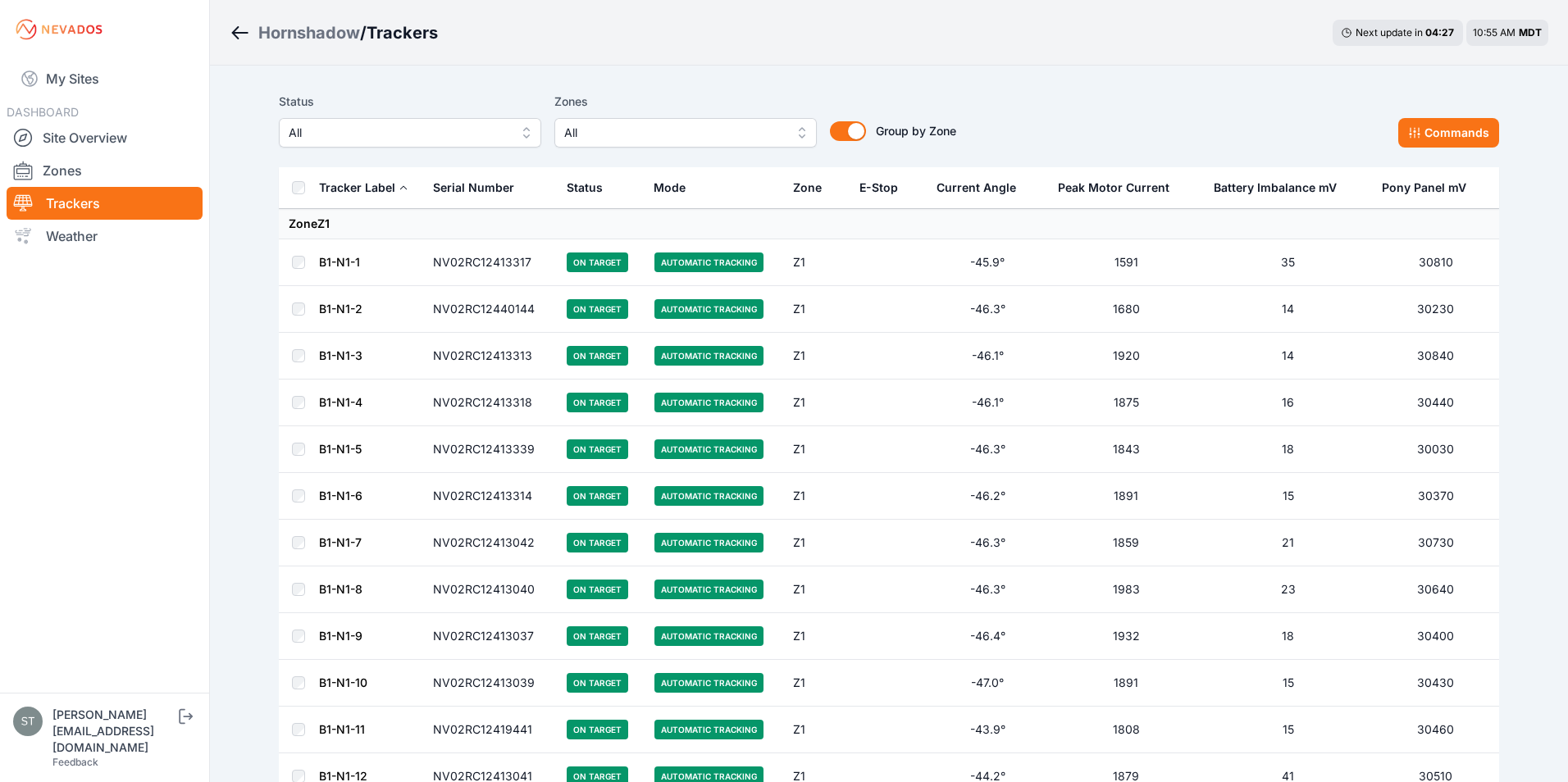
click at [367, 129] on span "All" at bounding box center [399, 132] width 220 height 20
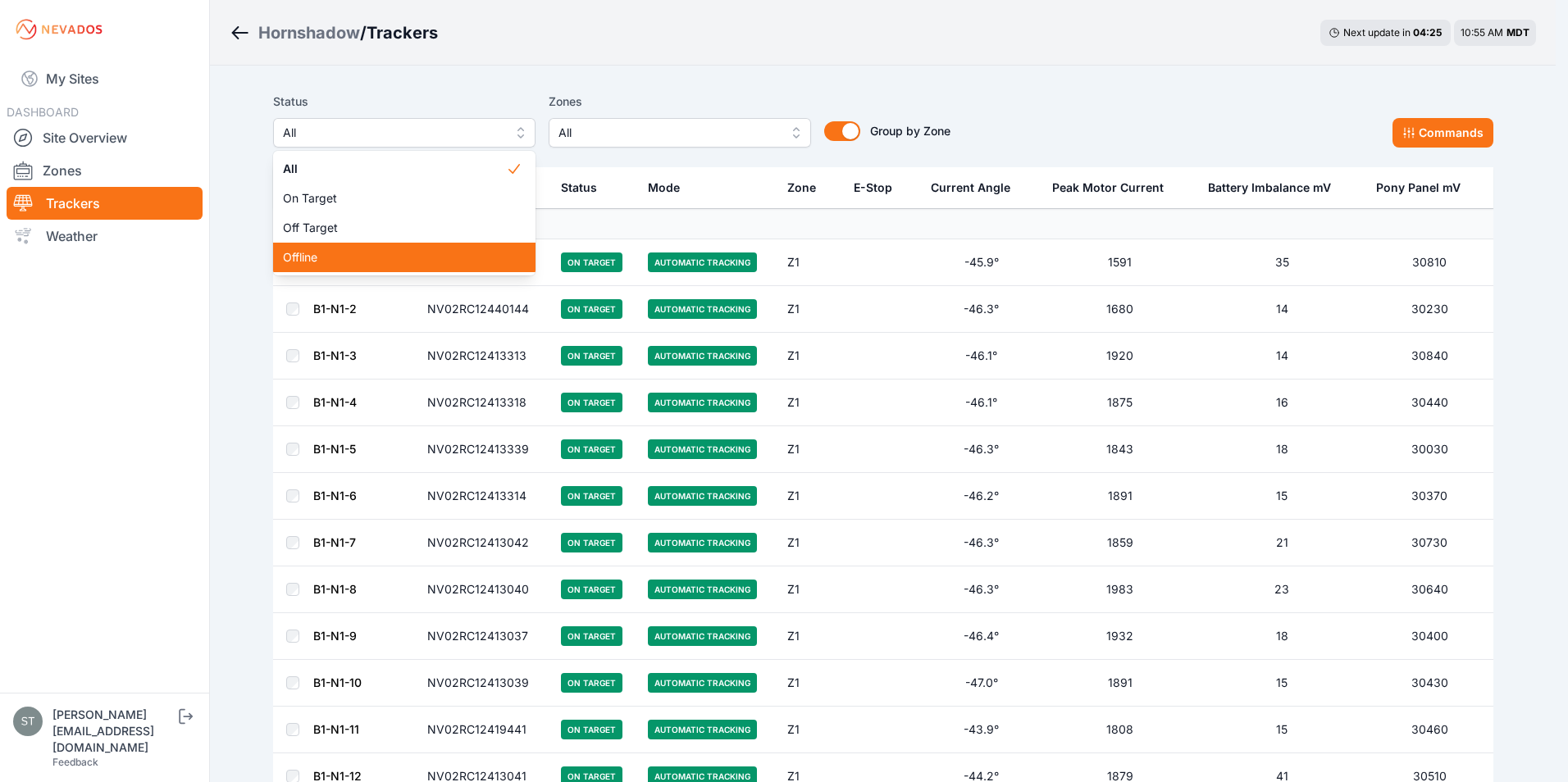
click at [305, 255] on span "Offline" at bounding box center [395, 257] width 223 height 16
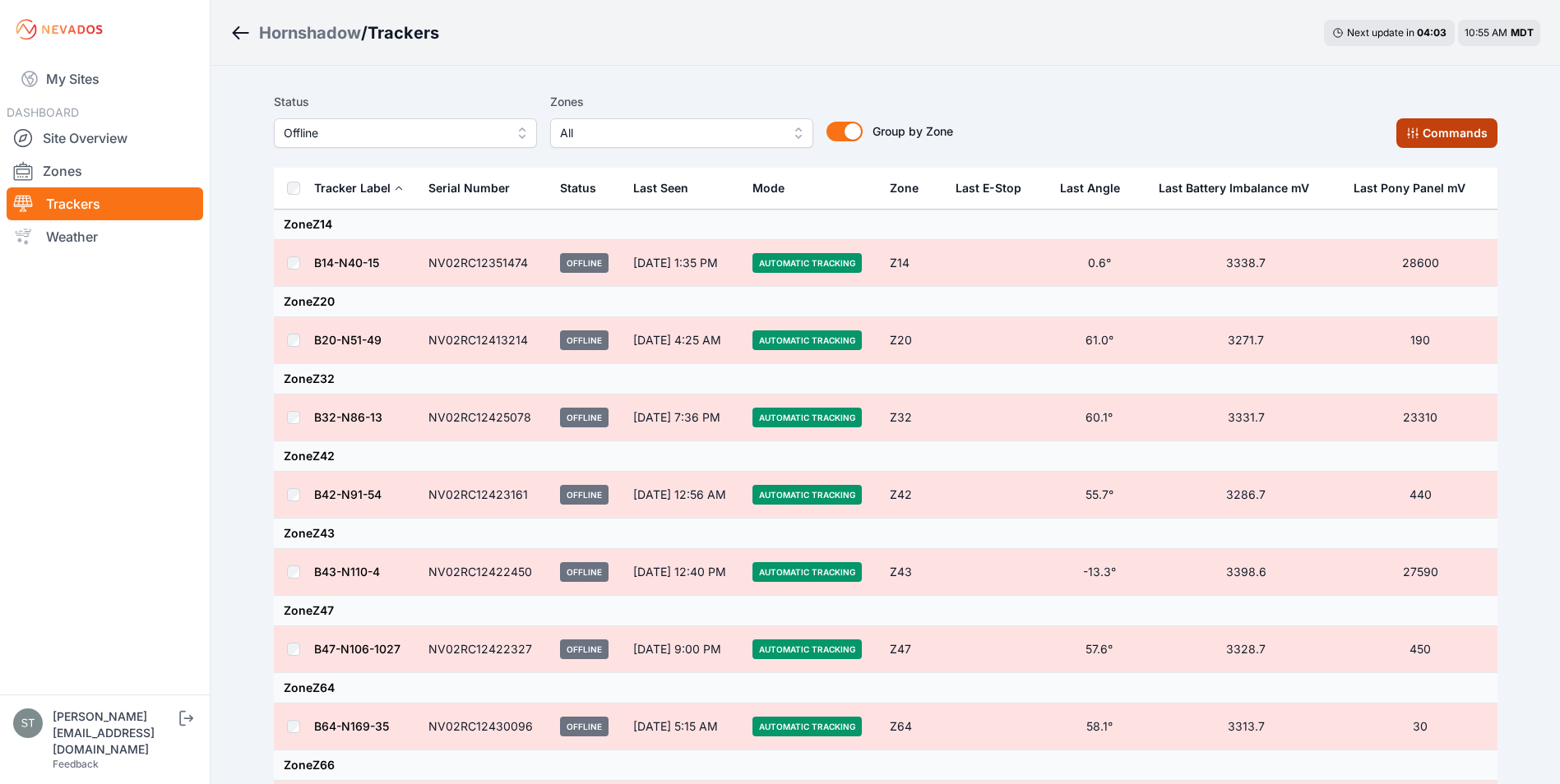
click at [1456, 134] on button "Commands" at bounding box center [1447, 133] width 101 height 29
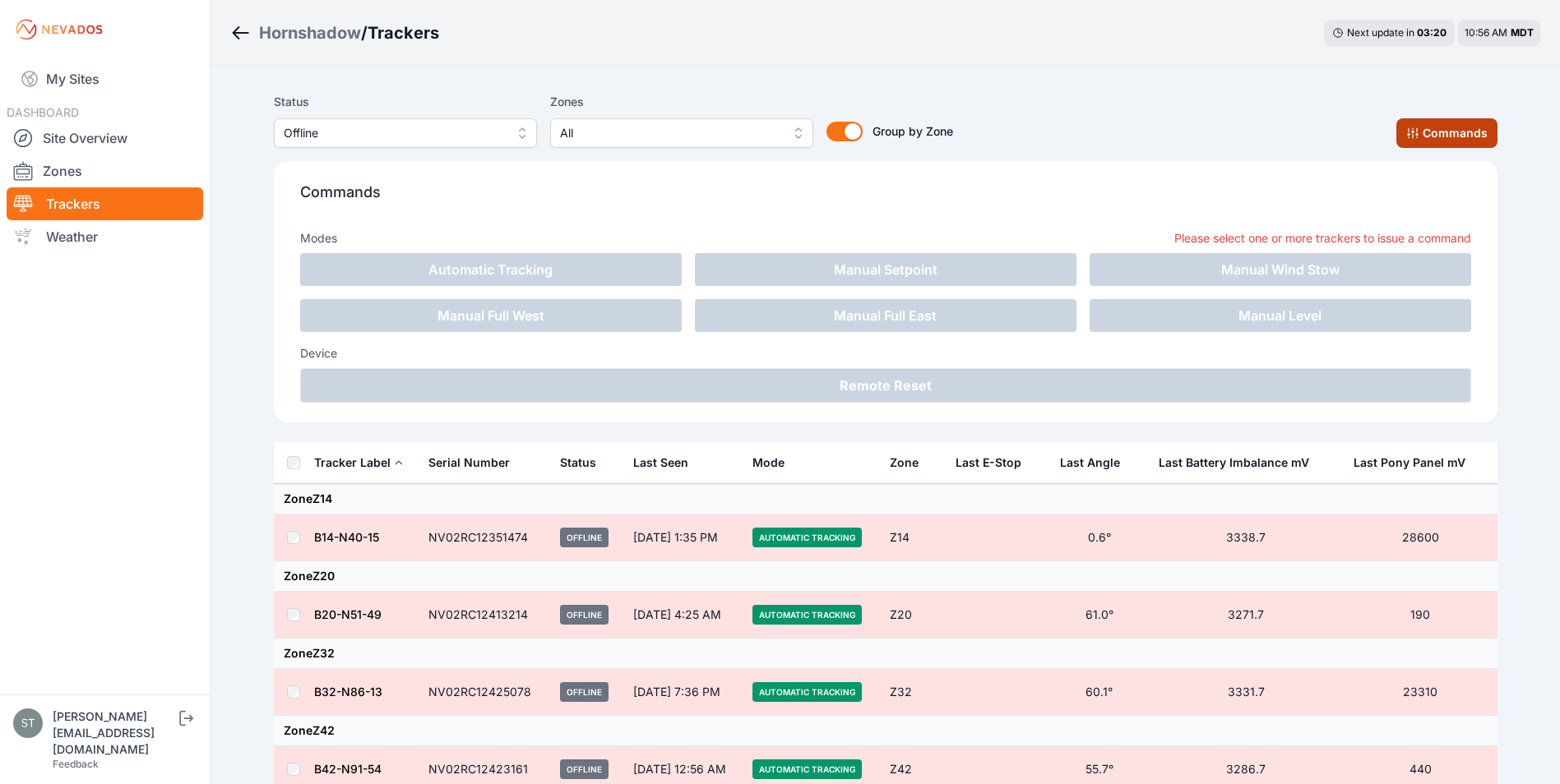
click at [1434, 130] on button "Commands" at bounding box center [1447, 133] width 101 height 29
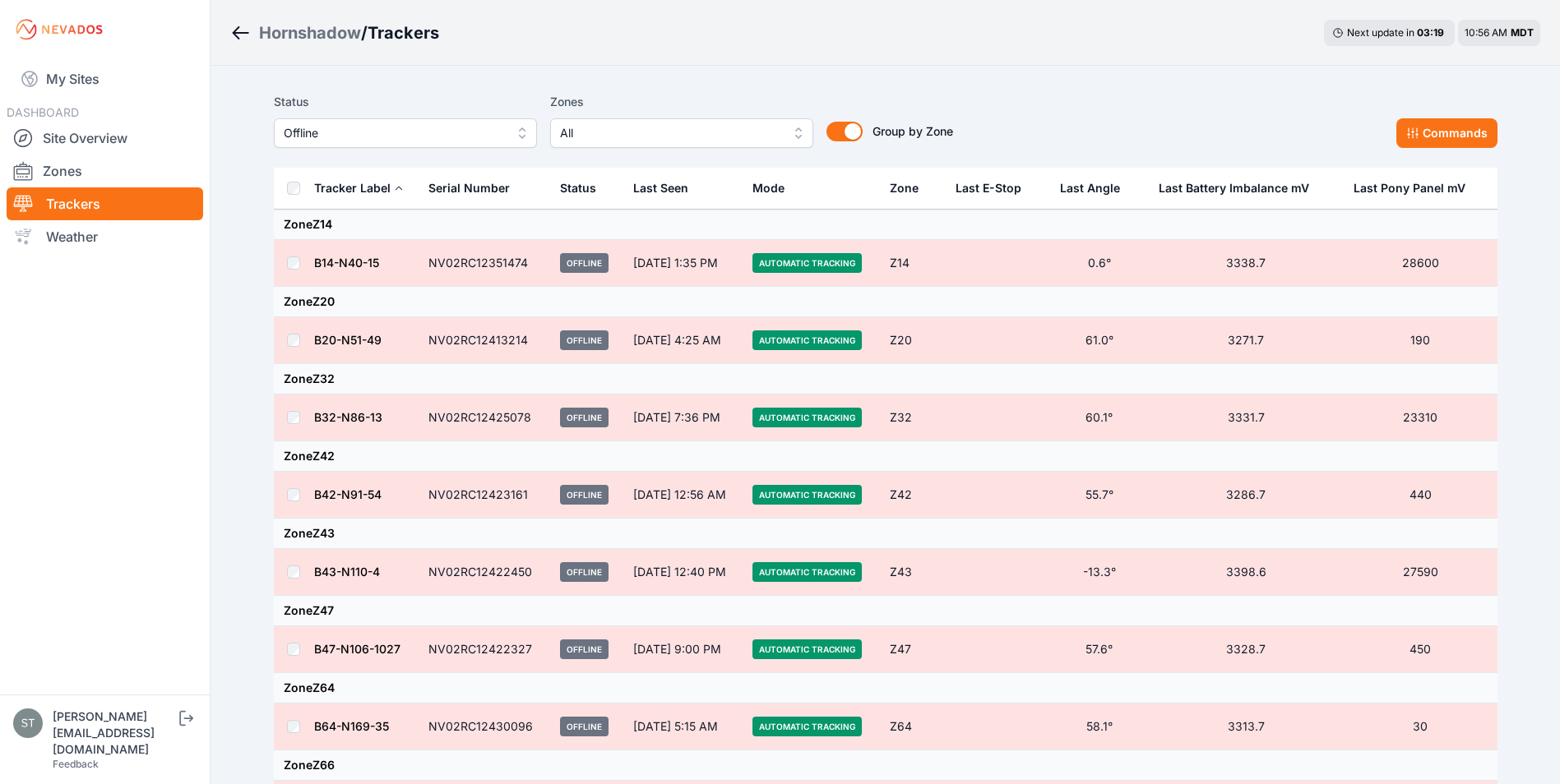
click at [397, 131] on span "Offline" at bounding box center [394, 132] width 220 height 20
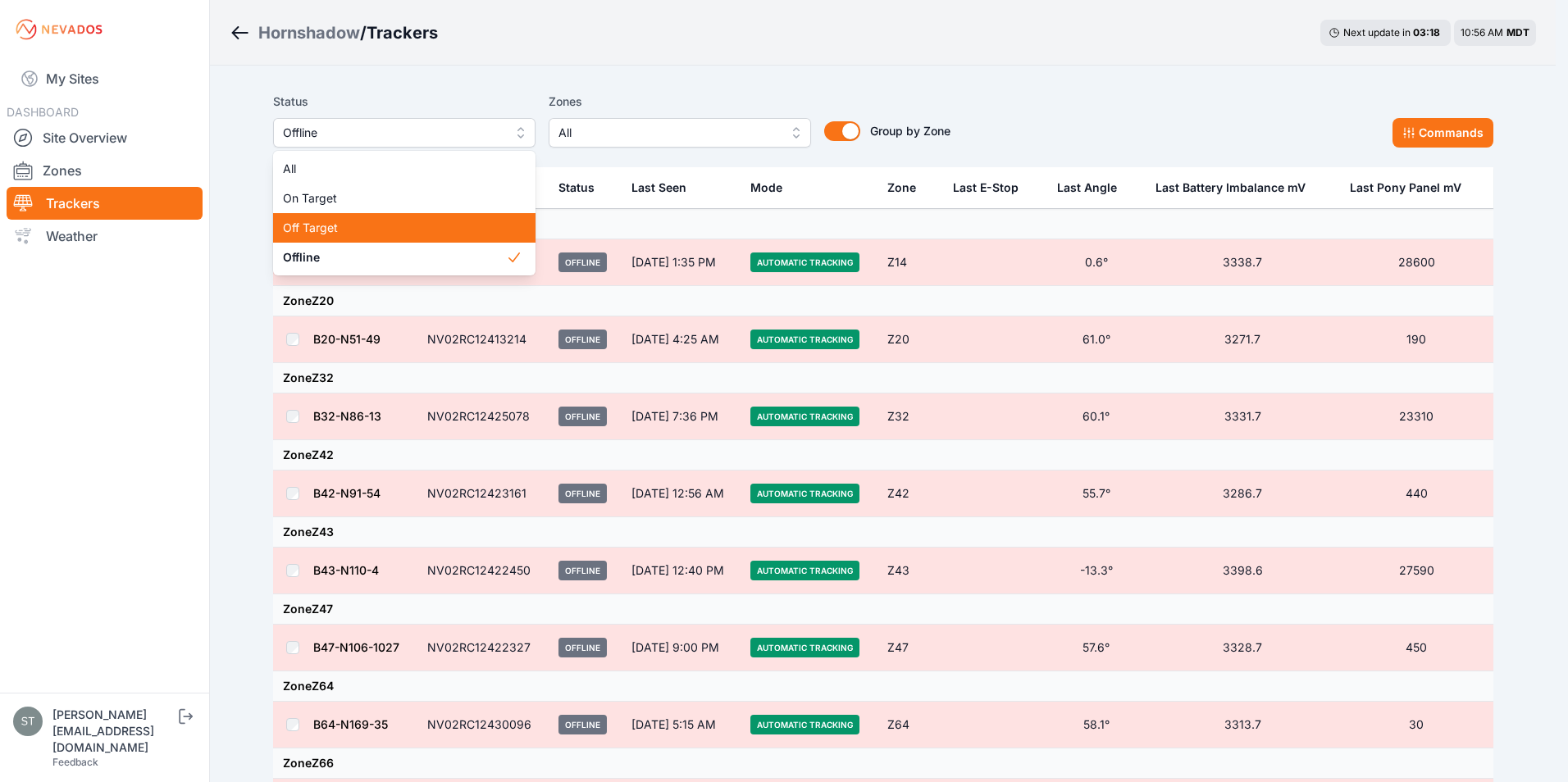
click at [312, 222] on span "Off Target" at bounding box center [395, 227] width 223 height 16
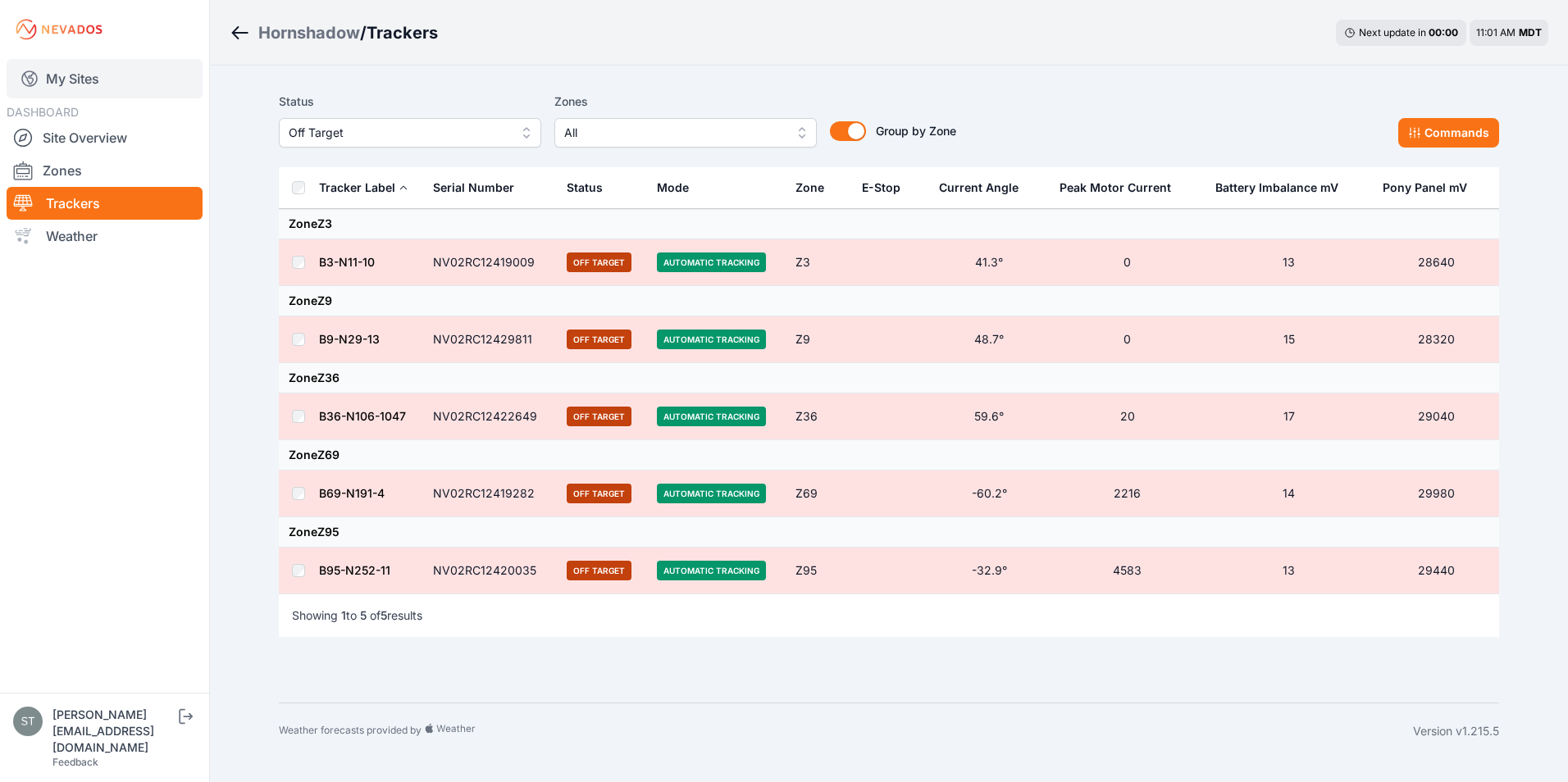
click at [63, 80] on link "My Sites" at bounding box center [105, 79] width 196 height 39
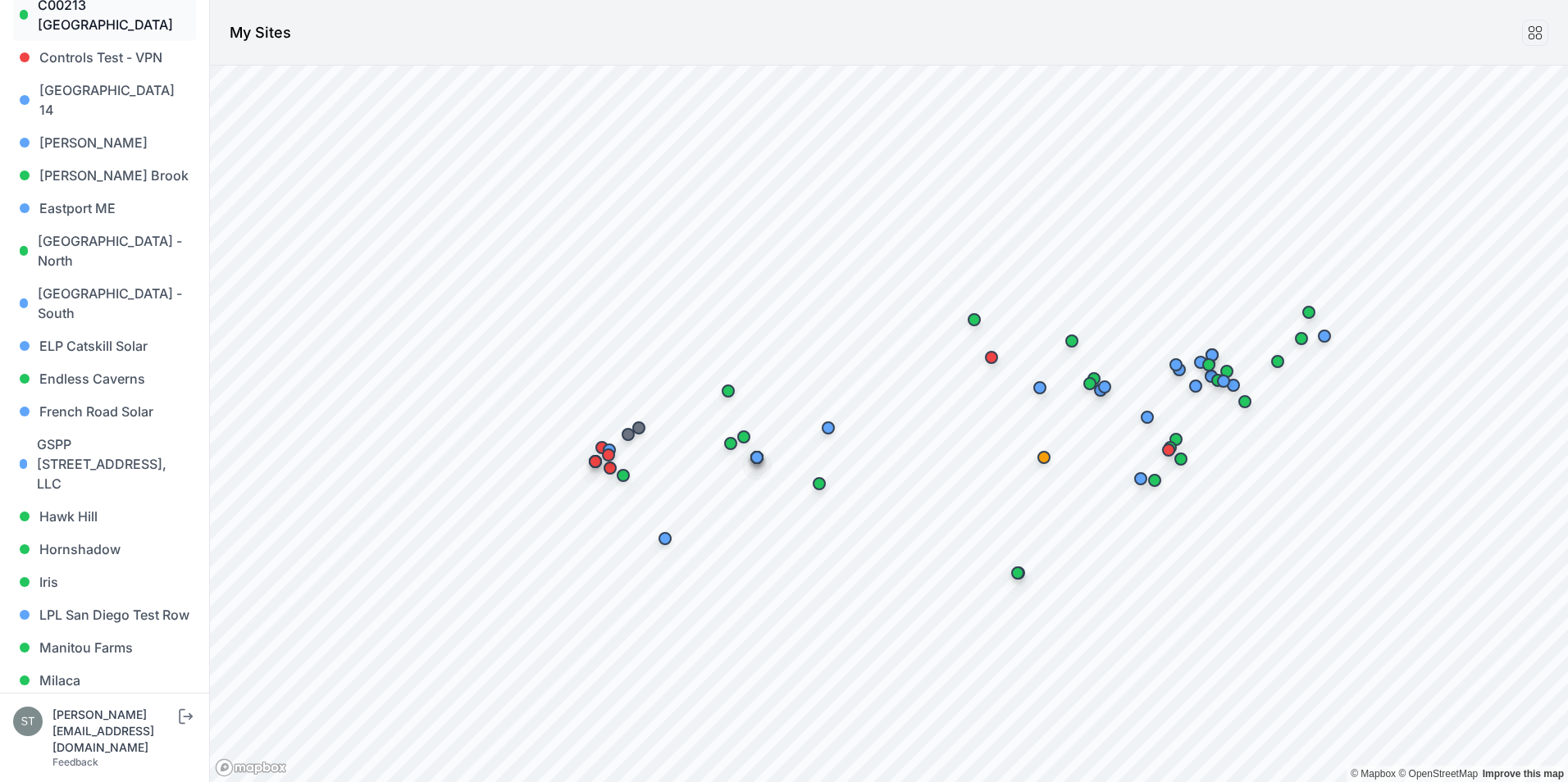
scroll to position [492, 0]
click at [44, 564] on link "Iris" at bounding box center [104, 580] width 183 height 33
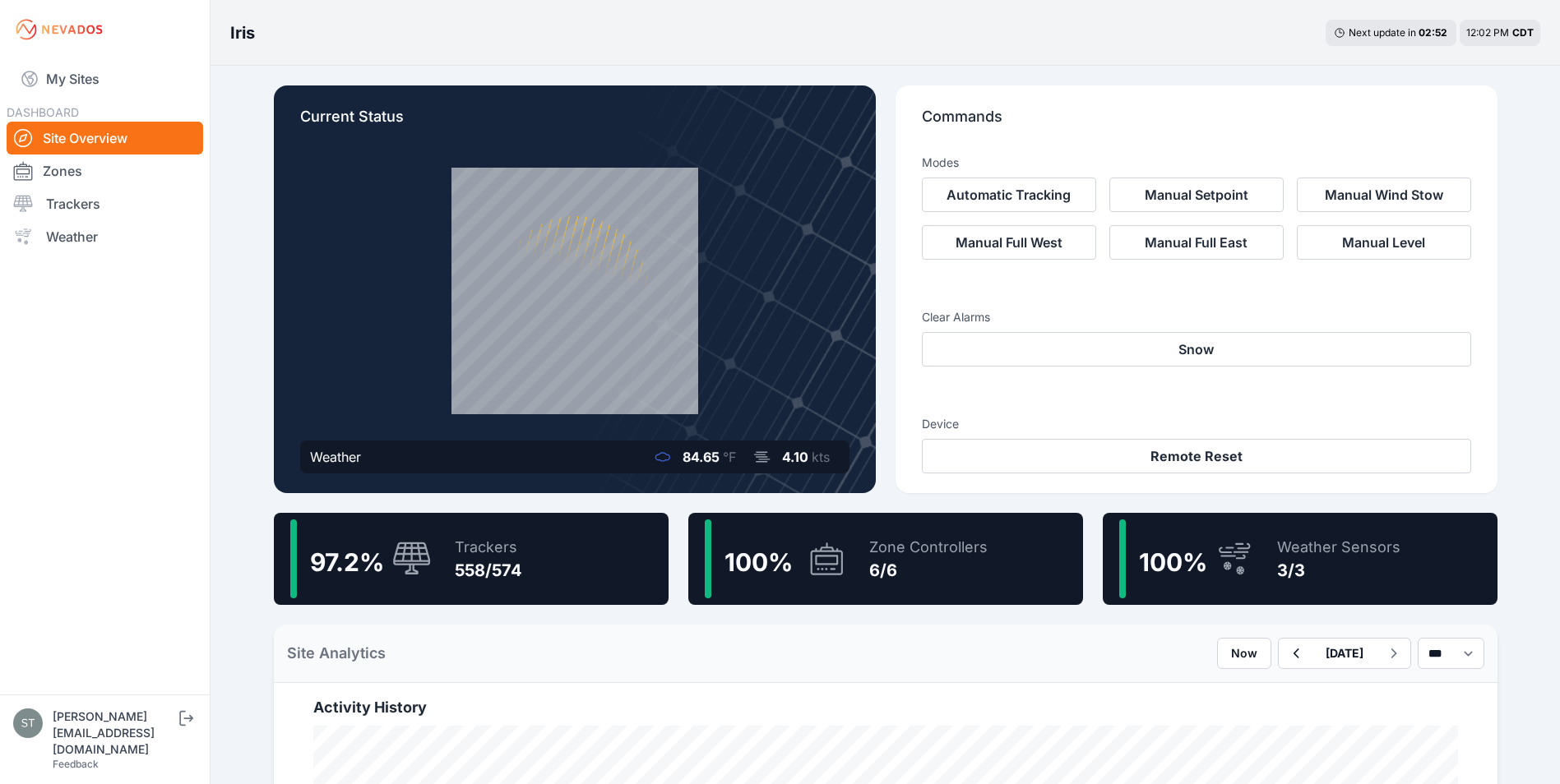
click at [448, 565] on div "Trackers 558/574" at bounding box center [481, 559] width 84 height 79
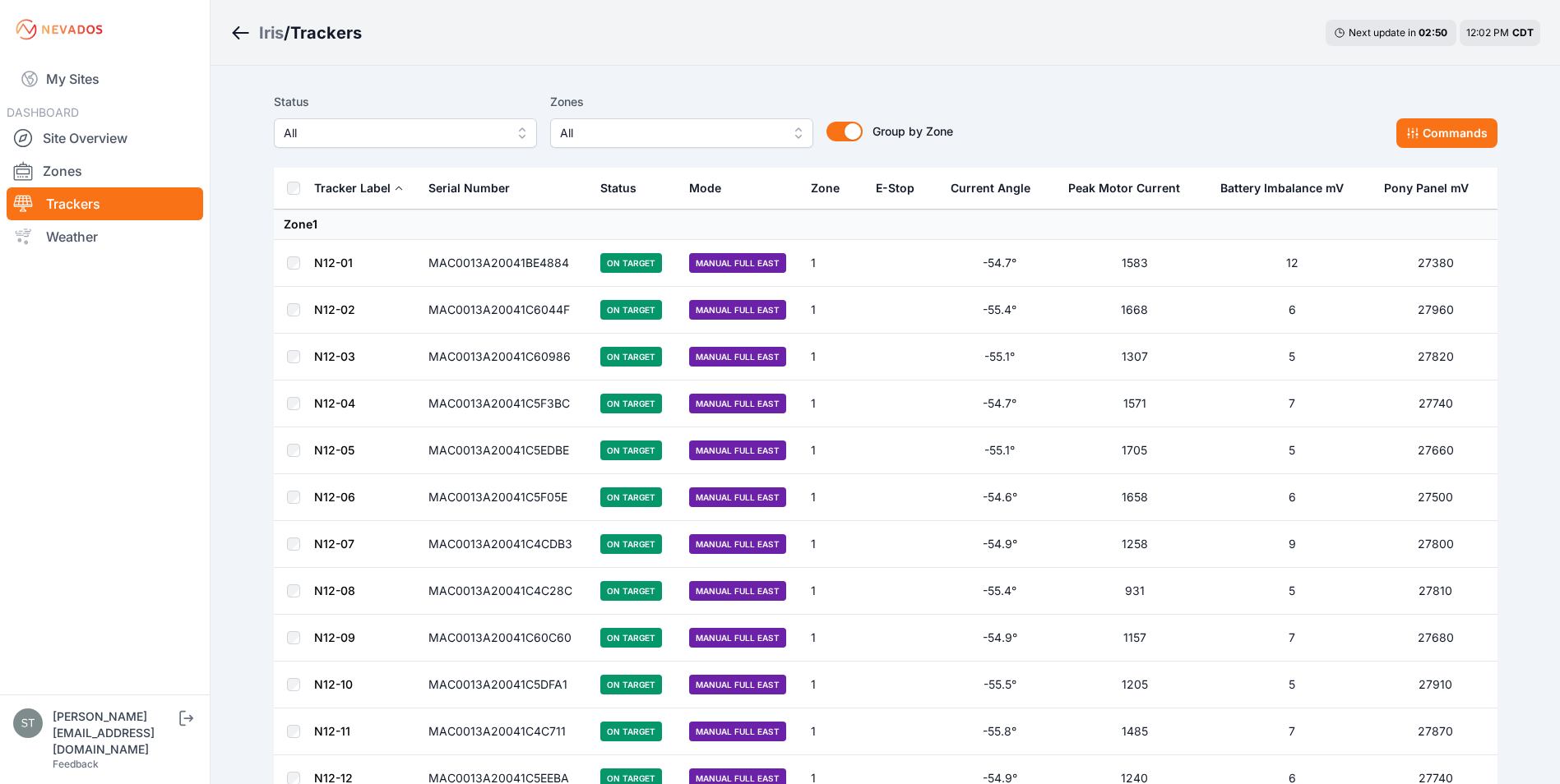
click at [391, 139] on span "All" at bounding box center [394, 132] width 220 height 20
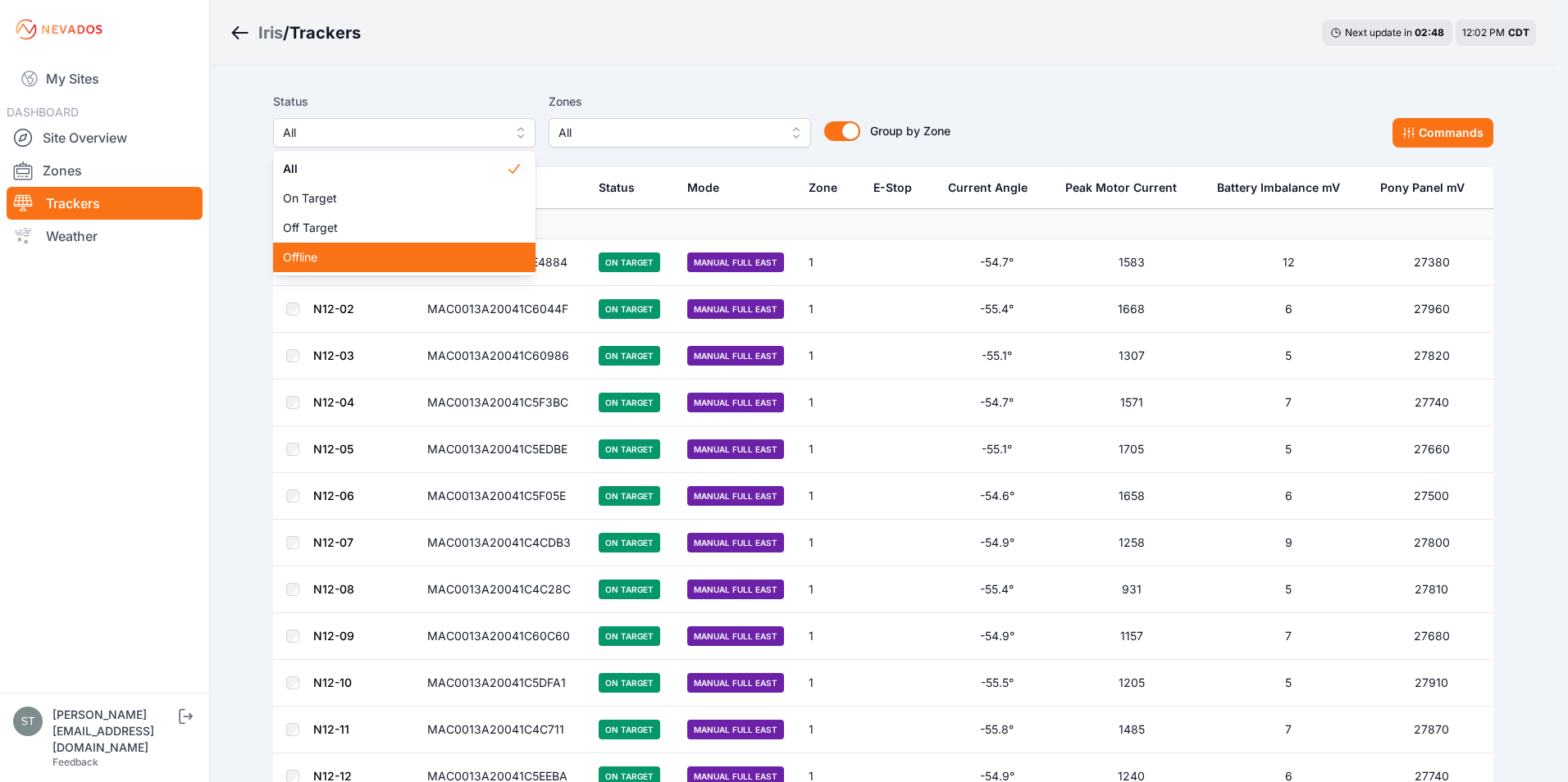
click at [320, 258] on span "Offline" at bounding box center [395, 257] width 223 height 16
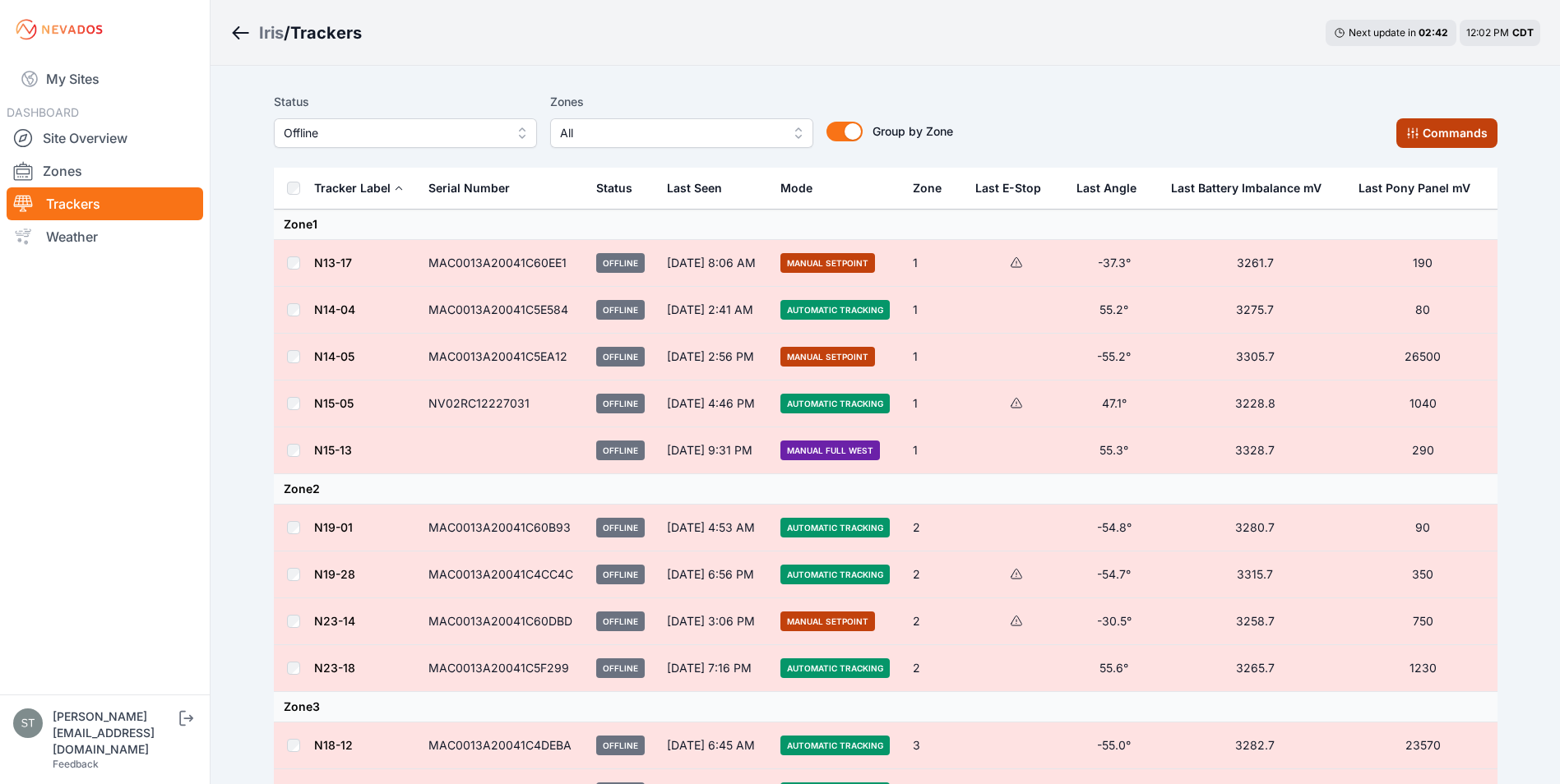
click at [1450, 129] on button "Commands" at bounding box center [1447, 133] width 101 height 29
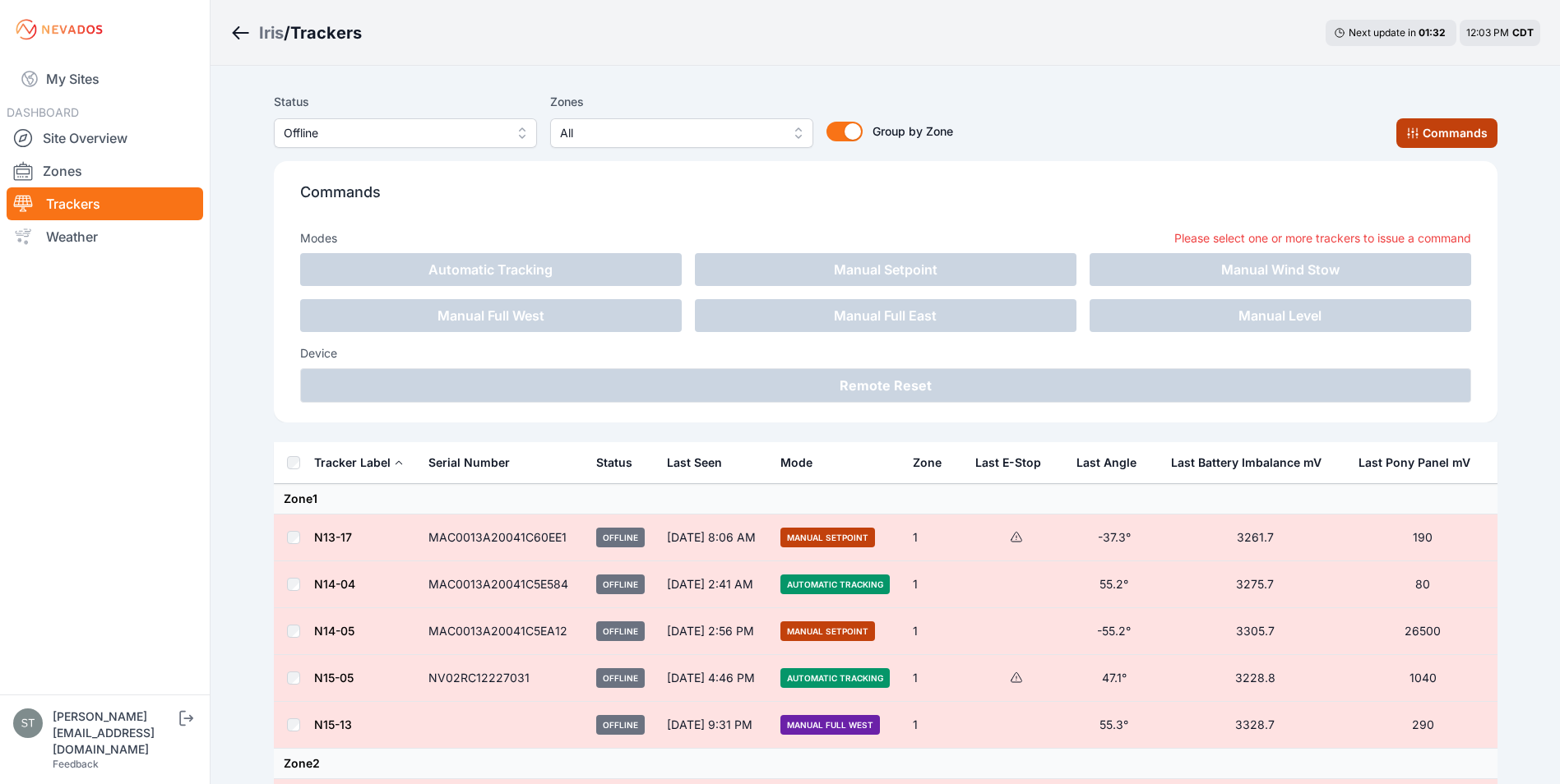
drag, startPoint x: 1458, startPoint y: 134, endPoint x: 1436, endPoint y: 134, distance: 22.0
click at [1458, 134] on button "Commands" at bounding box center [1447, 133] width 101 height 29
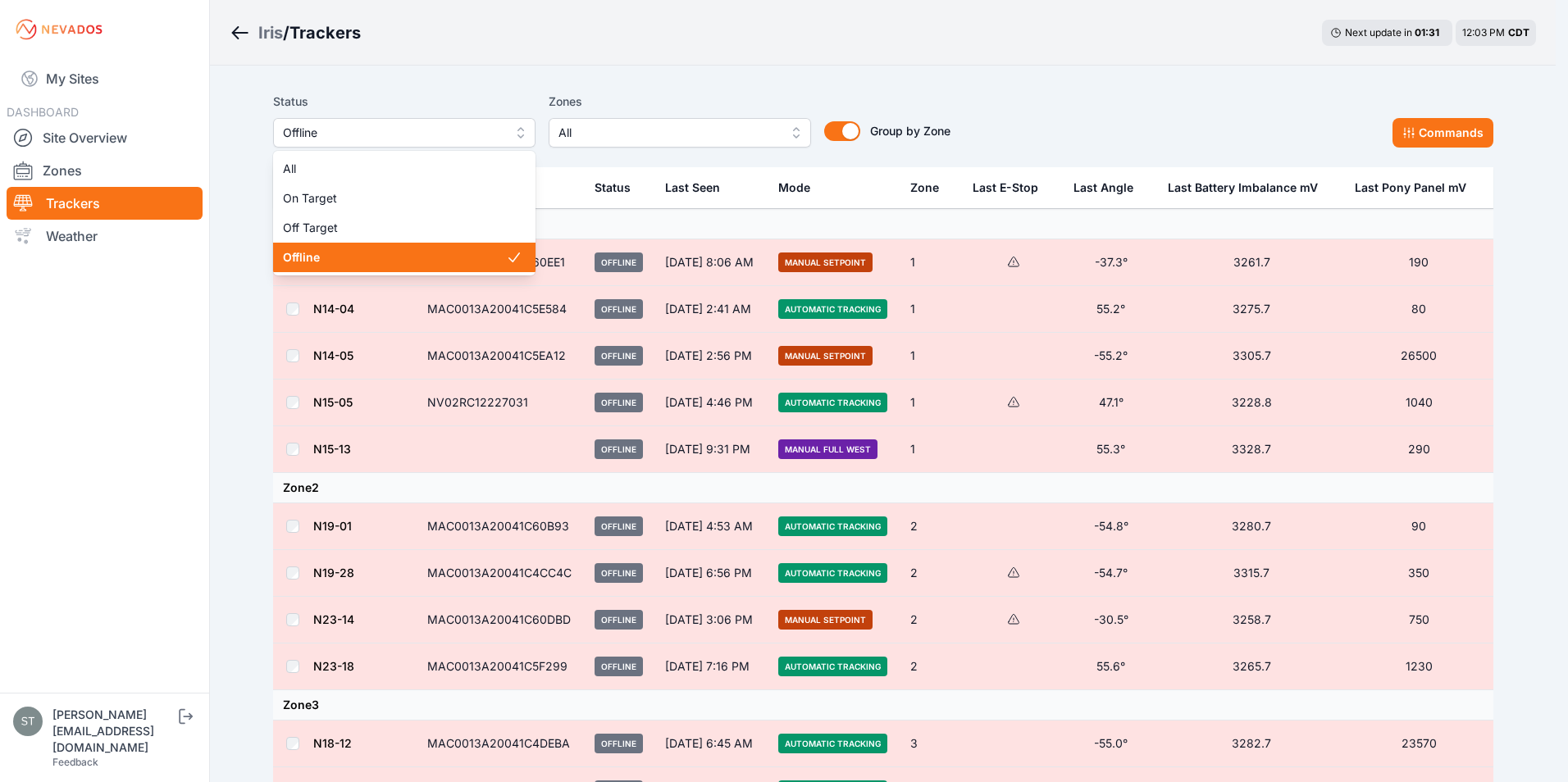
drag, startPoint x: 365, startPoint y: 139, endPoint x: 345, endPoint y: 141, distance: 20.1
click at [363, 139] on span "Offline" at bounding box center [393, 132] width 220 height 20
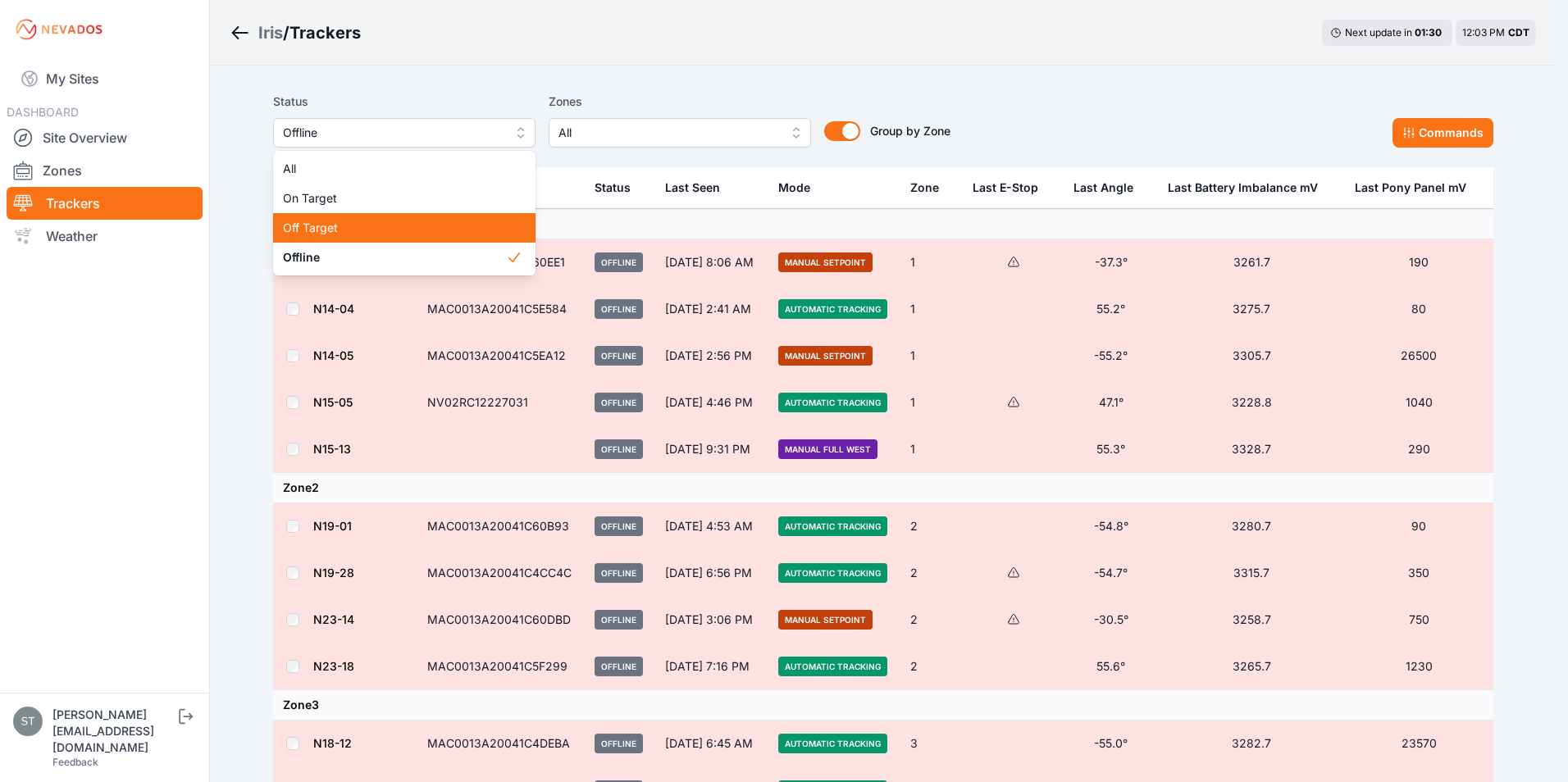
click at [317, 221] on span "Off Target" at bounding box center [395, 227] width 223 height 16
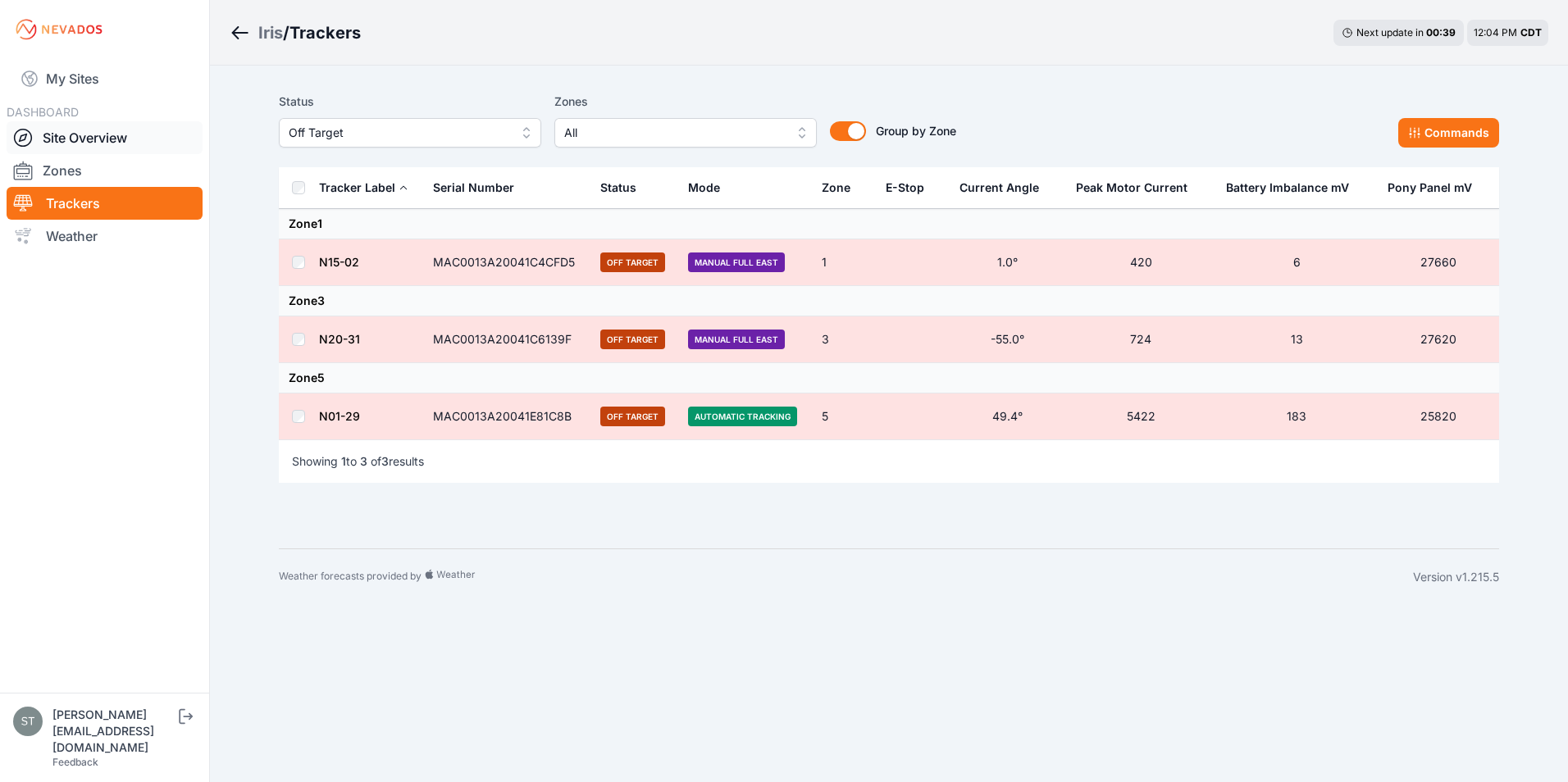
click at [93, 136] on link "Site Overview" at bounding box center [105, 138] width 196 height 33
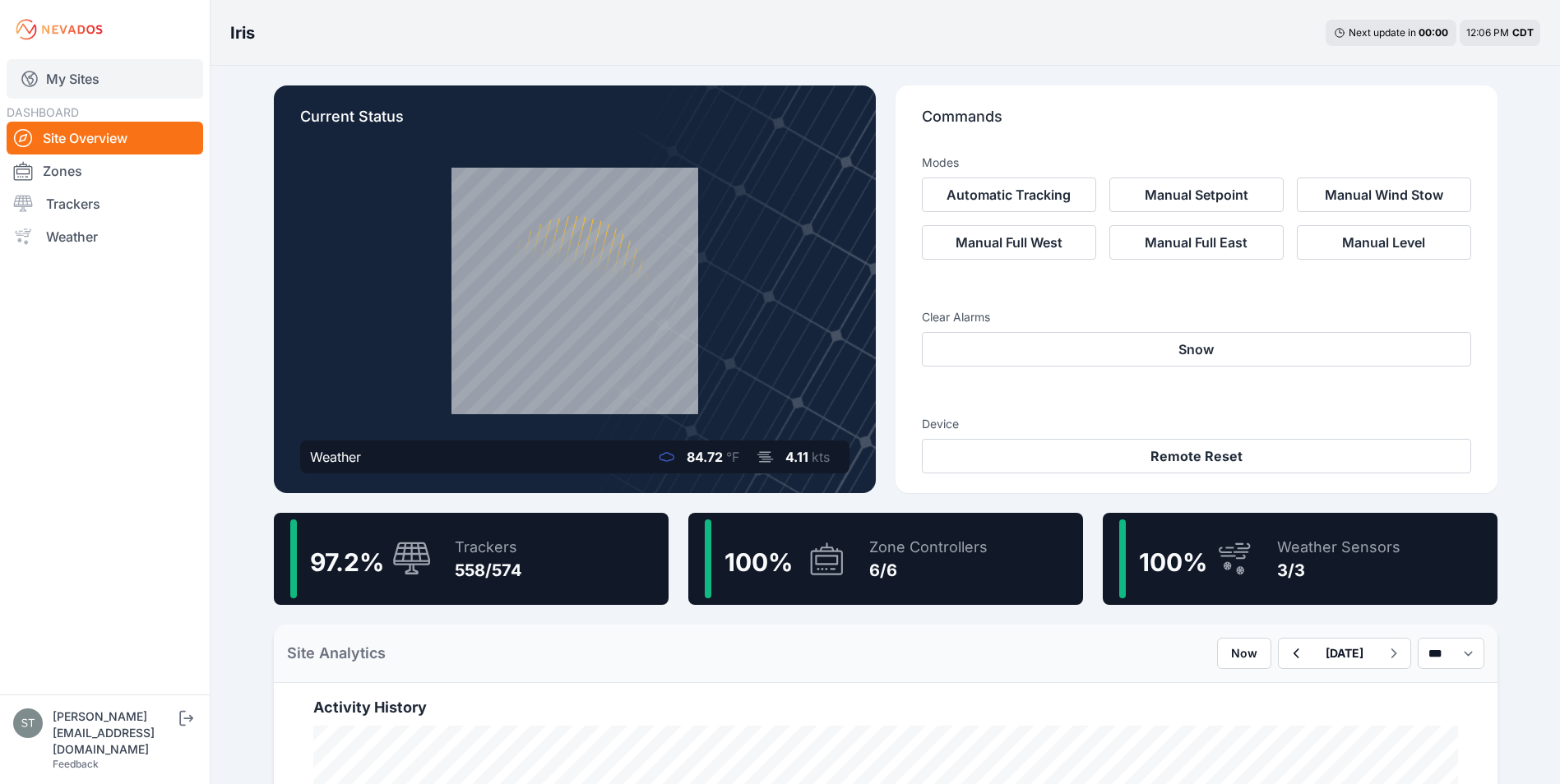
click at [76, 77] on link "My Sites" at bounding box center [105, 79] width 197 height 40
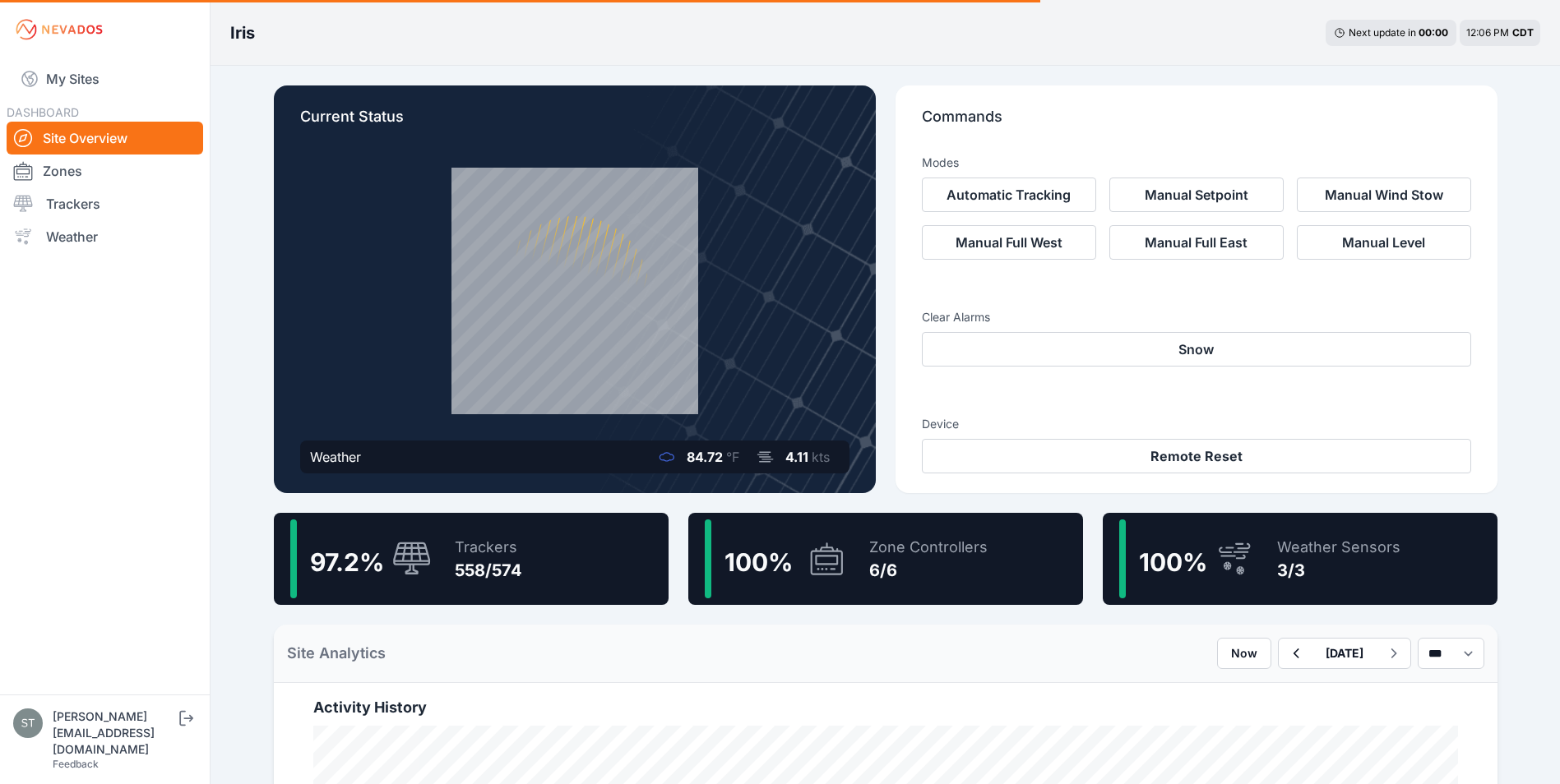
drag, startPoint x: 75, startPoint y: 335, endPoint x: 84, endPoint y: 308, distance: 28.5
click at [76, 335] on nav "My Sites DASHBOARD Site Overview Zones Trackers Weather" at bounding box center [105, 371] width 210 height 622
click at [73, 77] on link "My Sites" at bounding box center [105, 79] width 197 height 40
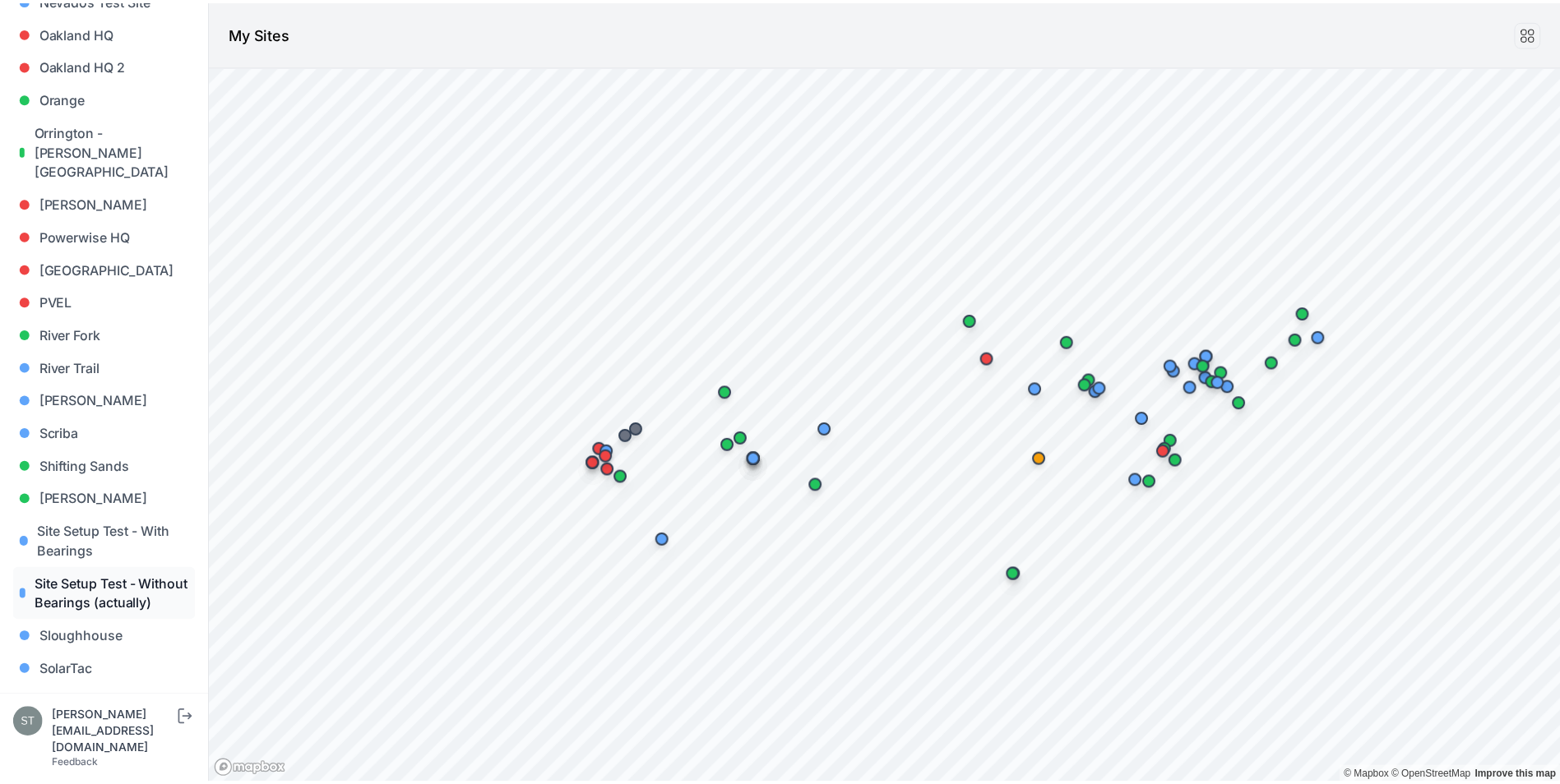
scroll to position [1315, 0]
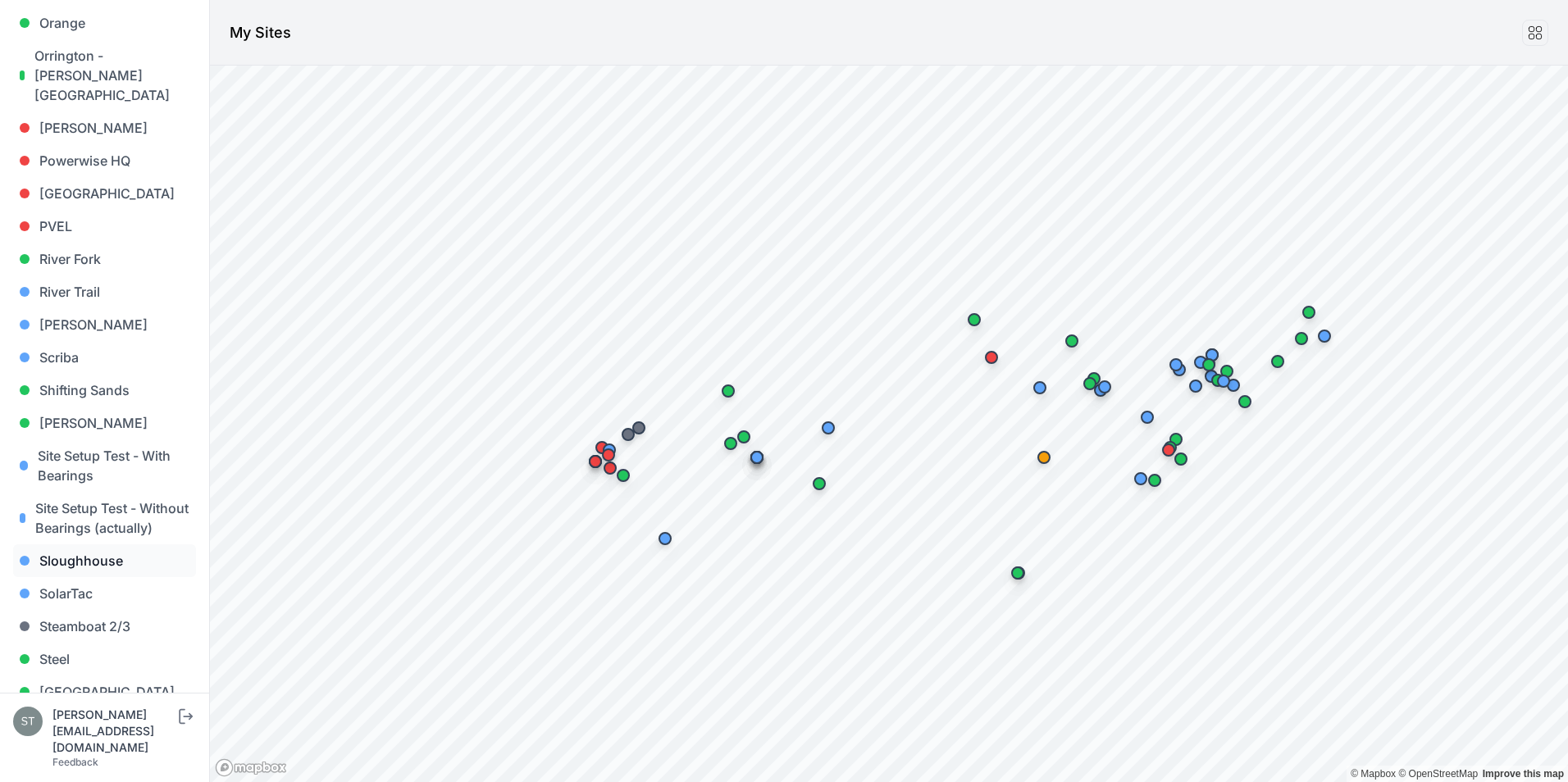
click at [75, 544] on link "Sloughhouse" at bounding box center [104, 561] width 183 height 33
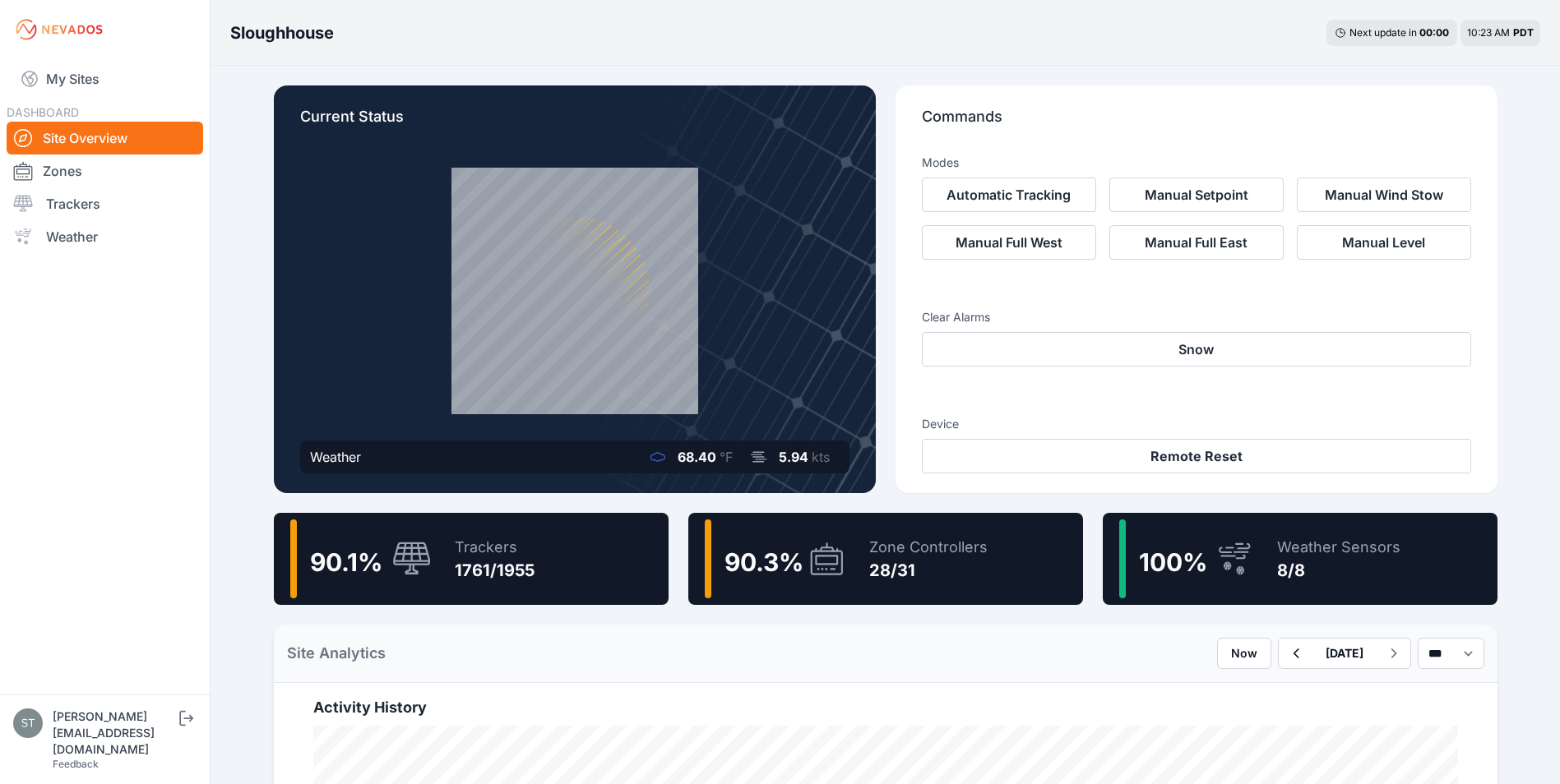
click at [847, 566] on div "90.3 % Zone Controllers 28/31" at bounding box center [885, 559] width 395 height 92
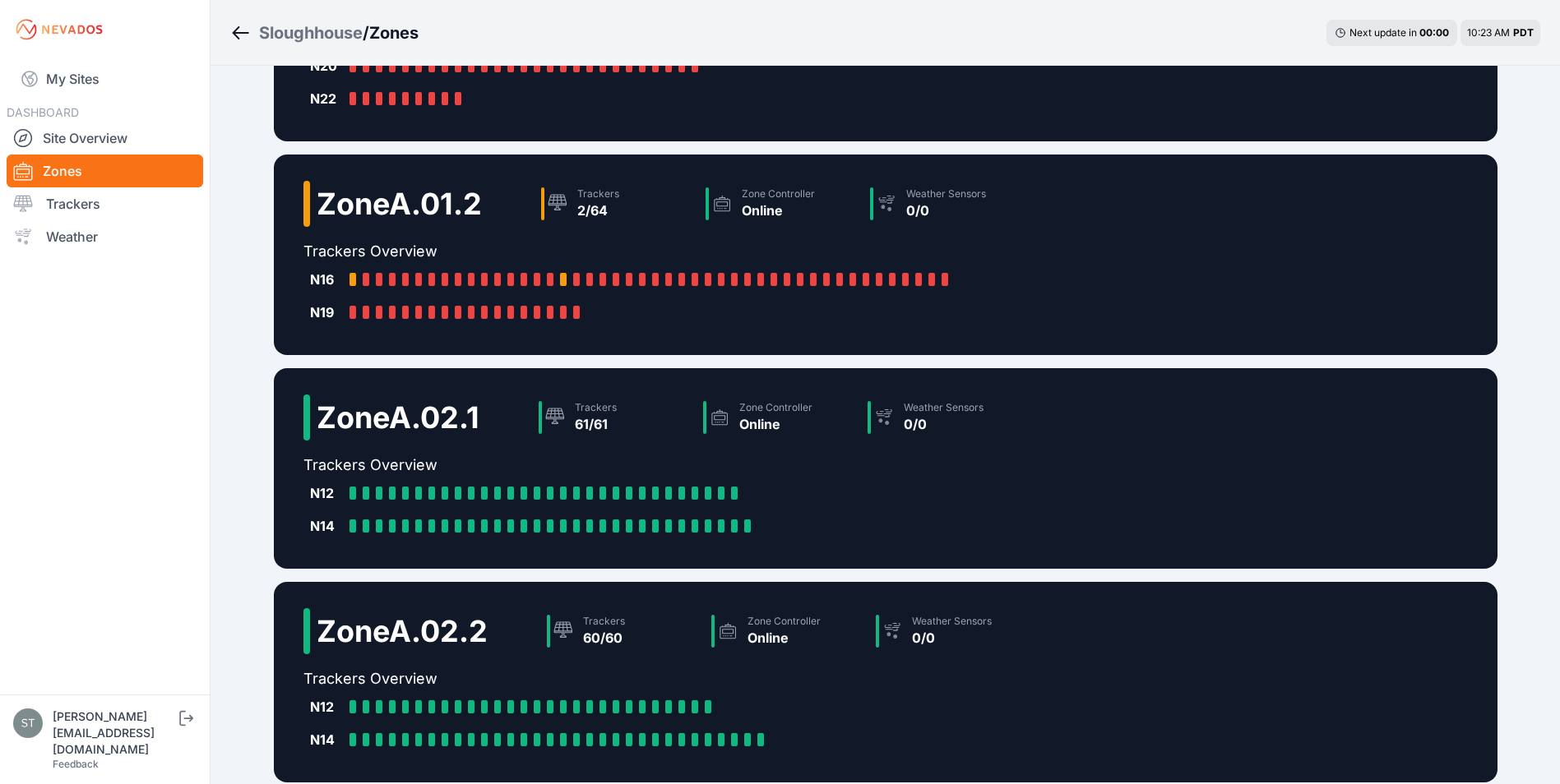
scroll to position [329, 0]
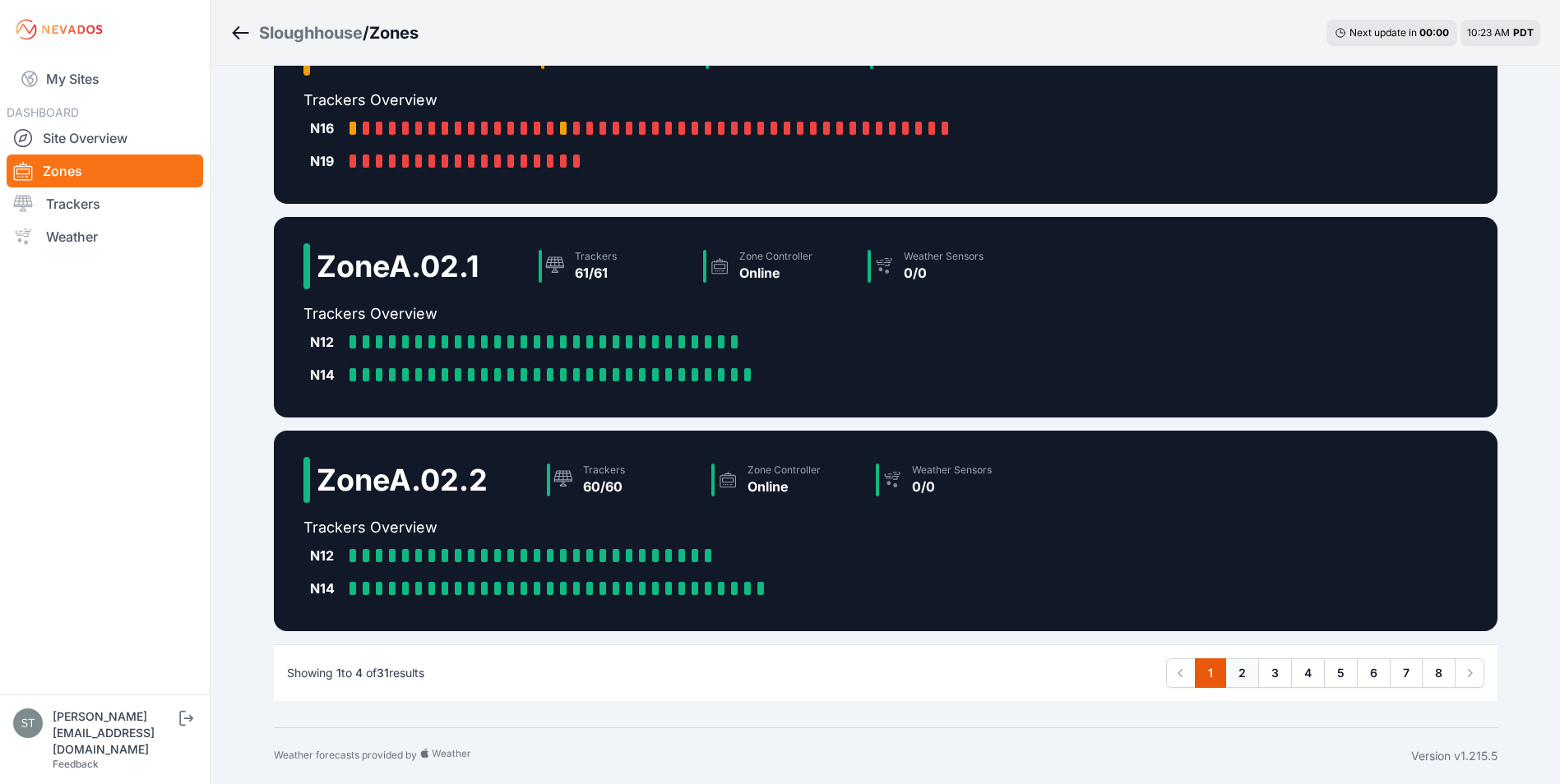
click at [1232, 677] on link "2" at bounding box center [1242, 673] width 34 height 29
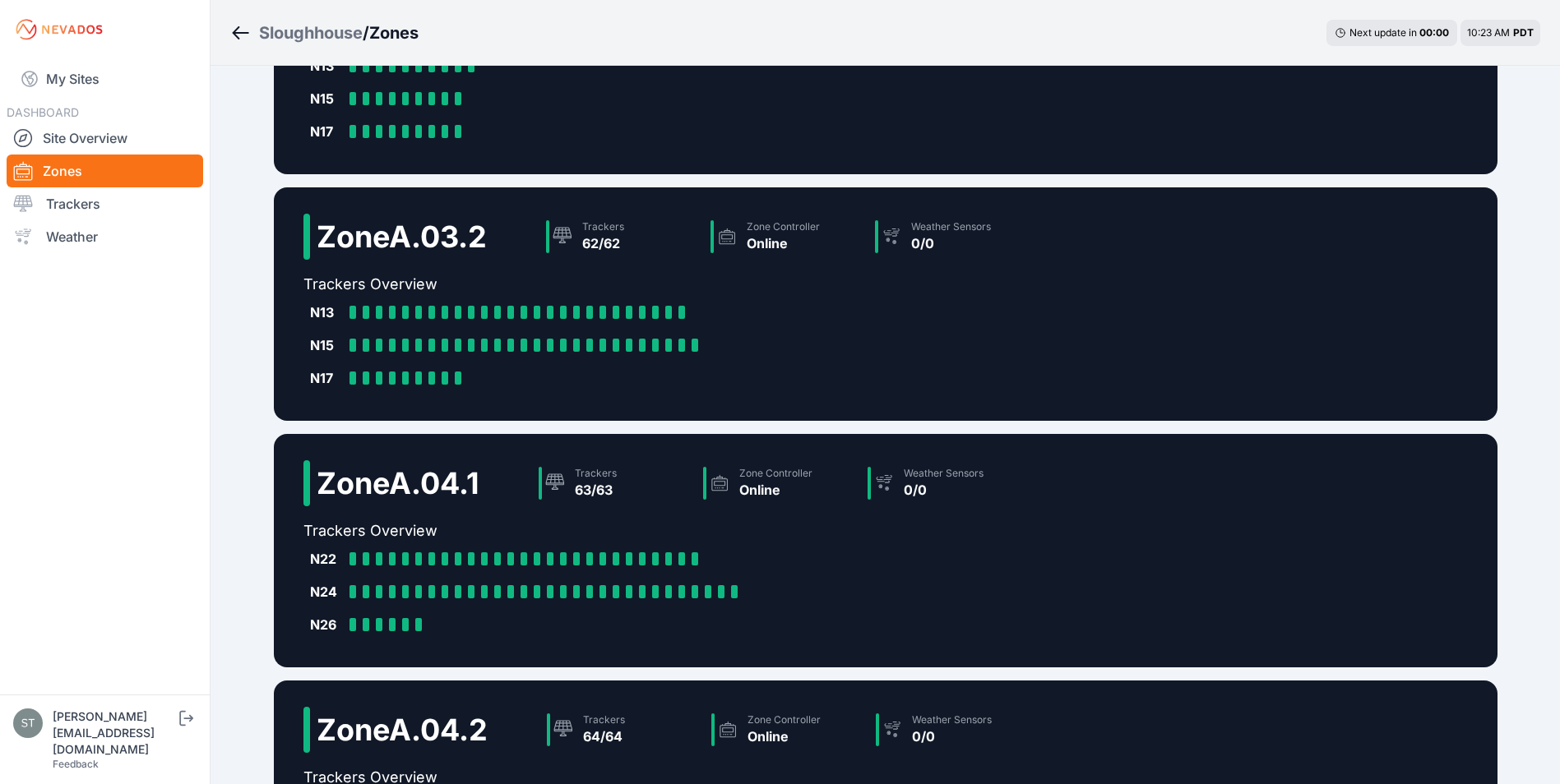
scroll to position [411, 0]
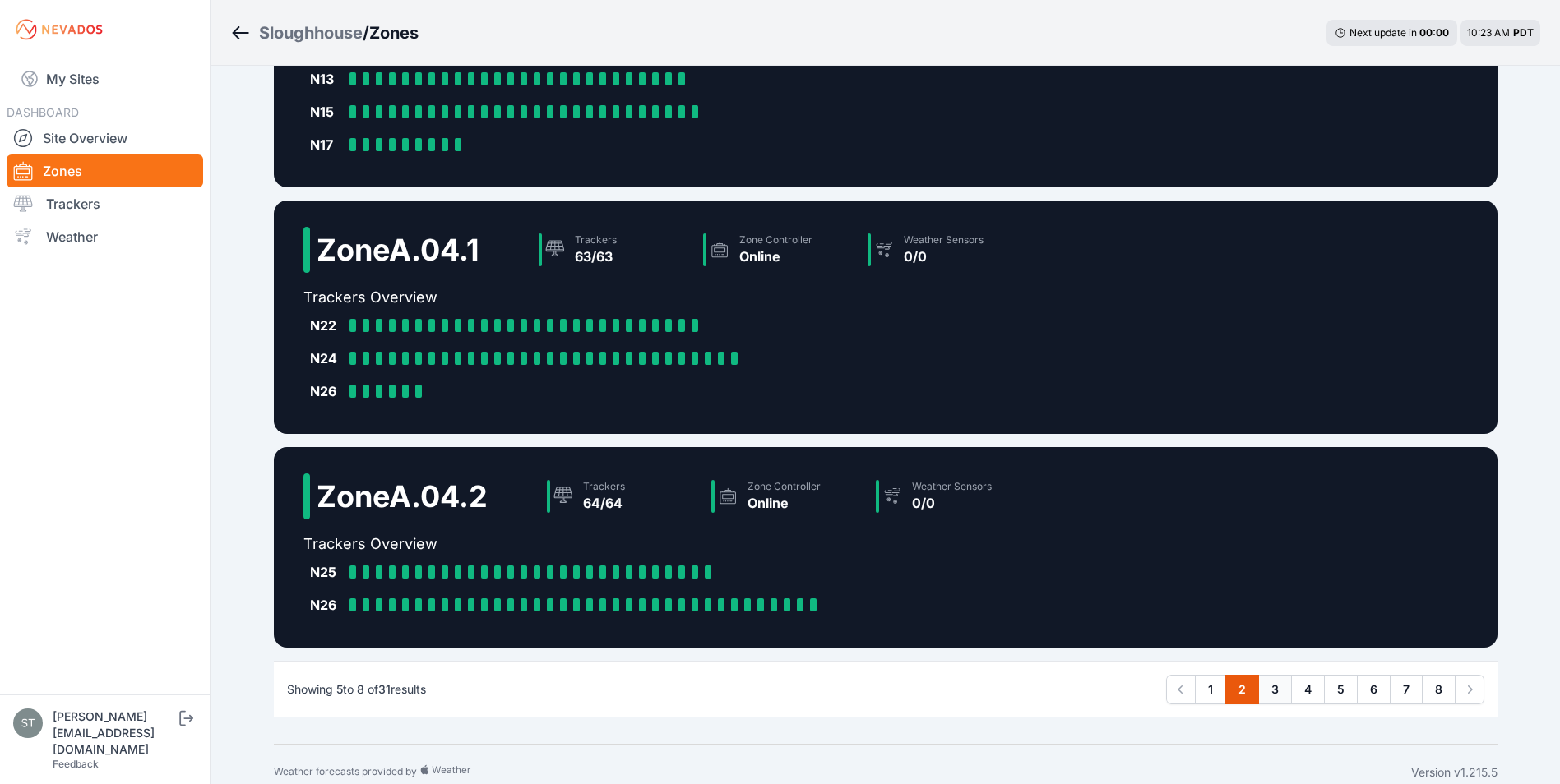
click at [1276, 690] on link "3" at bounding box center [1274, 689] width 34 height 29
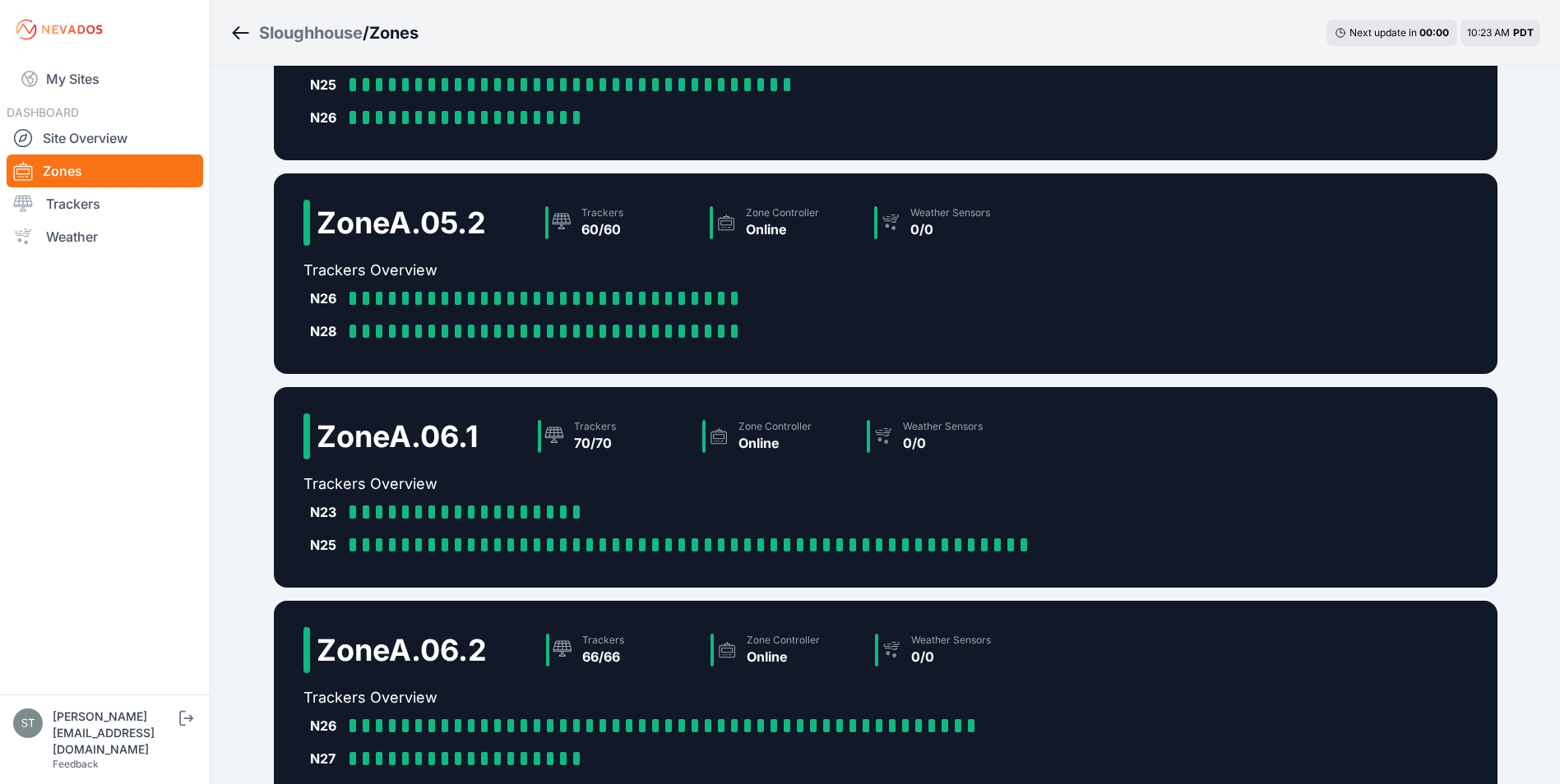
scroll to position [329, 0]
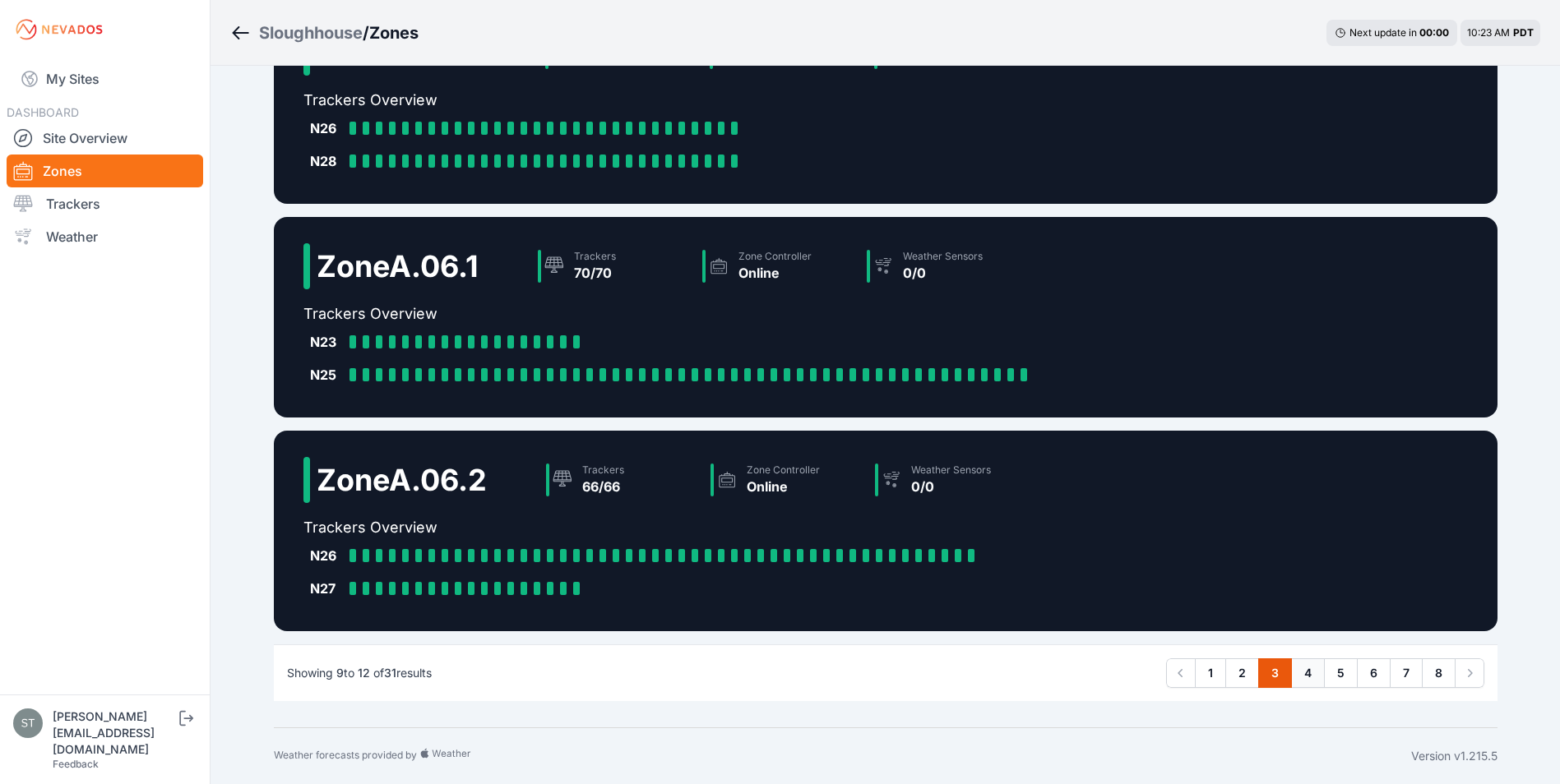
click at [1307, 672] on link "4" at bounding box center [1307, 673] width 34 height 29
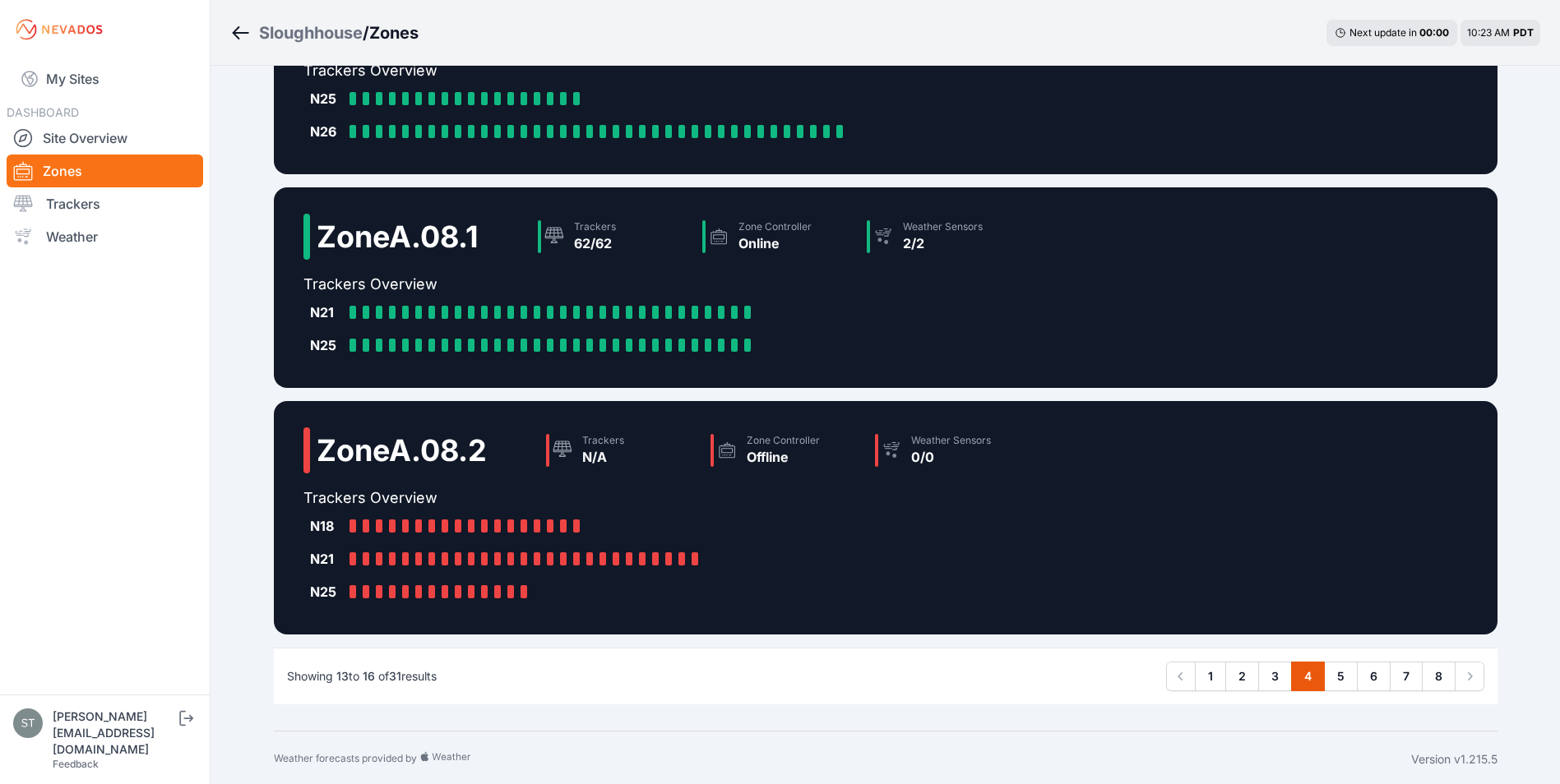
scroll to position [362, 0]
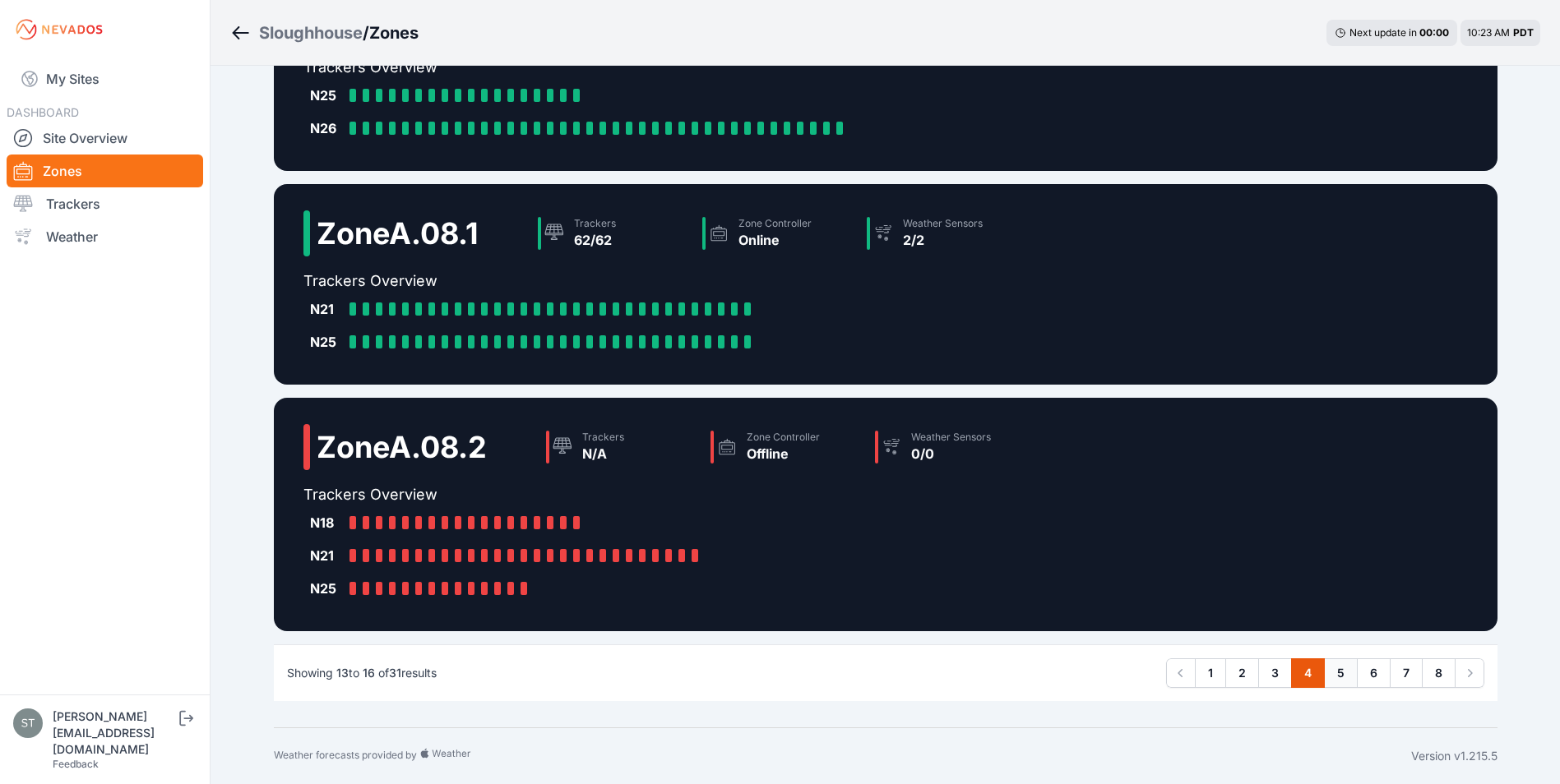
click at [1339, 671] on link "5" at bounding box center [1341, 673] width 34 height 29
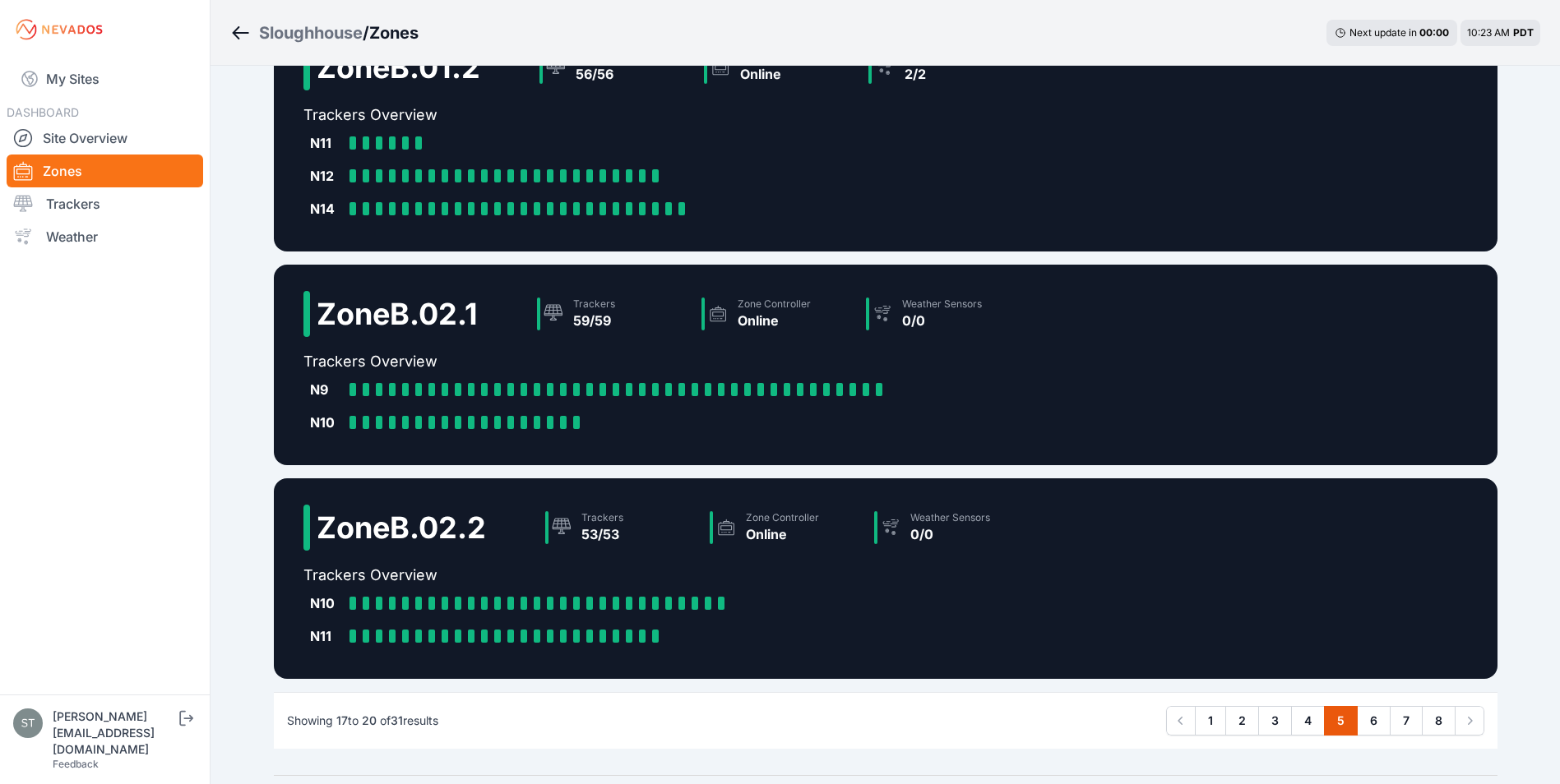
scroll to position [329, 0]
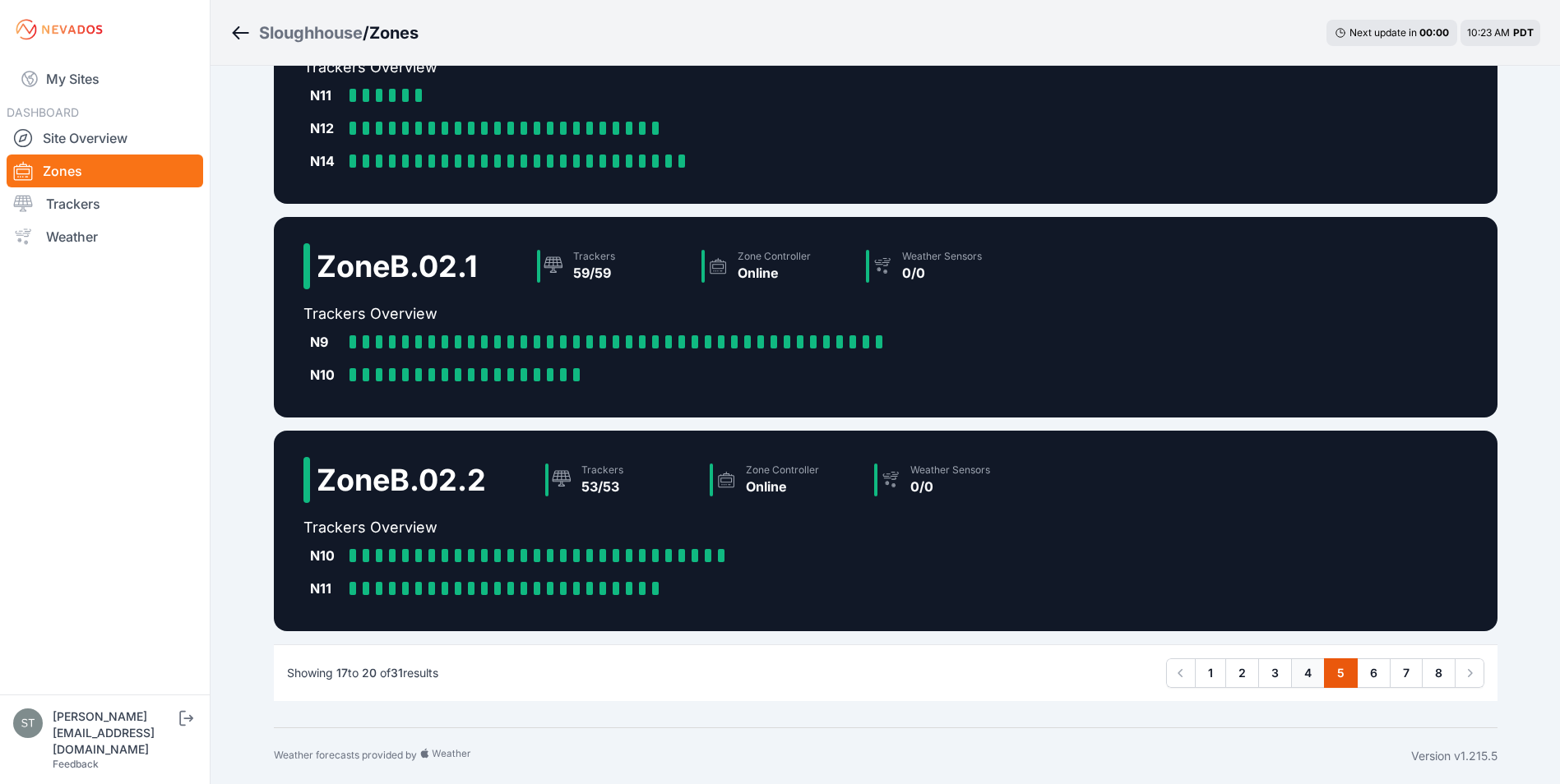
click at [1310, 671] on link "4" at bounding box center [1307, 673] width 34 height 29
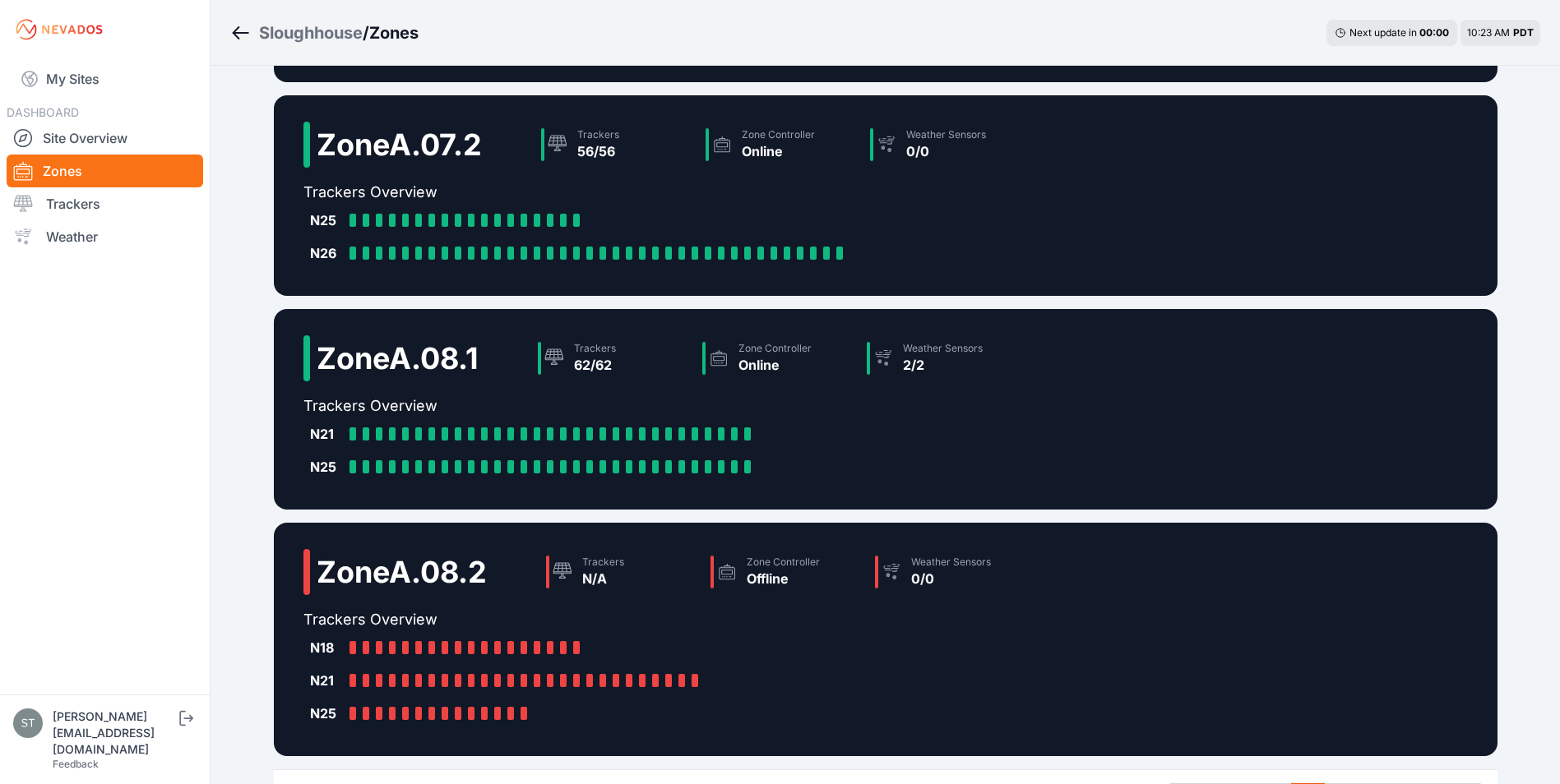
scroll to position [247, 0]
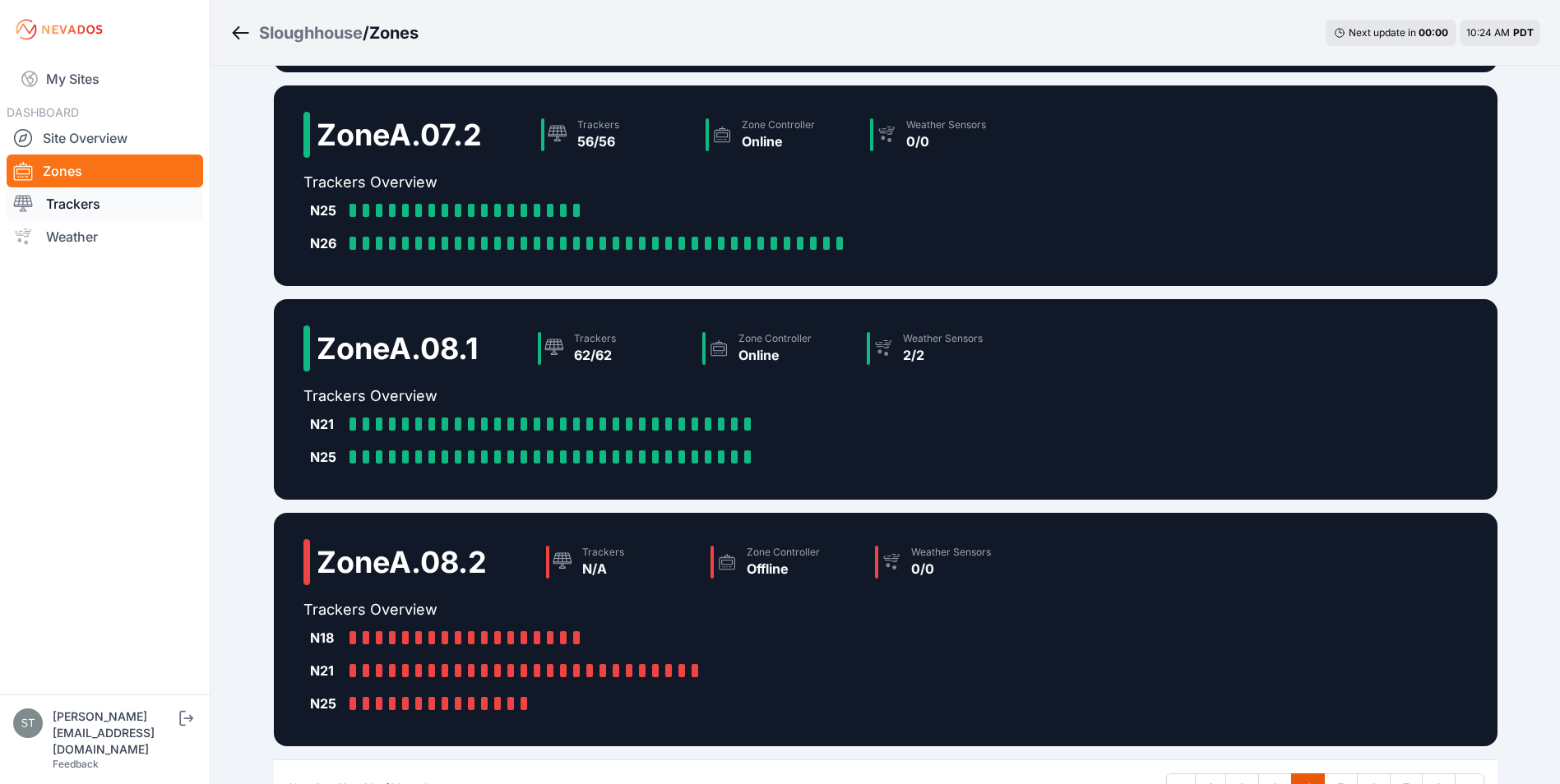
click at [63, 196] on link "Trackers" at bounding box center [105, 204] width 197 height 33
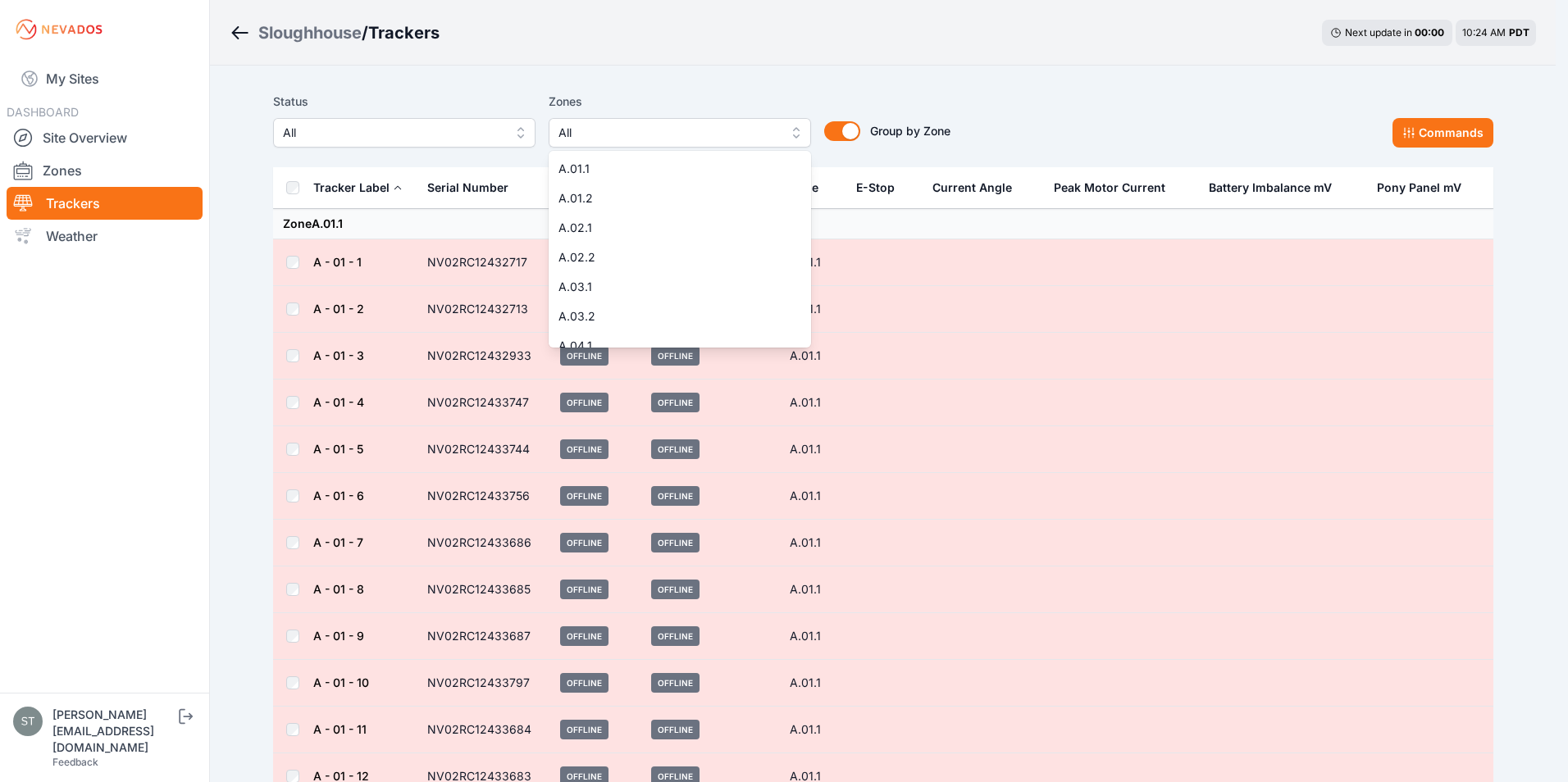
click at [653, 136] on span "All" at bounding box center [668, 132] width 220 height 20
click at [593, 285] on span "A.08.2" at bounding box center [670, 283] width 223 height 16
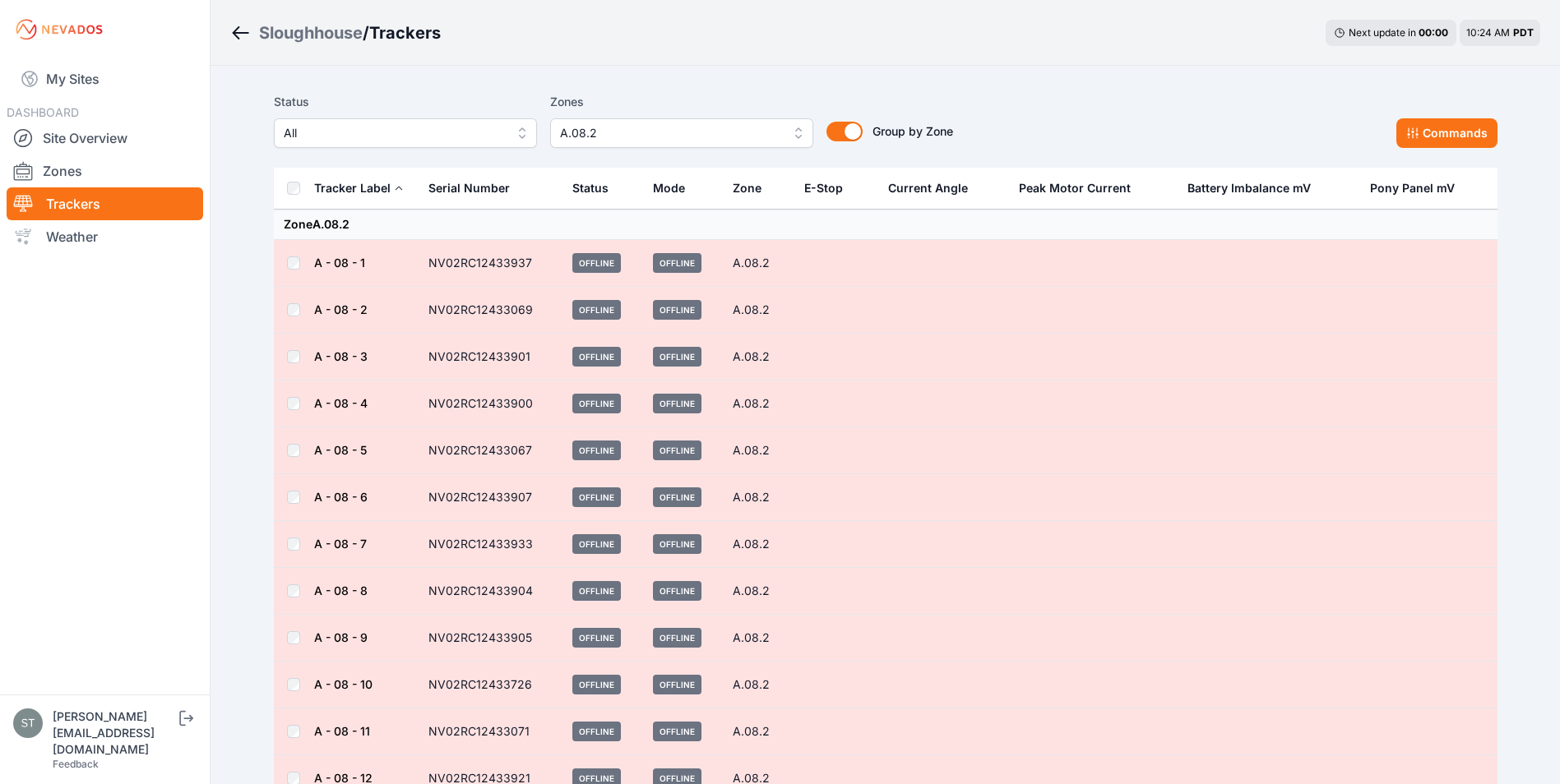
click at [302, 188] on th at bounding box center [293, 188] width 40 height 42
click at [1434, 121] on button "Commands" at bounding box center [1447, 133] width 101 height 29
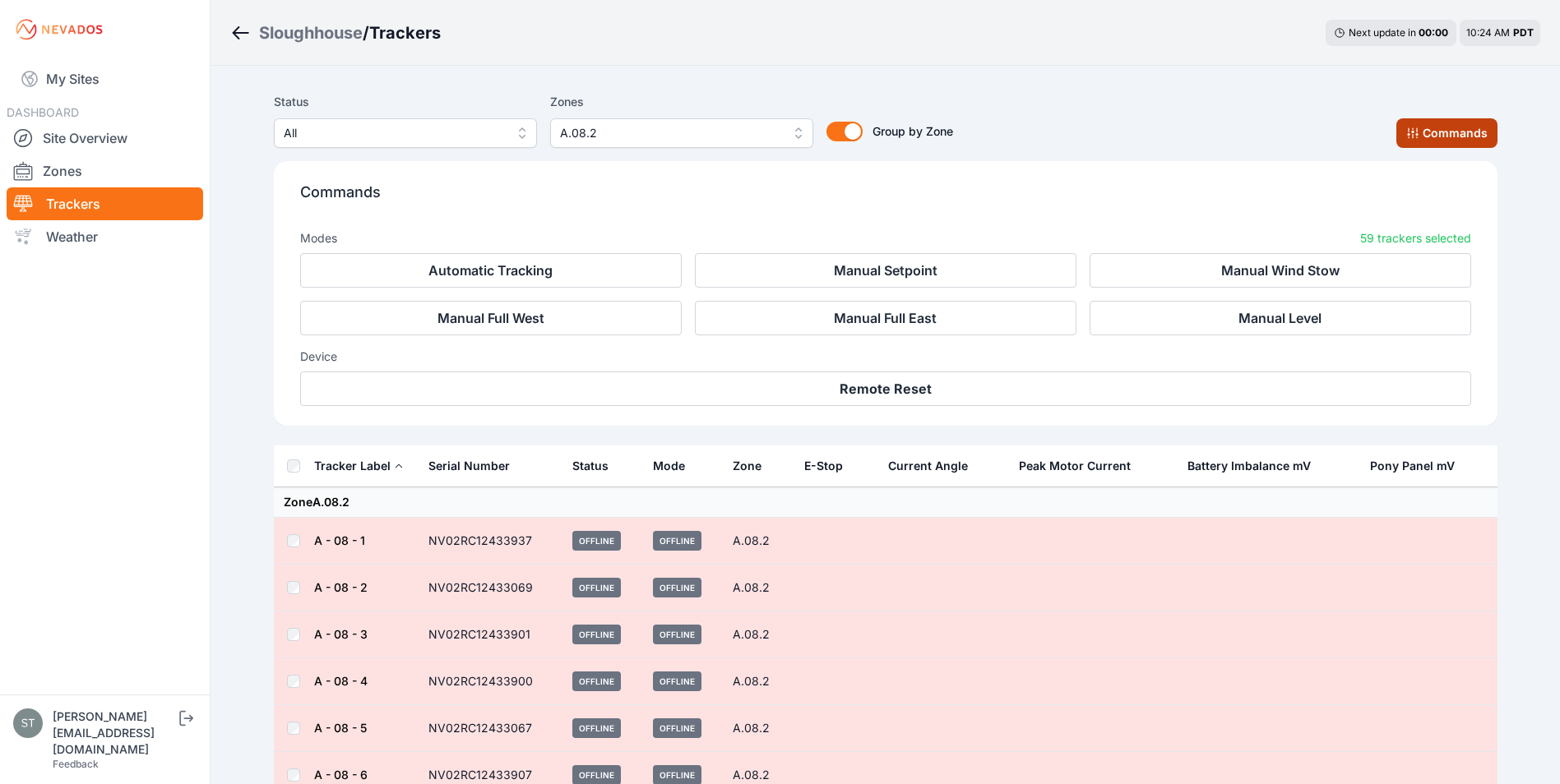
click at [1449, 133] on button "Commands" at bounding box center [1447, 133] width 101 height 29
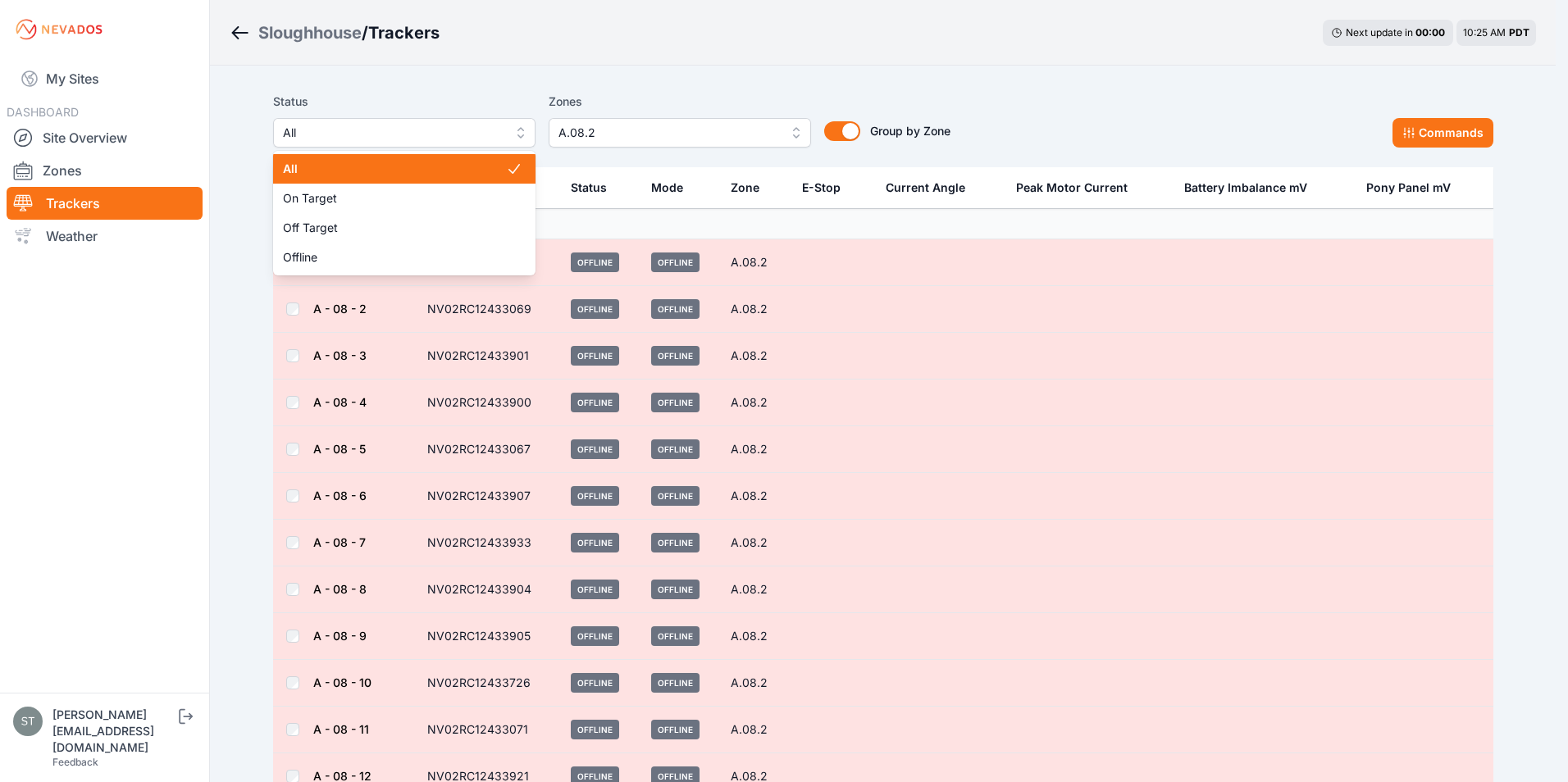
click at [460, 134] on span "All" at bounding box center [393, 132] width 220 height 20
click at [413, 129] on span "All" at bounding box center [386, 132] width 220 height 20
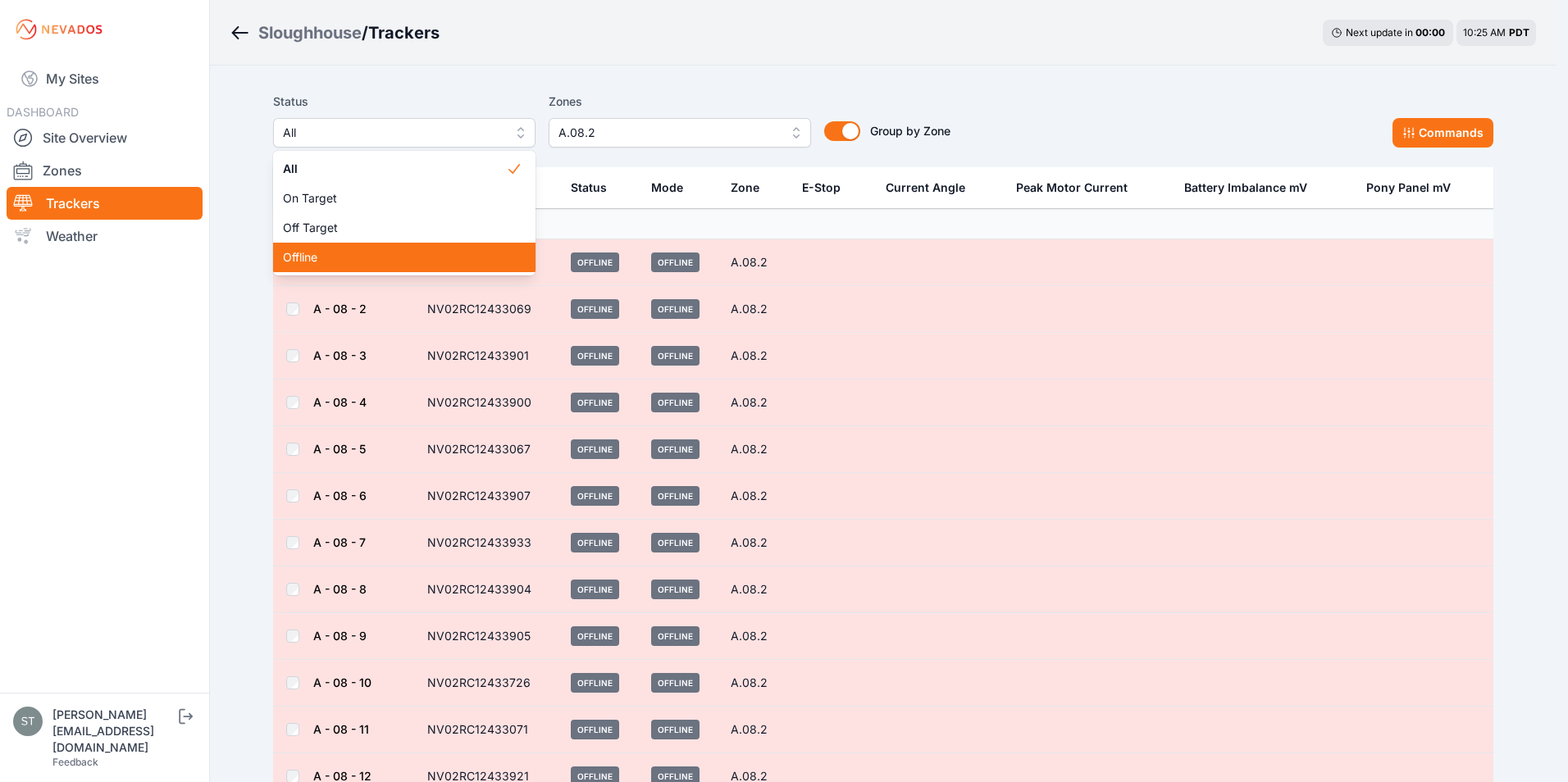
click at [323, 257] on span "Offline" at bounding box center [395, 257] width 223 height 16
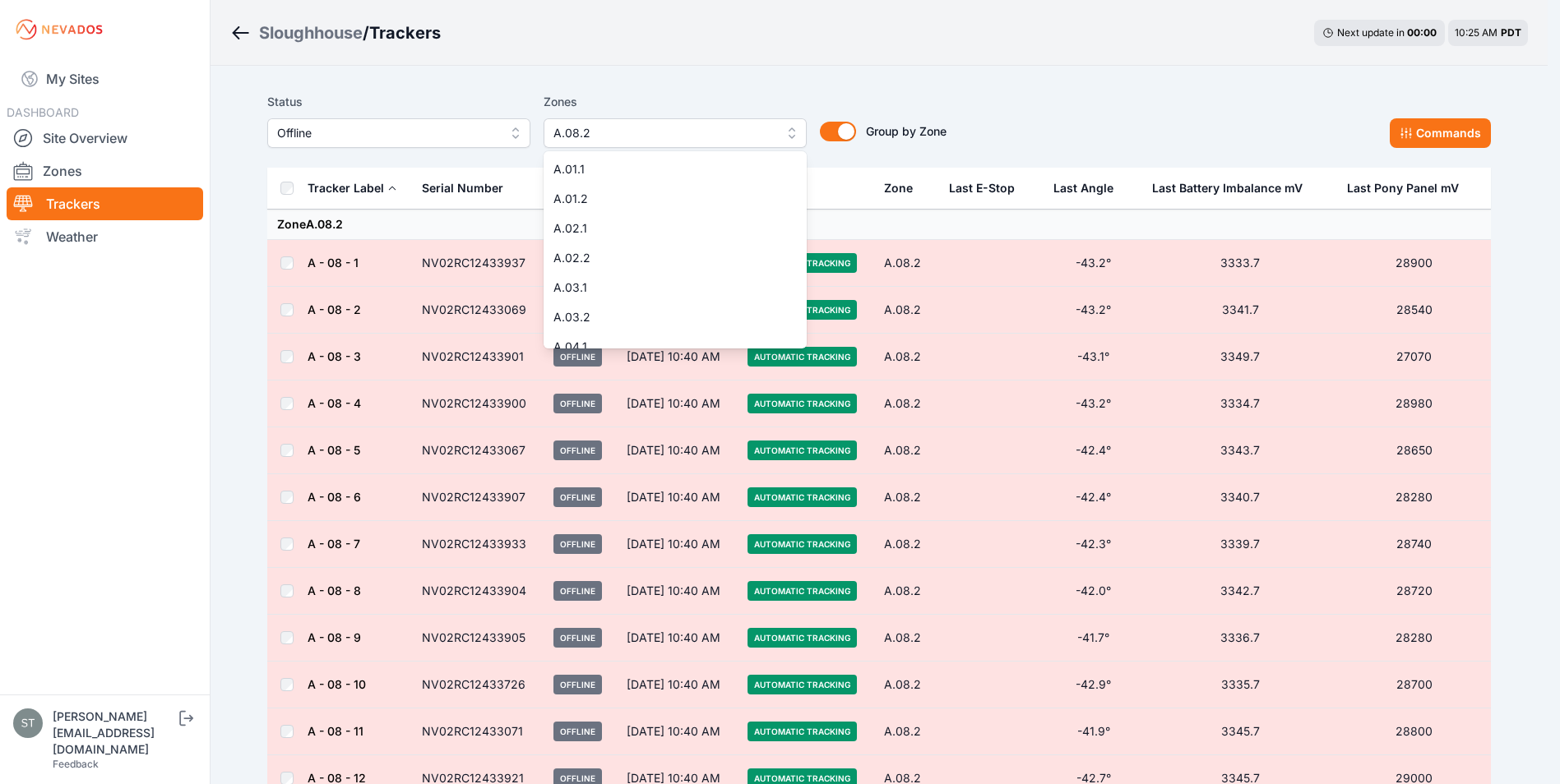
click at [788, 127] on button "A.08.2" at bounding box center [675, 133] width 263 height 29
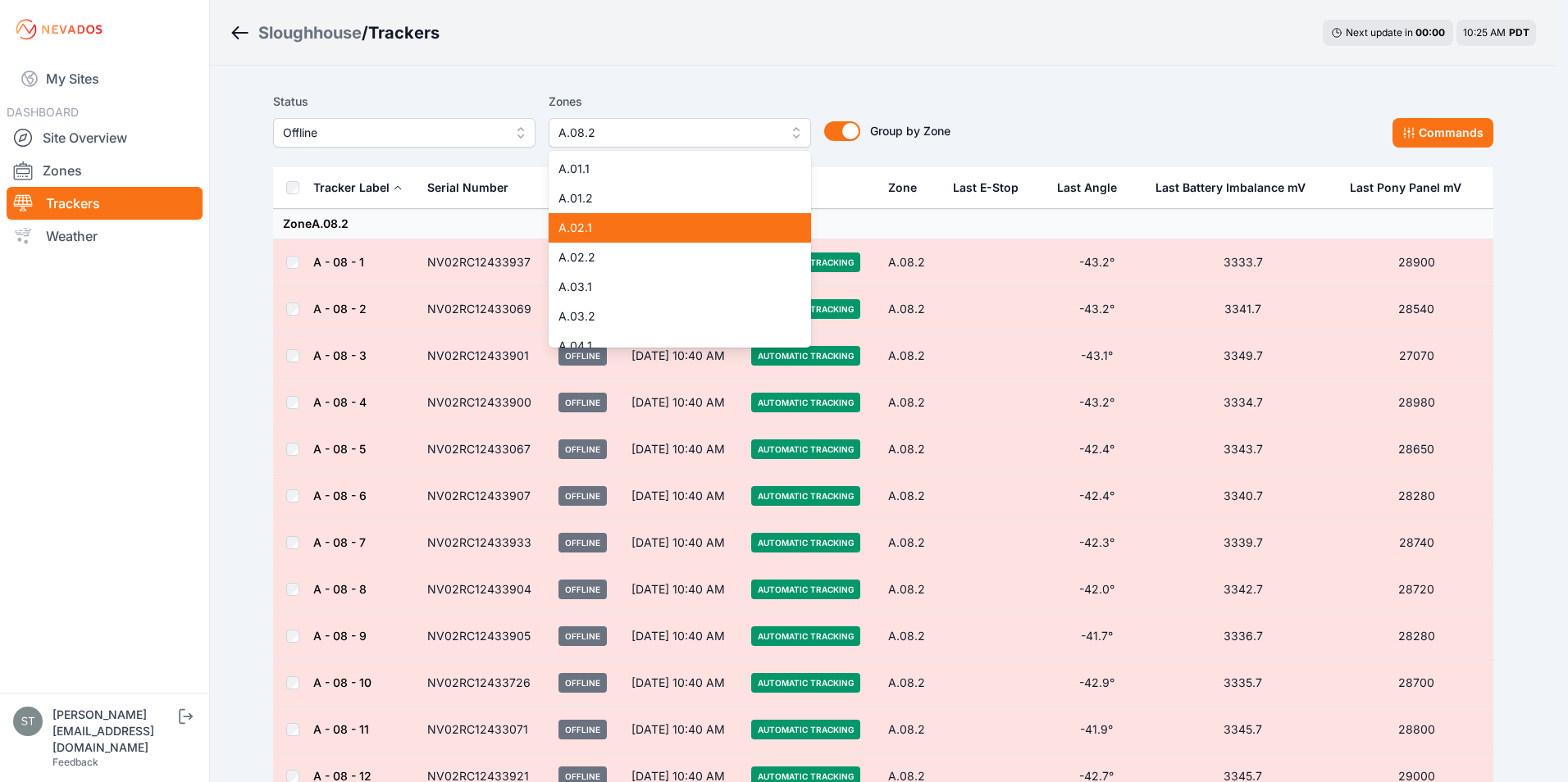
click at [613, 224] on span "A.02.1" at bounding box center [670, 227] width 223 height 16
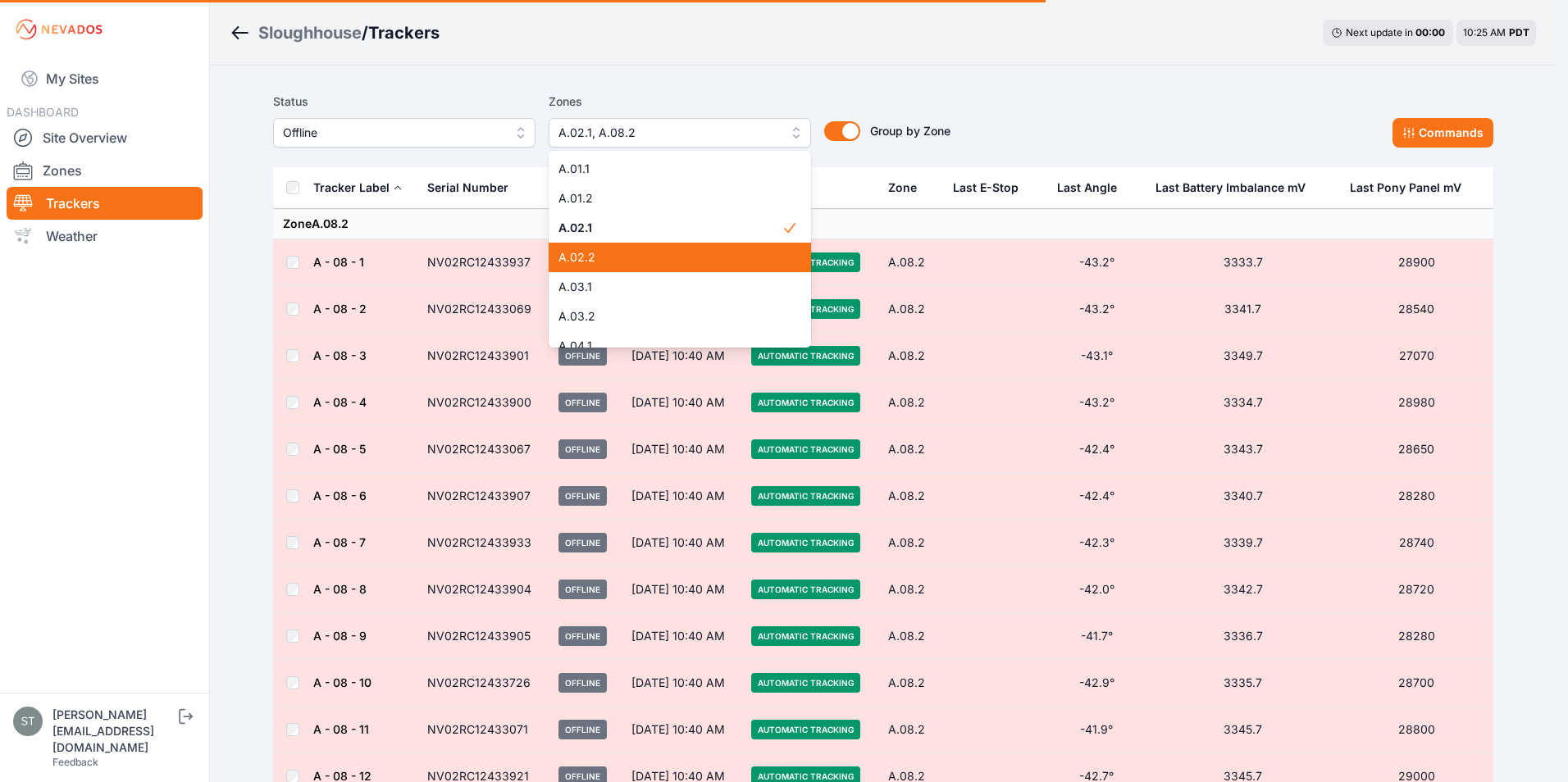
click at [605, 253] on span "A.02.2" at bounding box center [670, 257] width 223 height 16
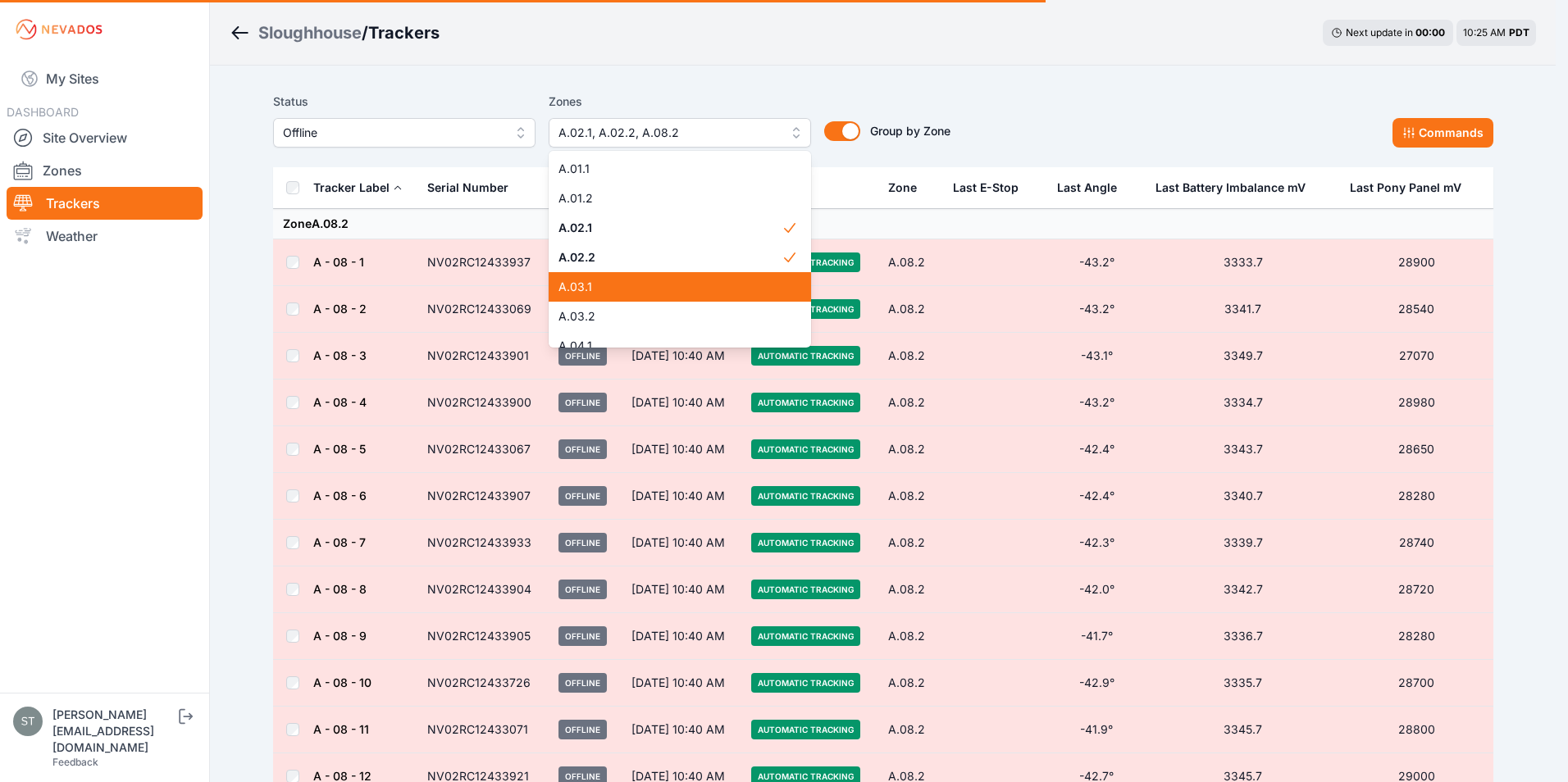
click at [594, 286] on span "A.03.1" at bounding box center [670, 286] width 223 height 16
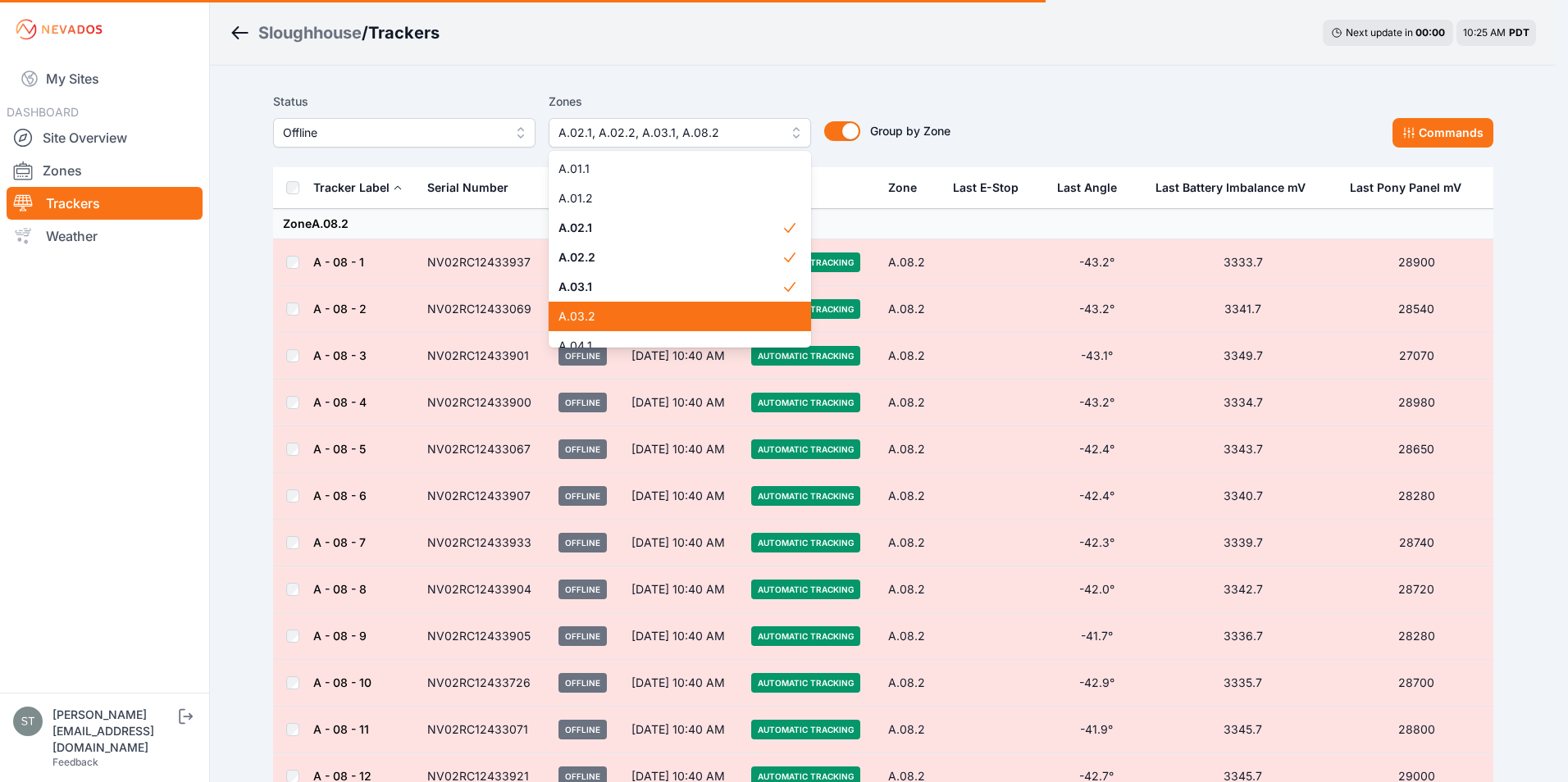
click at [595, 314] on span "A.03.2" at bounding box center [670, 316] width 223 height 16
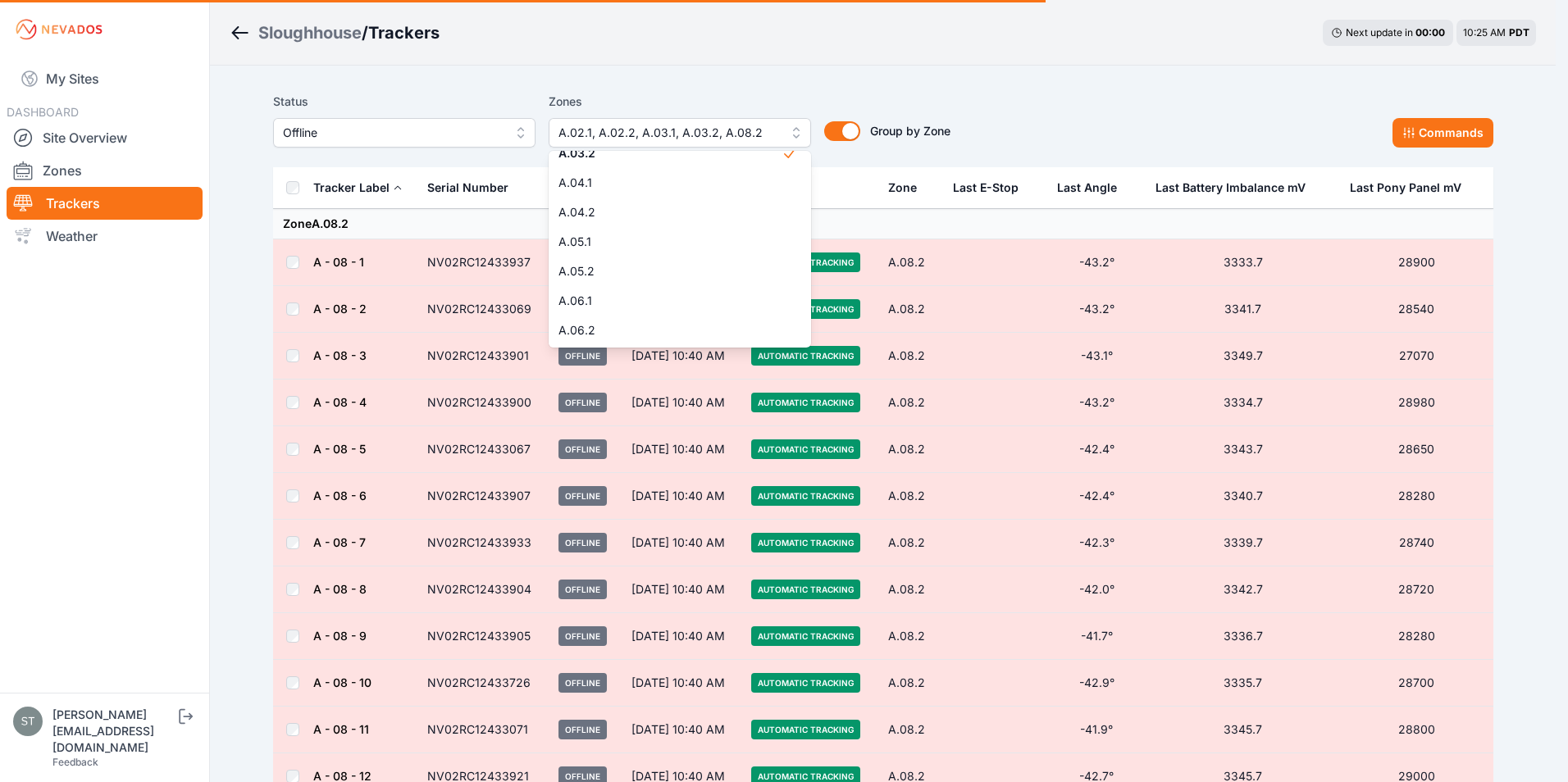
scroll to position [164, 0]
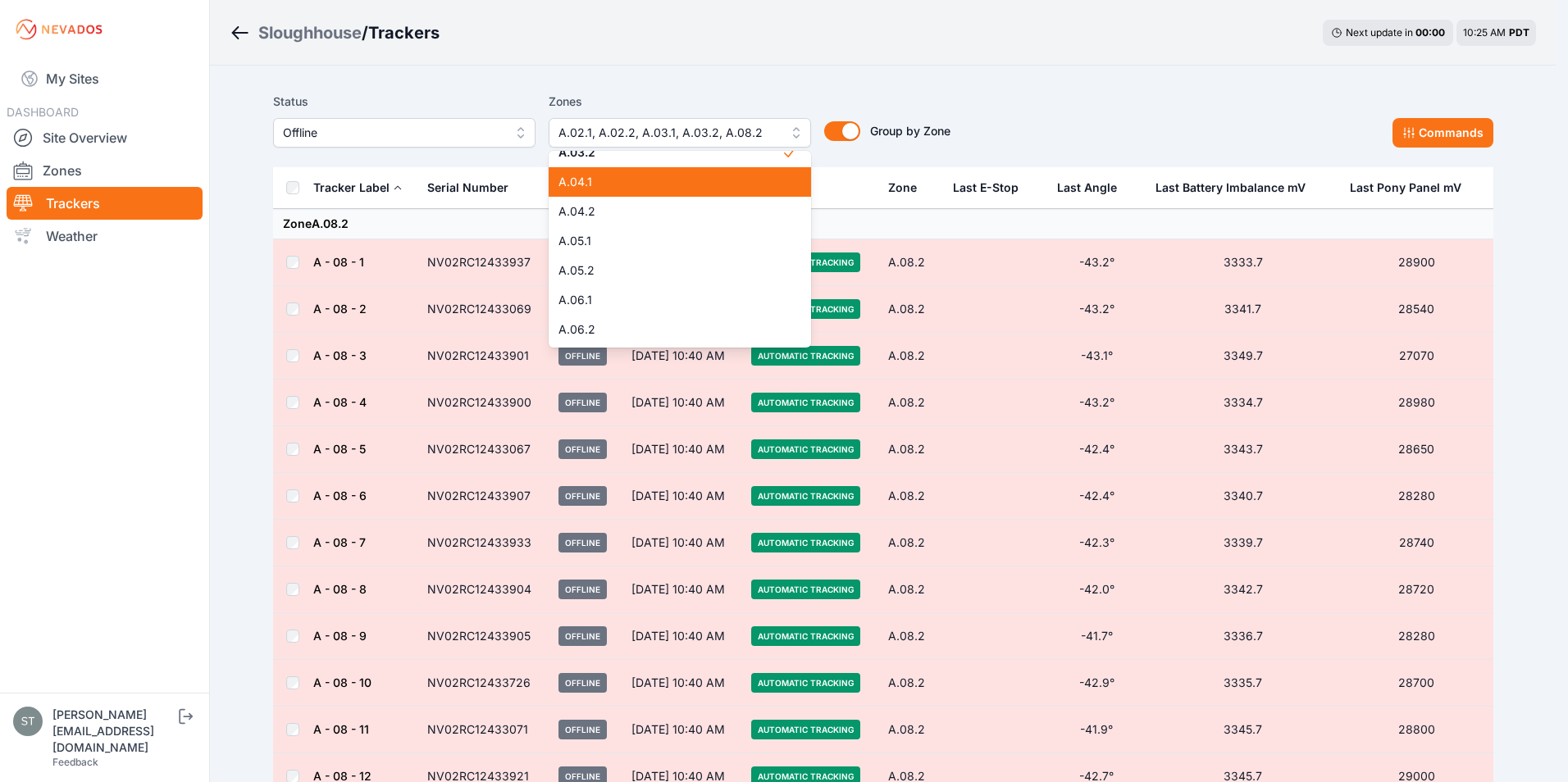
click at [618, 179] on span "A.04.1" at bounding box center [670, 182] width 223 height 16
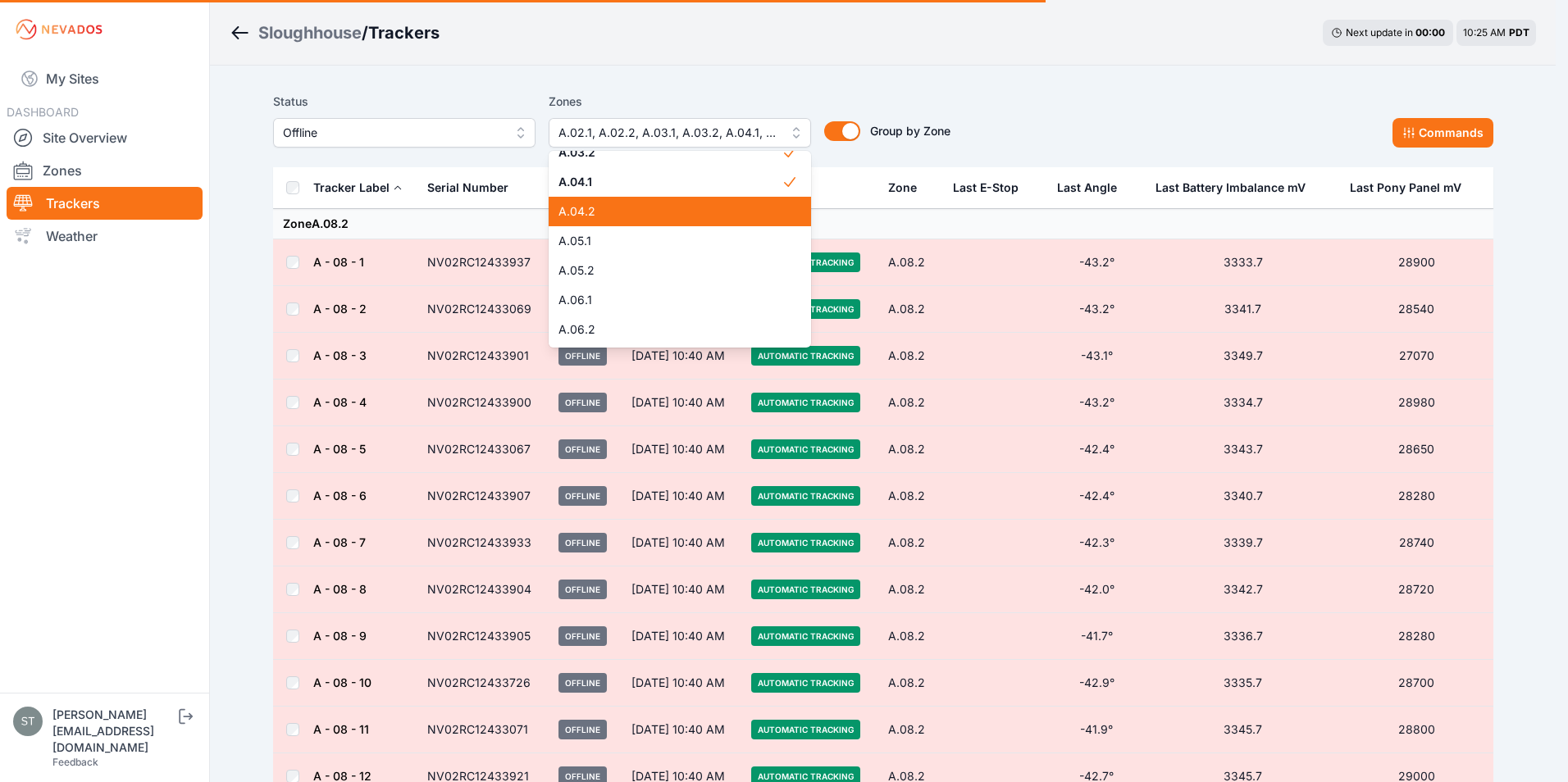
click at [611, 208] on span "A.04.2" at bounding box center [670, 211] width 223 height 16
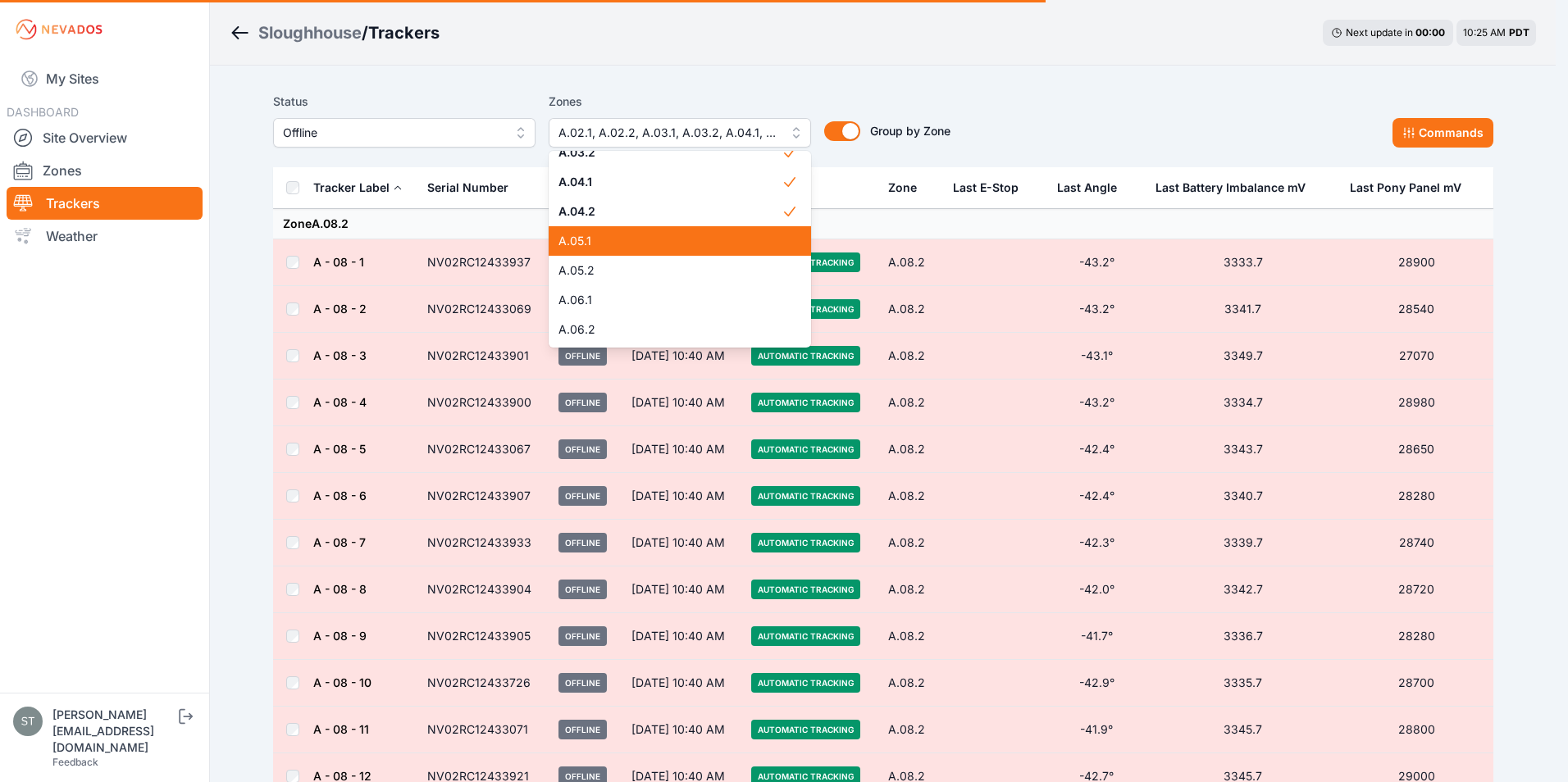
click at [610, 237] on span "A.05.1" at bounding box center [670, 241] width 223 height 16
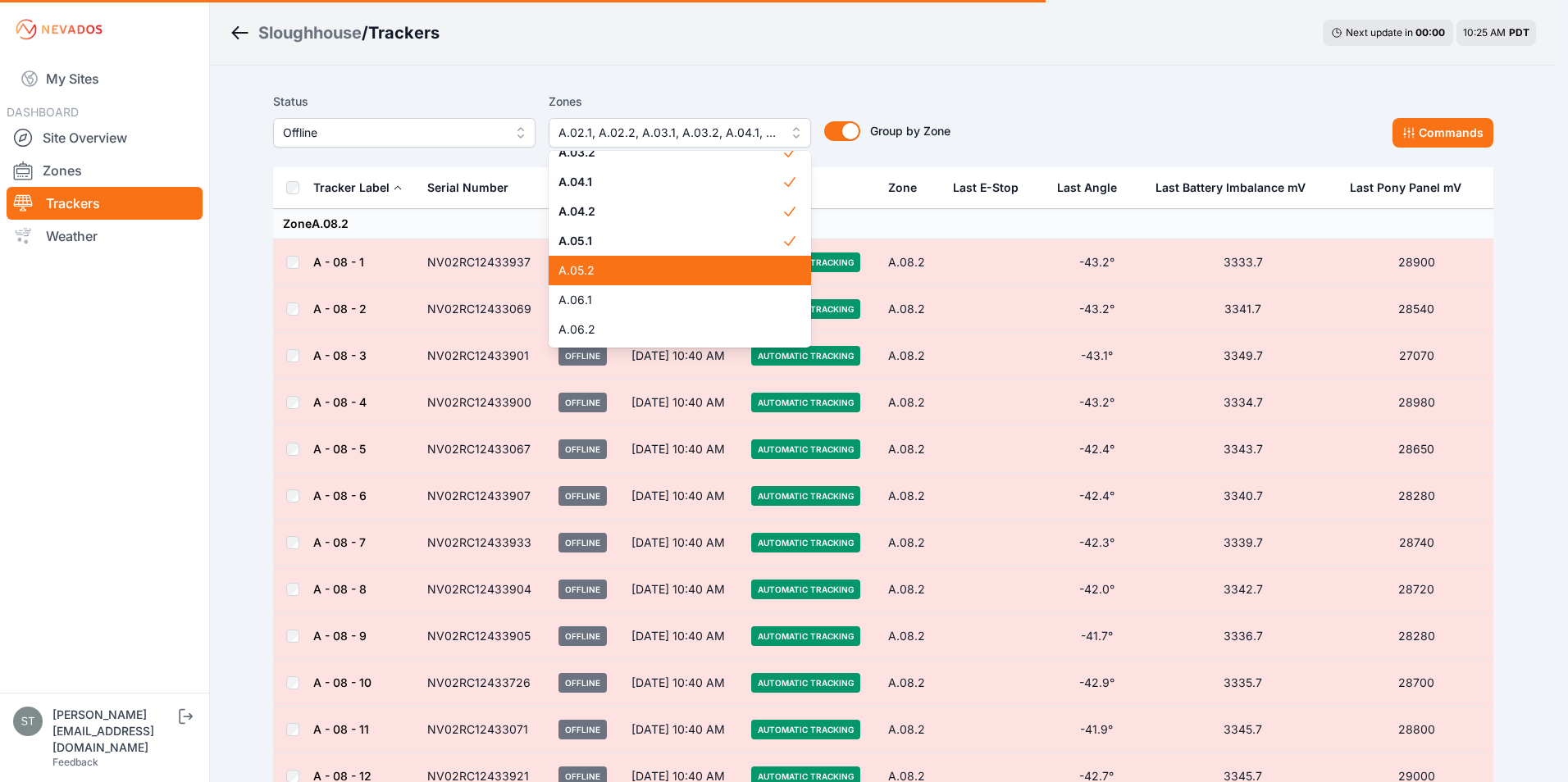
click at [601, 274] on span "A.05.2" at bounding box center [670, 270] width 223 height 16
click at [600, 300] on span "A.06.1" at bounding box center [670, 299] width 223 height 16
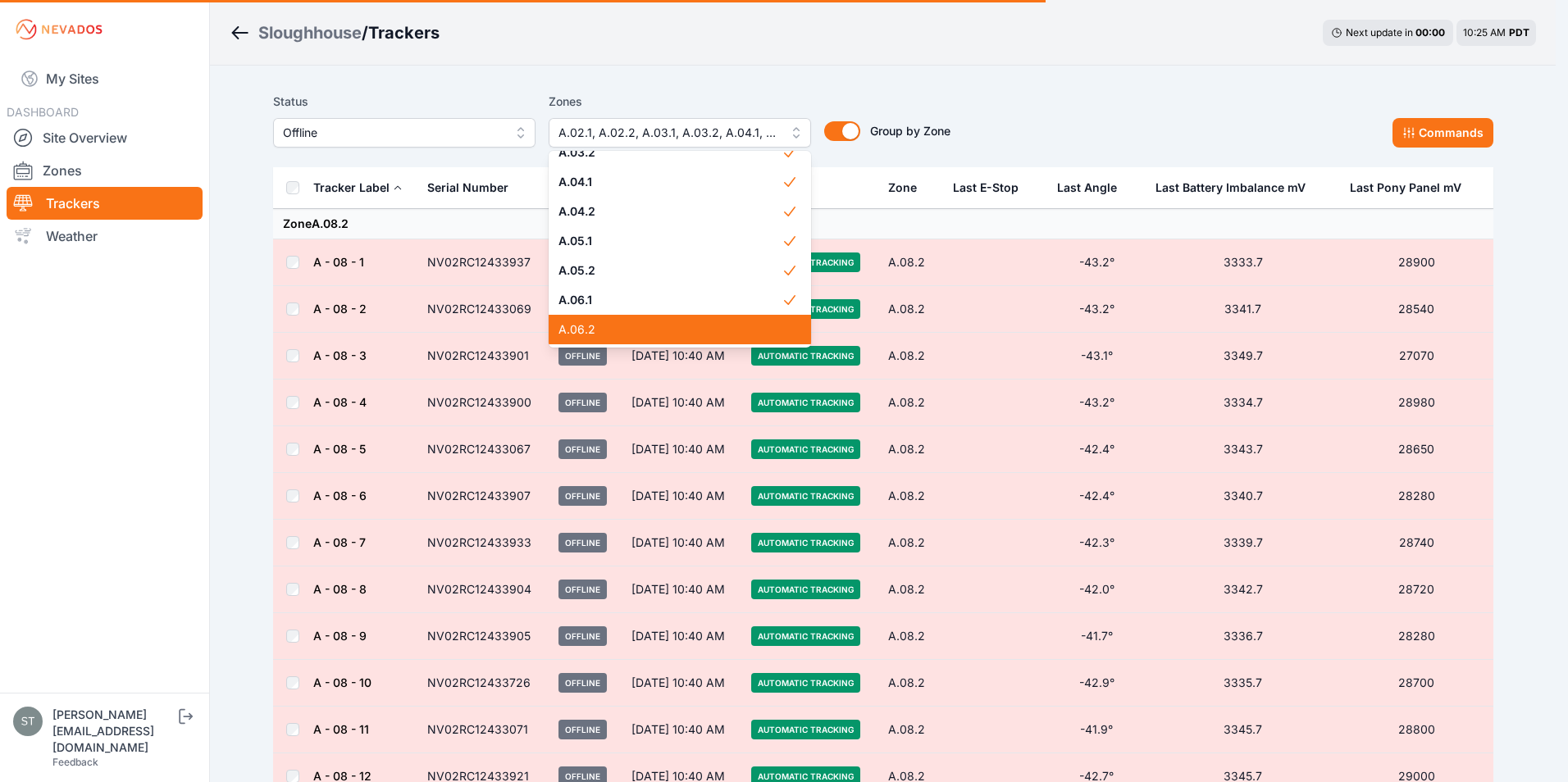
click at [595, 328] on span "A.06.2" at bounding box center [670, 329] width 223 height 16
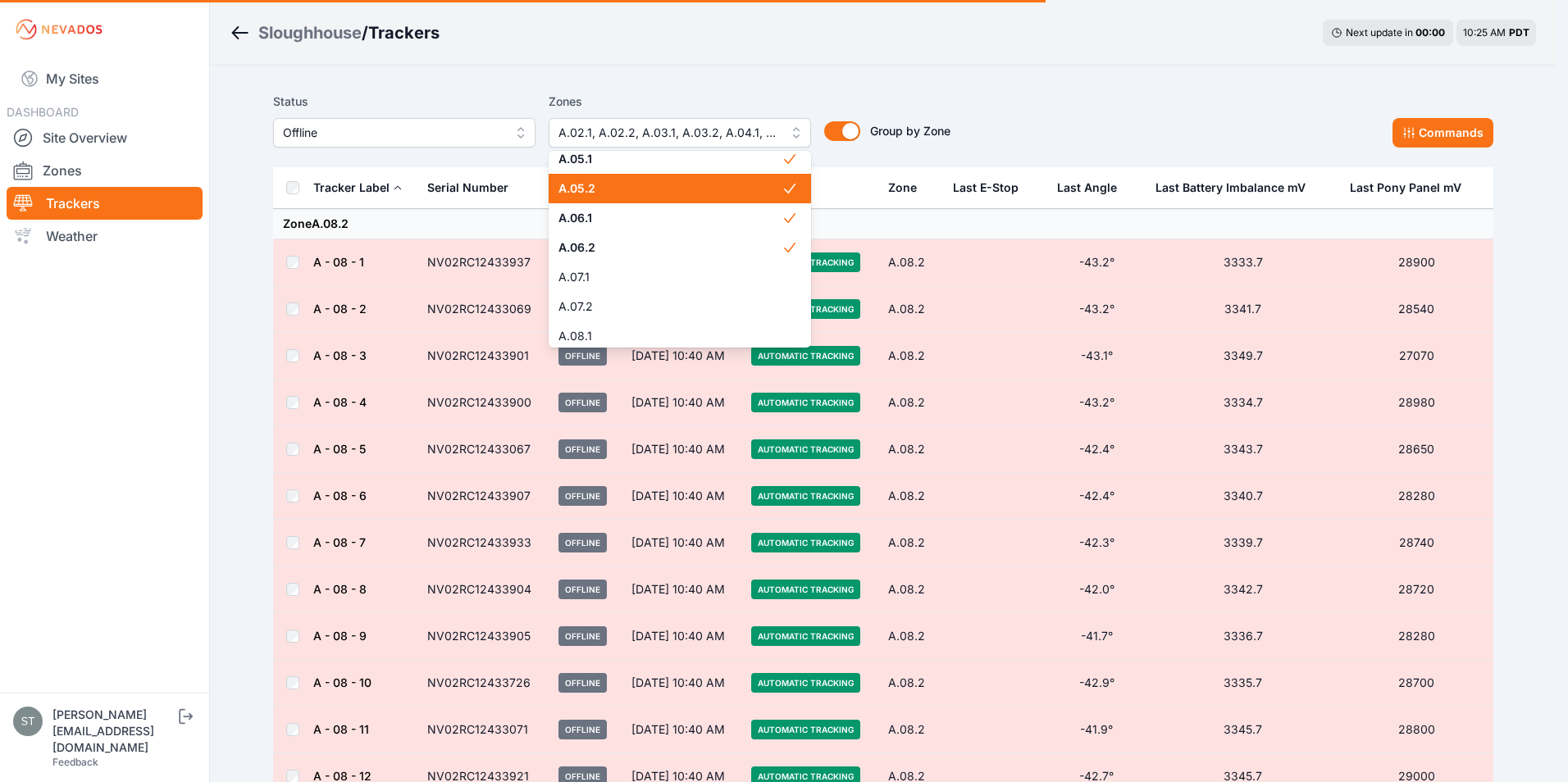
scroll to position [328, 0]
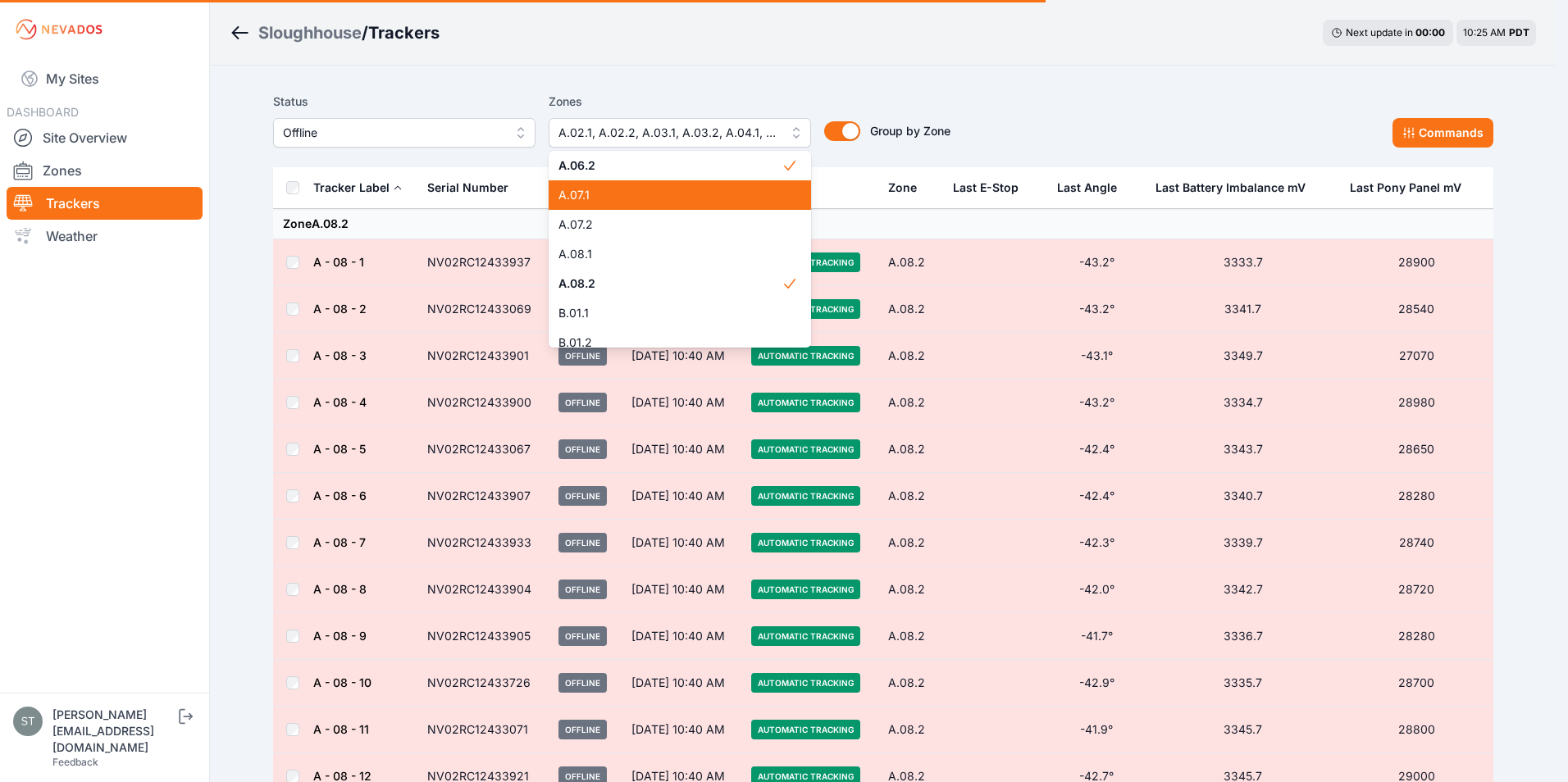
click at [655, 196] on span "A.07.1" at bounding box center [670, 195] width 223 height 16
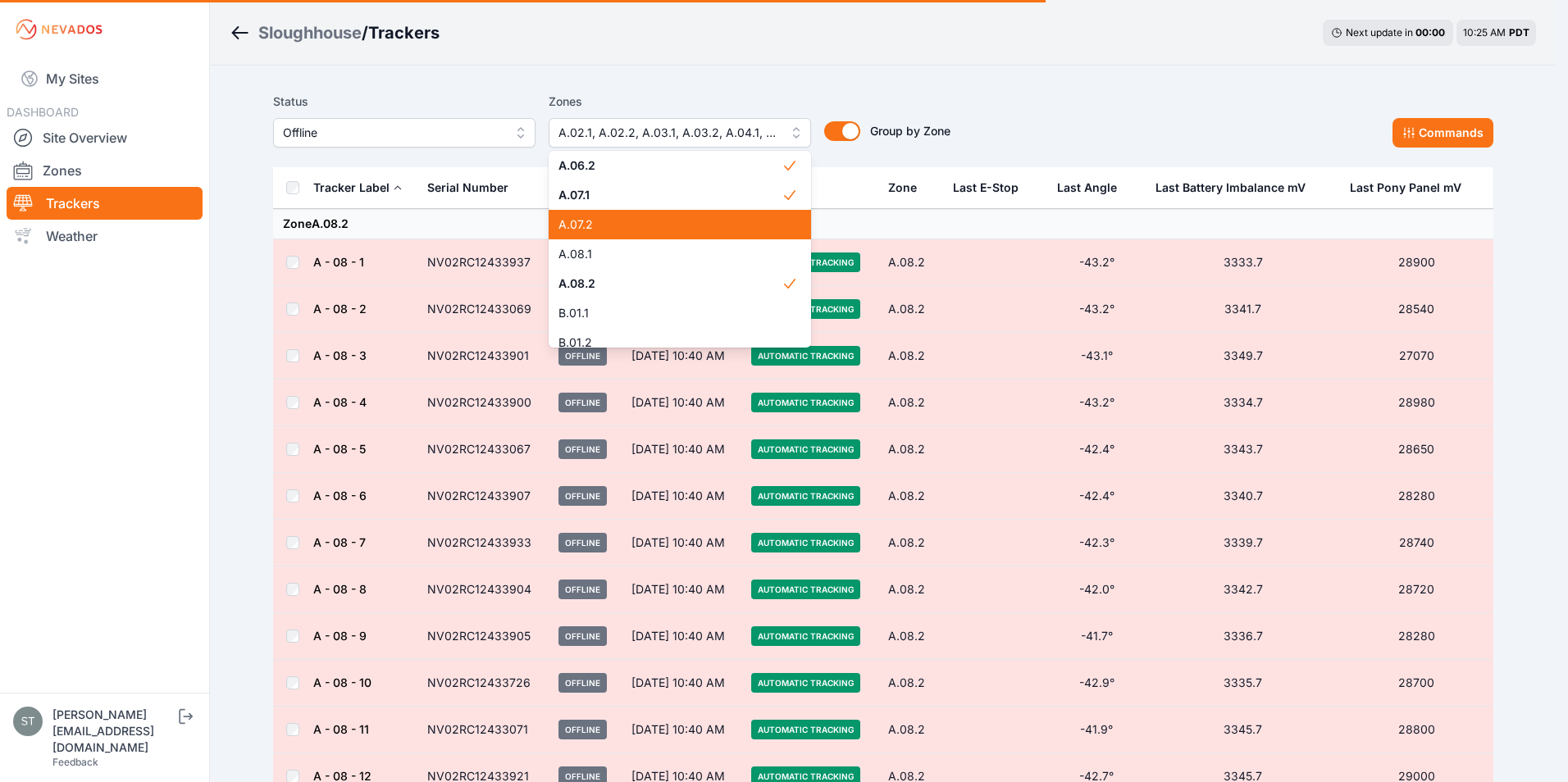
click at [642, 222] on span "A.07.2" at bounding box center [670, 224] width 223 height 16
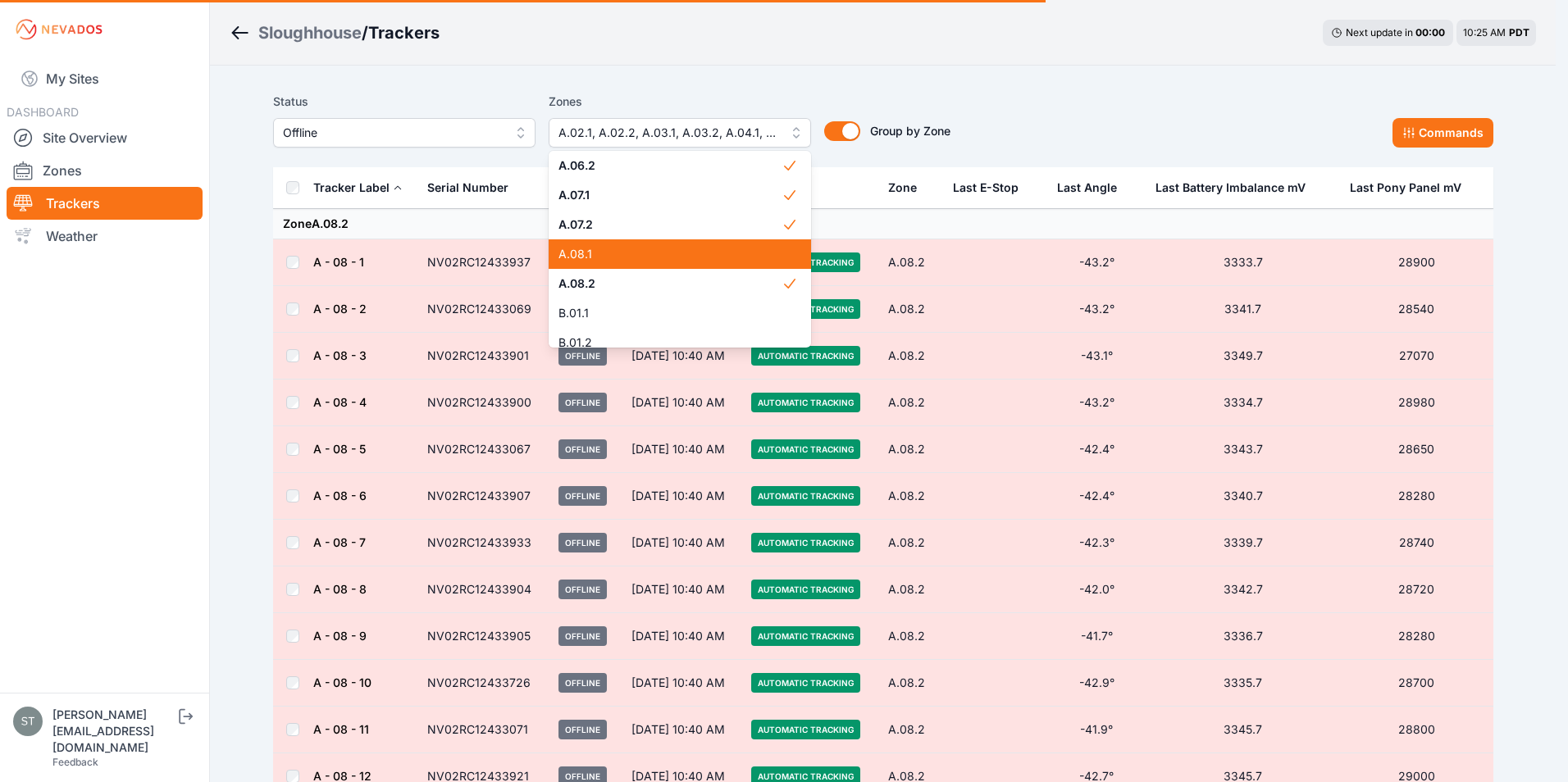
click at [631, 248] on span "A.08.1" at bounding box center [670, 254] width 223 height 16
click at [624, 278] on span "A.08.2" at bounding box center [670, 283] width 223 height 16
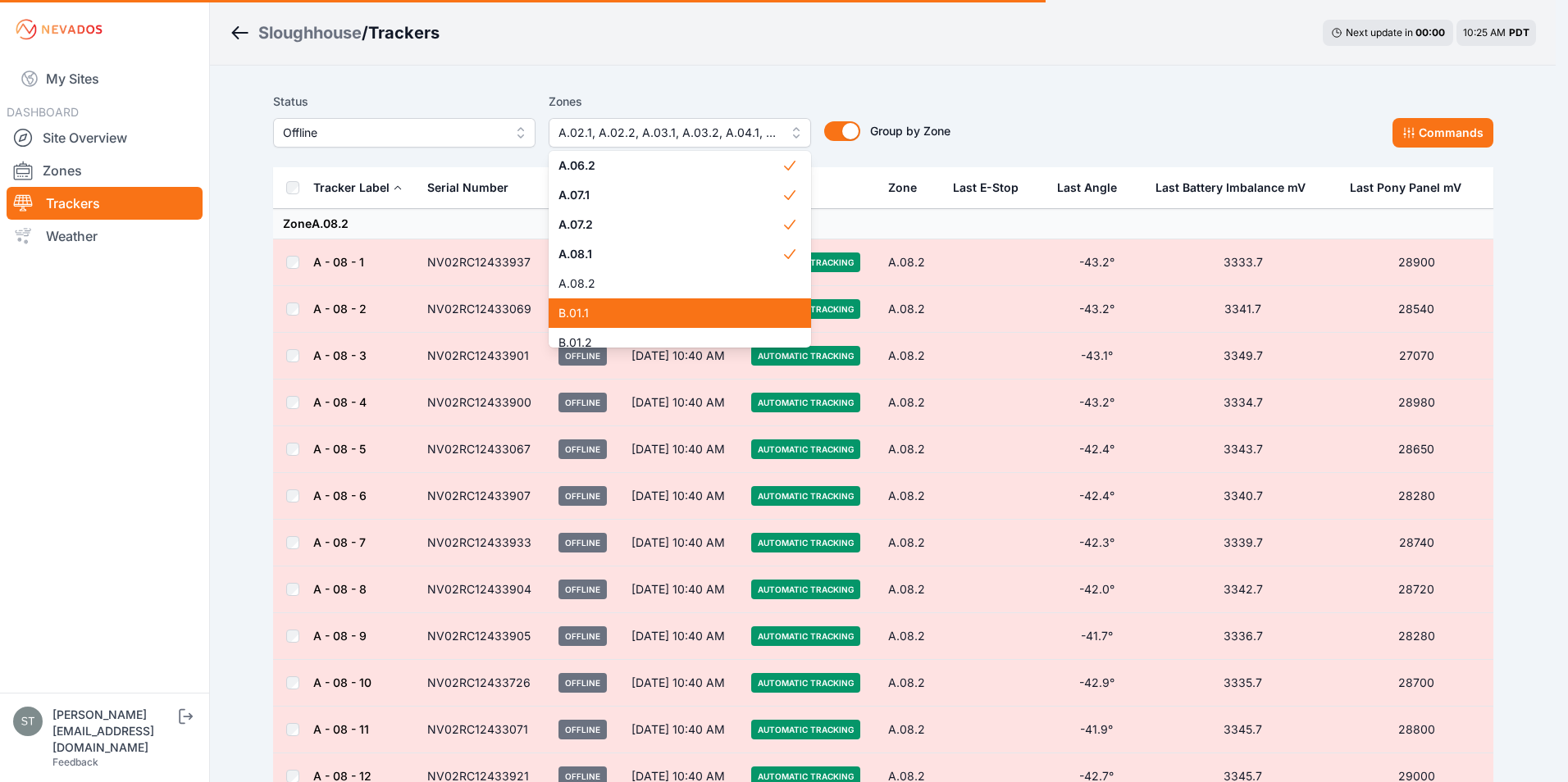
click at [613, 308] on span "B.01.1" at bounding box center [670, 313] width 223 height 16
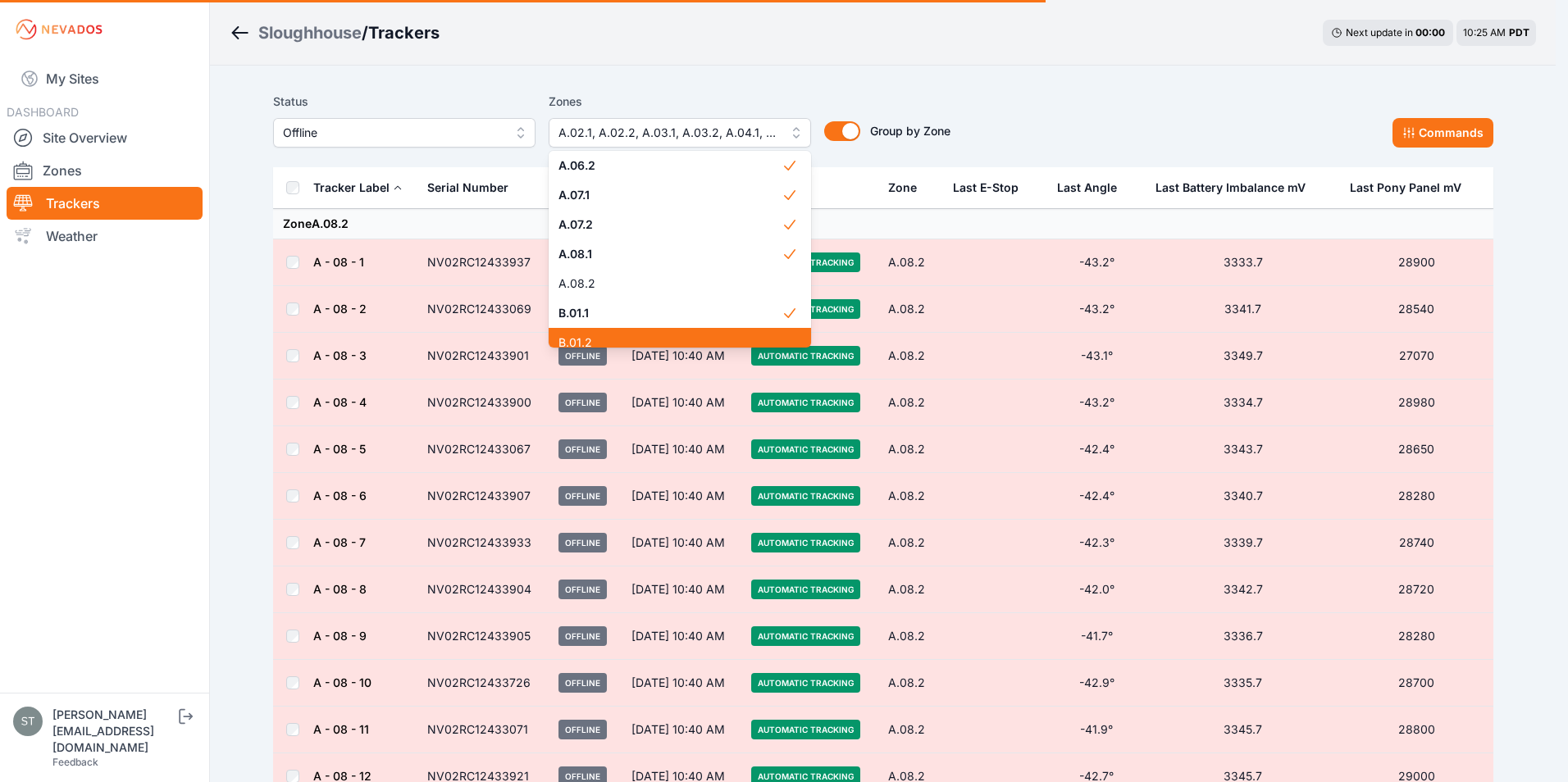
click at [606, 336] on span "B.01.2" at bounding box center [670, 342] width 223 height 16
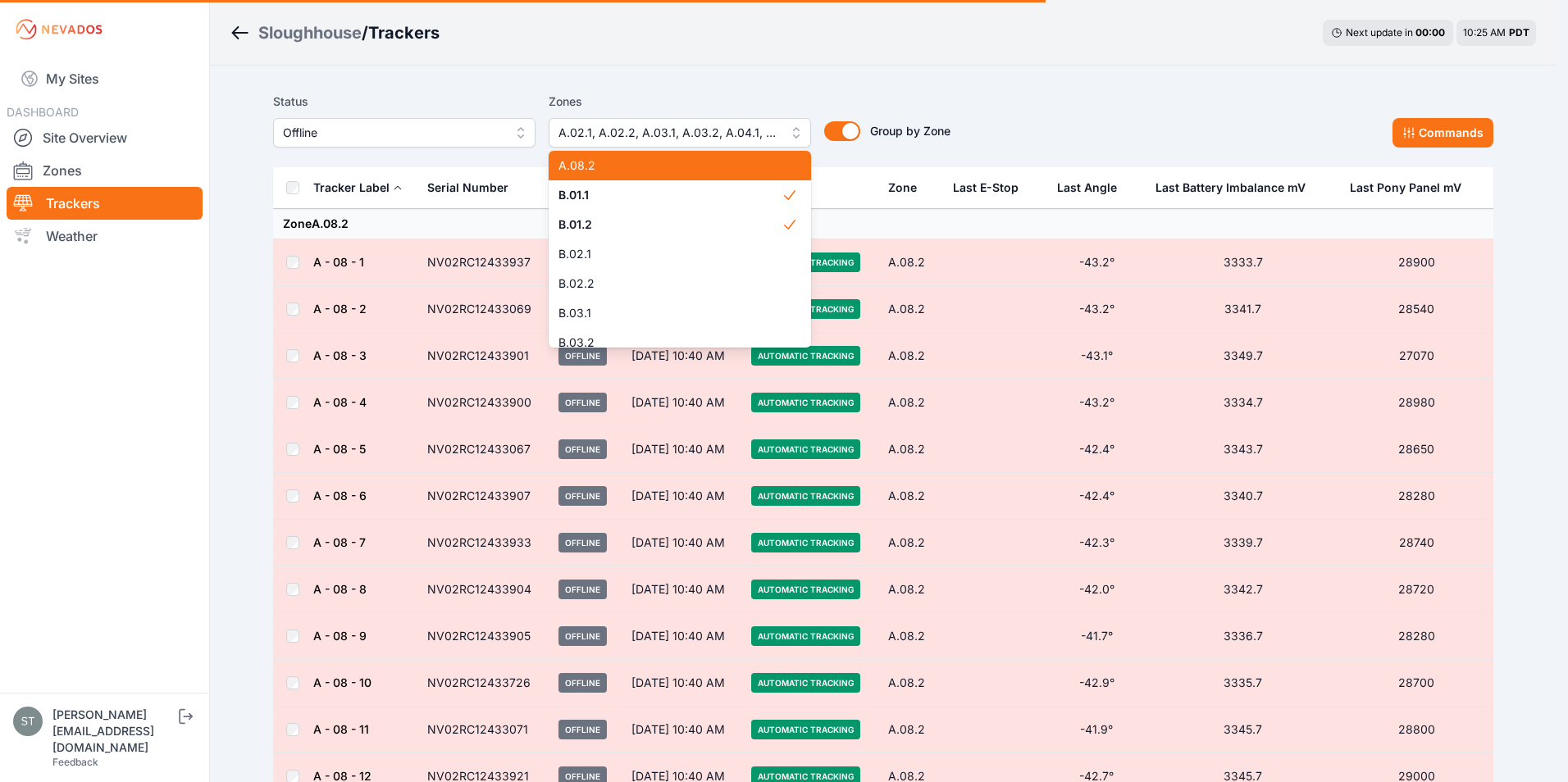
scroll to position [502, 0]
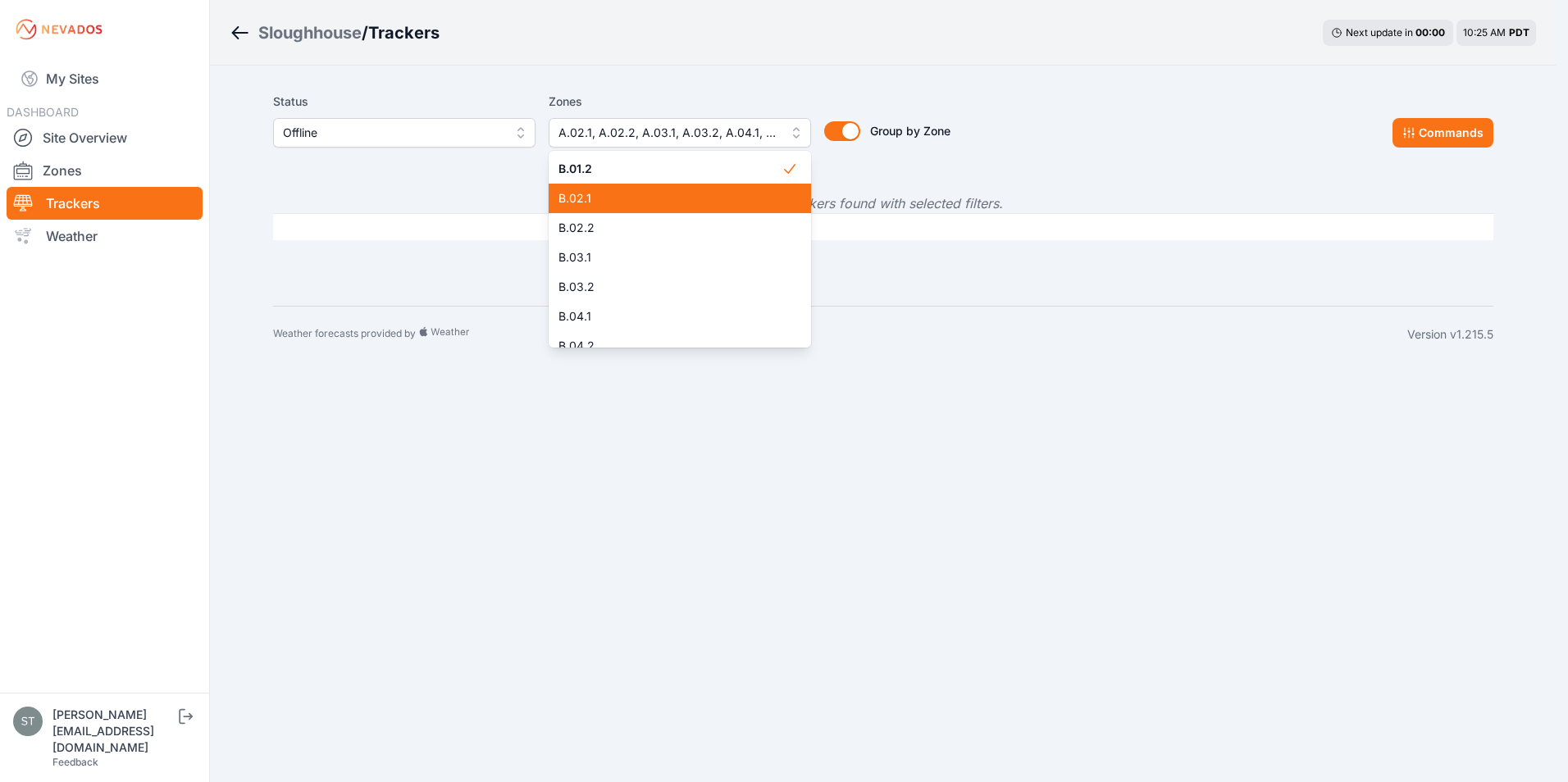
click at [642, 194] on span "B.02.1" at bounding box center [670, 198] width 223 height 16
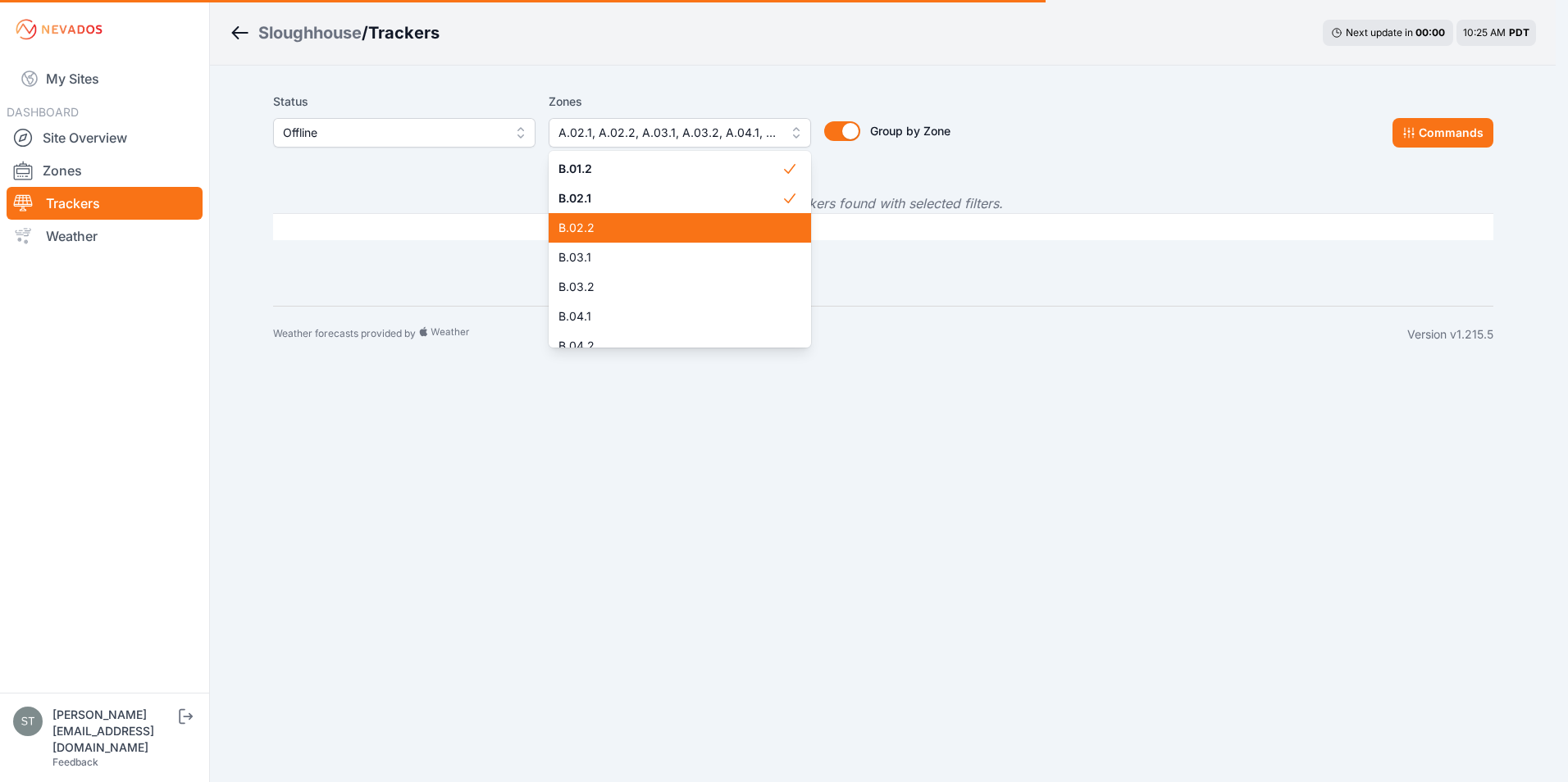
click at [630, 226] on span "B.02.2" at bounding box center [670, 227] width 223 height 16
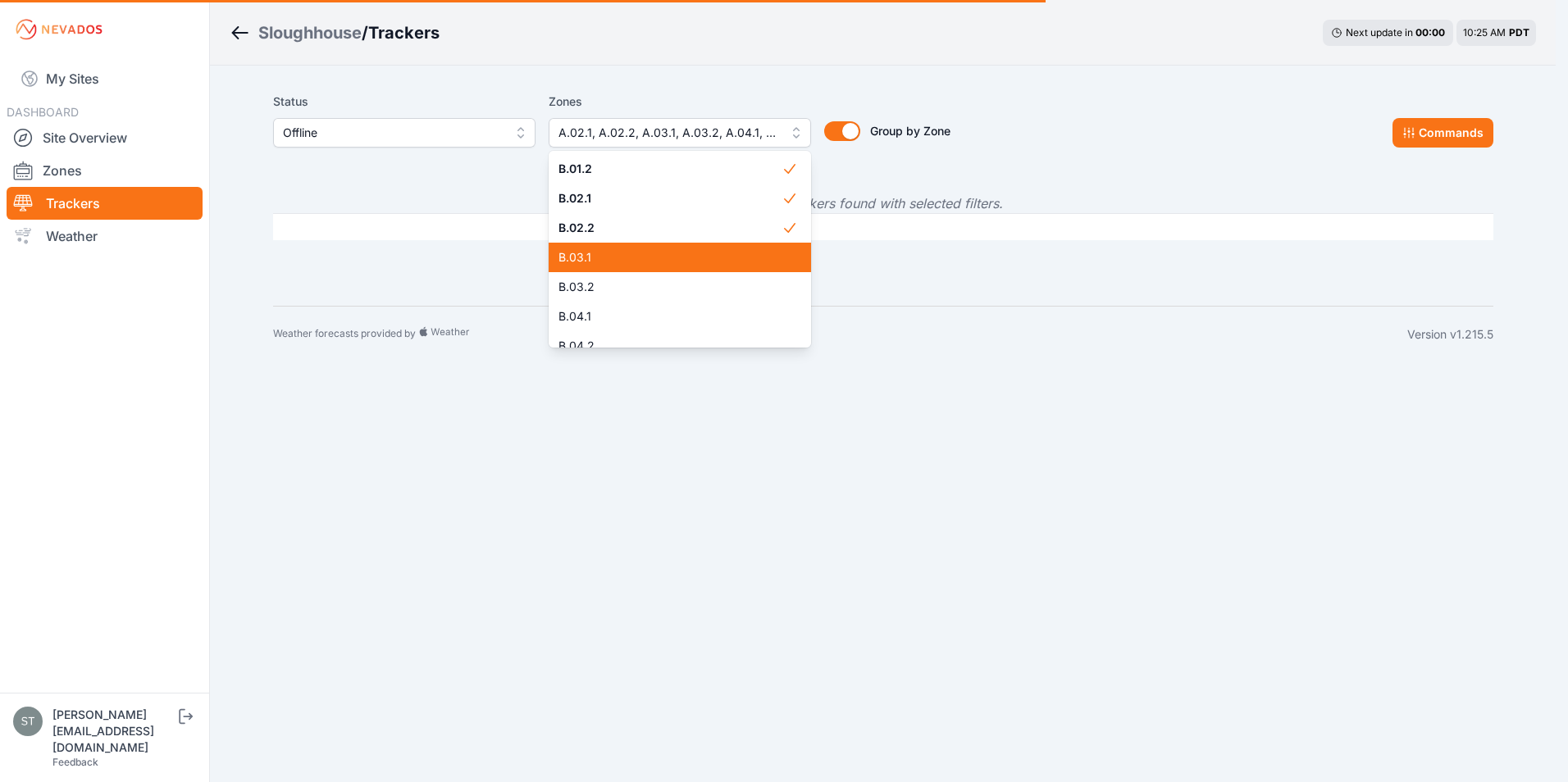
click at [618, 254] on span "B.03.1" at bounding box center [670, 257] width 223 height 16
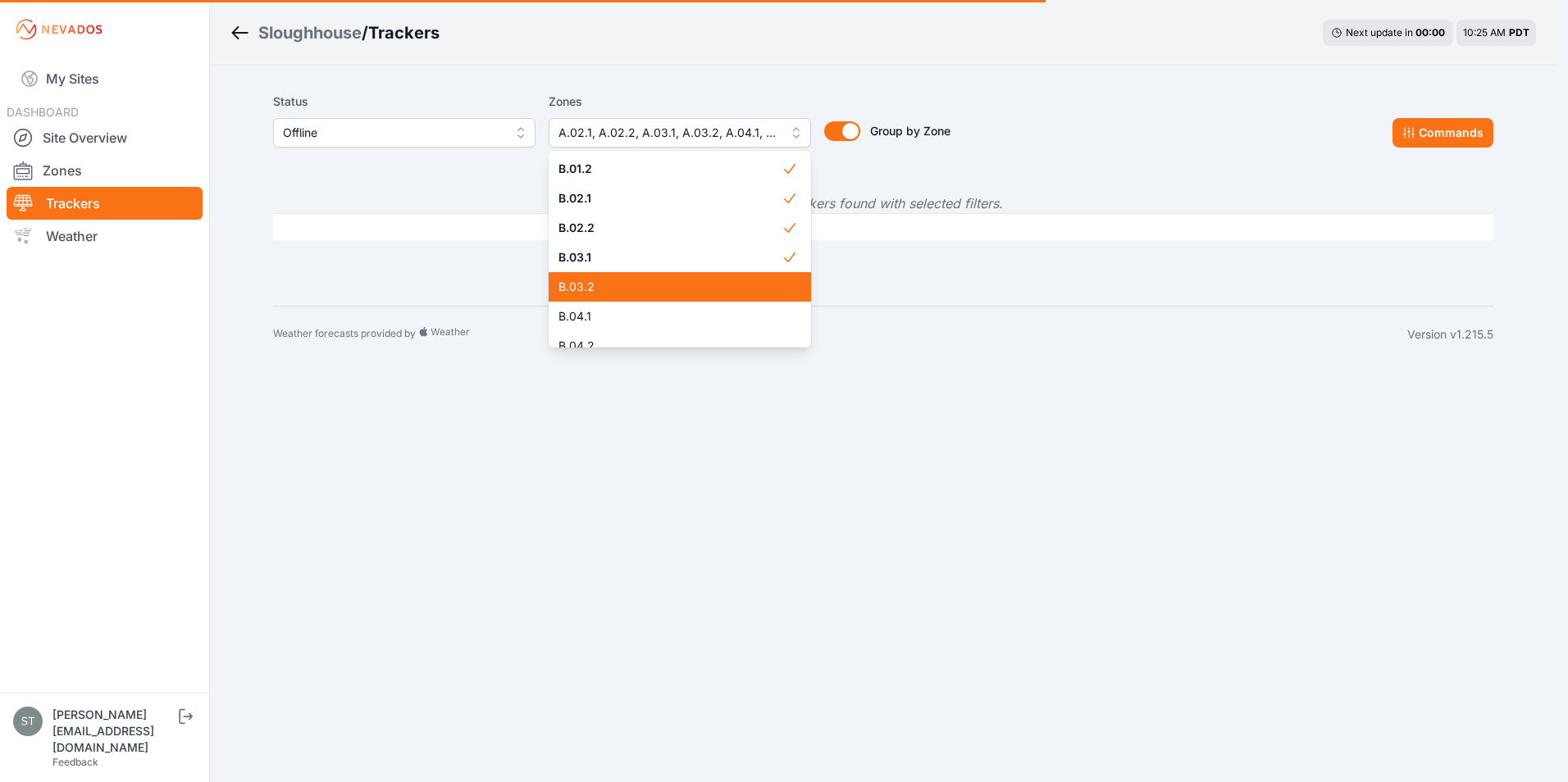
click at [615, 286] on span "B.03.2" at bounding box center [670, 286] width 223 height 16
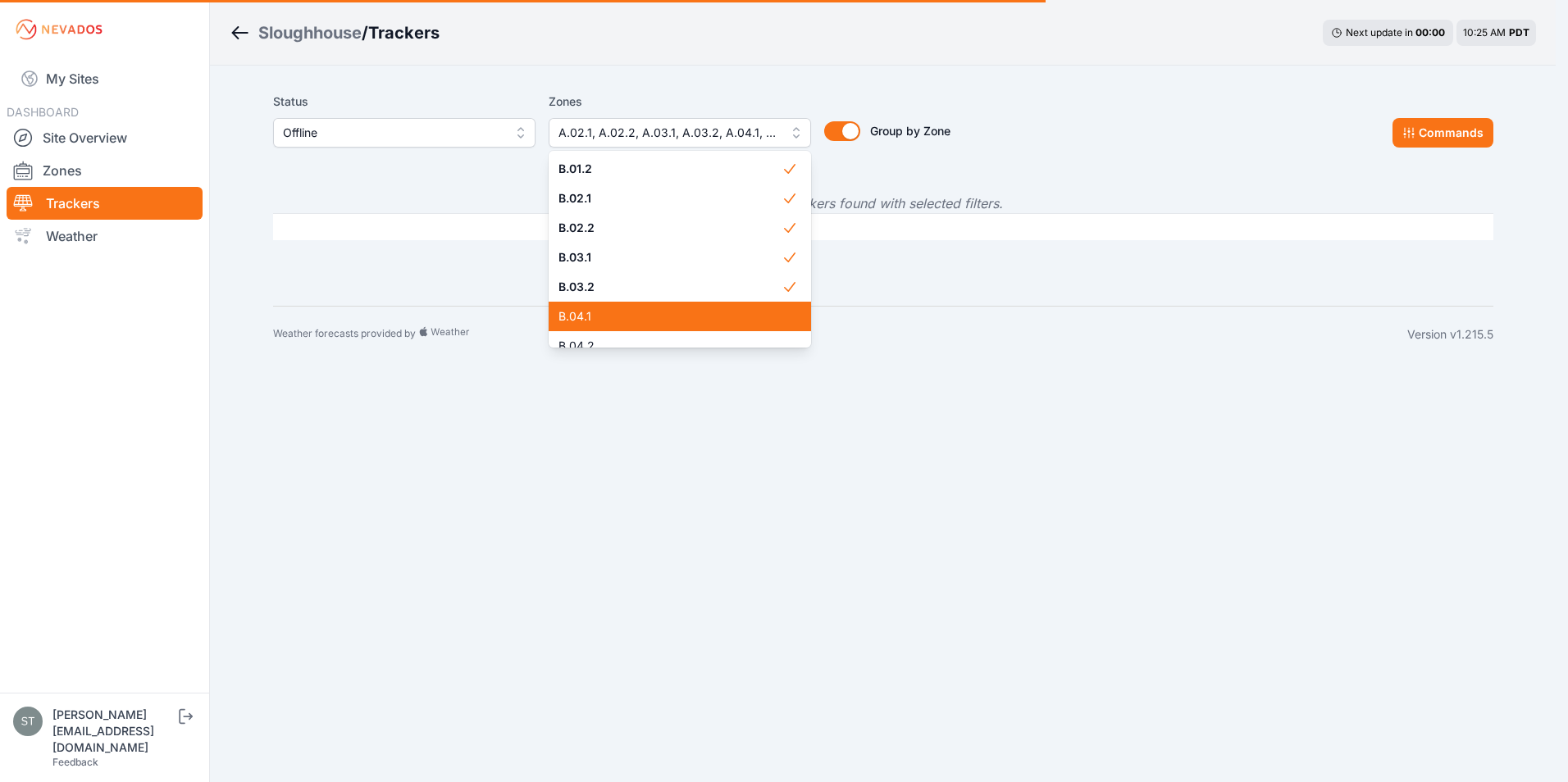
click at [613, 310] on span "B.04.1" at bounding box center [670, 316] width 223 height 16
click at [612, 336] on div "B.04.2" at bounding box center [680, 346] width 262 height 29
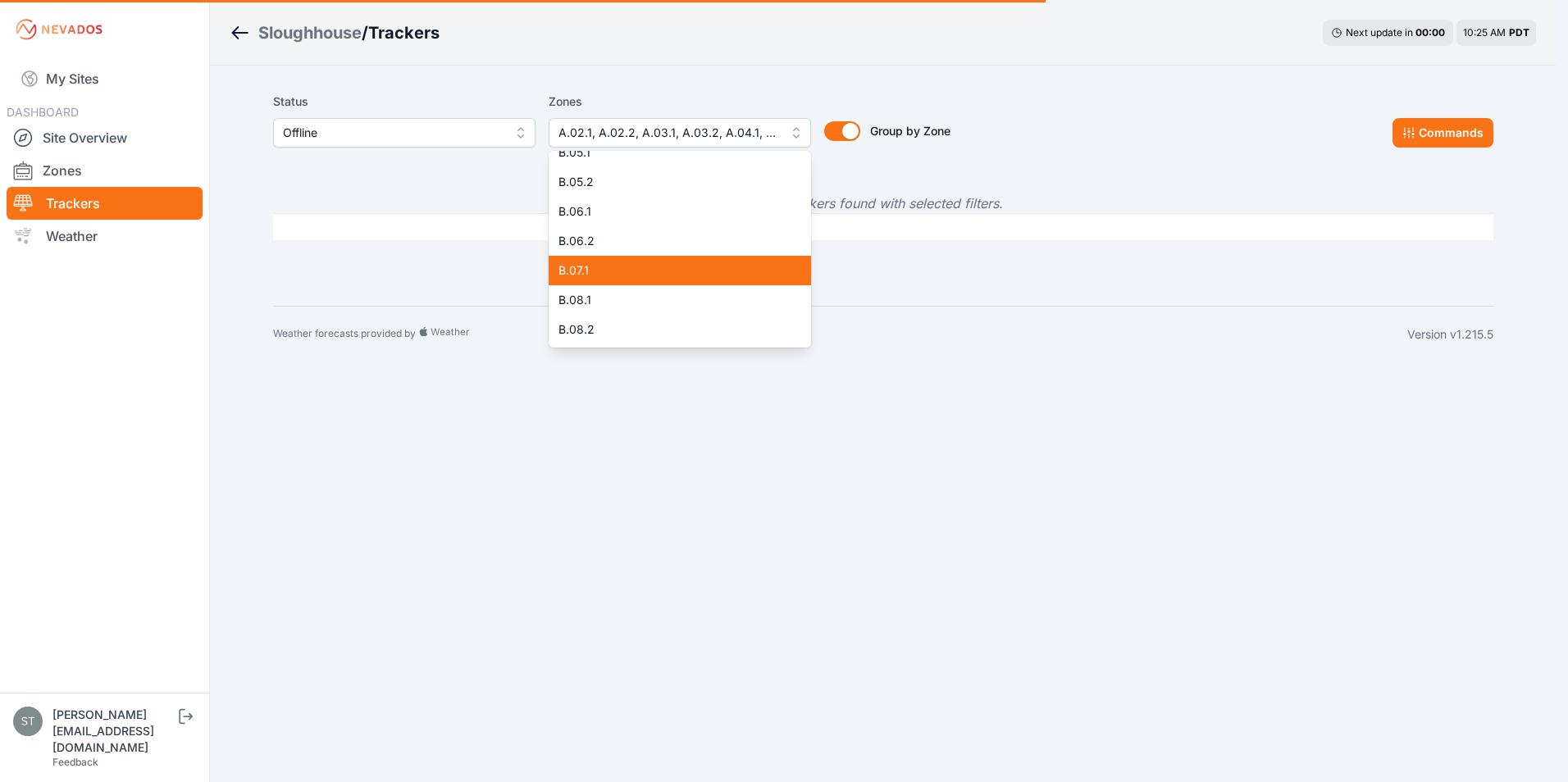
scroll to position [643, 0]
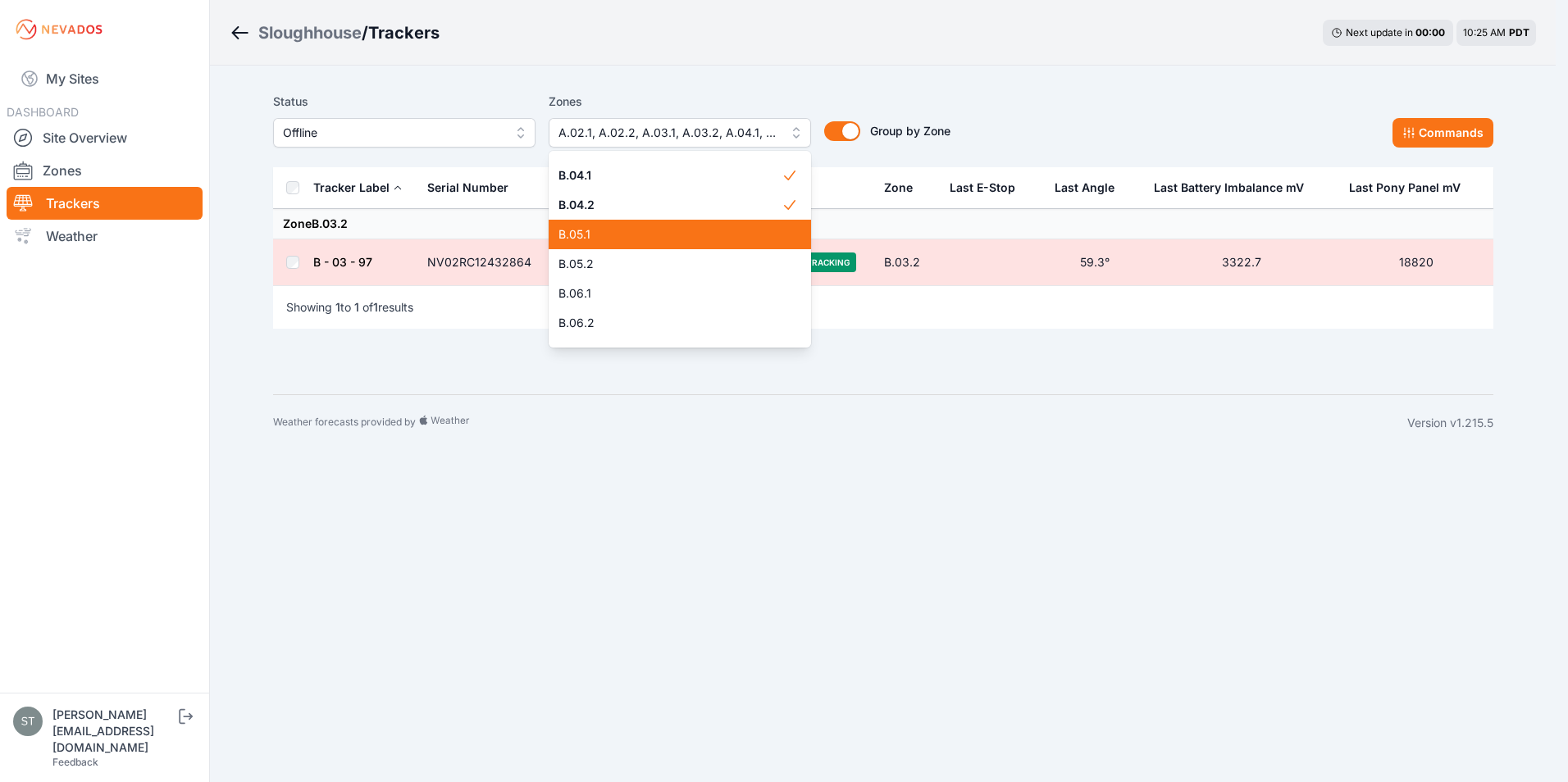
click at [636, 230] on span "B.05.1" at bounding box center [670, 234] width 223 height 16
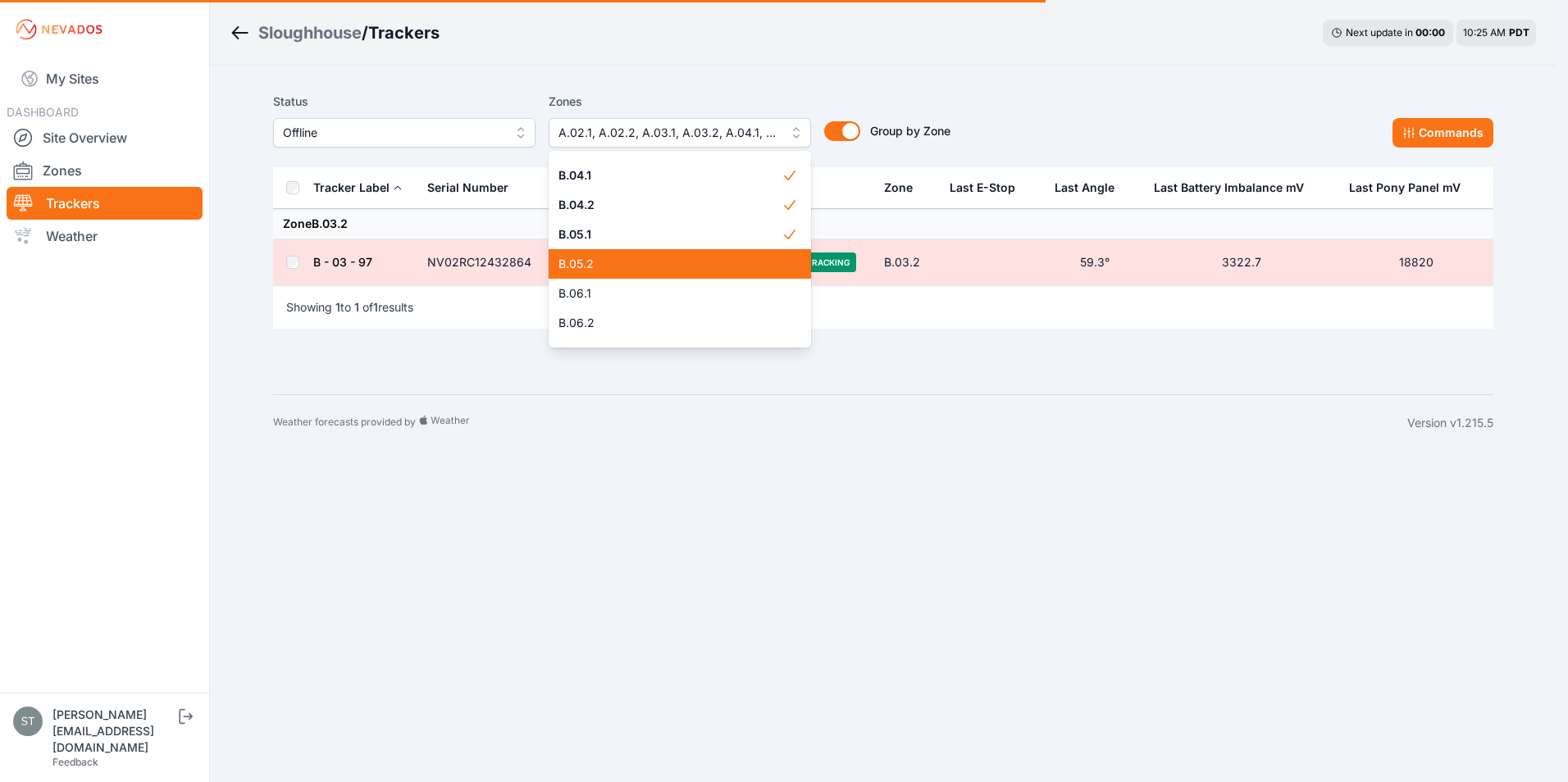
click at [632, 258] on span "B.05.2" at bounding box center [670, 263] width 223 height 16
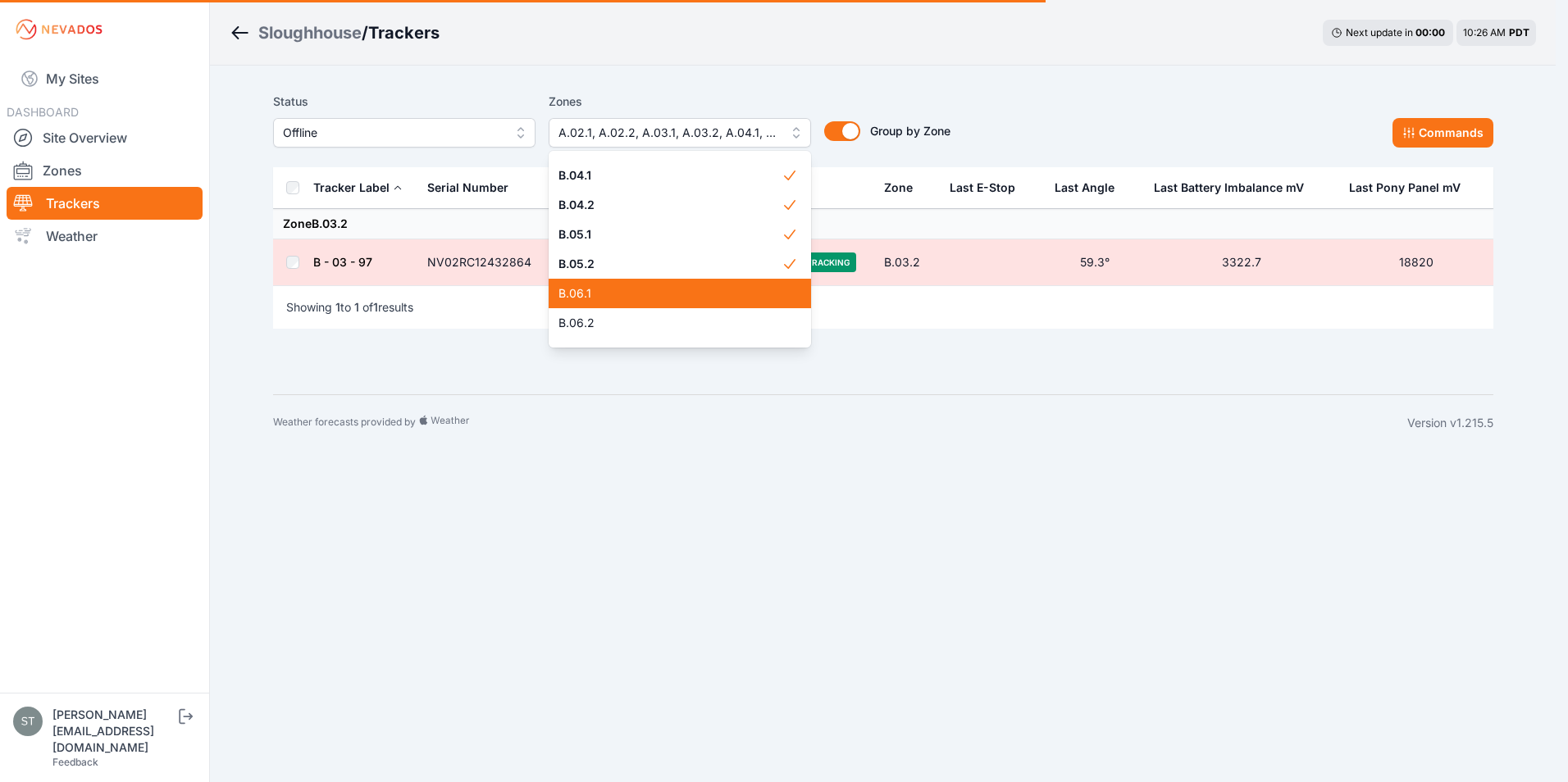
click at [630, 289] on span "B.06.1" at bounding box center [670, 293] width 223 height 16
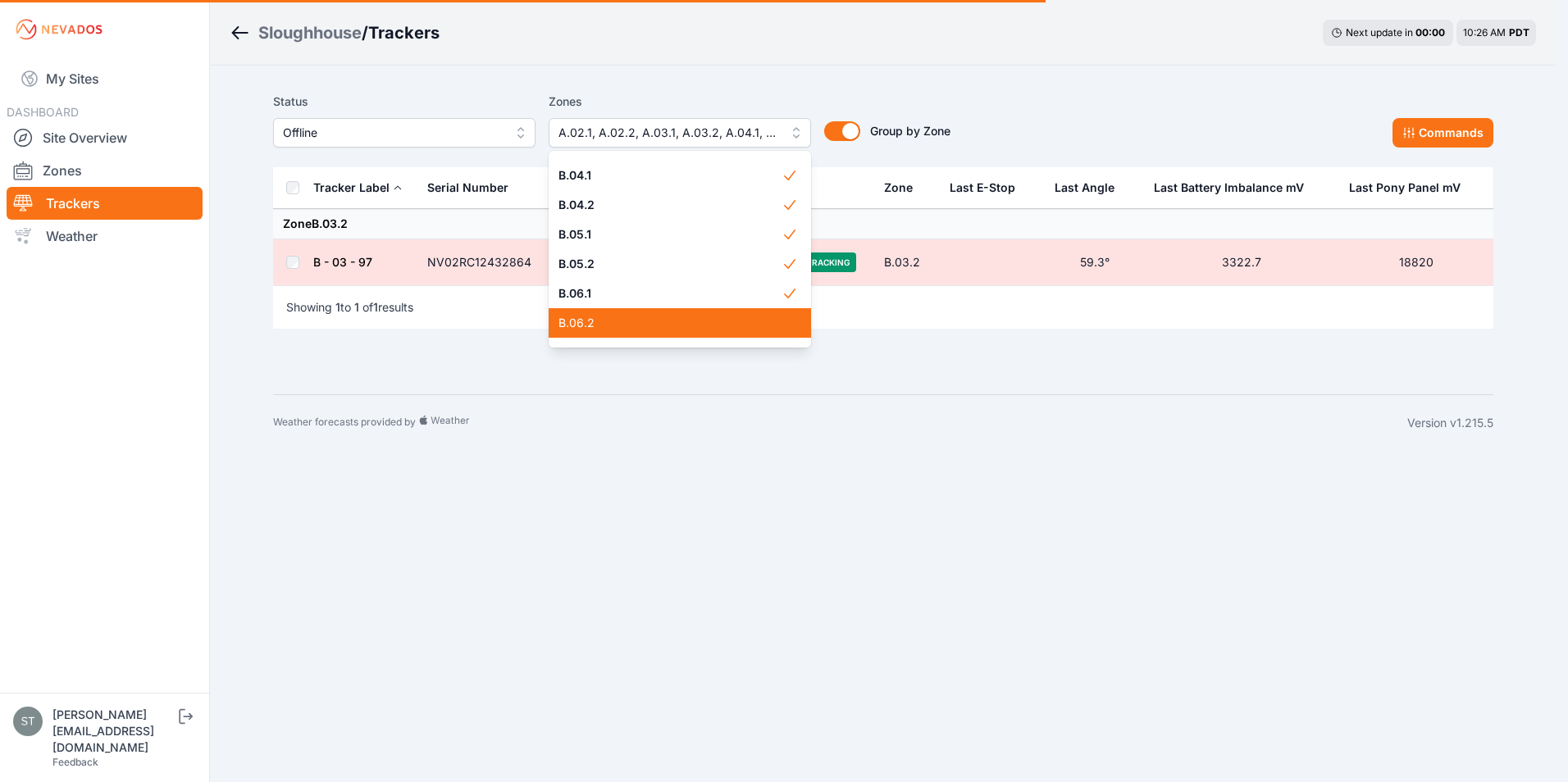
click at [629, 316] on span "B.06.2" at bounding box center [670, 322] width 223 height 16
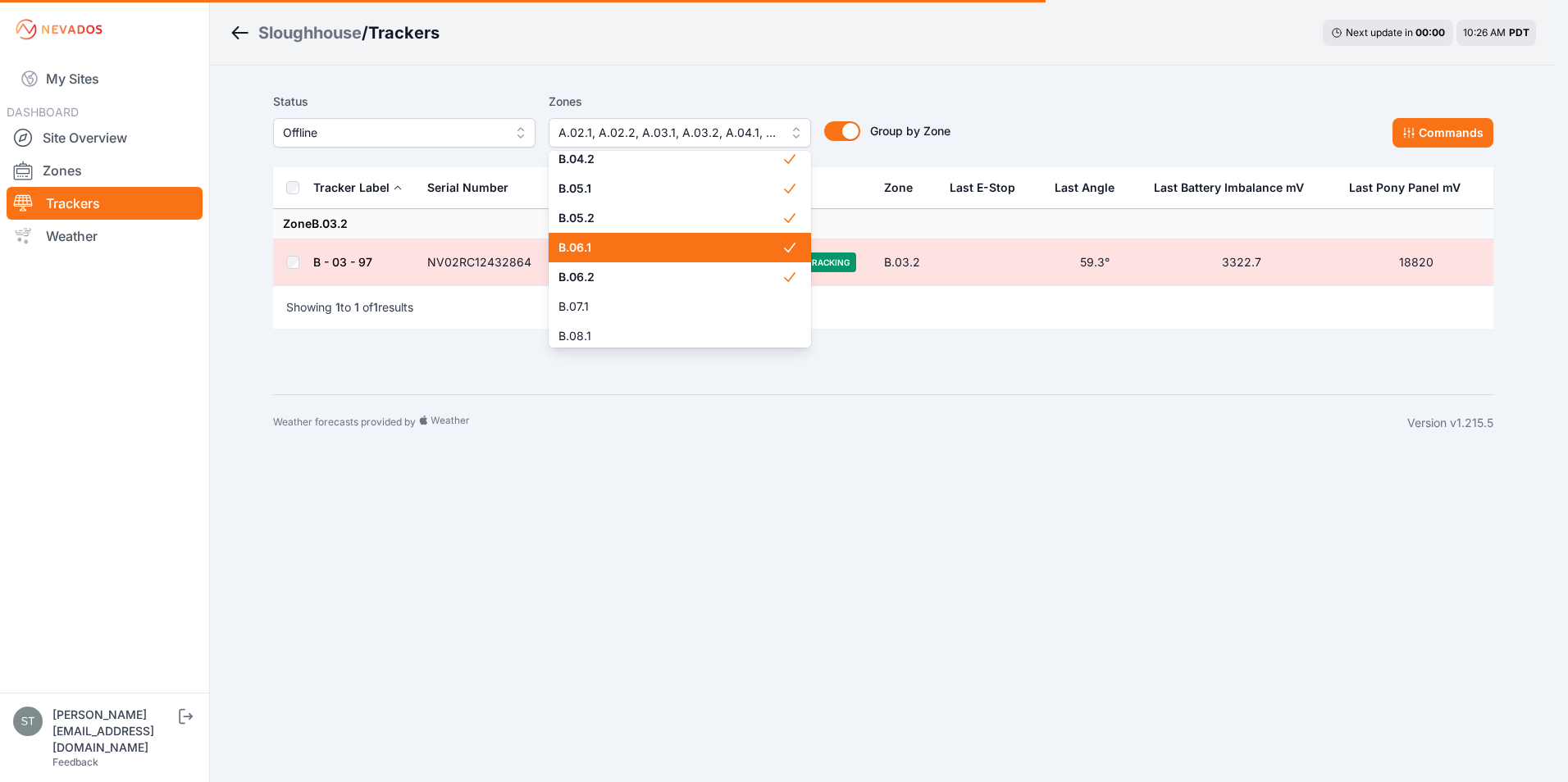
scroll to position [725, 0]
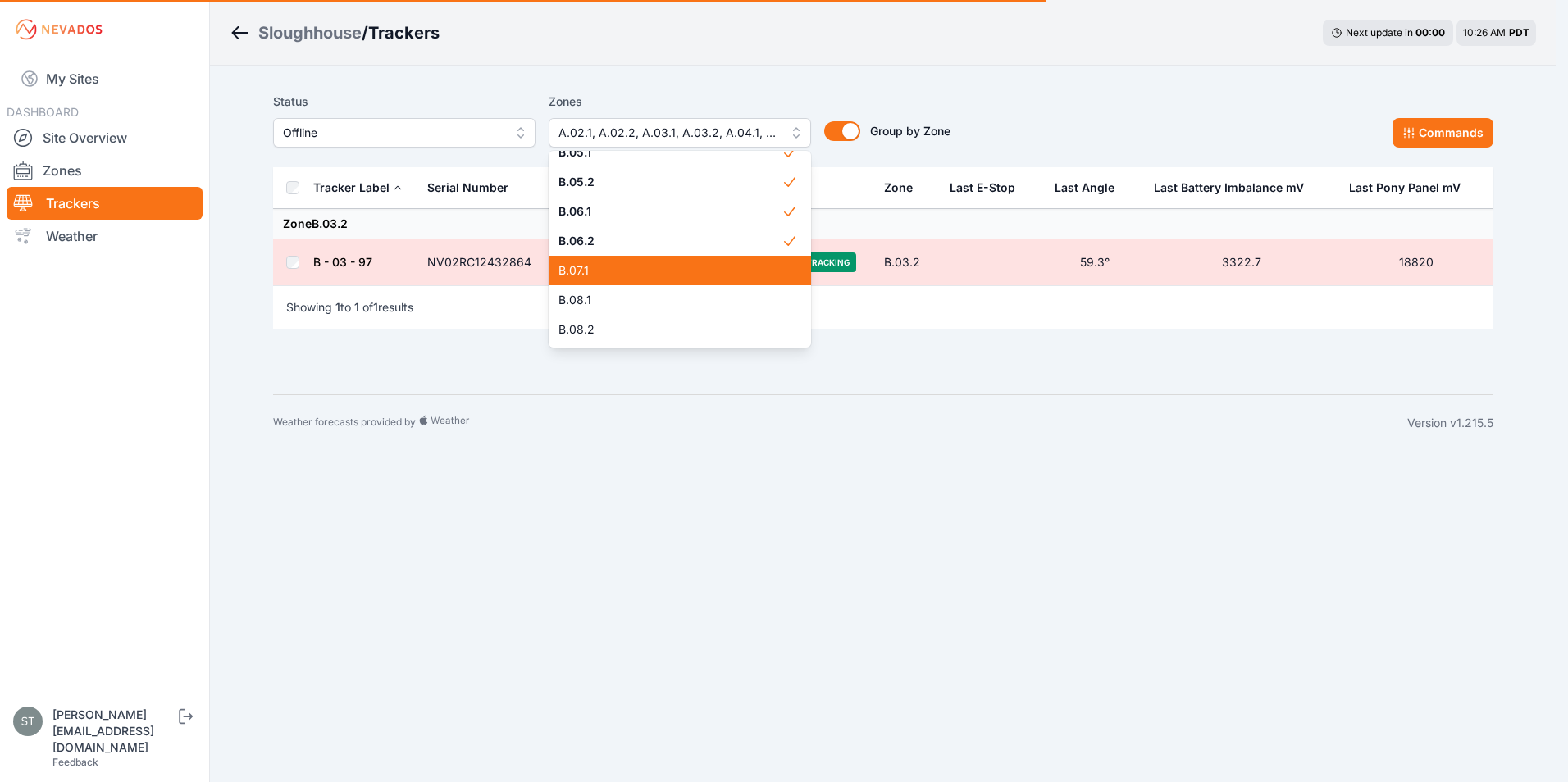
click at [645, 274] on span "B.07.1" at bounding box center [670, 270] width 223 height 16
click at [641, 291] on div "B.08.1" at bounding box center [680, 300] width 262 height 29
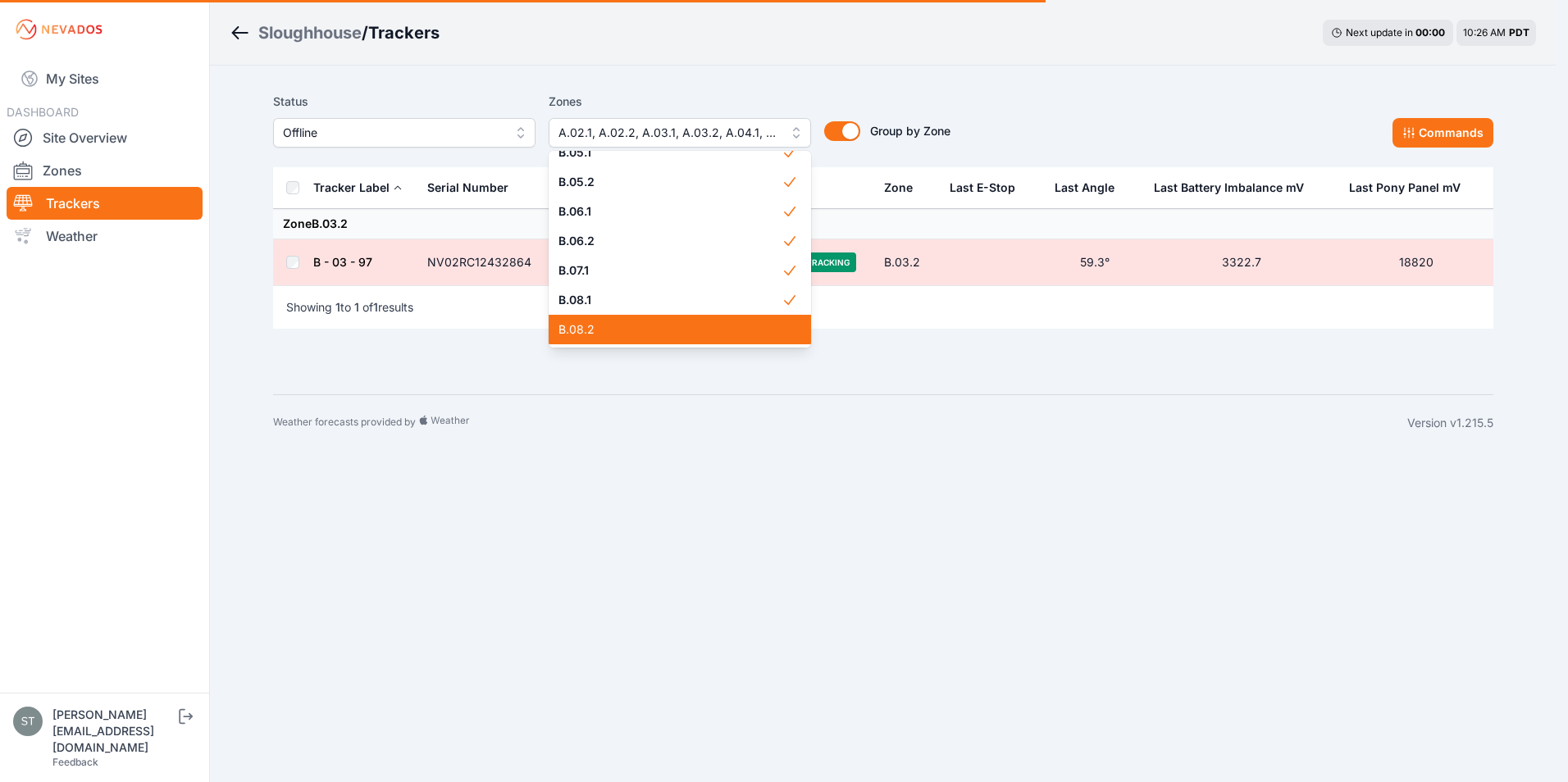
click at [636, 324] on span "B.08.2" at bounding box center [670, 329] width 223 height 16
click at [1012, 111] on div "Status Offline Zones A.02.1, A.02.2, A.03.1, A.03.2, A.04.1, A.04.2, A.05.1, A.…" at bounding box center [883, 119] width 1221 height 56
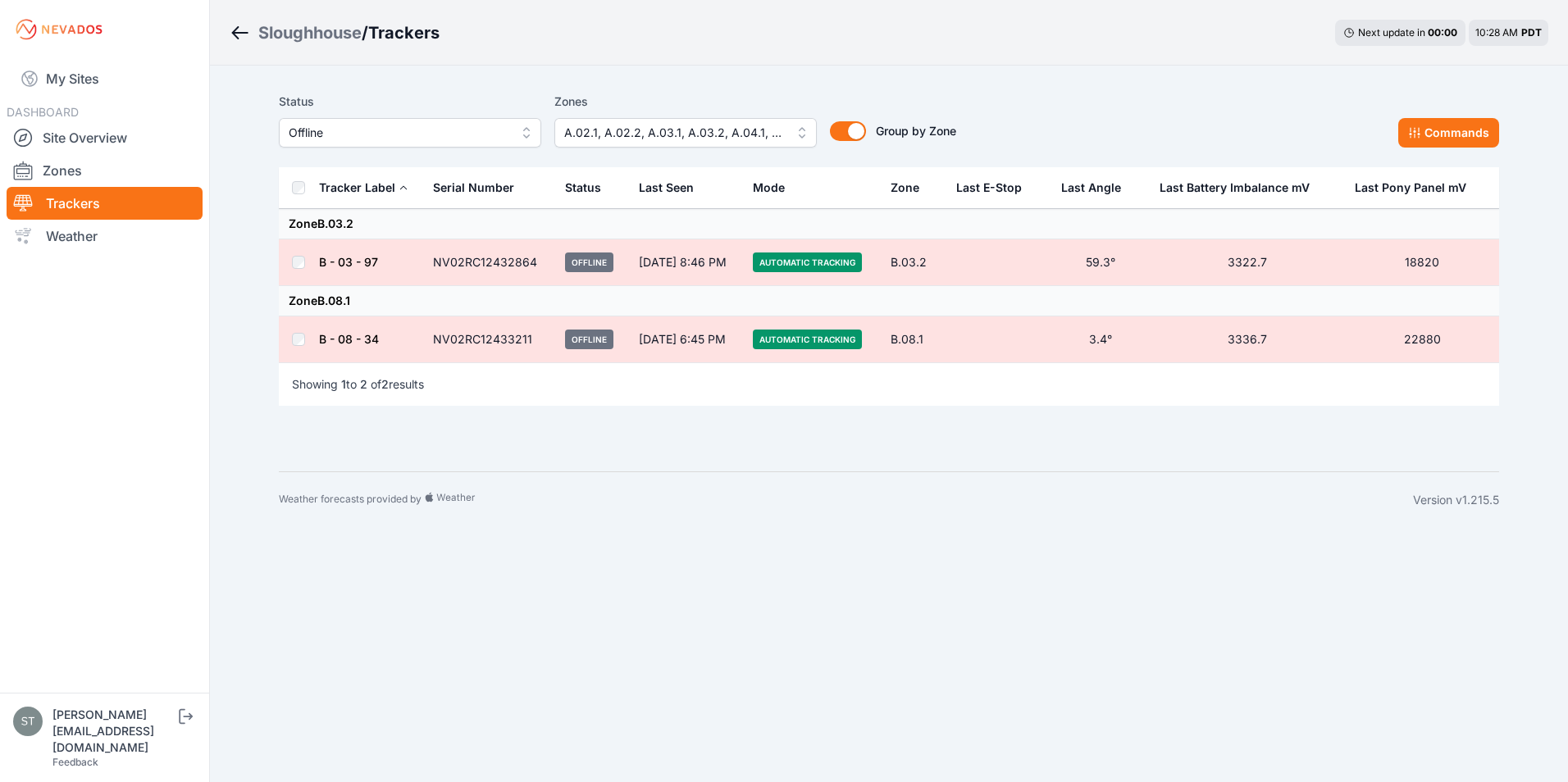
click at [359, 135] on span "Offline" at bounding box center [399, 132] width 220 height 20
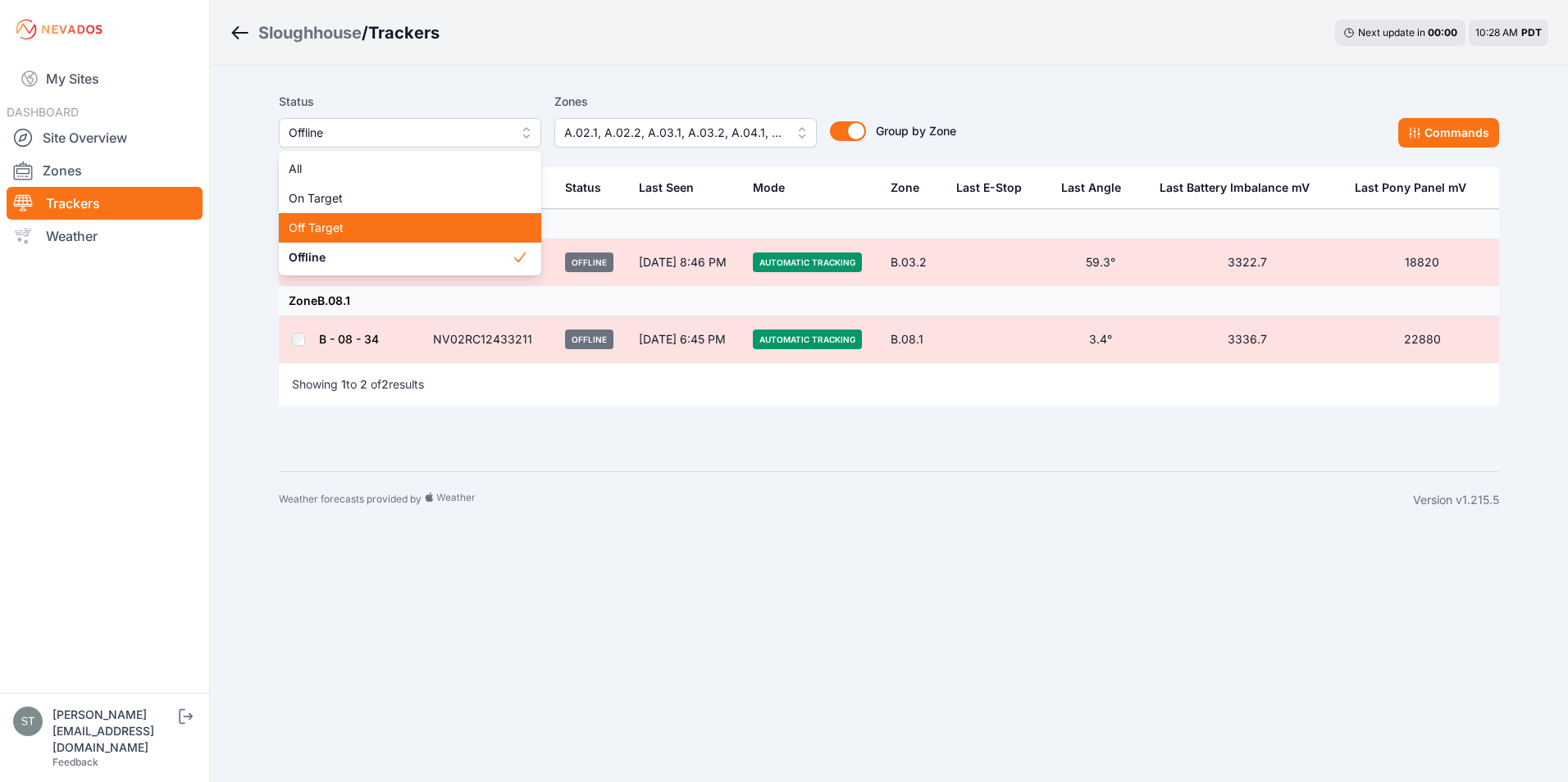
click at [344, 225] on span "Off Target" at bounding box center [401, 227] width 223 height 16
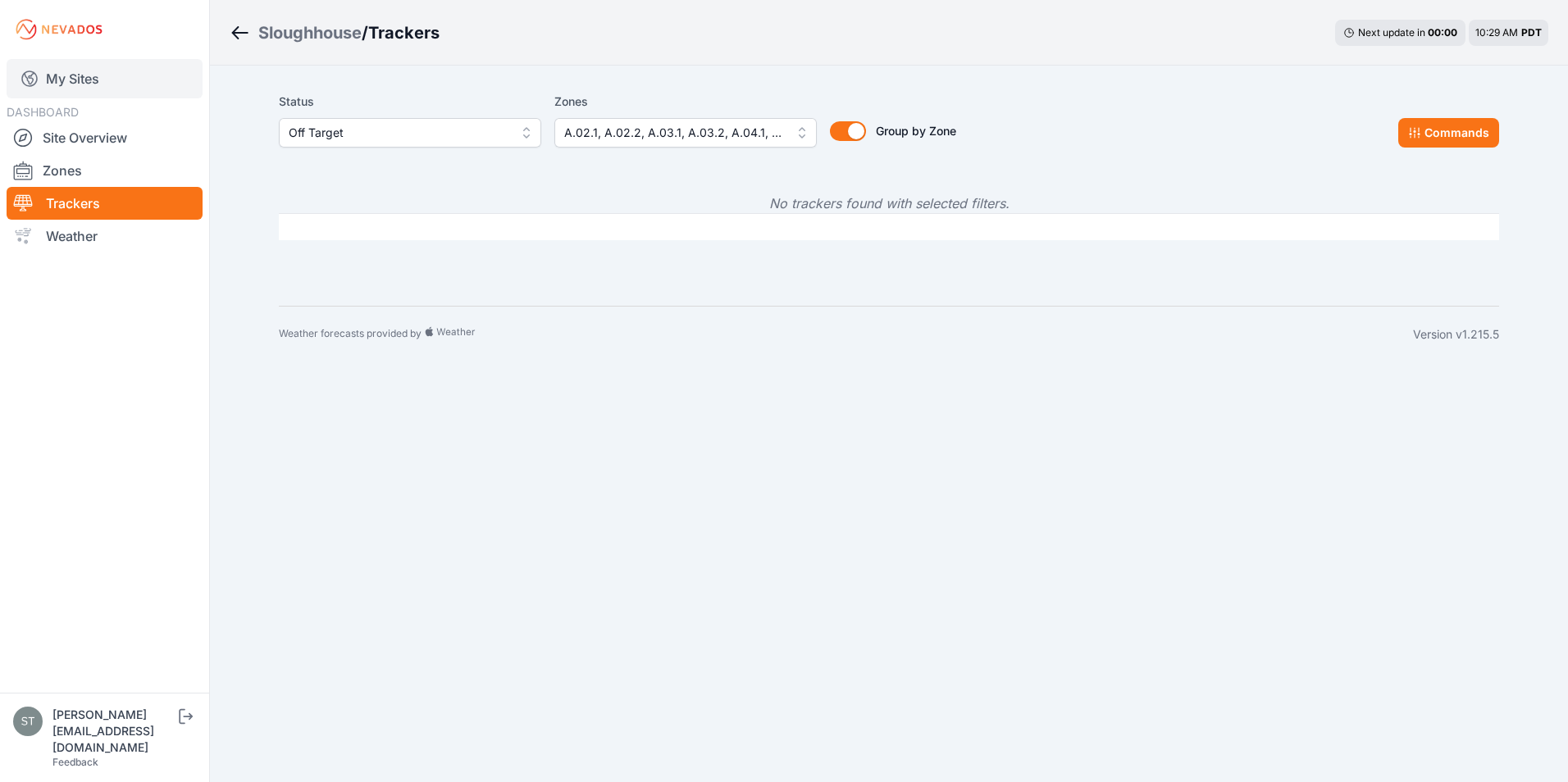
click at [66, 77] on link "My Sites" at bounding box center [105, 79] width 196 height 39
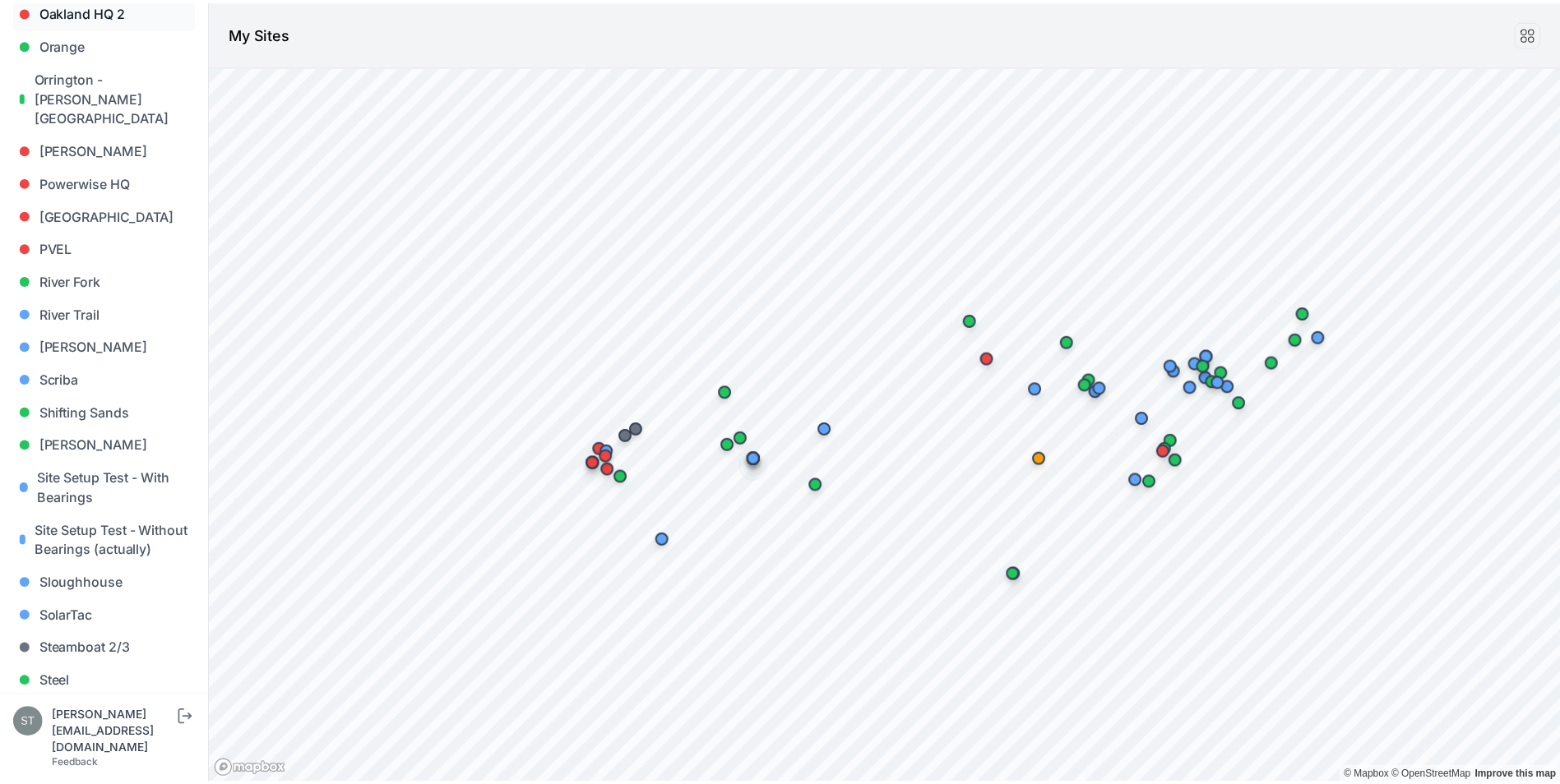
scroll to position [1398, 0]
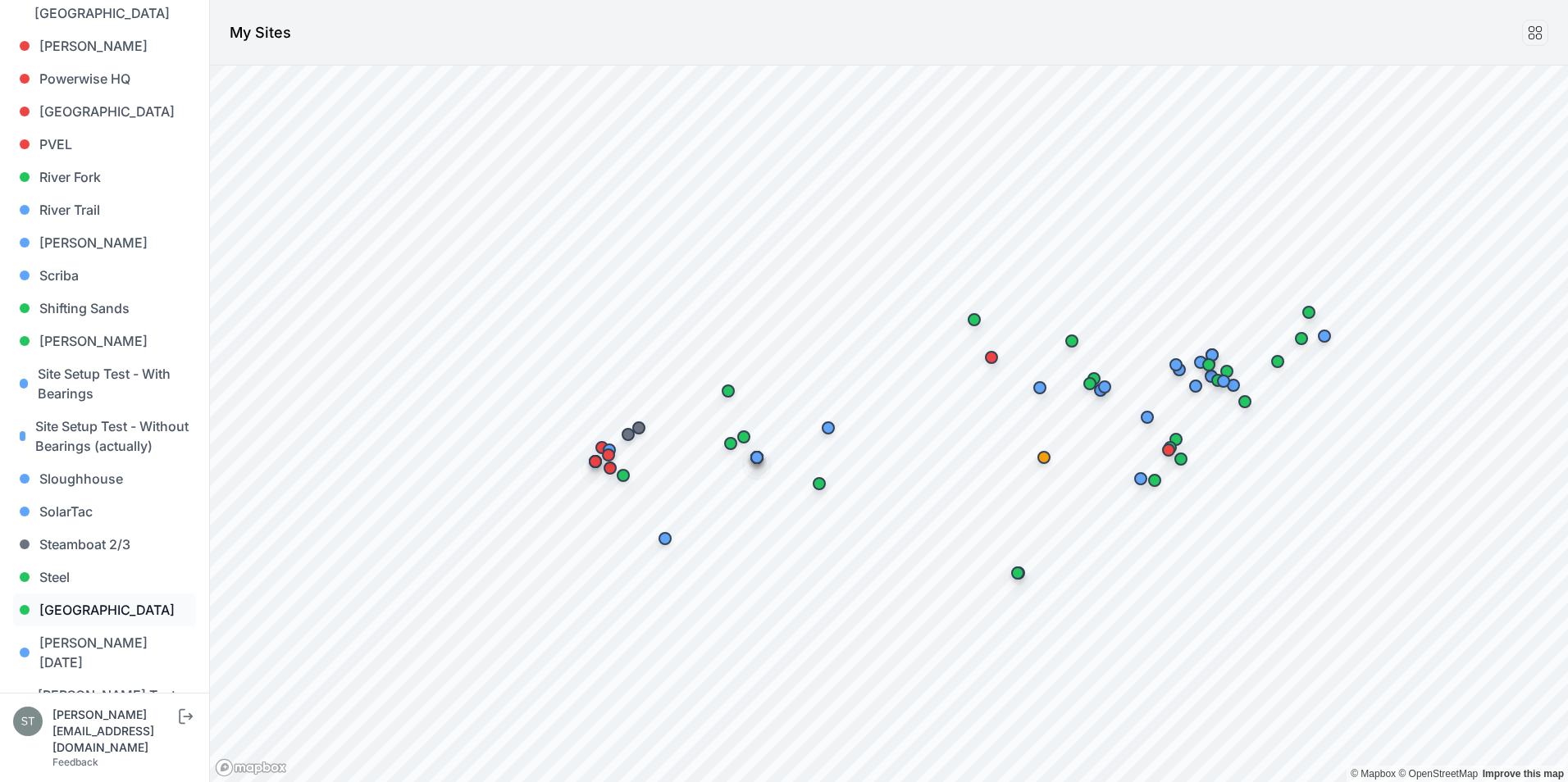
click at [102, 593] on link "Sunlight Road" at bounding box center [104, 610] width 183 height 33
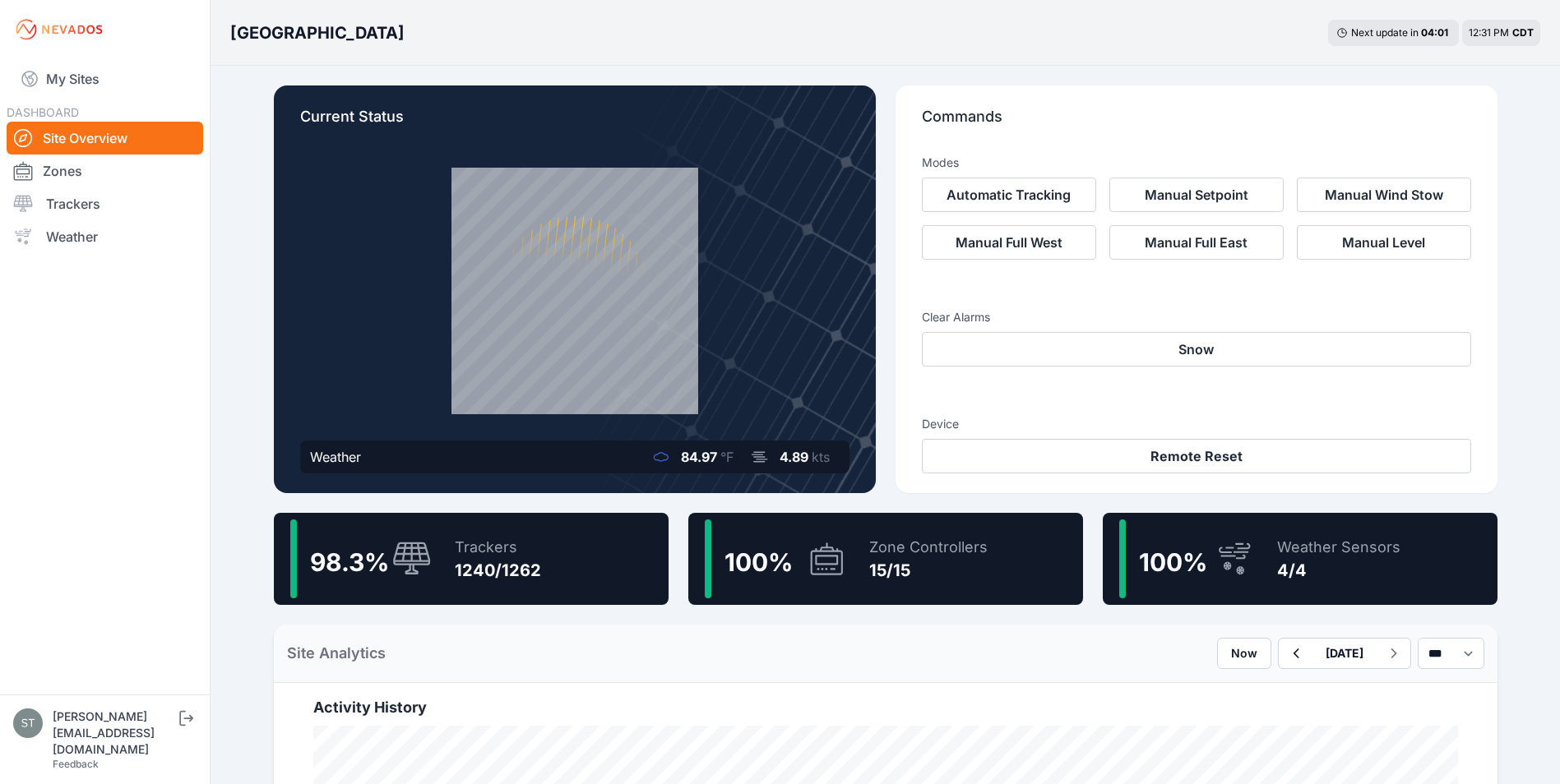
click at [433, 557] on div "98.3 % Trackers 1240/1262" at bounding box center [470, 559] width 395 height 92
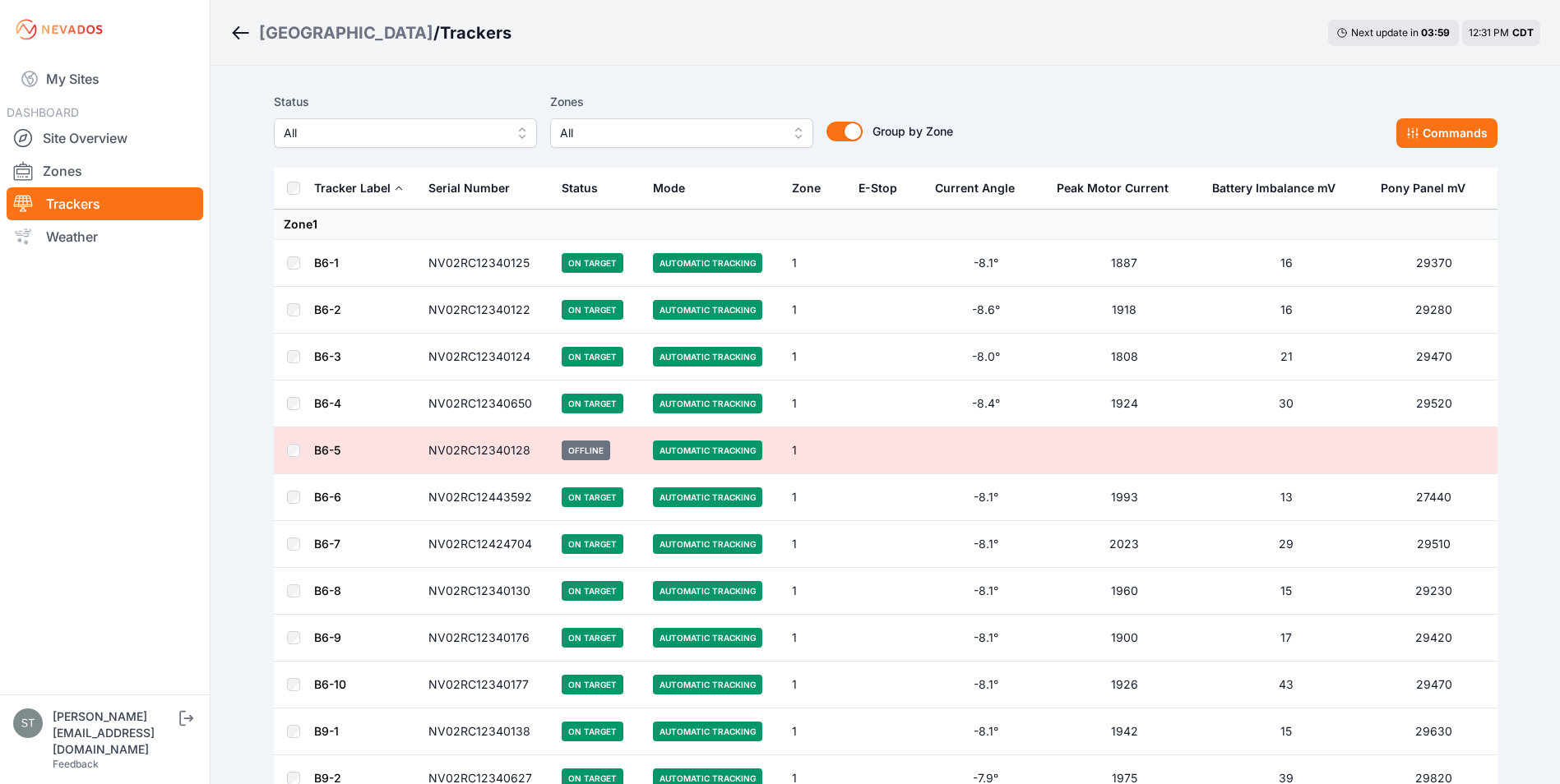
click at [395, 127] on span "All" at bounding box center [394, 132] width 220 height 20
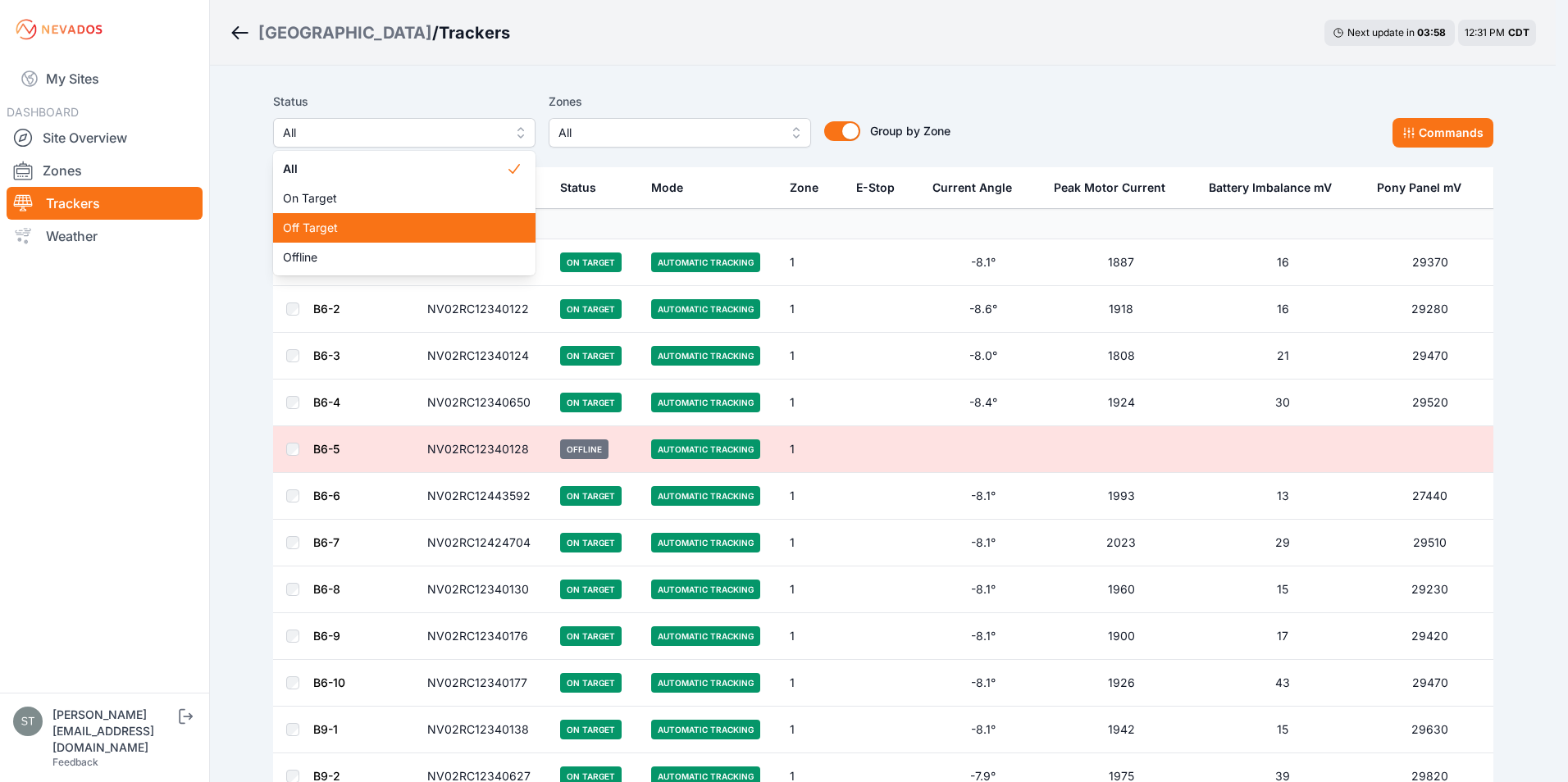
click at [343, 232] on span "Off Target" at bounding box center [395, 227] width 223 height 16
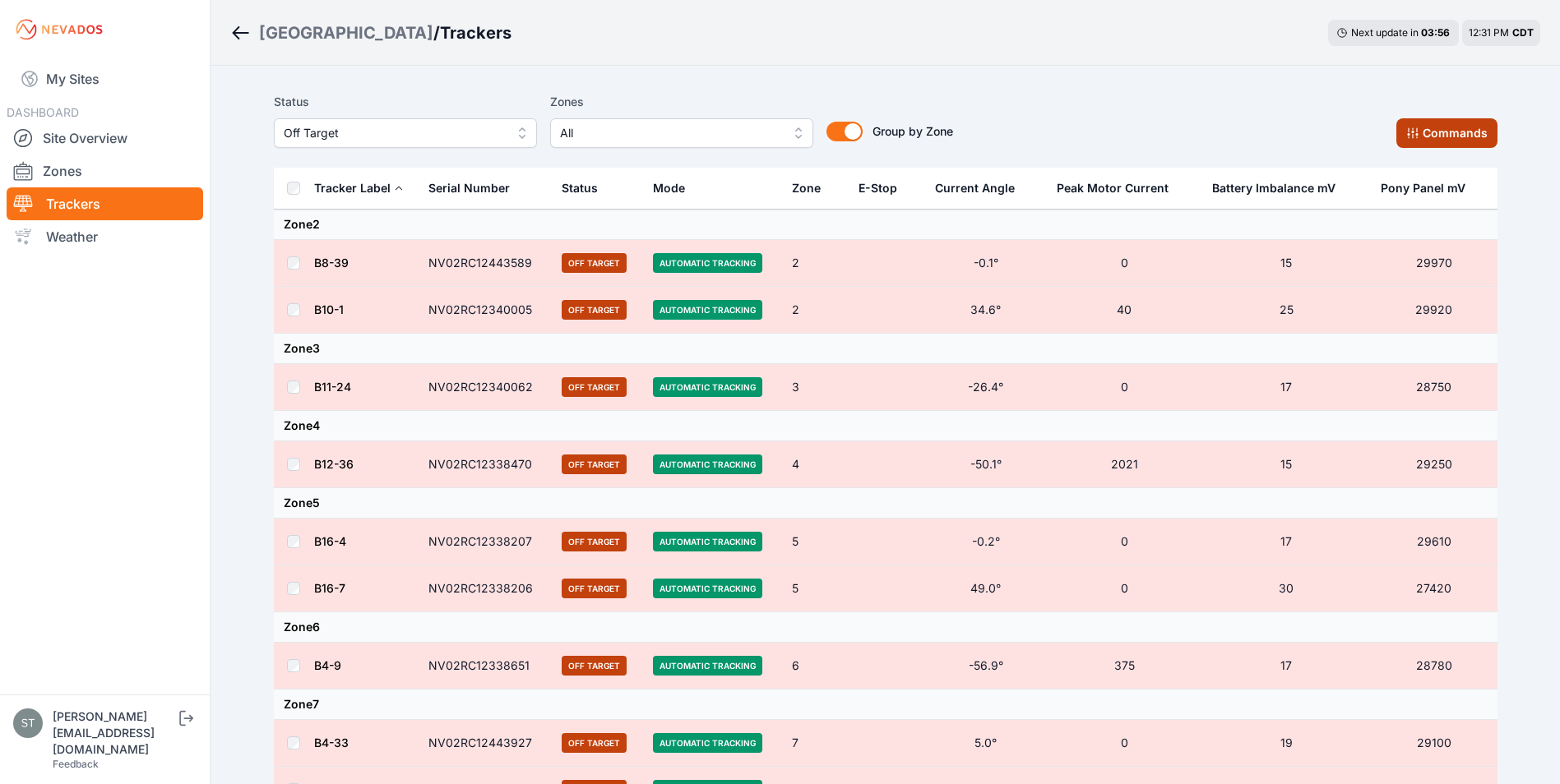
click at [1404, 127] on button "Commands" at bounding box center [1447, 133] width 101 height 29
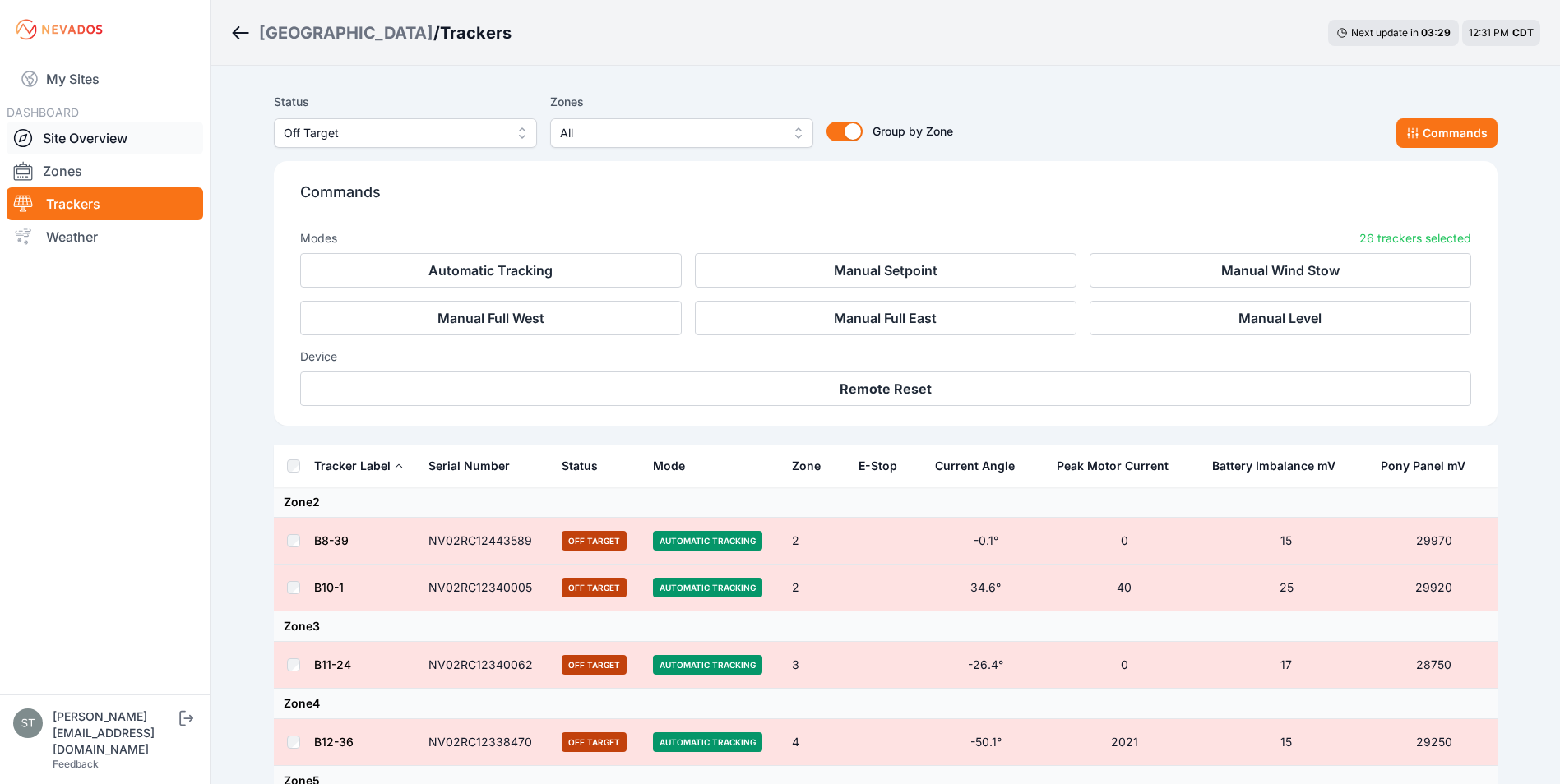
click at [101, 137] on link "Site Overview" at bounding box center [105, 138] width 197 height 33
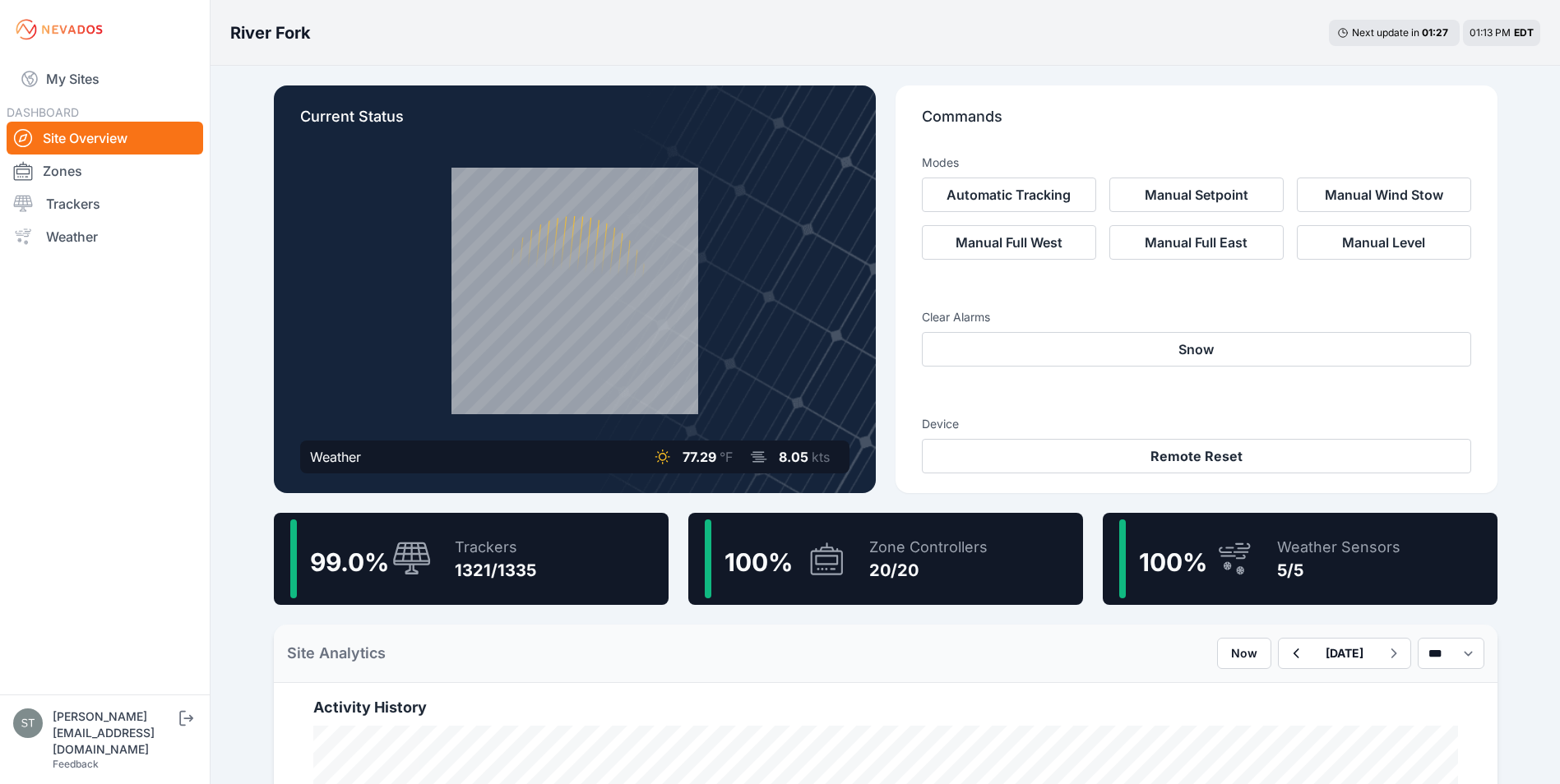
click at [437, 575] on div "99.0 % Trackers 1321/1335" at bounding box center [470, 559] width 395 height 92
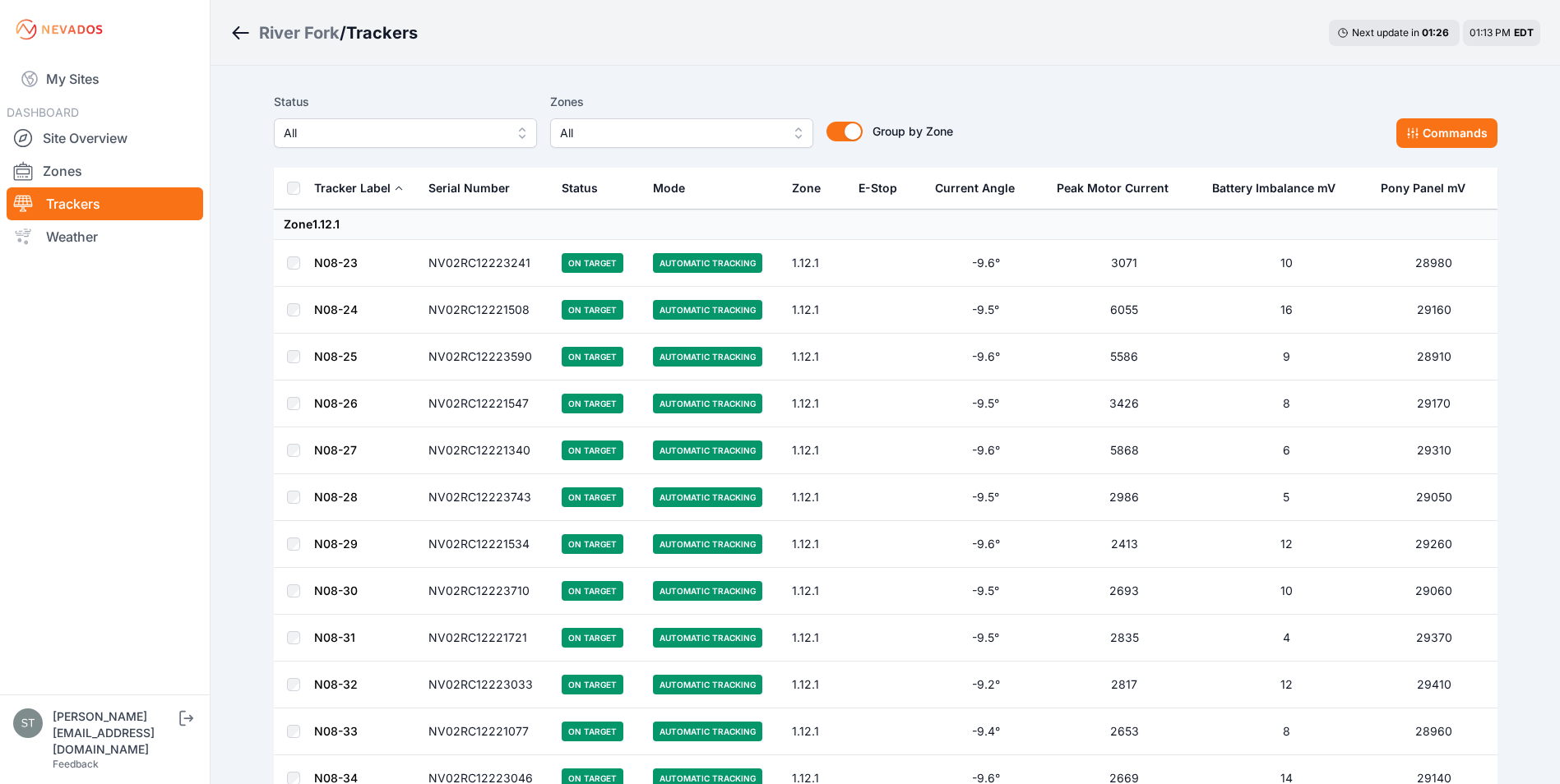
click at [361, 135] on span "All" at bounding box center [394, 132] width 220 height 20
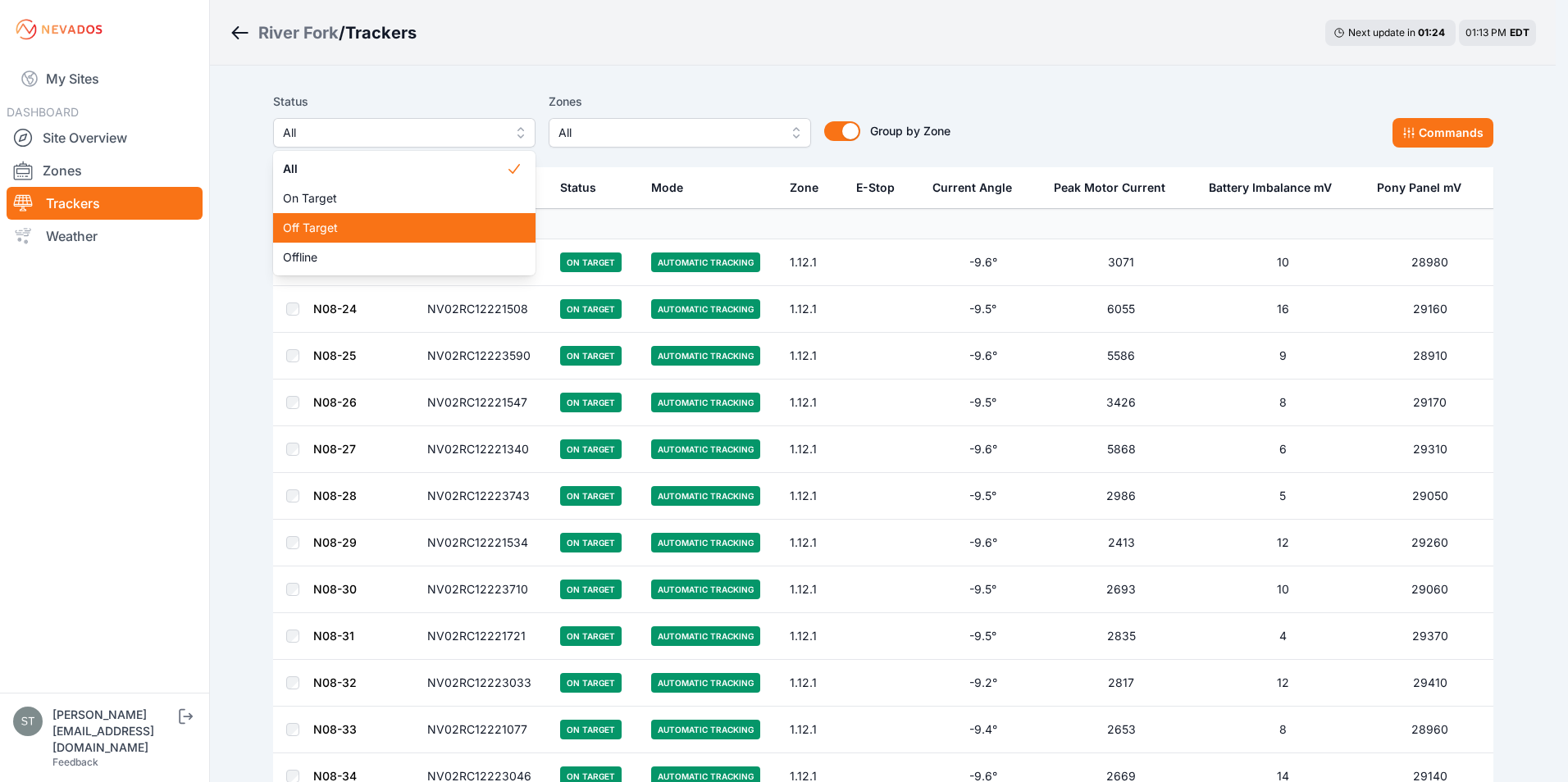
drag, startPoint x: 329, startPoint y: 218, endPoint x: 972, endPoint y: 91, distance: 655.4
click at [329, 218] on div "Off Target" at bounding box center [404, 228] width 262 height 29
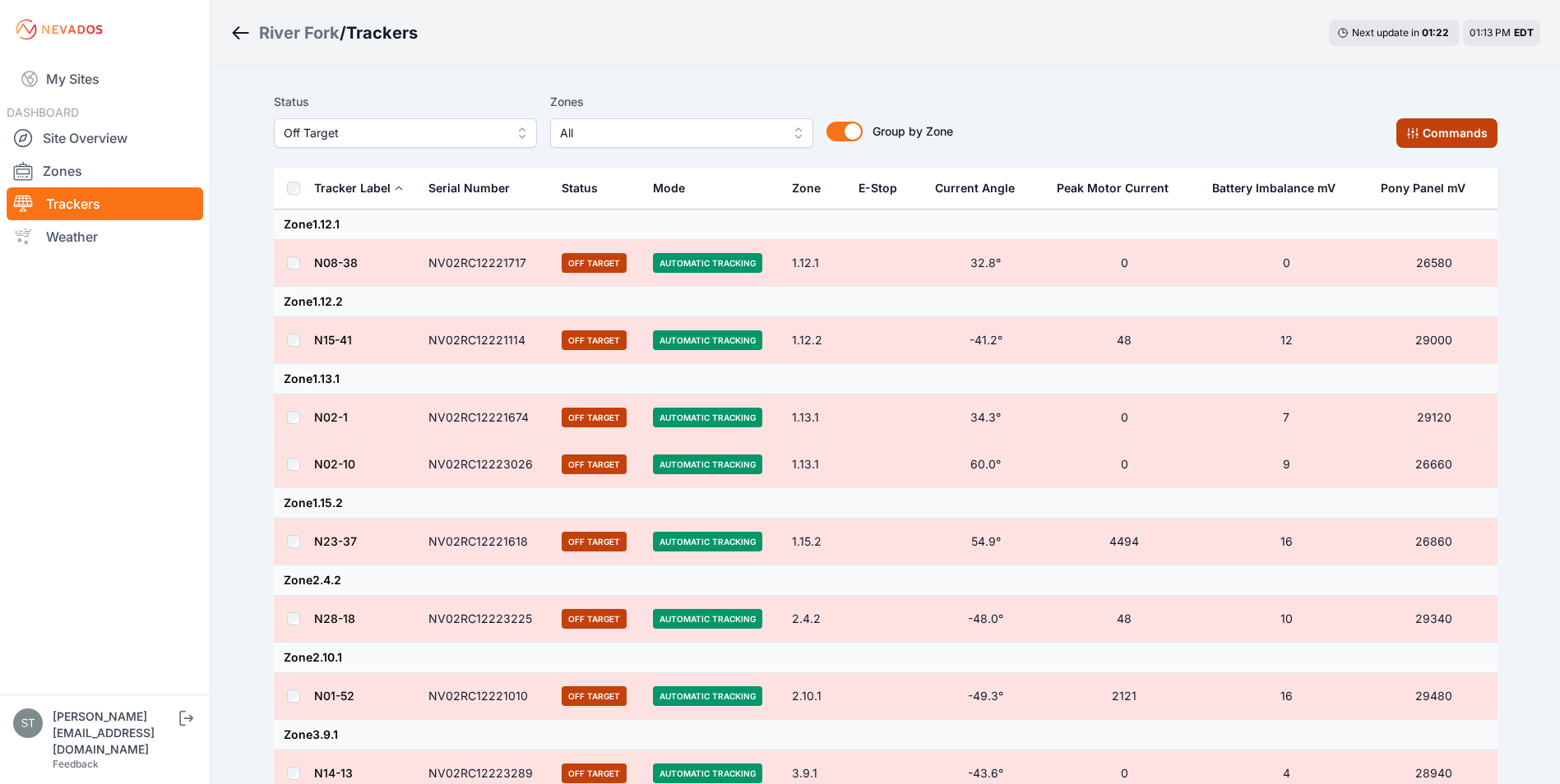
click at [1467, 129] on button "Commands" at bounding box center [1447, 133] width 101 height 29
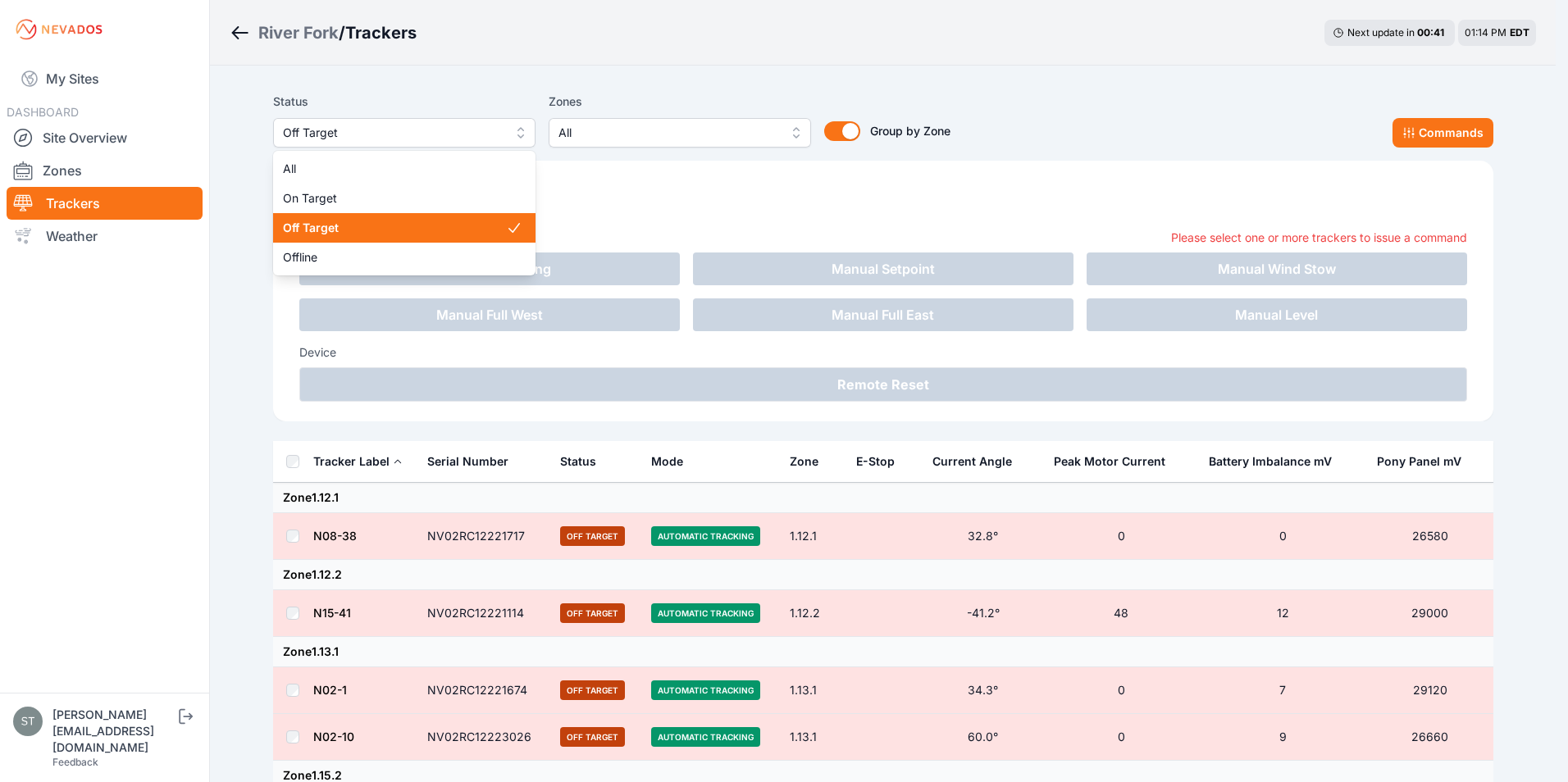
click at [376, 136] on span "Off Target" at bounding box center [393, 132] width 220 height 20
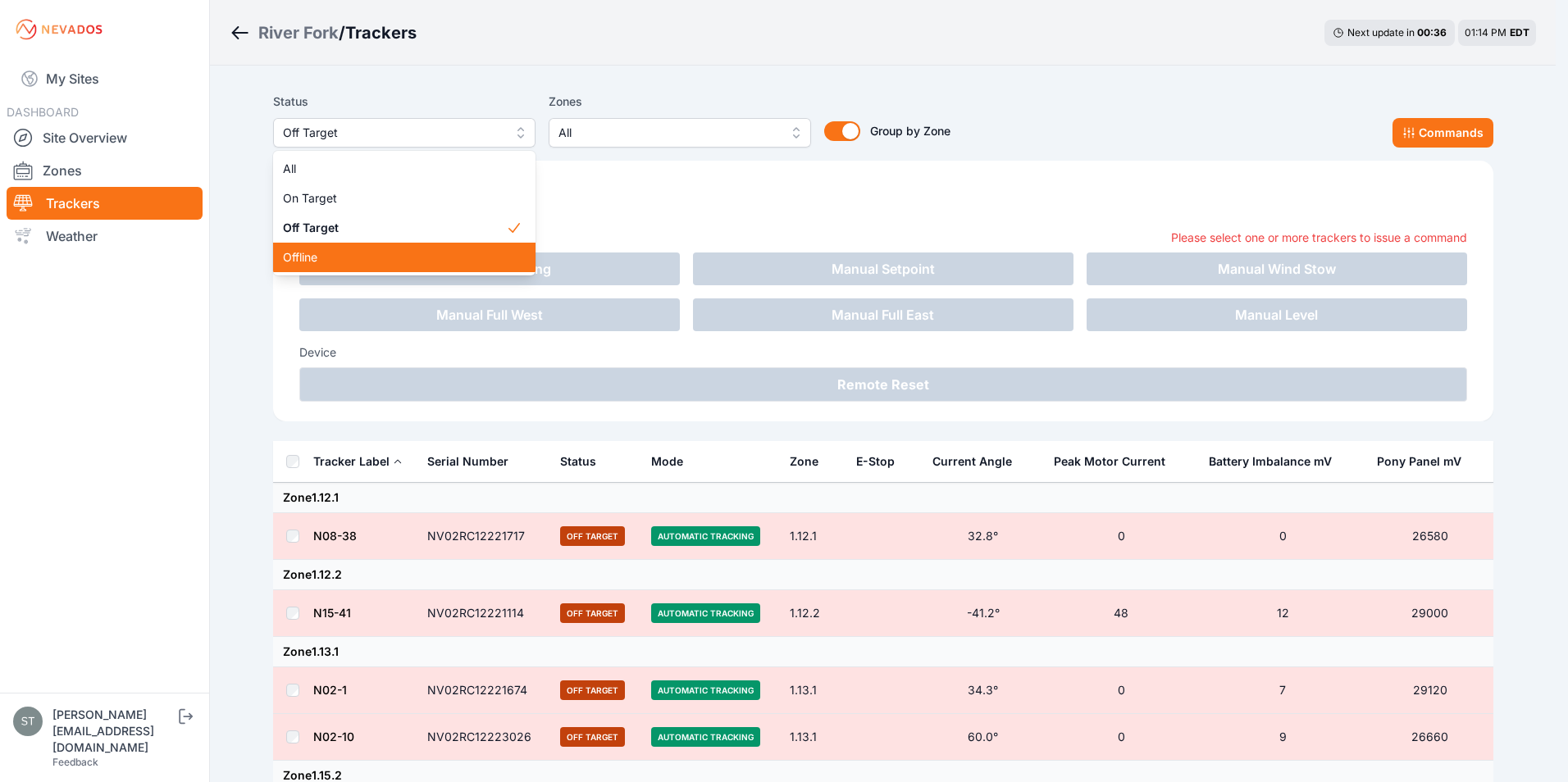
click at [324, 260] on span "Offline" at bounding box center [395, 257] width 223 height 16
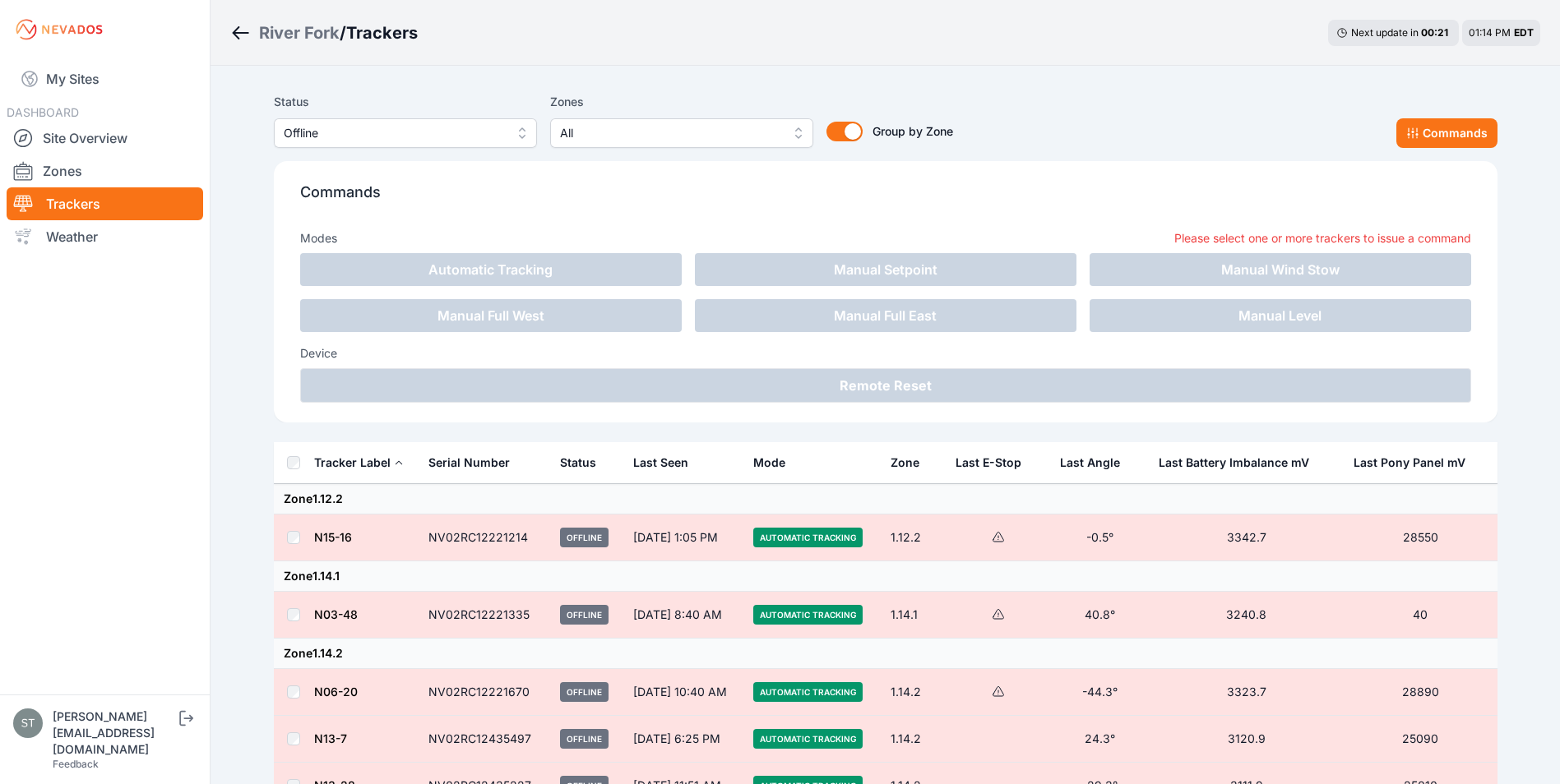
click at [294, 468] on th at bounding box center [293, 462] width 40 height 42
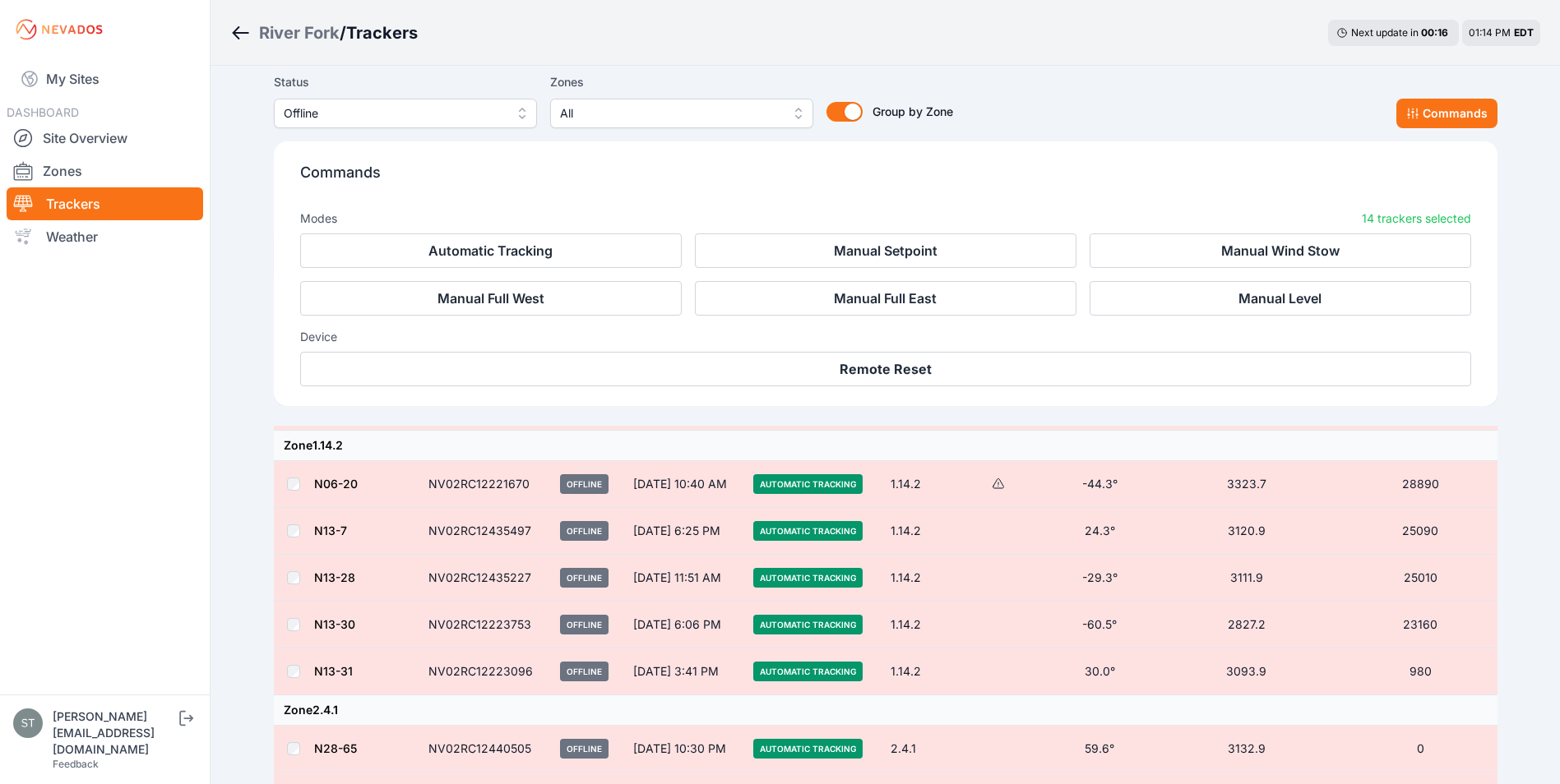
scroll to position [83, 0]
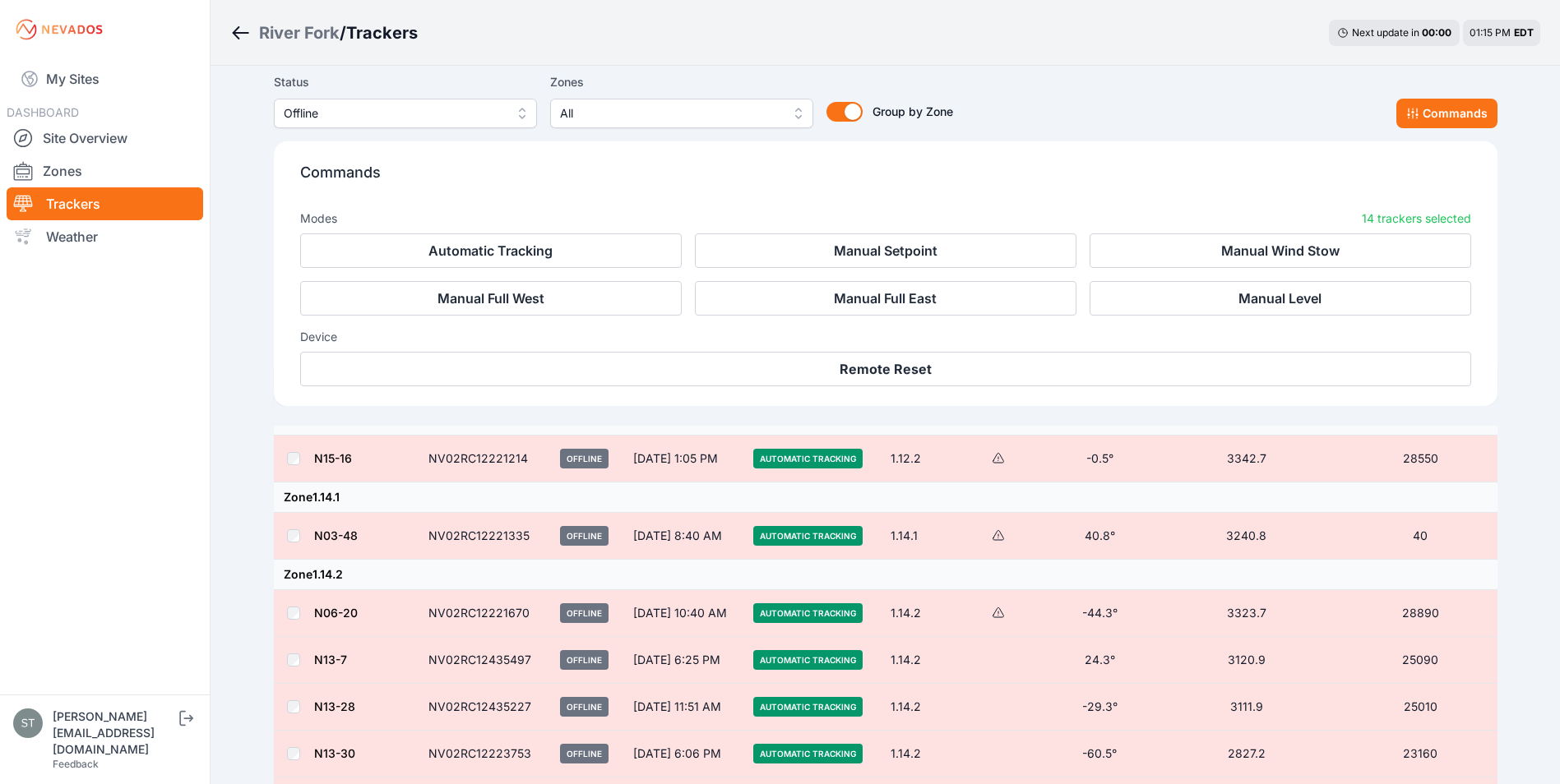
click at [1204, 103] on div "Status Offline Zones All Group by Zone Group by Zone Commands" at bounding box center [885, 100] width 1224 height 56
